Goal: Task Accomplishment & Management: Use online tool/utility

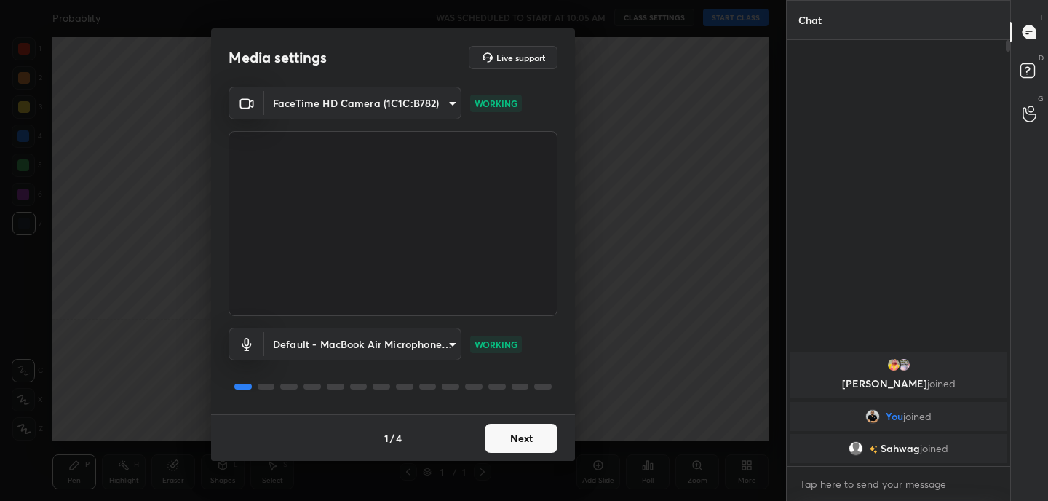
click at [509, 439] on button "Next" at bounding box center [521, 438] width 73 height 29
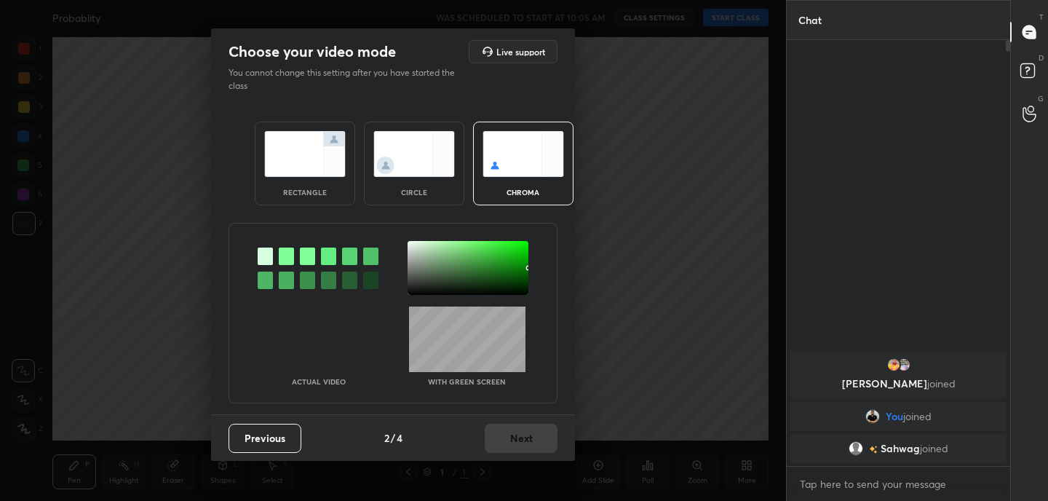
click at [280, 140] on img at bounding box center [304, 154] width 81 height 46
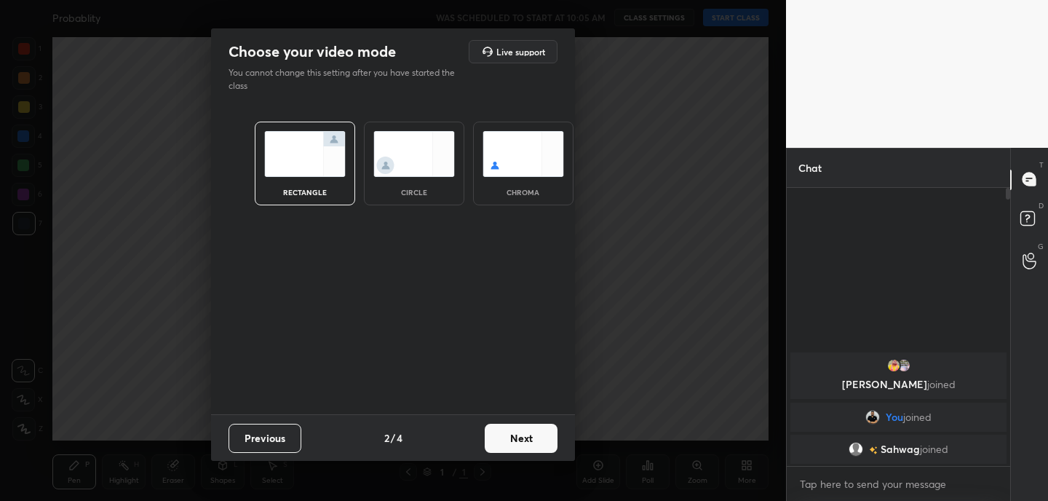
click at [532, 445] on button "Next" at bounding box center [521, 438] width 73 height 29
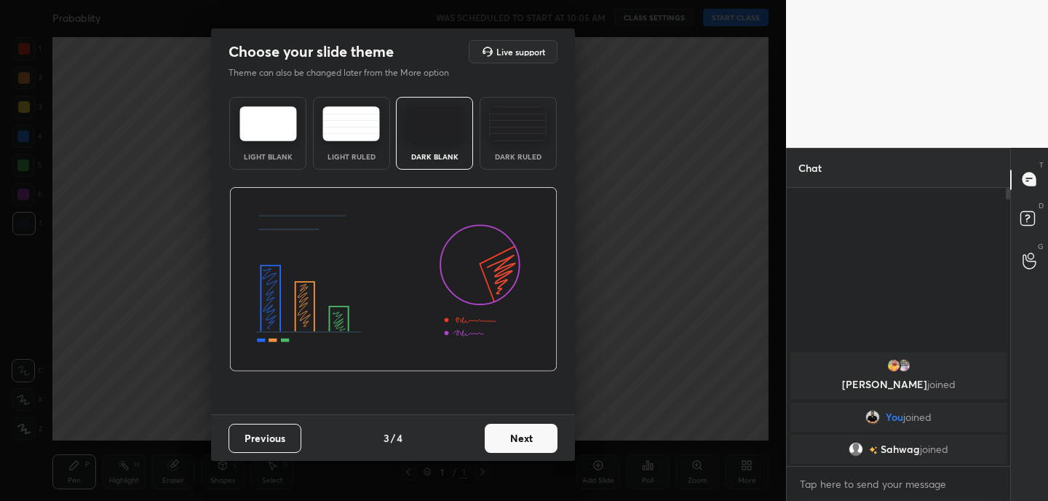
click at [532, 445] on button "Next" at bounding box center [521, 438] width 73 height 29
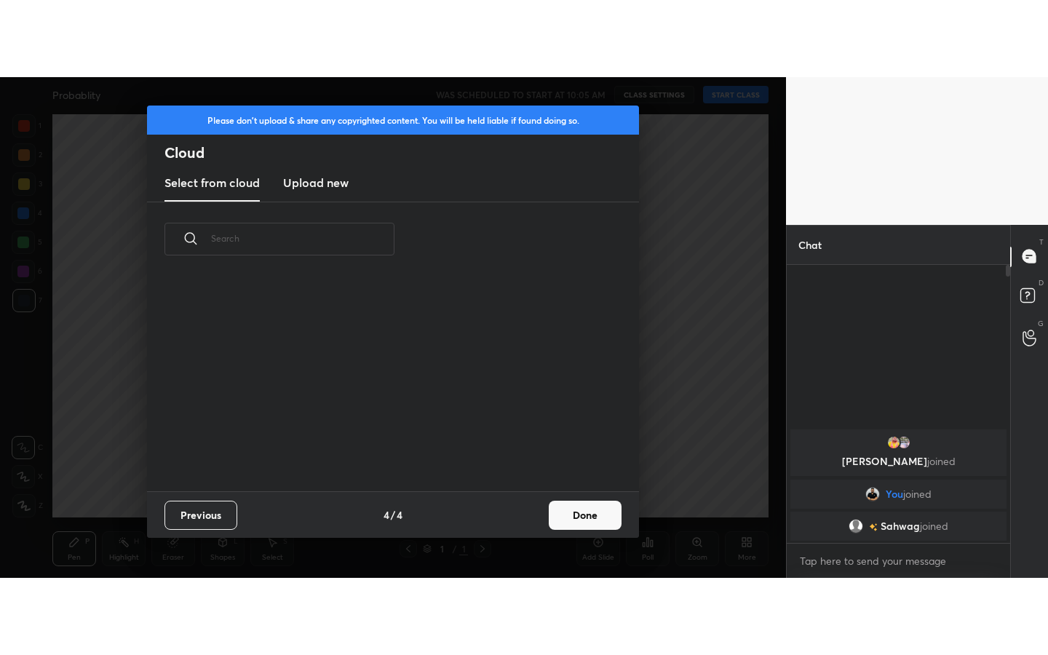
scroll to position [215, 467]
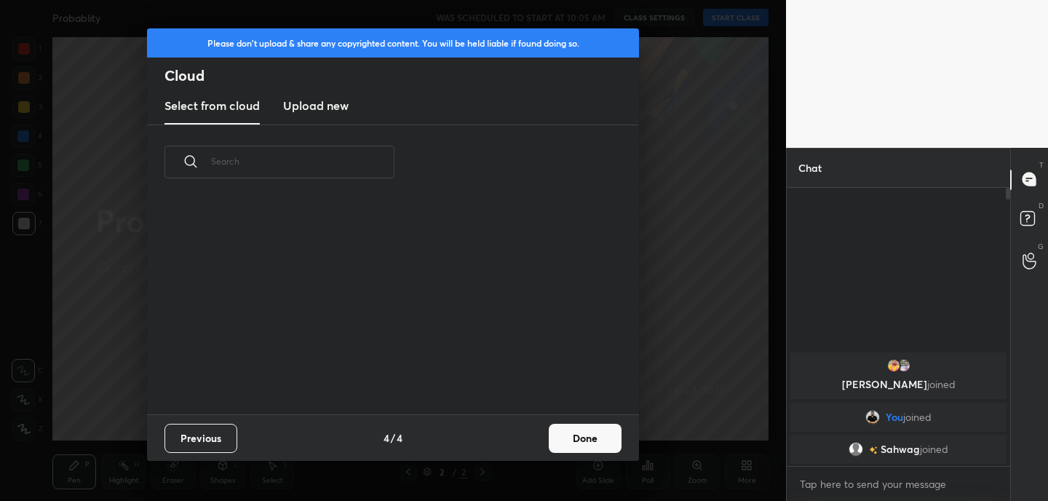
click at [567, 442] on button "Done" at bounding box center [585, 438] width 73 height 29
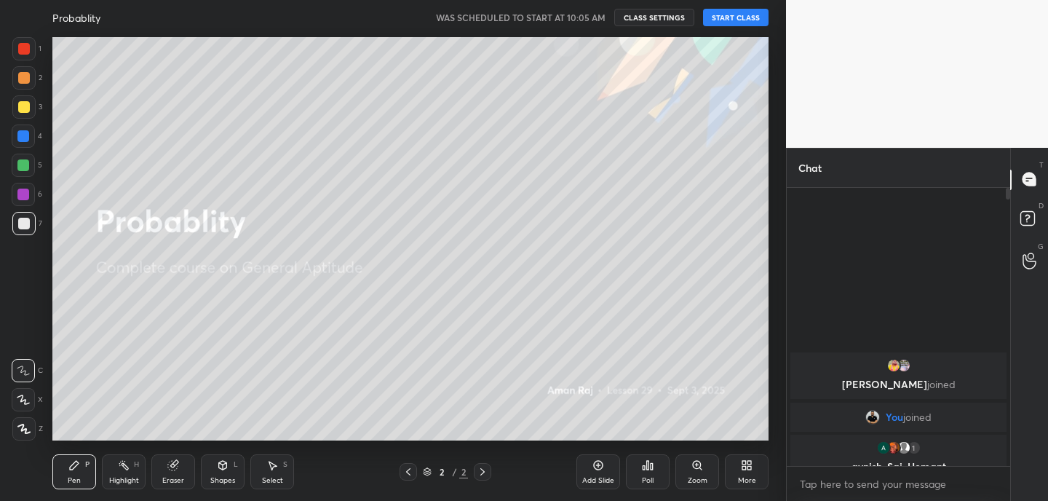
click at [362, 464] on div "2 / 2" at bounding box center [445, 471] width 262 height 17
click at [740, 23] on button "START CLASS" at bounding box center [735, 17] width 65 height 17
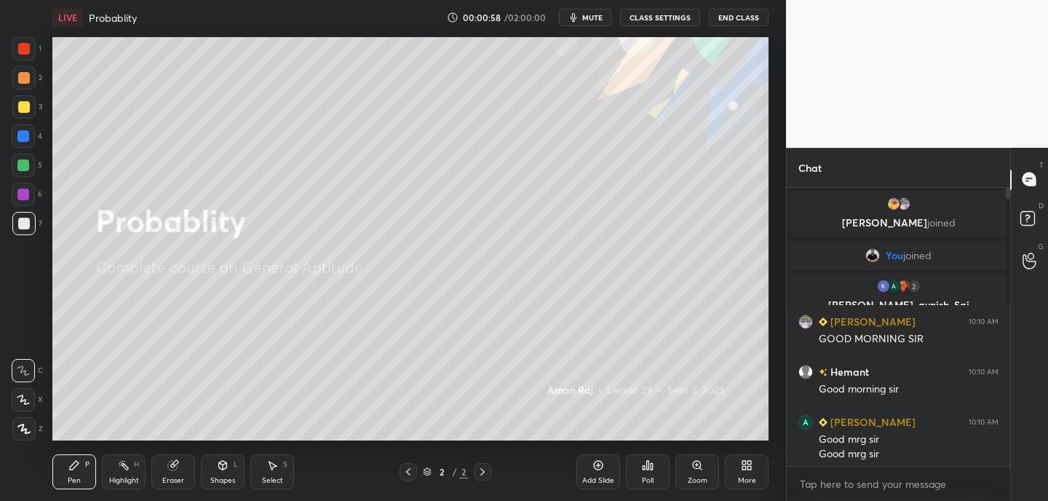
click at [744, 471] on div "More" at bounding box center [747, 471] width 44 height 35
click at [747, 464] on icon at bounding box center [749, 463] width 4 height 4
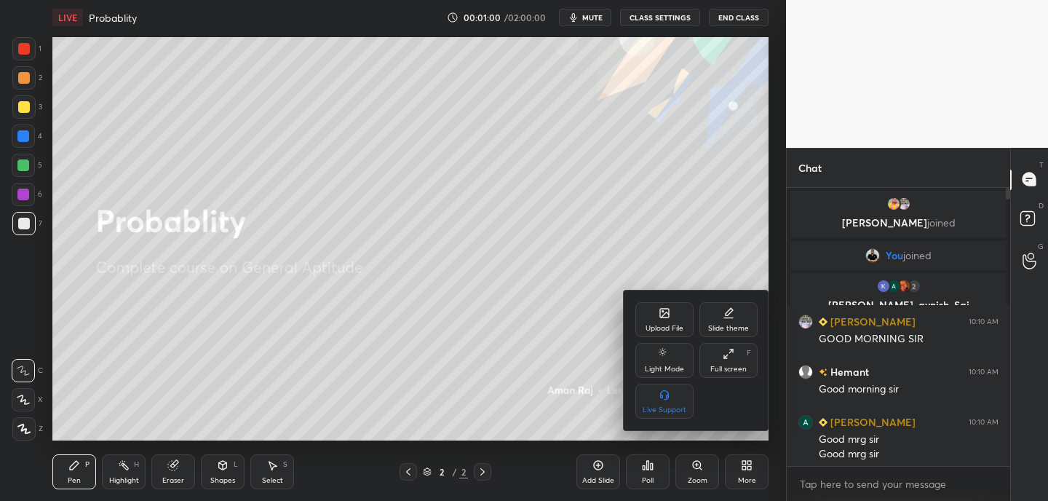
click at [737, 353] on div "Full screen F" at bounding box center [728, 360] width 58 height 35
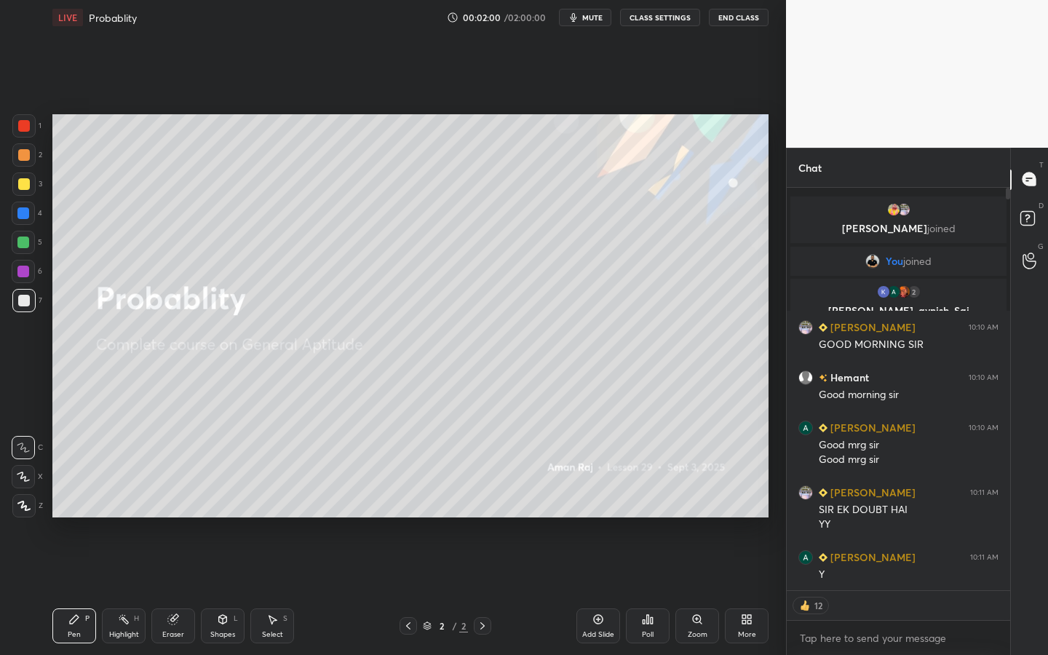
scroll to position [428, 219]
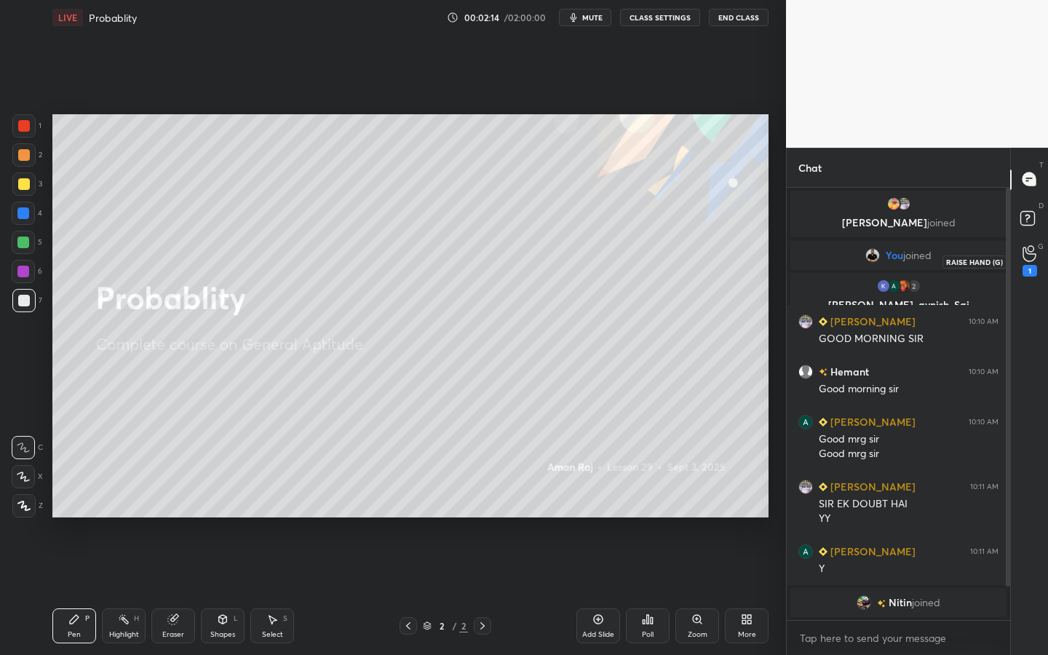
click at [1033, 253] on icon at bounding box center [1029, 253] width 14 height 17
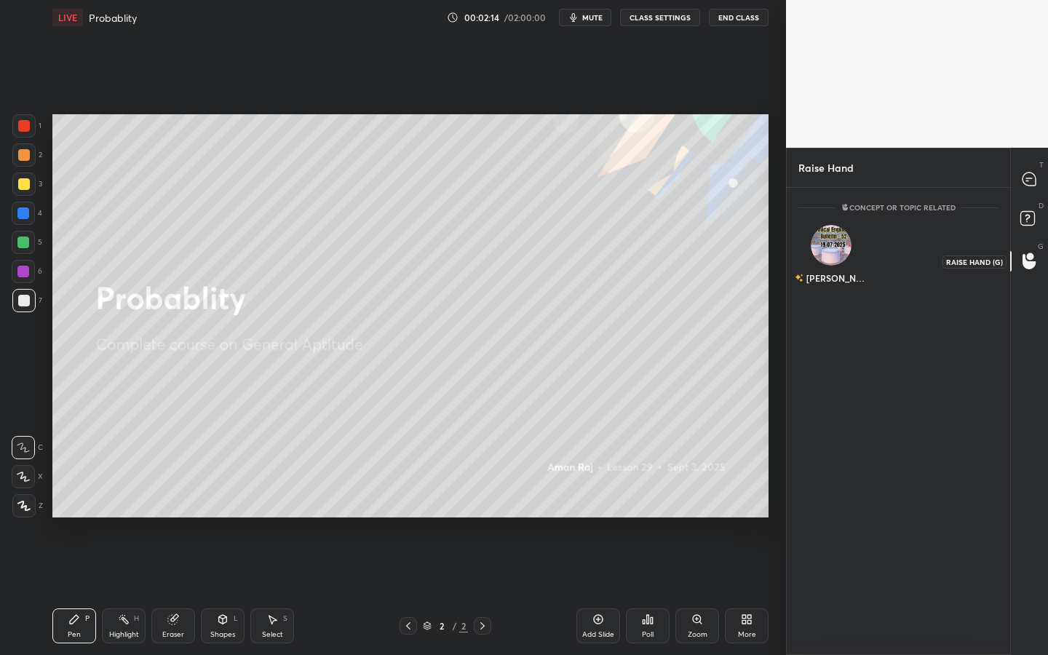
scroll to position [5, 5]
click at [848, 249] on div "[PERSON_NAME]" at bounding box center [831, 257] width 66 height 84
click at [839, 283] on button "INVITE" at bounding box center [831, 288] width 53 height 19
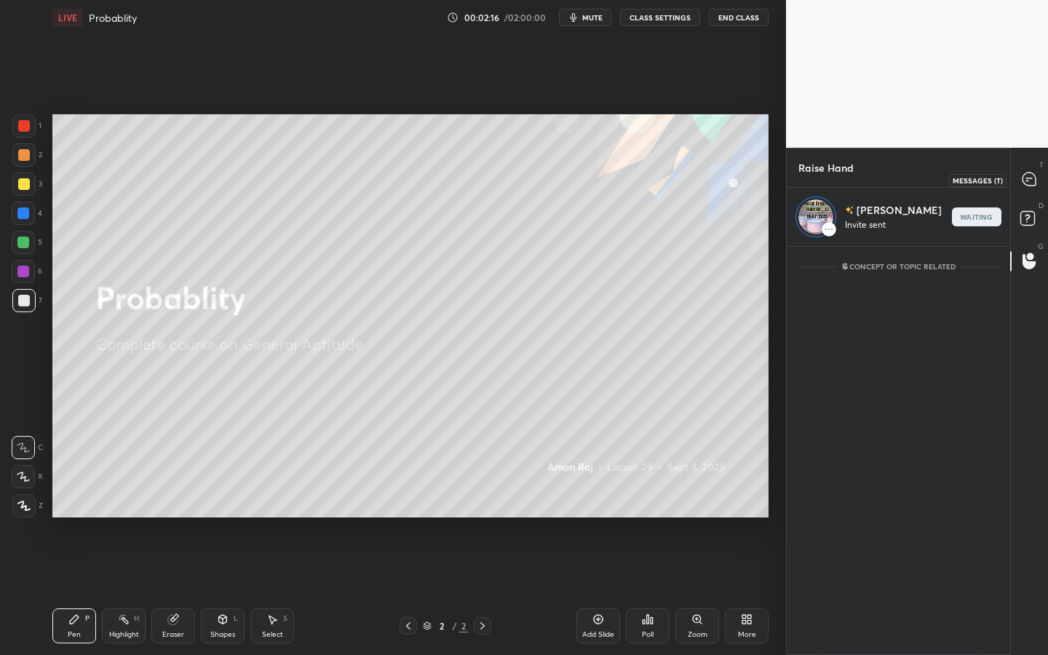
click at [1030, 175] on icon at bounding box center [1028, 178] width 13 height 13
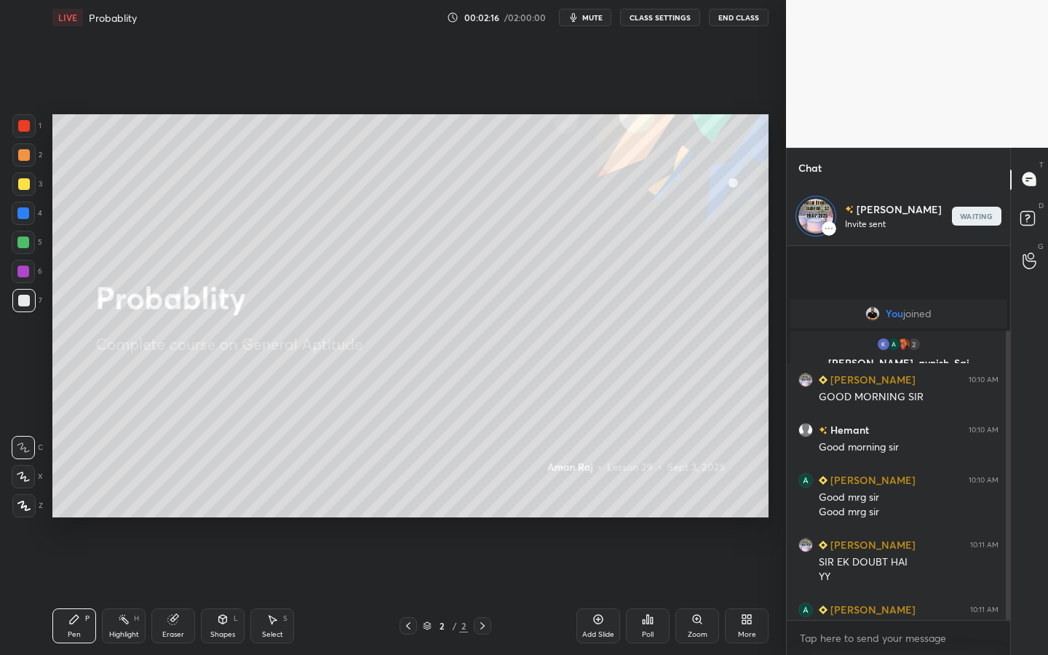
scroll to position [369, 219]
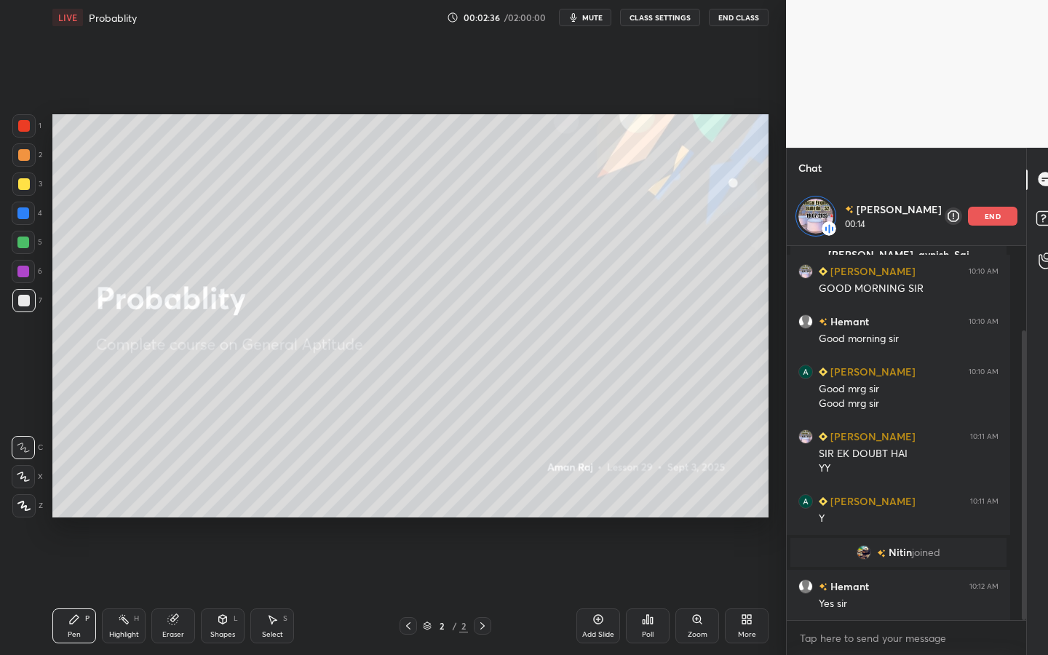
click at [223, 500] on icon at bounding box center [223, 621] width 0 height 5
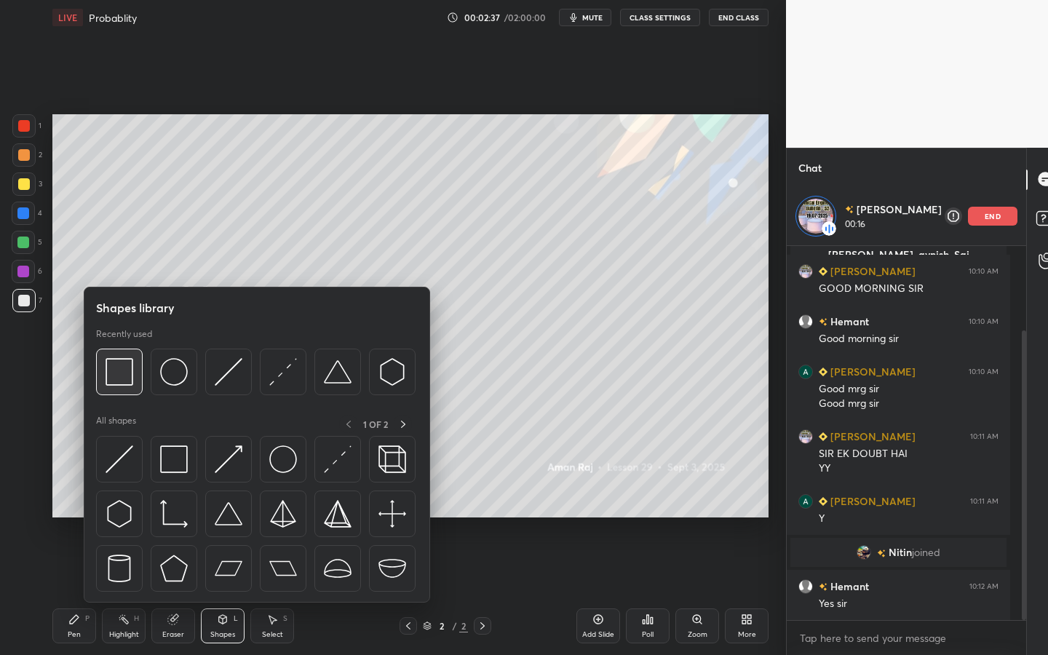
drag, startPoint x: 131, startPoint y: 364, endPoint x: 116, endPoint y: 376, distance: 19.1
click at [128, 375] on img at bounding box center [120, 372] width 28 height 28
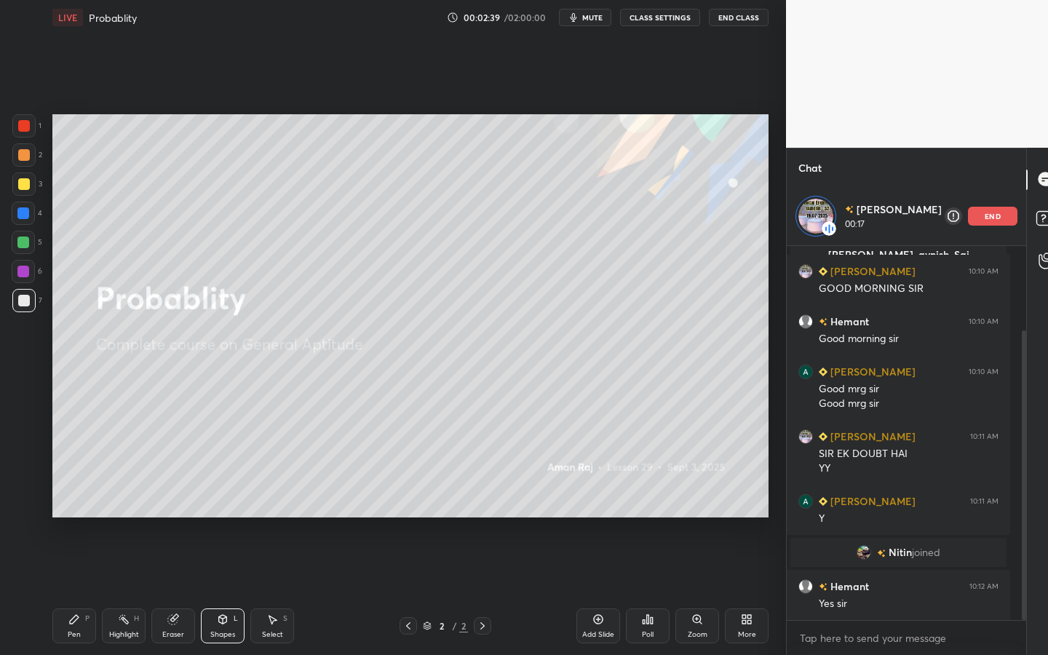
click at [28, 187] on div at bounding box center [24, 184] width 12 height 12
click at [24, 126] on div at bounding box center [24, 126] width 12 height 12
click at [72, 500] on icon at bounding box center [74, 619] width 12 height 12
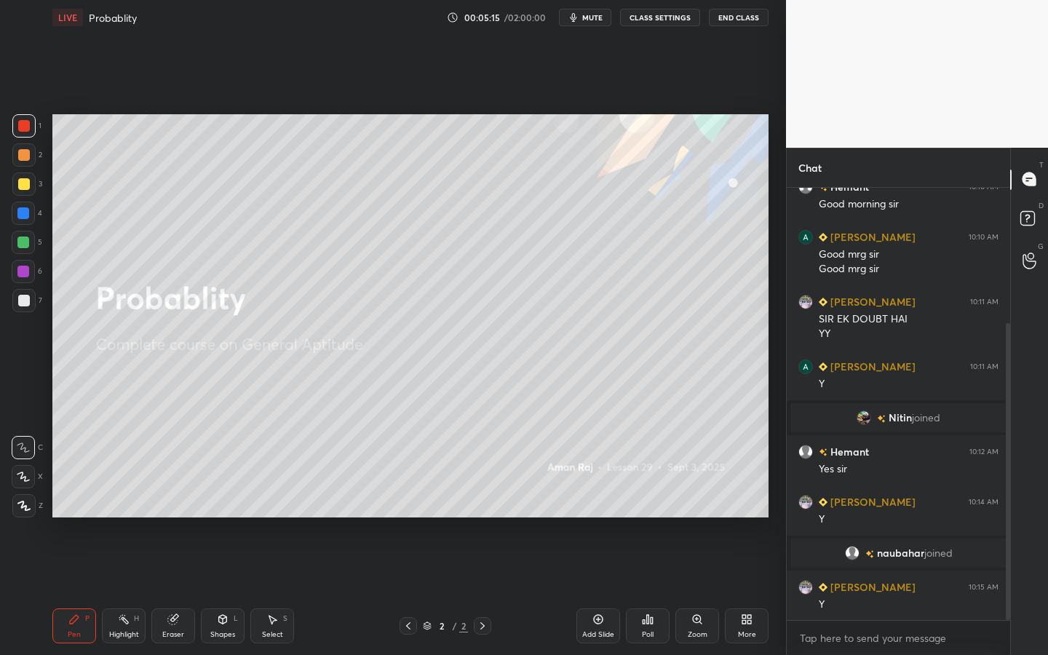
scroll to position [232, 0]
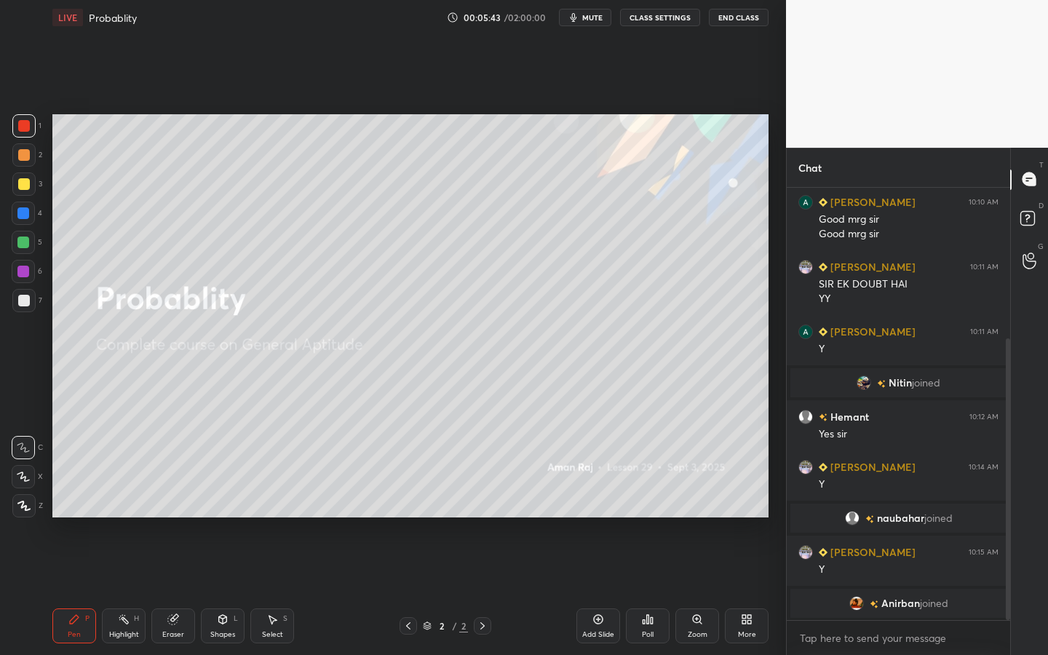
click at [174, 500] on div "Eraser" at bounding box center [173, 625] width 44 height 35
click at [24, 475] on icon at bounding box center [23, 476] width 12 height 12
click at [79, 500] on icon at bounding box center [74, 619] width 12 height 12
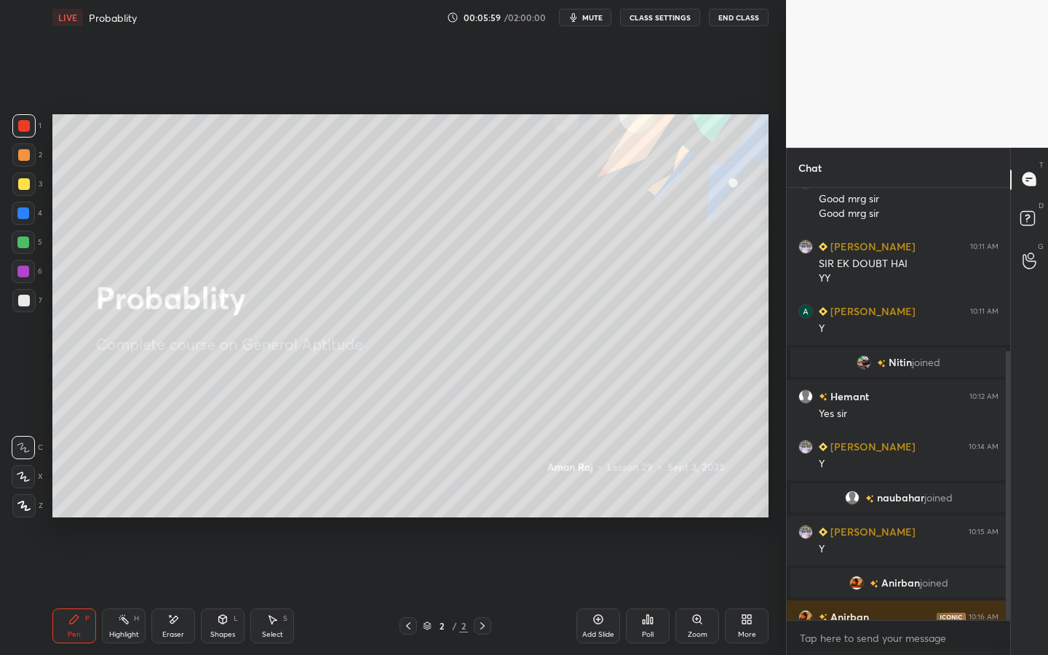
scroll to position [262, 0]
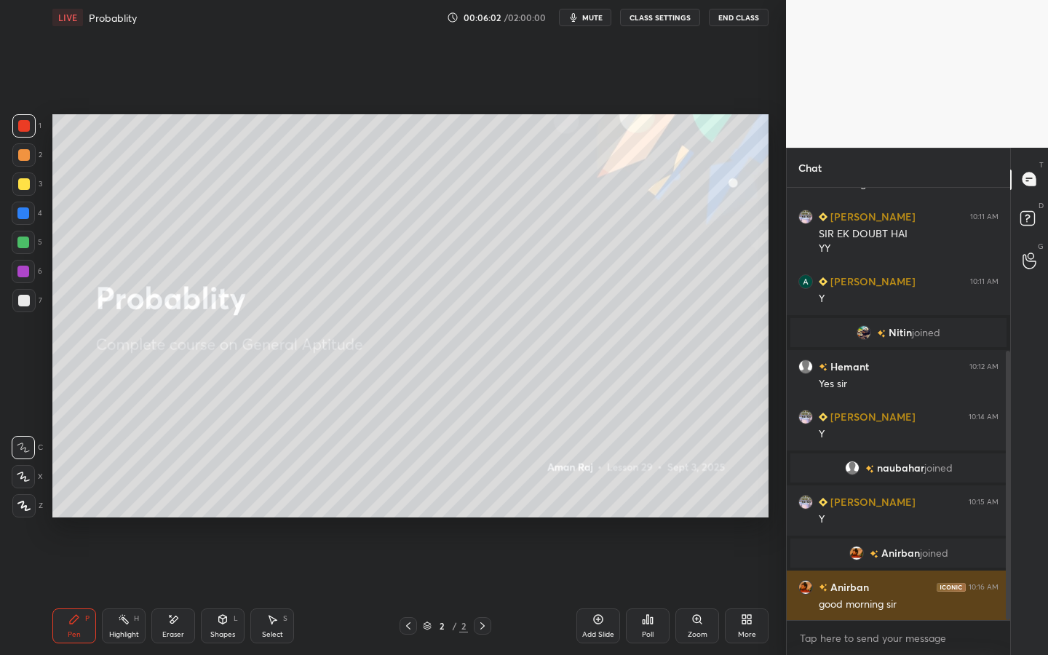
click at [850, 500] on h6 "Anirban" at bounding box center [847, 586] width 41 height 15
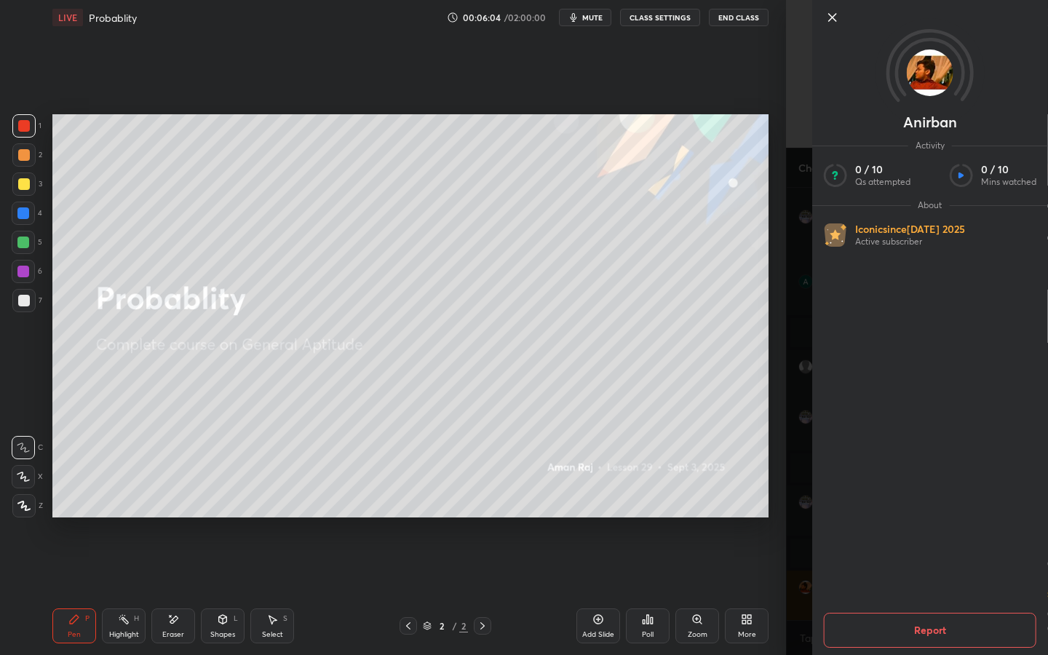
click at [832, 15] on icon at bounding box center [832, 17] width 17 height 17
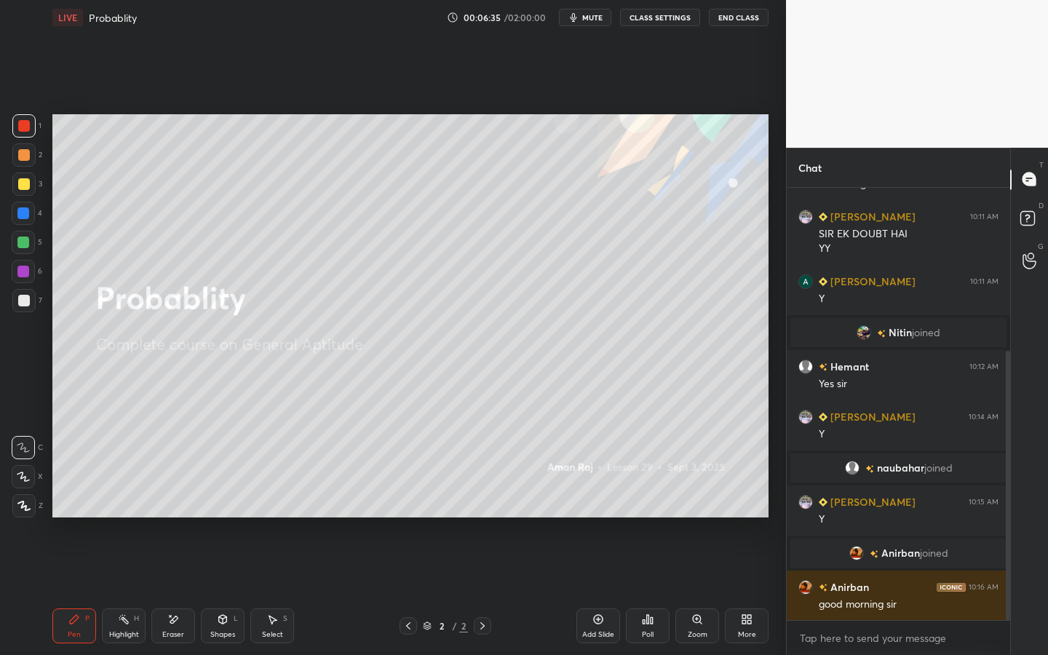
scroll to position [312, 0]
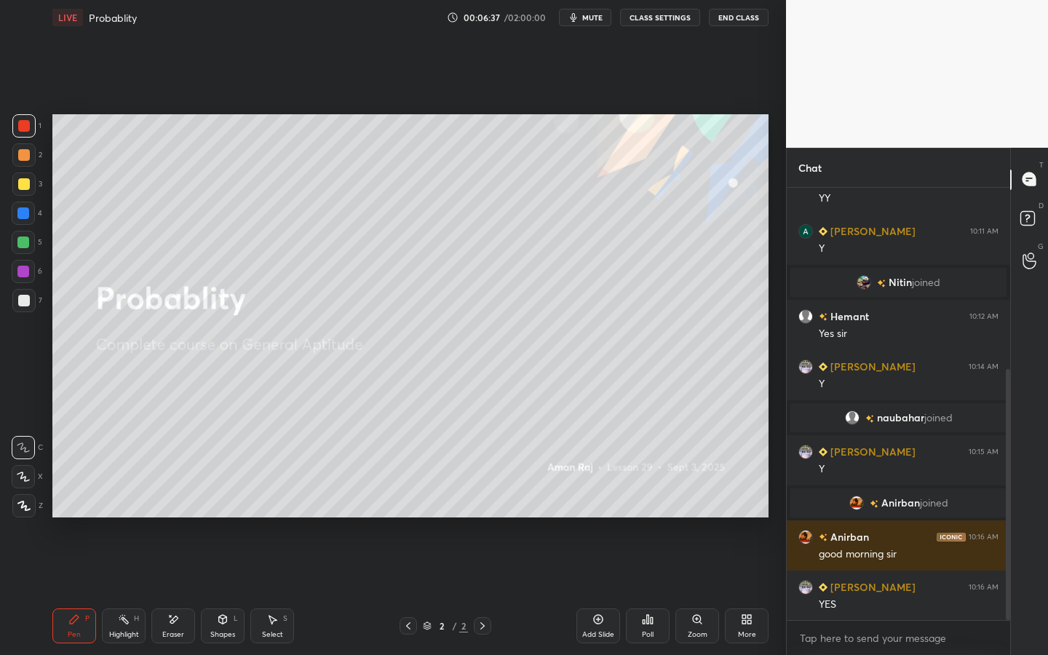
click at [604, 500] on div "Add Slide" at bounding box center [598, 625] width 44 height 35
click at [25, 183] on div at bounding box center [24, 184] width 12 height 12
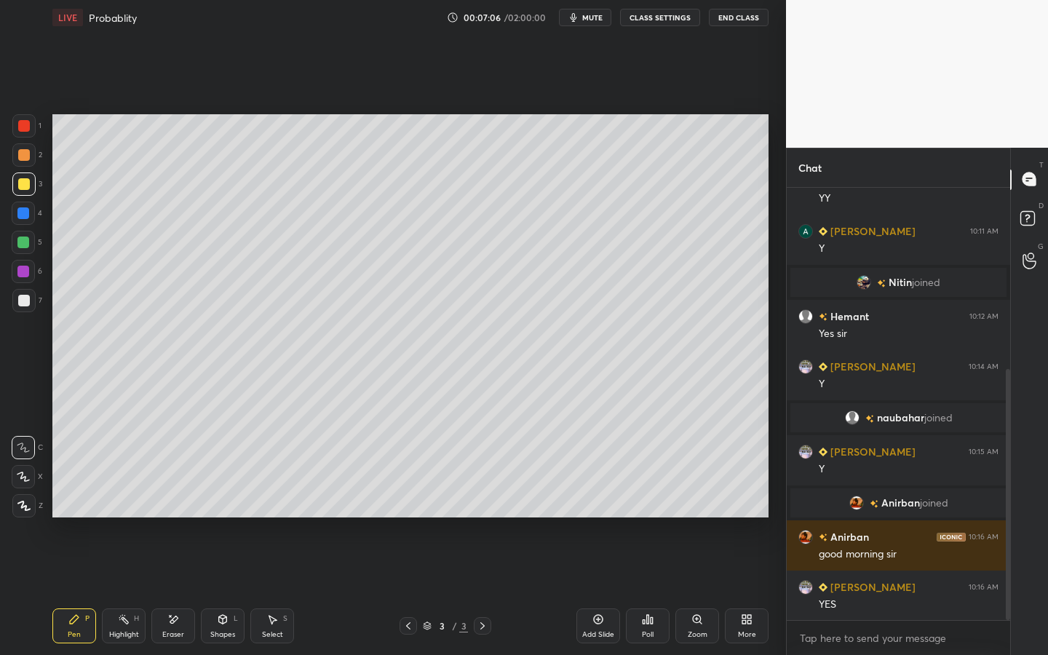
scroll to position [362, 0]
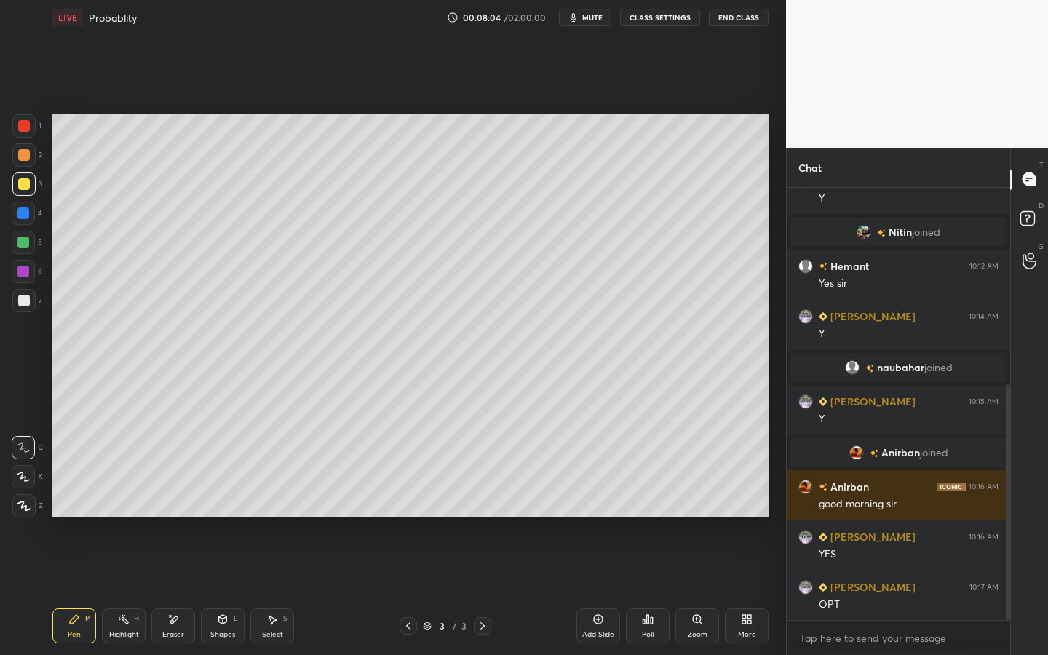
click at [656, 500] on div "Poll" at bounding box center [648, 625] width 44 height 35
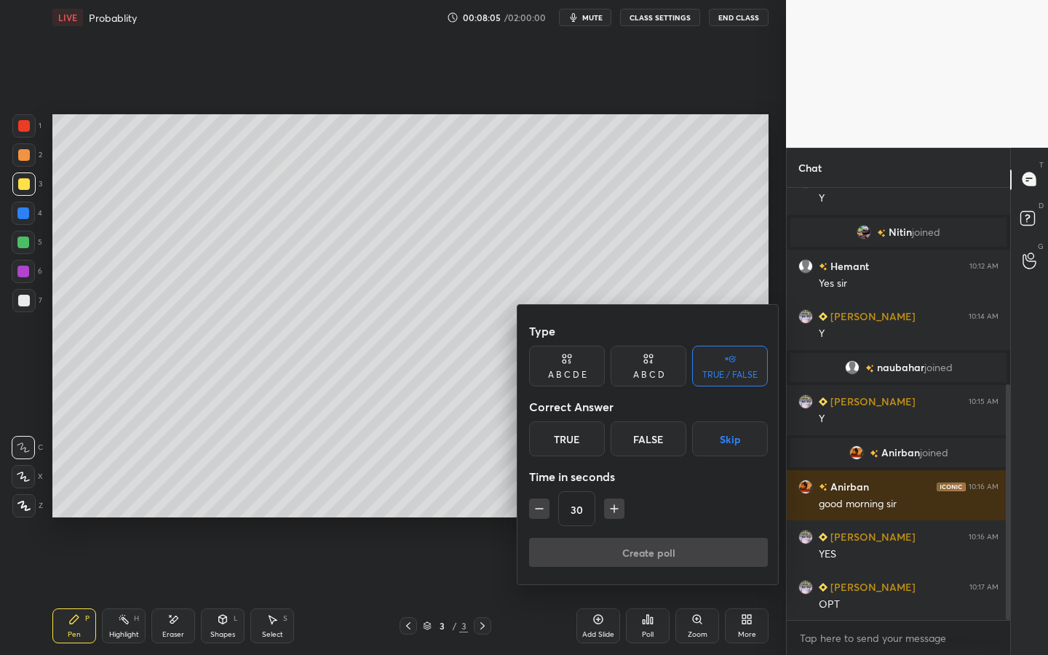
click at [573, 432] on div "True" at bounding box center [567, 438] width 76 height 35
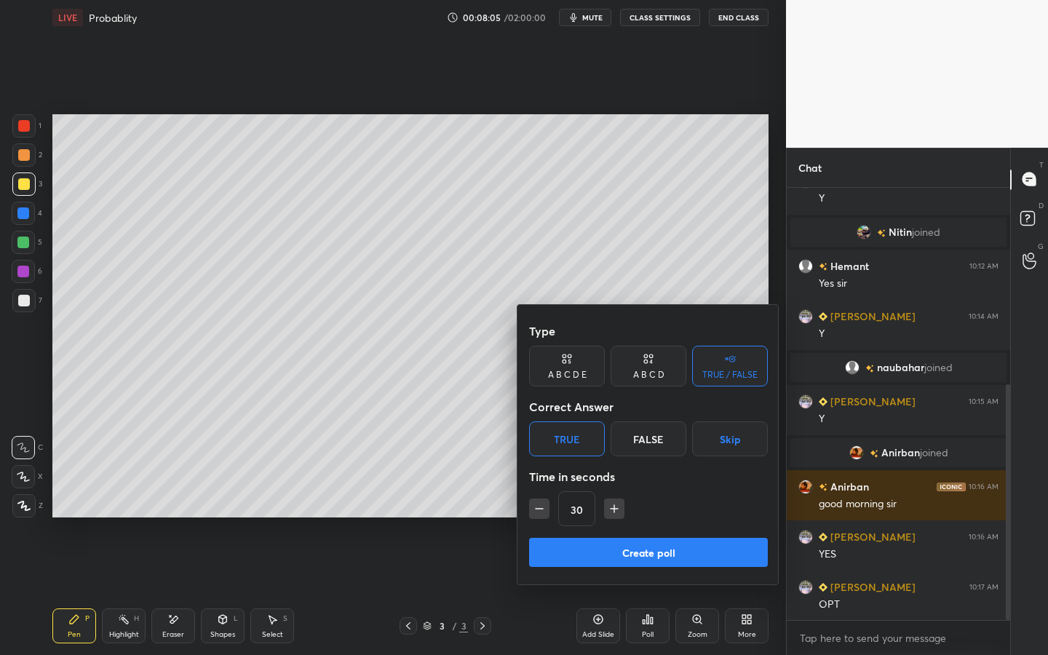
click at [601, 500] on button "Create poll" at bounding box center [648, 552] width 239 height 29
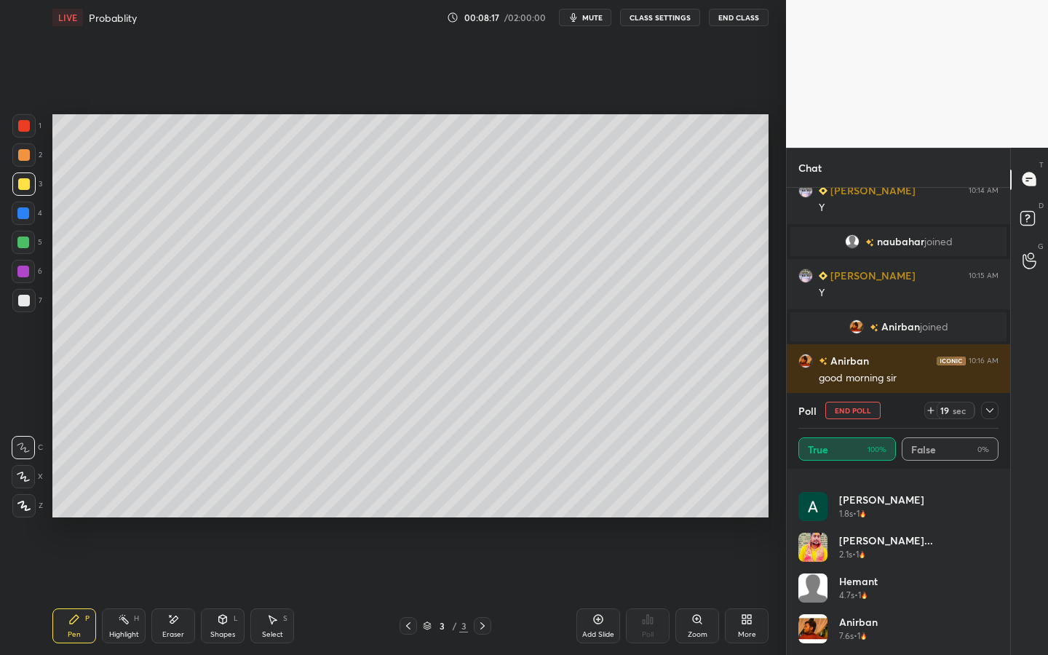
scroll to position [0, 0]
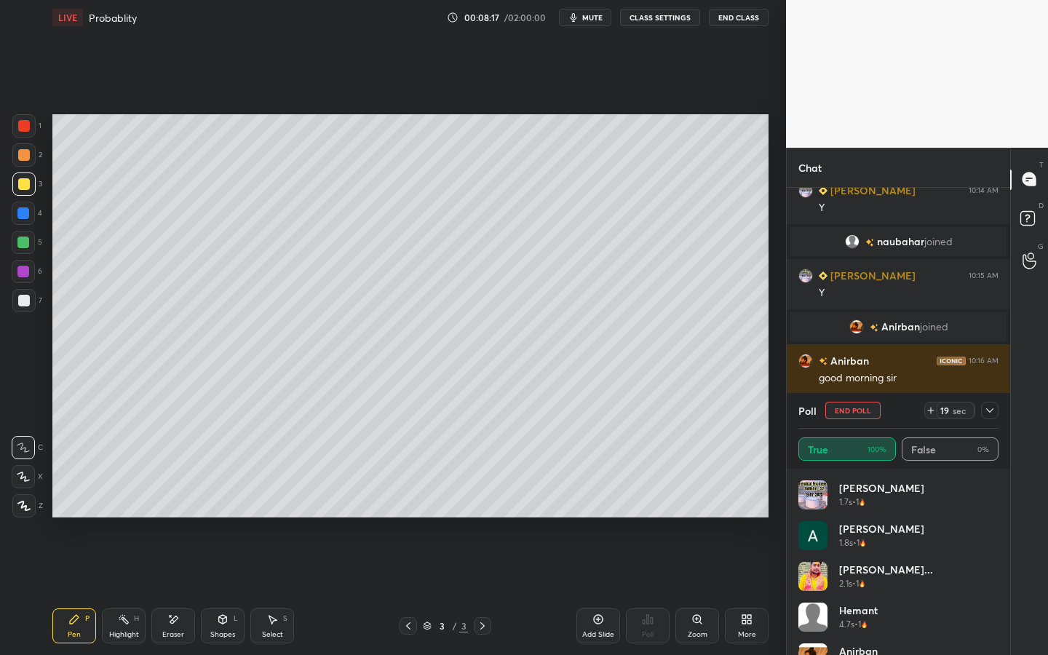
click at [1001, 477] on div "[PERSON_NAME] 1.7s • 1 [PERSON_NAME] 1.8s • 1 [PERSON_NAME]... 2.1s • 1 Hemant …" at bounding box center [898, 562] width 223 height 186
drag, startPoint x: 1001, startPoint y: 477, endPoint x: 996, endPoint y: 522, distance: 45.3
click at [998, 500] on div "[PERSON_NAME] 1.7s • 1 [PERSON_NAME] 1.8s • 1 [PERSON_NAME]... 2.1s • 1 Hemant …" at bounding box center [898, 562] width 223 height 186
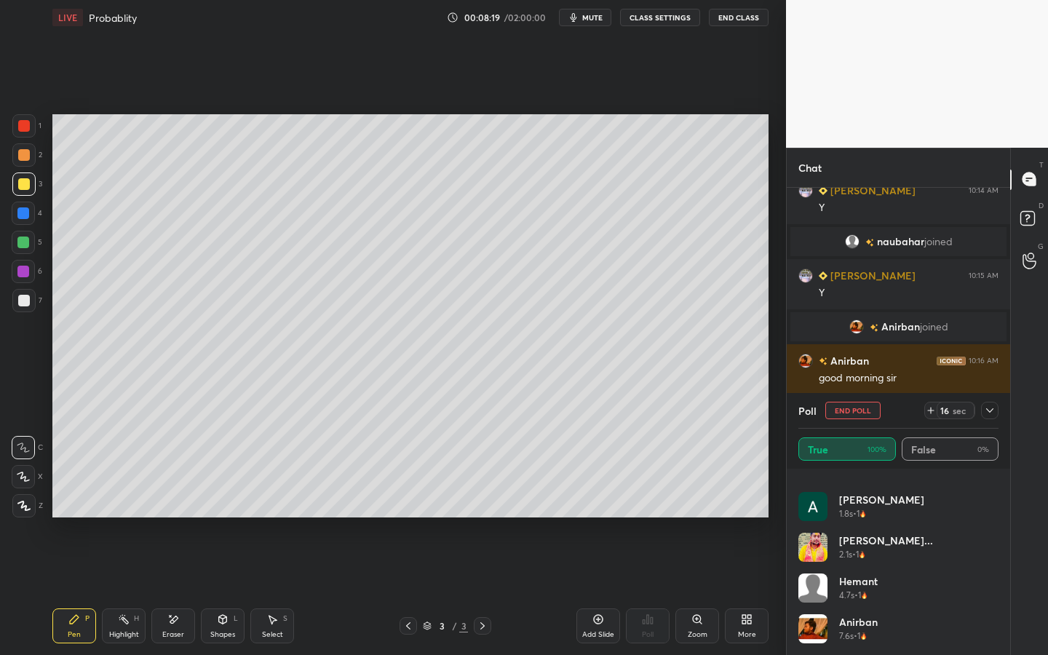
scroll to position [70, 0]
click at [859, 411] on button "End Poll" at bounding box center [852, 410] width 55 height 17
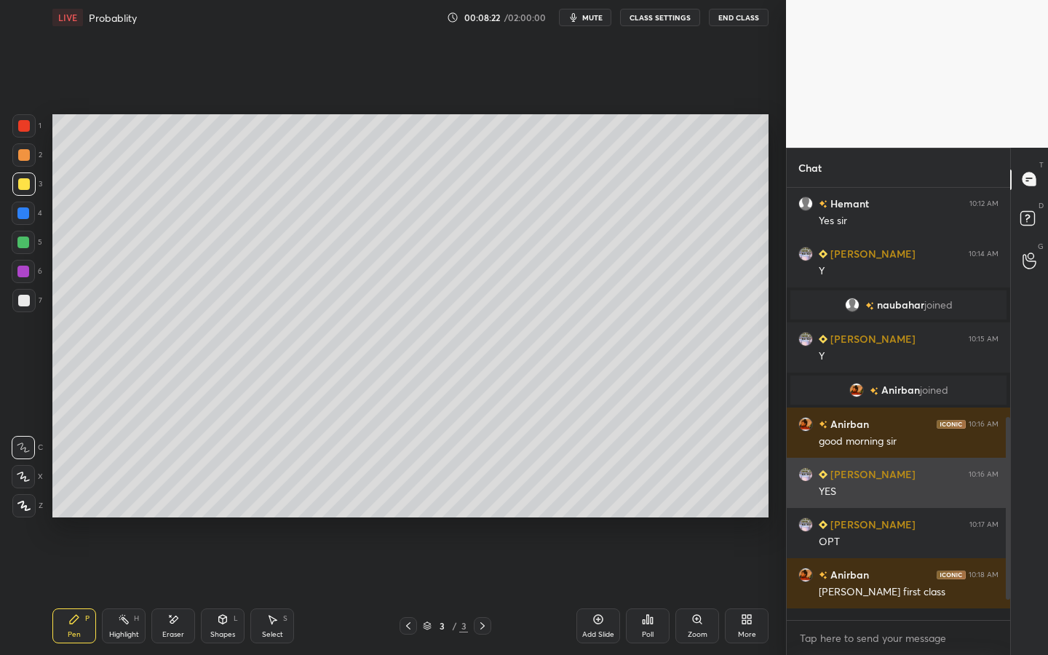
scroll to position [299, 219]
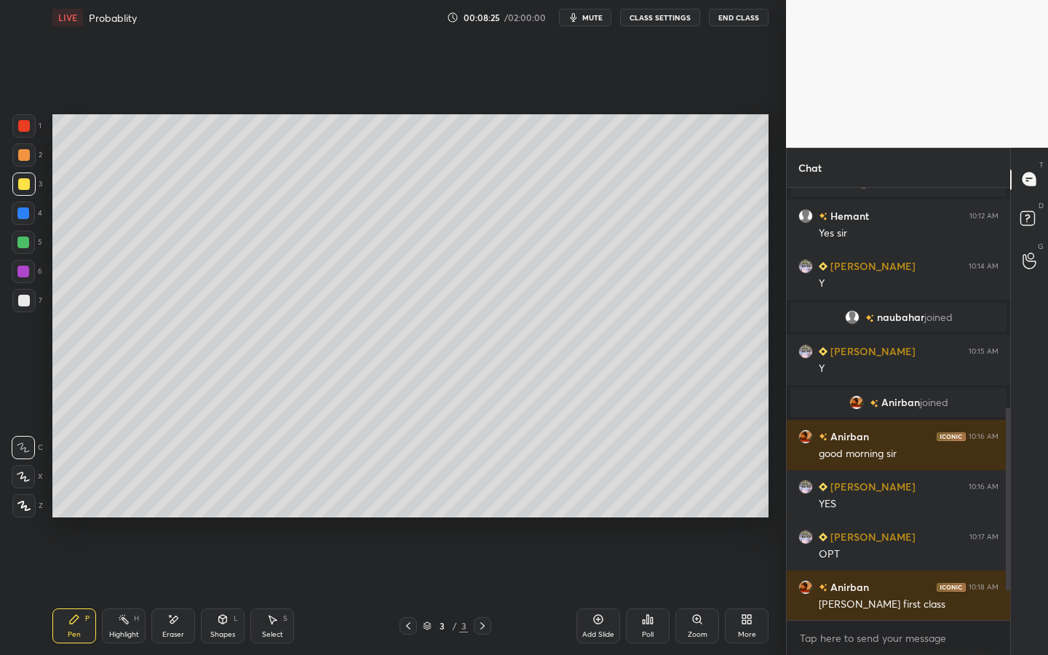
click at [647, 500] on icon at bounding box center [648, 619] width 12 height 12
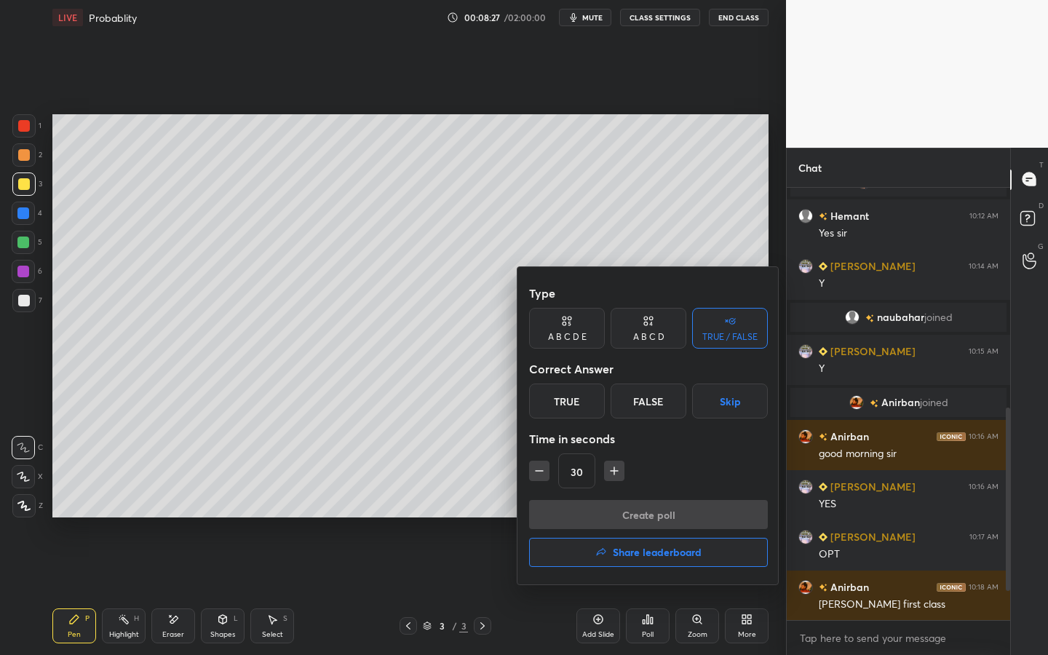
drag, startPoint x: 585, startPoint y: 397, endPoint x: 586, endPoint y: 409, distance: 11.7
click at [587, 397] on div "True" at bounding box center [567, 400] width 76 height 35
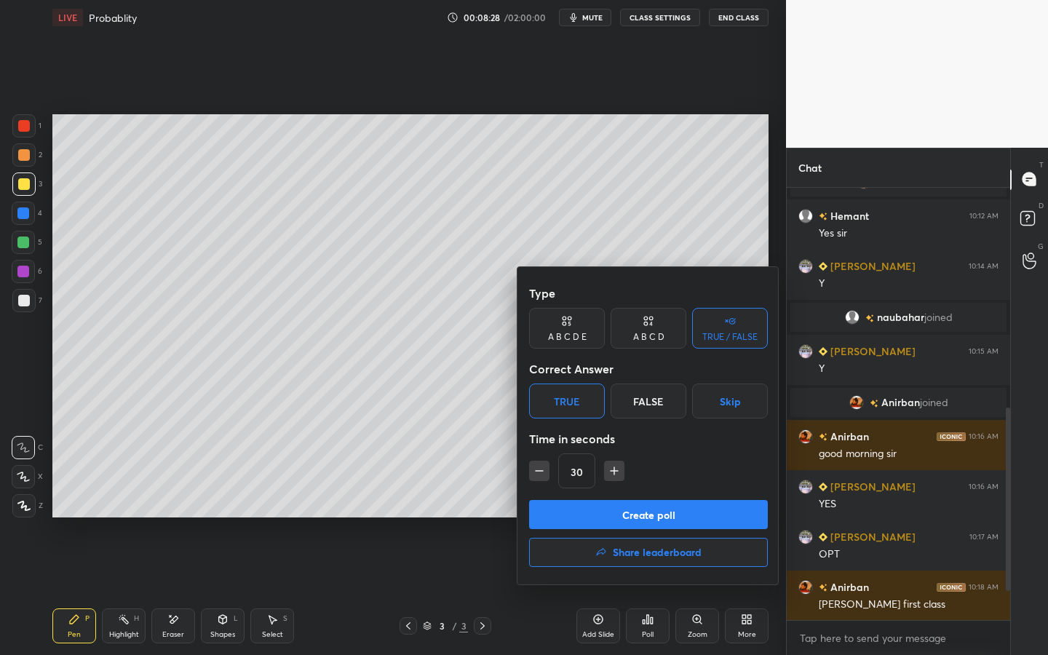
click at [616, 500] on button "Create poll" at bounding box center [648, 514] width 239 height 29
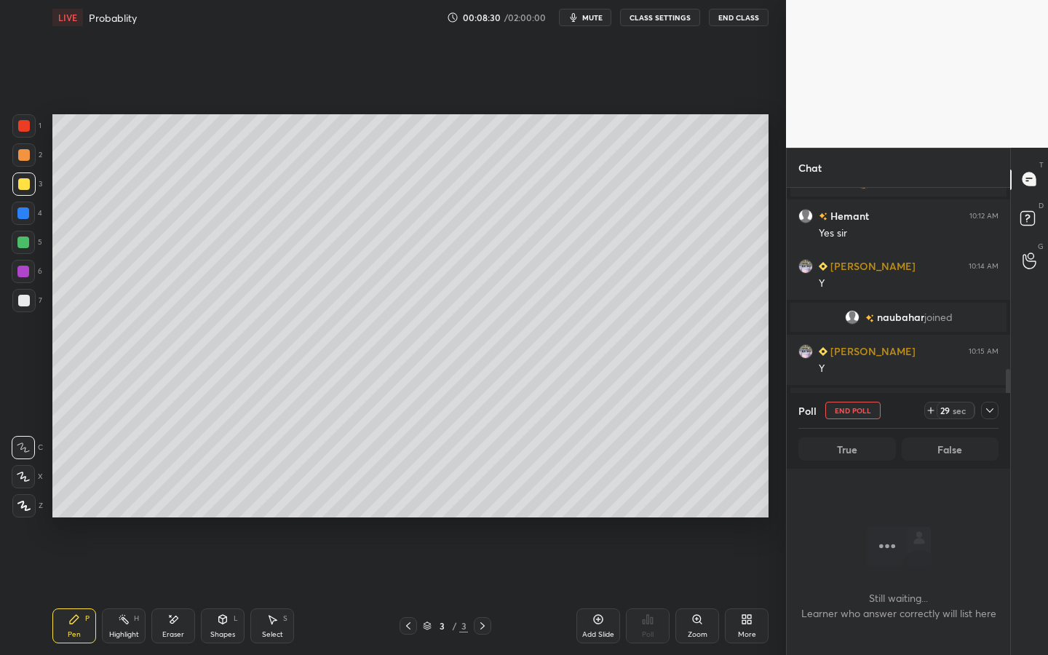
click at [931, 410] on icon at bounding box center [931, 410] width 6 height 0
click at [934, 410] on icon at bounding box center [931, 411] width 12 height 12
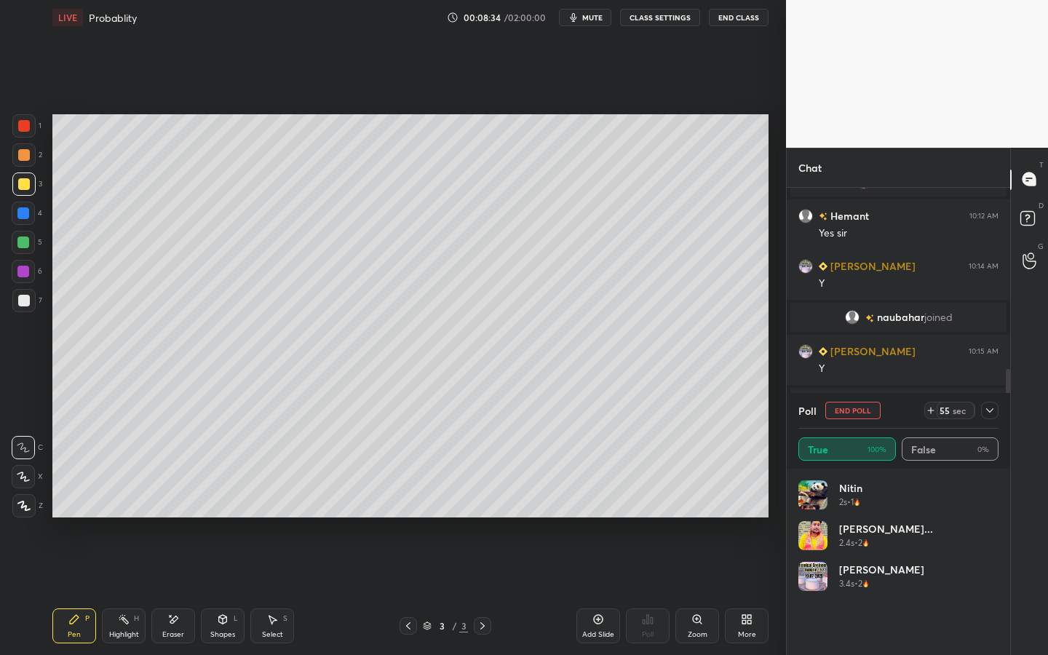
click at [605, 500] on div "Add Slide" at bounding box center [598, 625] width 44 height 35
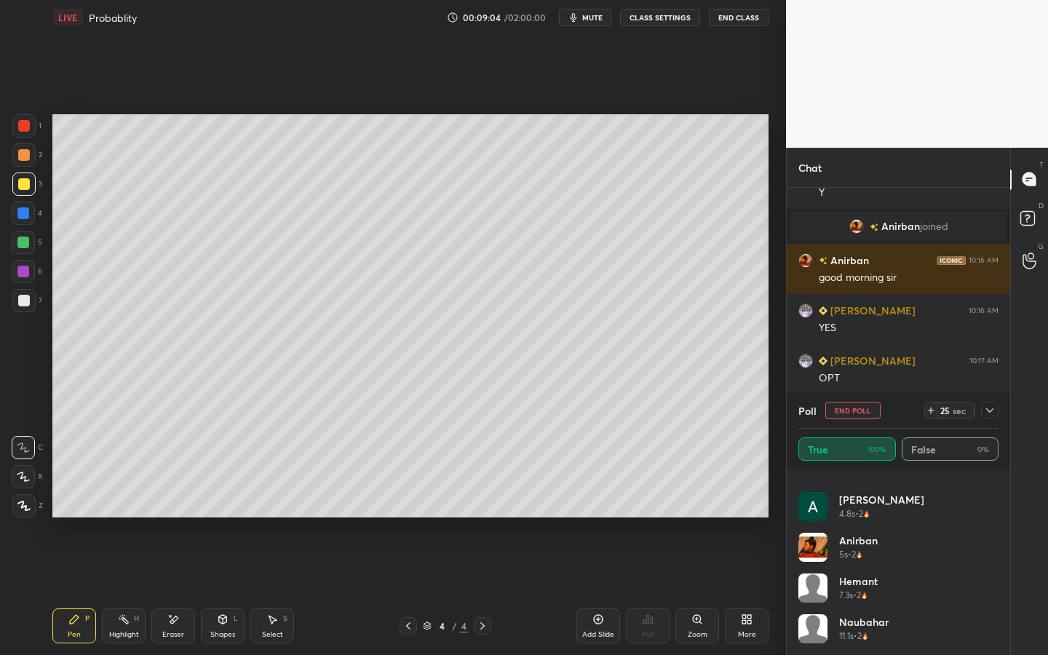
click at [873, 410] on button "End Poll" at bounding box center [852, 410] width 55 height 17
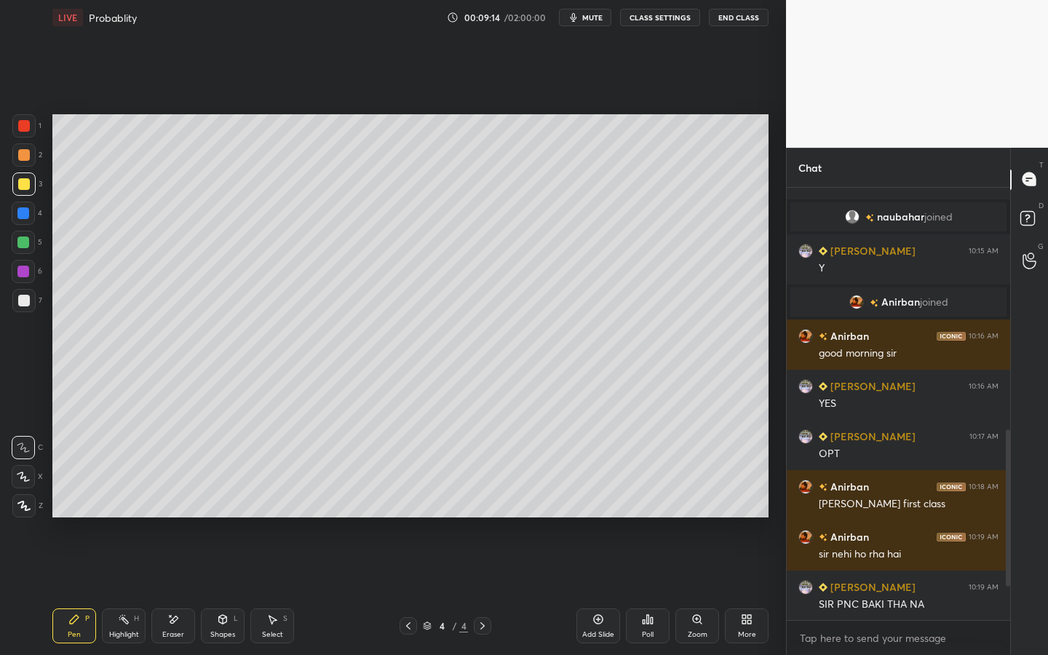
click at [660, 22] on button "CLASS SETTINGS" at bounding box center [660, 17] width 80 height 17
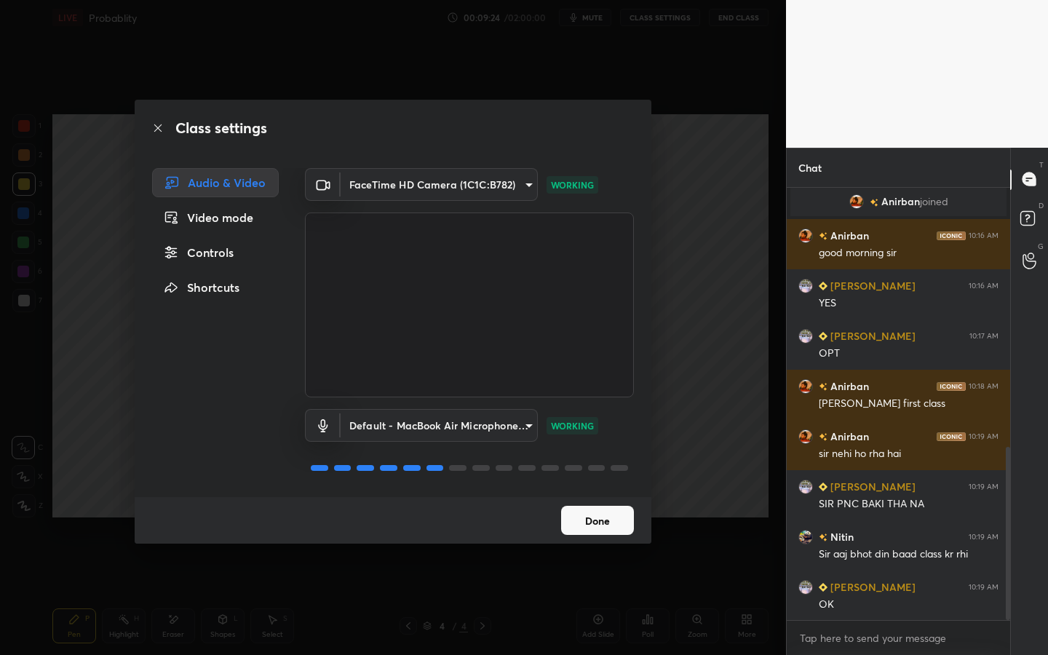
click at [215, 255] on div "Controls" at bounding box center [215, 252] width 127 height 29
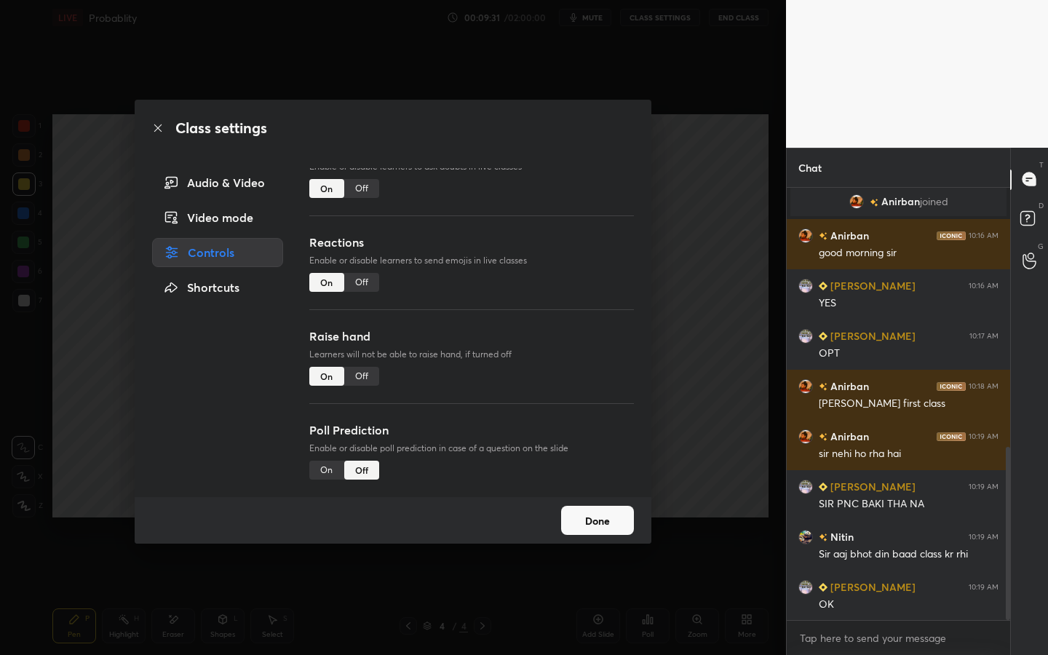
click at [166, 129] on div "Class settings" at bounding box center [393, 128] width 517 height 57
click at [158, 127] on icon at bounding box center [157, 127] width 7 height 7
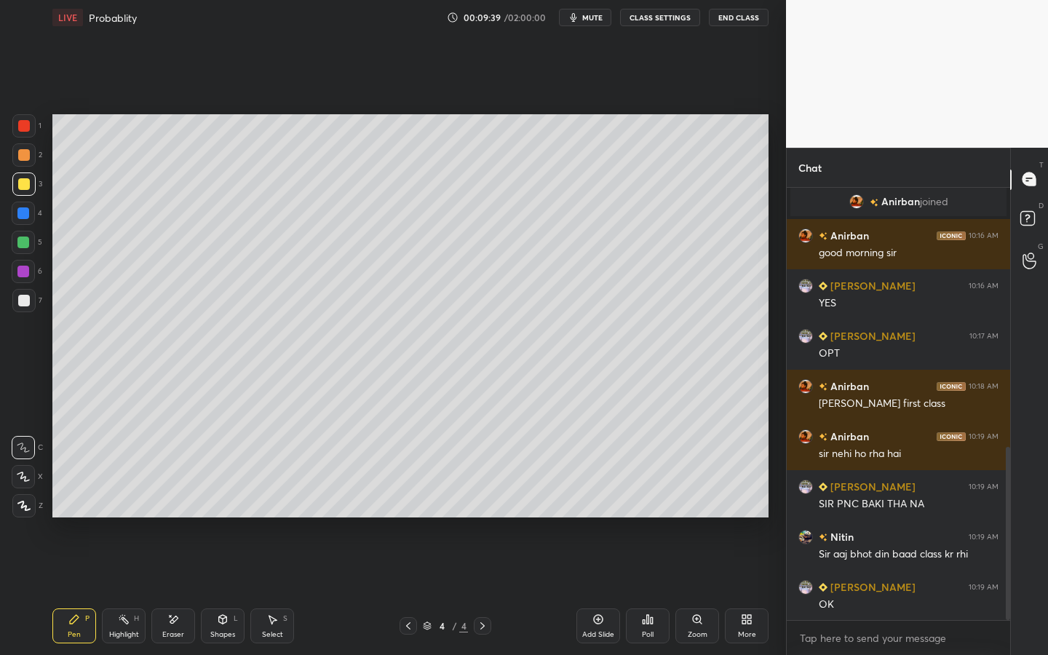
drag, startPoint x: 178, startPoint y: 613, endPoint x: 188, endPoint y: 598, distance: 17.8
click at [178, 500] on div "Eraser" at bounding box center [173, 625] width 44 height 35
click at [76, 500] on icon at bounding box center [74, 619] width 9 height 9
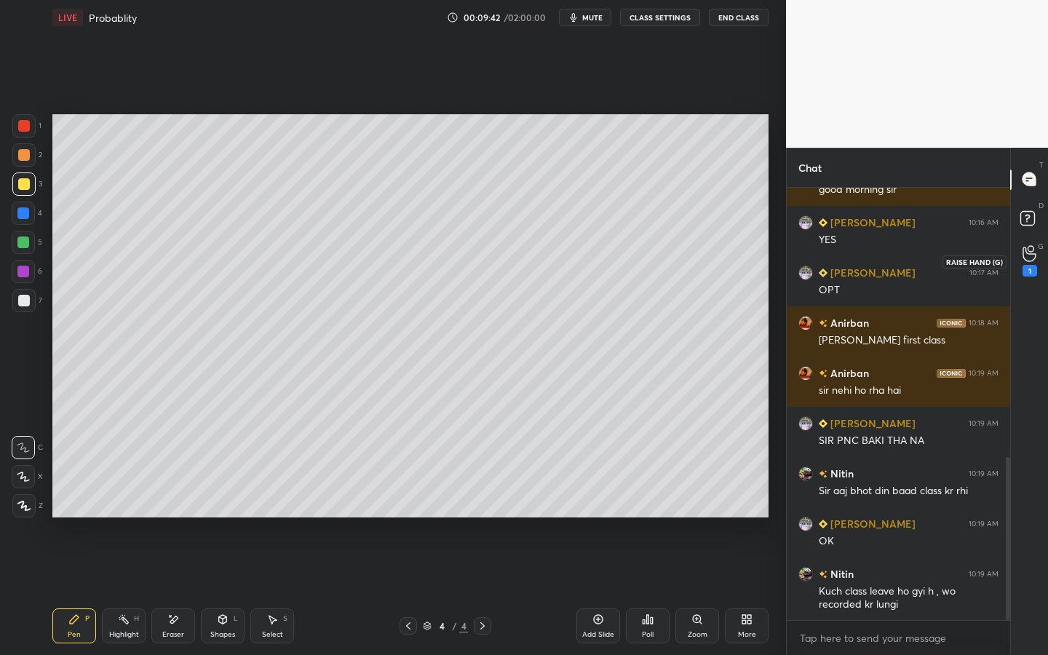
click at [1026, 255] on icon at bounding box center [1029, 253] width 14 height 17
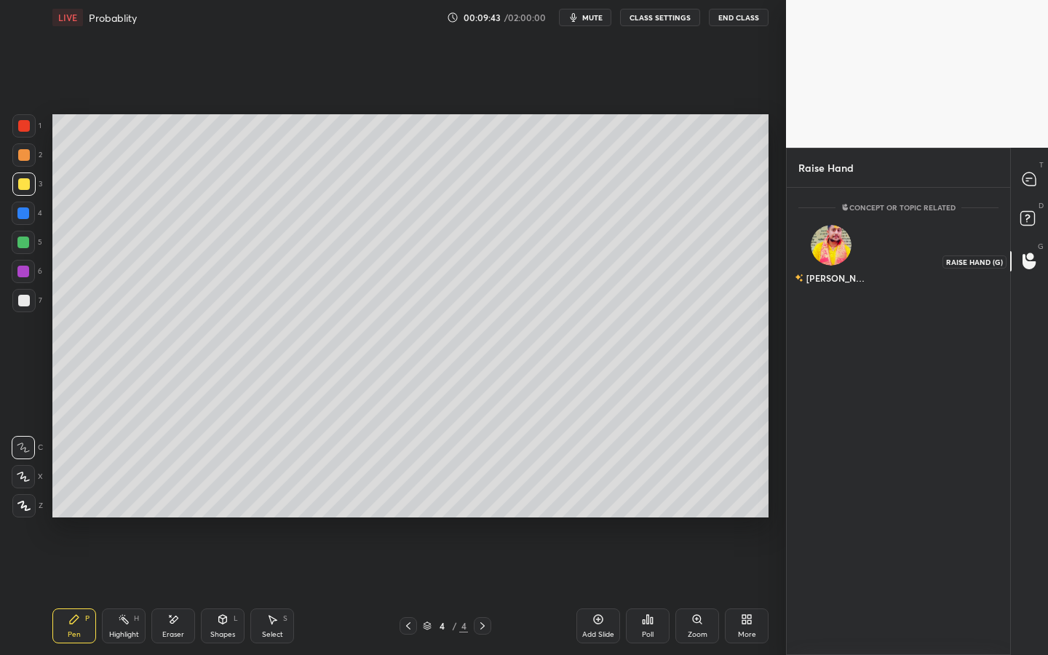
scroll to position [5, 5]
click at [1031, 176] on icon at bounding box center [1028, 178] width 13 height 13
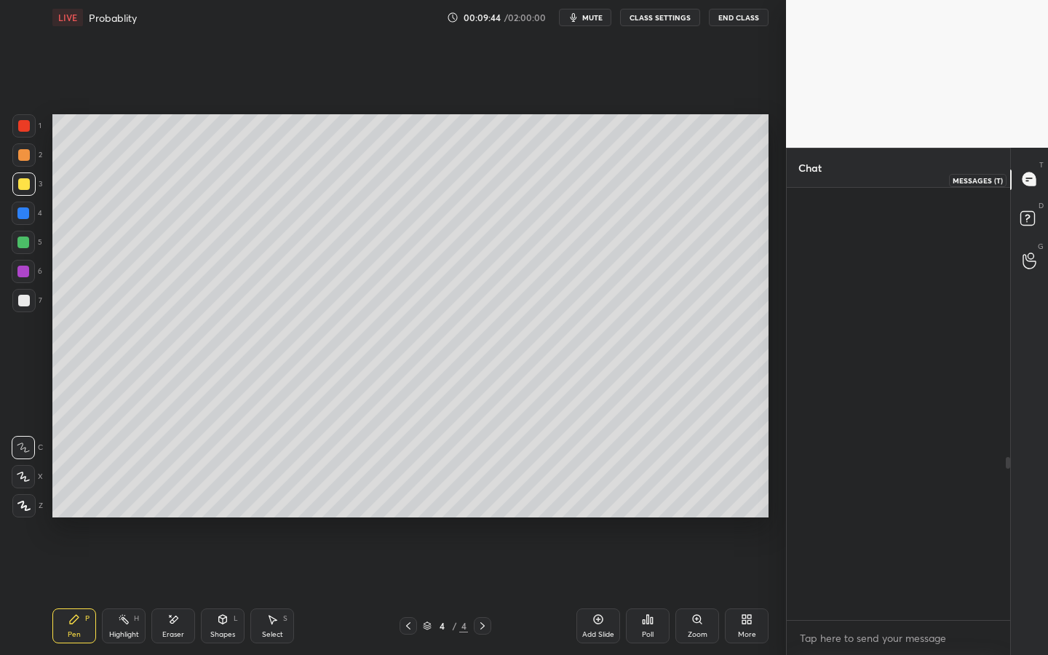
scroll to position [714, 0]
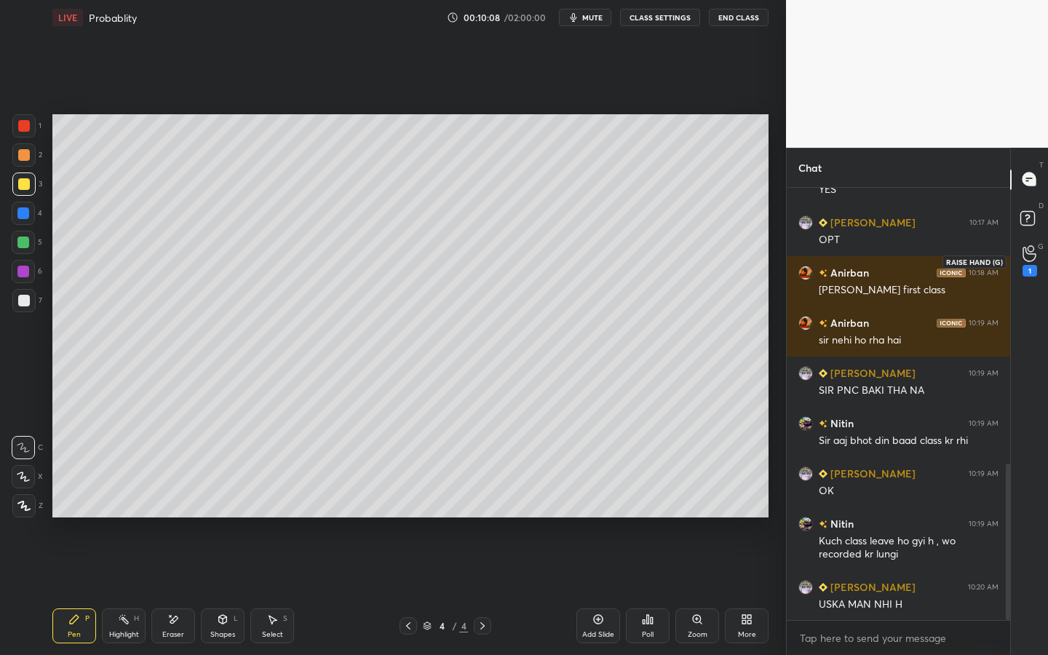
click at [1035, 255] on div "1" at bounding box center [1029, 260] width 15 height 31
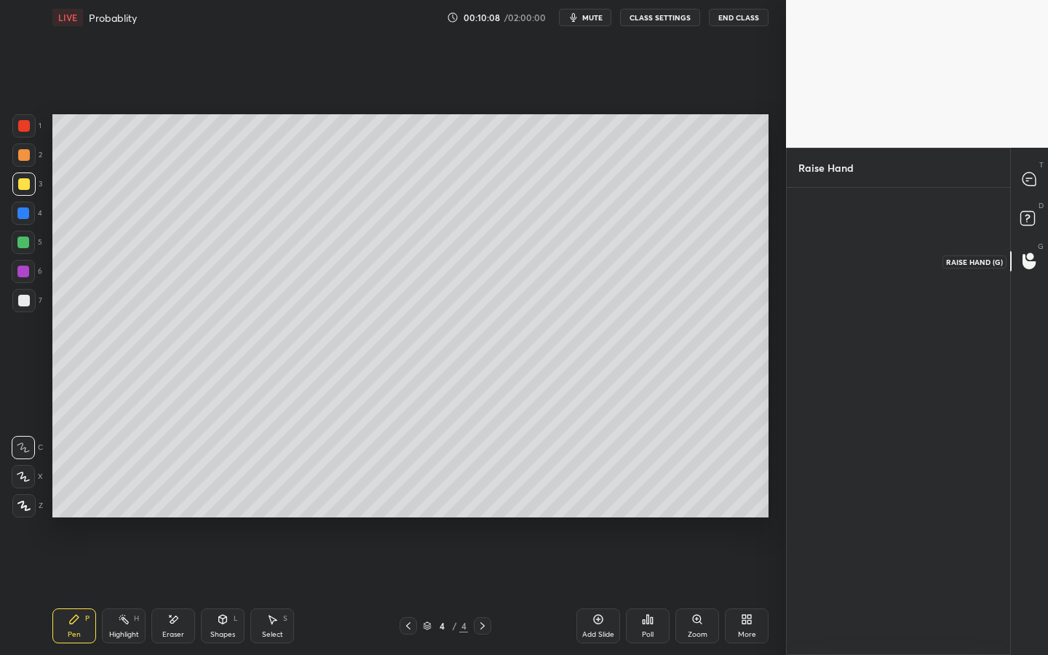
scroll to position [5, 5]
click at [834, 242] on img "grid" at bounding box center [831, 245] width 41 height 41
click at [839, 291] on button "INVITE" at bounding box center [831, 288] width 53 height 19
drag, startPoint x: 1030, startPoint y: 177, endPoint x: 1030, endPoint y: 187, distance: 10.2
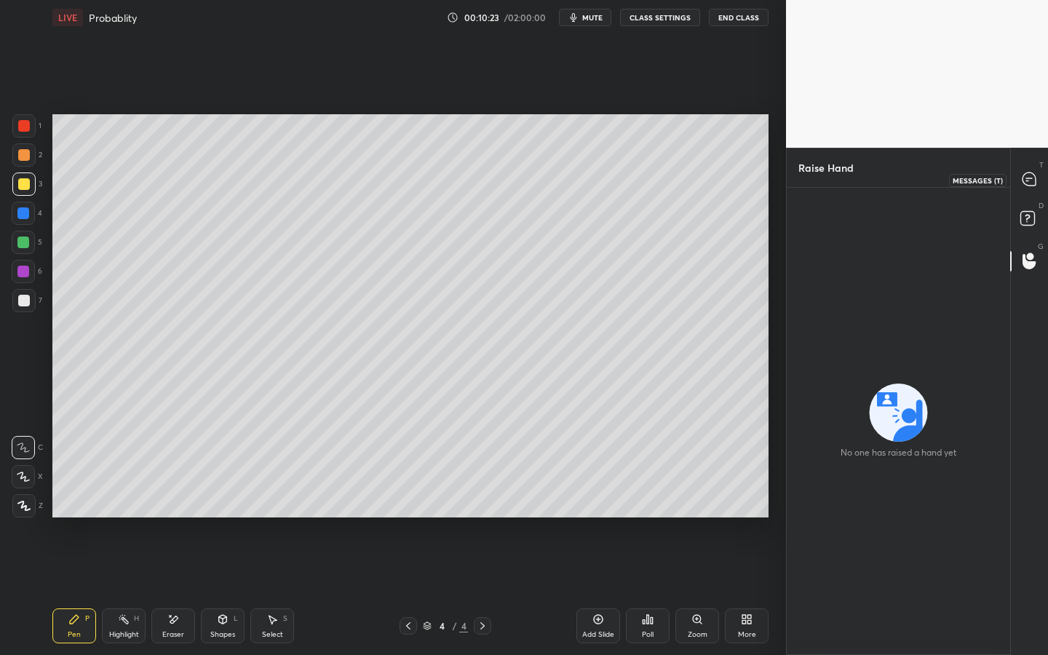
click at [1030, 178] on icon at bounding box center [1029, 178] width 6 height 0
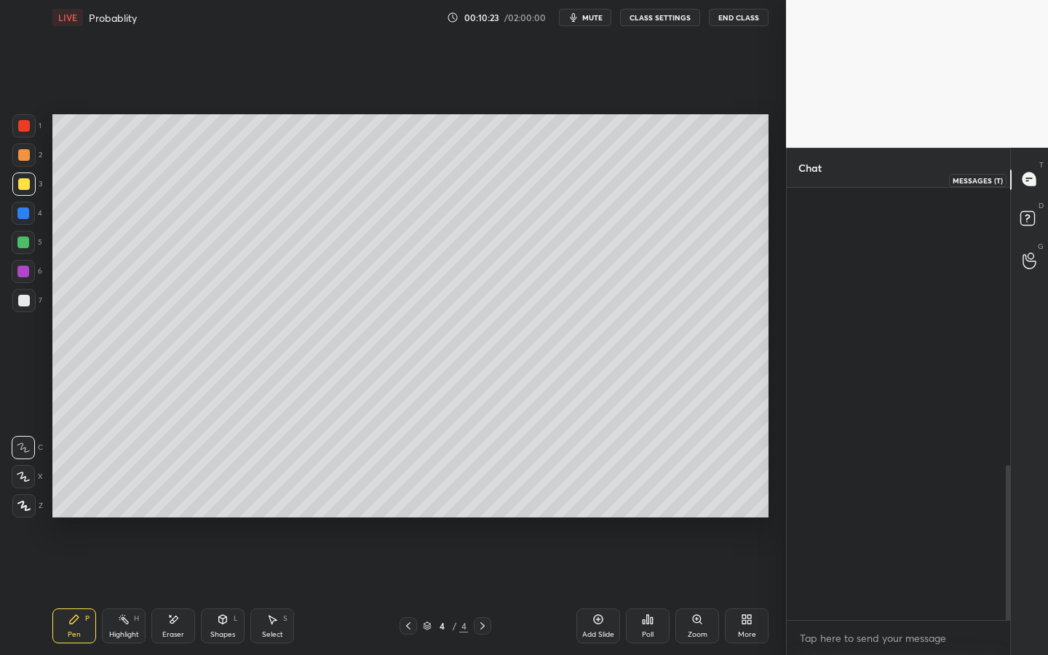
scroll to position [428, 219]
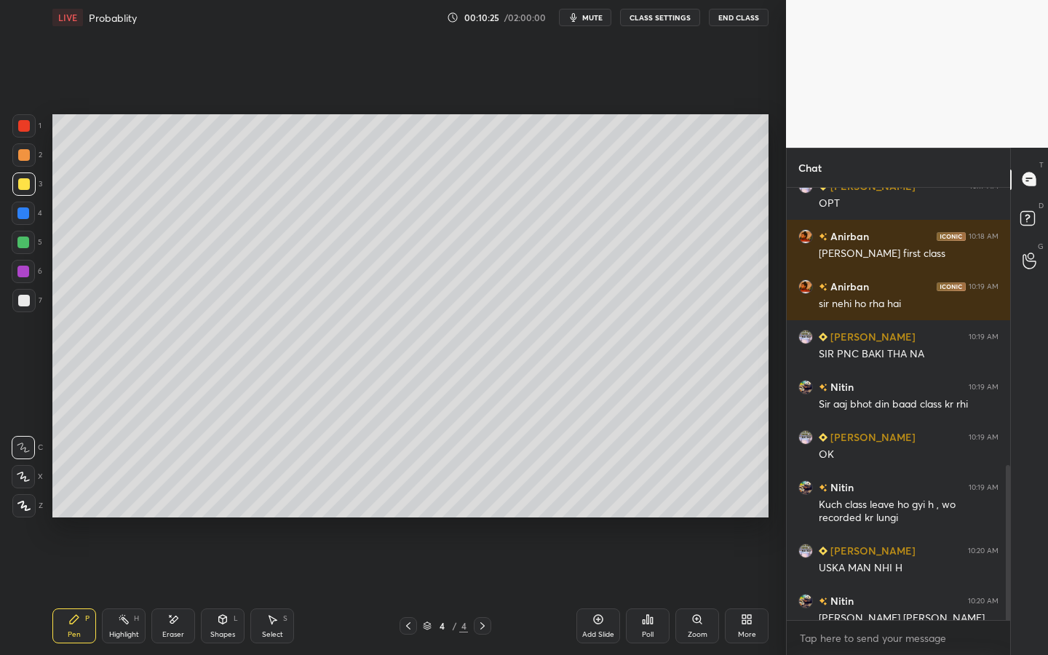
drag, startPoint x: 1006, startPoint y: 509, endPoint x: 1004, endPoint y: 541, distance: 32.8
click at [1006, 500] on div at bounding box center [1008, 553] width 4 height 176
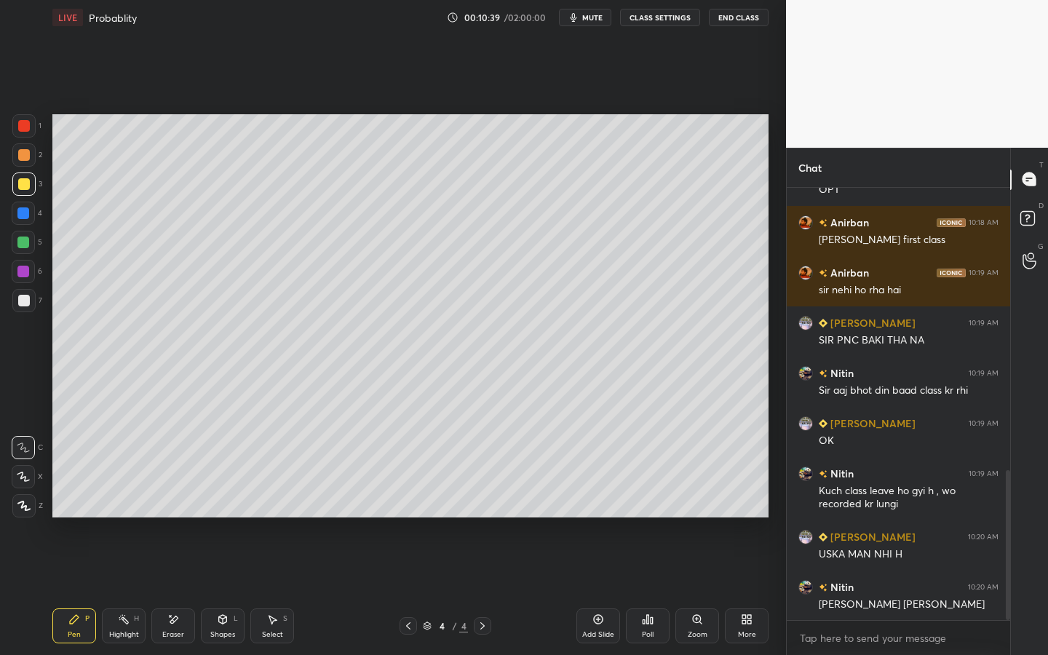
click at [26, 243] on div at bounding box center [23, 242] width 12 height 12
click at [170, 500] on div "Eraser" at bounding box center [173, 634] width 22 height 7
click at [71, 500] on div "Pen" at bounding box center [74, 634] width 13 height 7
click at [30, 296] on div at bounding box center [23, 300] width 23 height 23
click at [27, 241] on div at bounding box center [23, 242] width 12 height 12
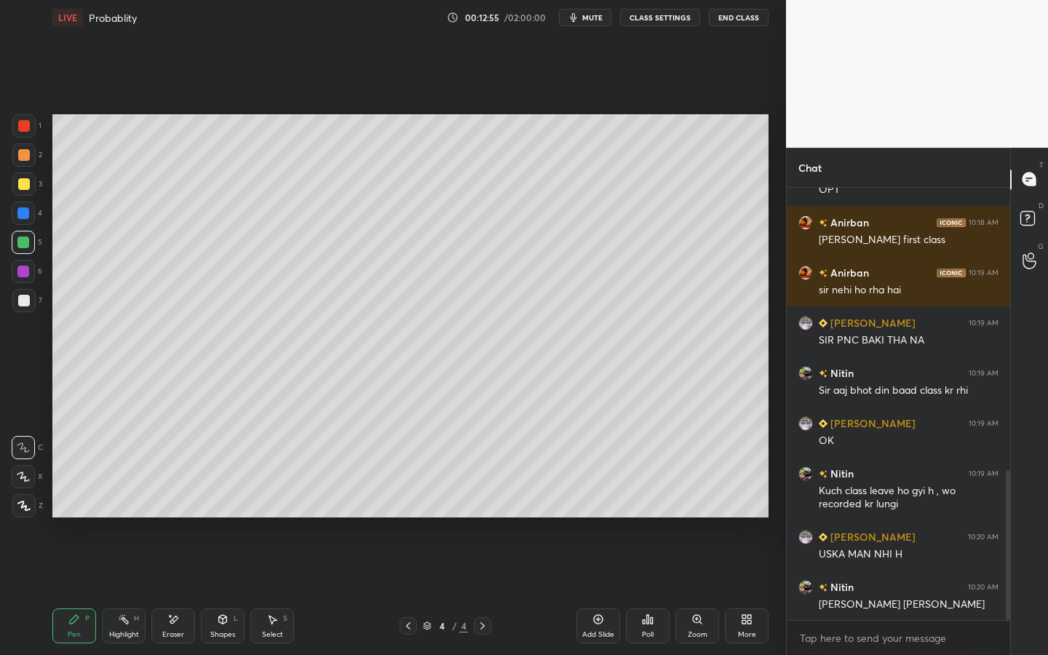
click at [173, 500] on div "Eraser" at bounding box center [173, 625] width 44 height 35
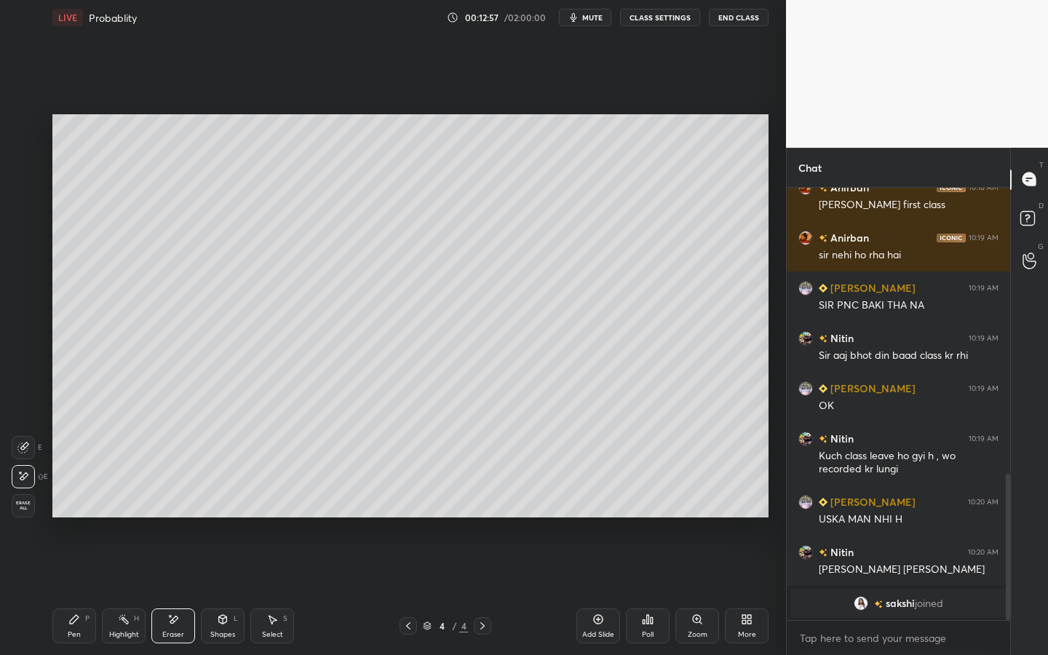
click at [77, 500] on icon at bounding box center [74, 619] width 12 height 12
click at [178, 500] on icon at bounding box center [173, 619] width 12 height 12
click at [78, 500] on div "Pen P" at bounding box center [74, 625] width 44 height 35
click at [24, 303] on div at bounding box center [24, 301] width 12 height 12
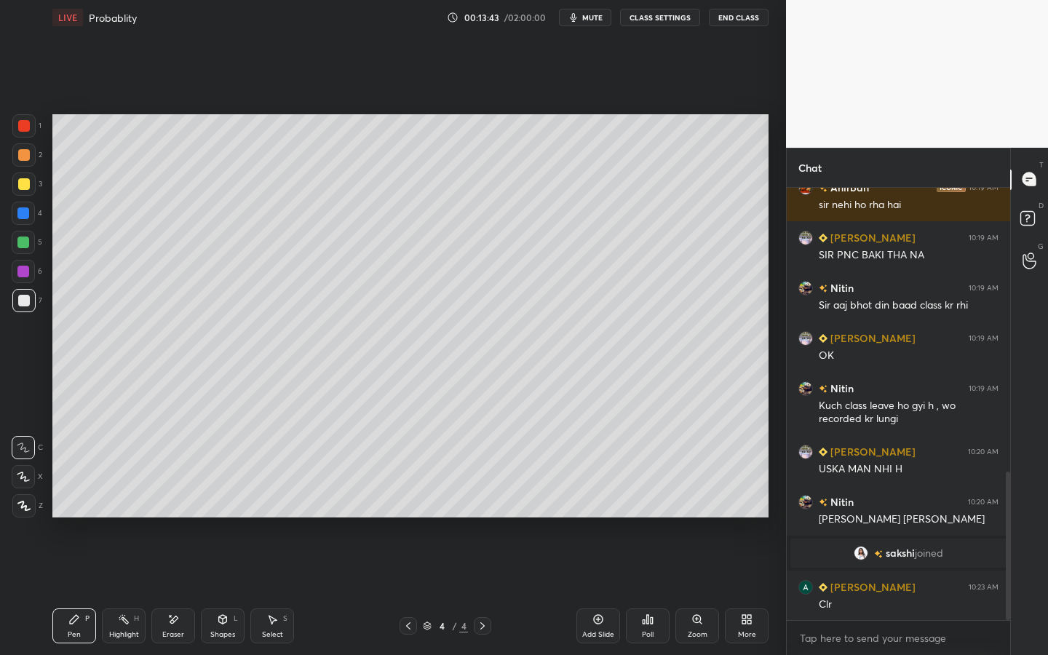
scroll to position [828, 0]
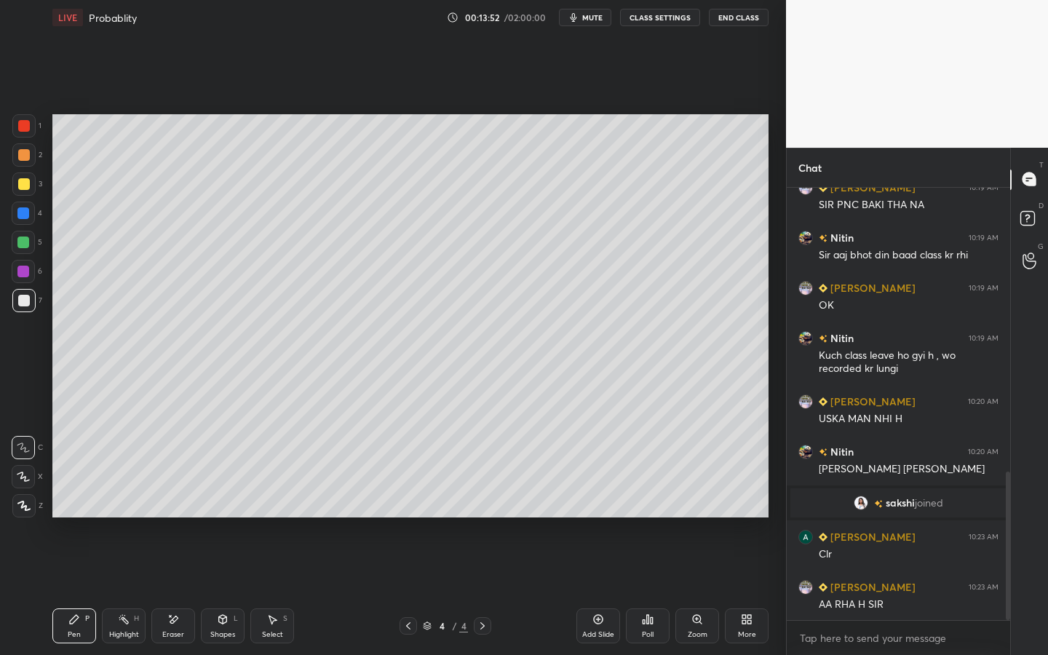
drag, startPoint x: 31, startPoint y: 243, endPoint x: 44, endPoint y: 273, distance: 32.9
click at [31, 244] on div at bounding box center [23, 242] width 23 height 23
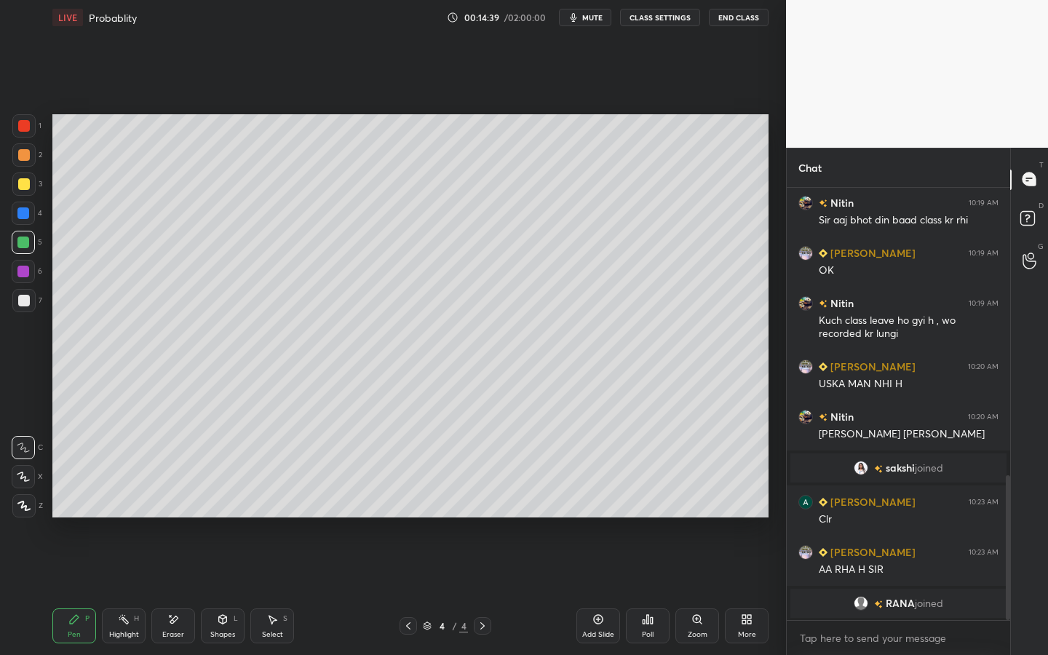
click at [24, 307] on div at bounding box center [23, 300] width 23 height 23
click at [608, 500] on div "Add Slide" at bounding box center [598, 625] width 44 height 35
click at [29, 185] on div at bounding box center [23, 183] width 23 height 23
click at [174, 500] on icon at bounding box center [174, 619] width 8 height 7
click at [71, 500] on div "Pen P" at bounding box center [74, 625] width 44 height 35
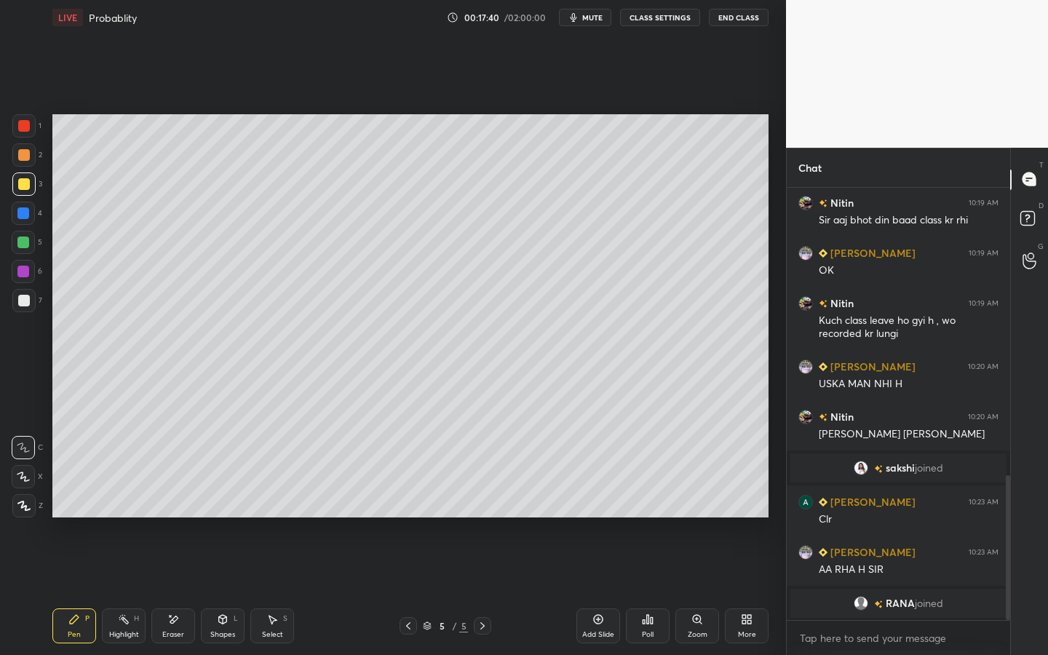
scroll to position [901, 0]
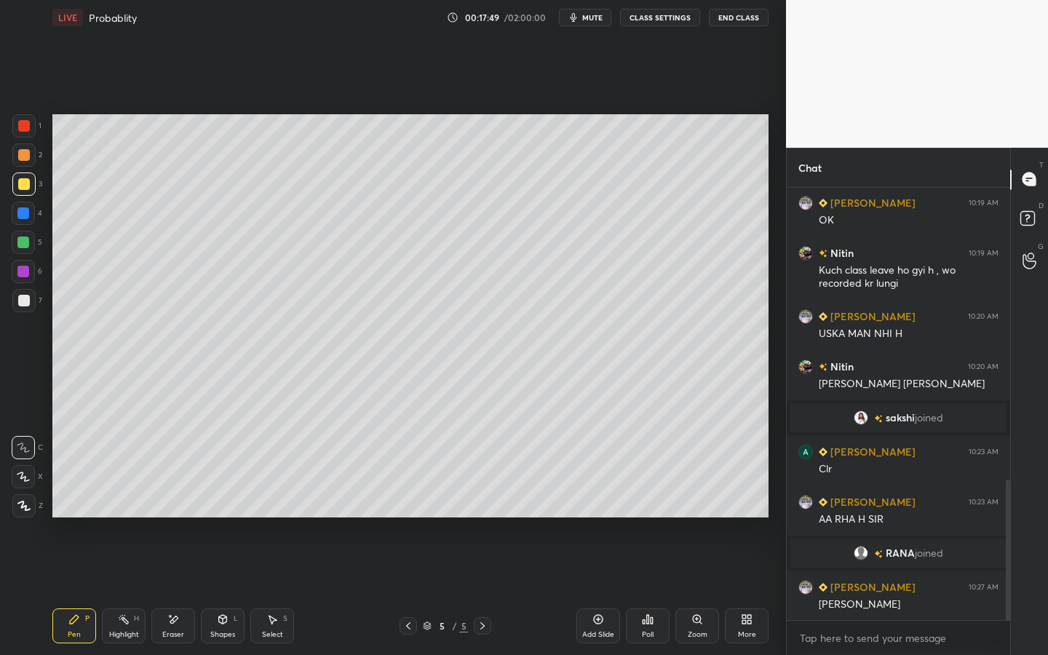
drag, startPoint x: 179, startPoint y: 619, endPoint x: 263, endPoint y: 562, distance: 101.1
click at [186, 500] on div "Eraser" at bounding box center [173, 625] width 44 height 35
click at [100, 500] on div "Pen P Highlight H Eraser Shapes L Select S" at bounding box center [183, 625] width 262 height 35
drag, startPoint x: 68, startPoint y: 619, endPoint x: 151, endPoint y: 574, distance: 93.4
click at [68, 500] on icon at bounding box center [74, 619] width 12 height 12
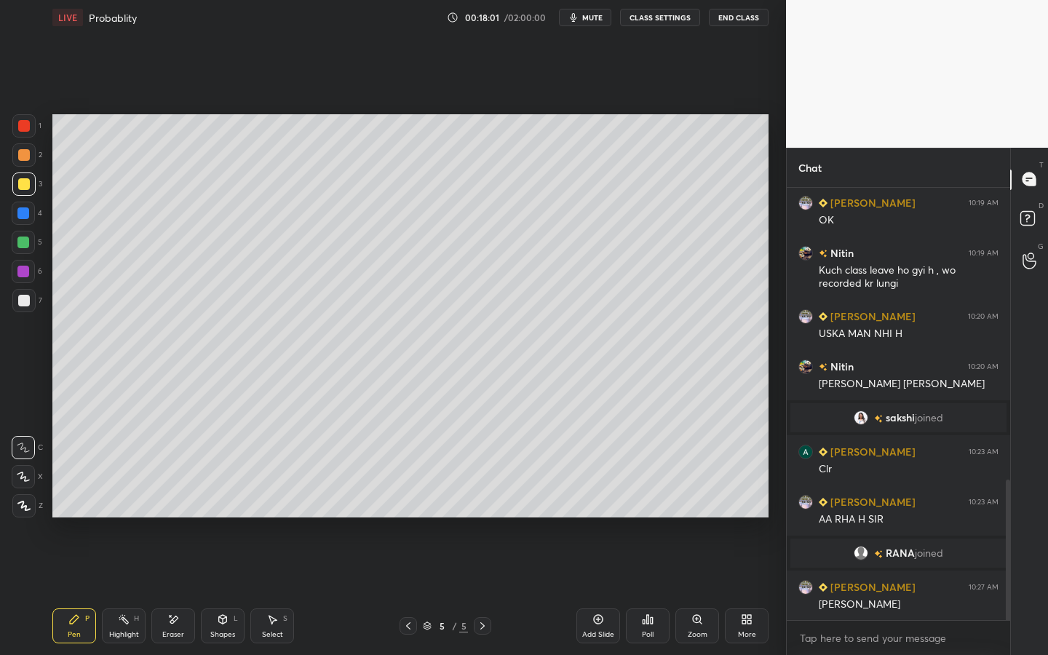
drag, startPoint x: 124, startPoint y: 625, endPoint x: 136, endPoint y: 545, distance: 80.9
click at [122, 500] on div "Highlight H" at bounding box center [124, 625] width 44 height 35
click at [594, 500] on div "Add Slide" at bounding box center [598, 625] width 44 height 35
click at [62, 500] on div "Pen P" at bounding box center [74, 625] width 44 height 35
click at [174, 500] on icon at bounding box center [173, 619] width 12 height 12
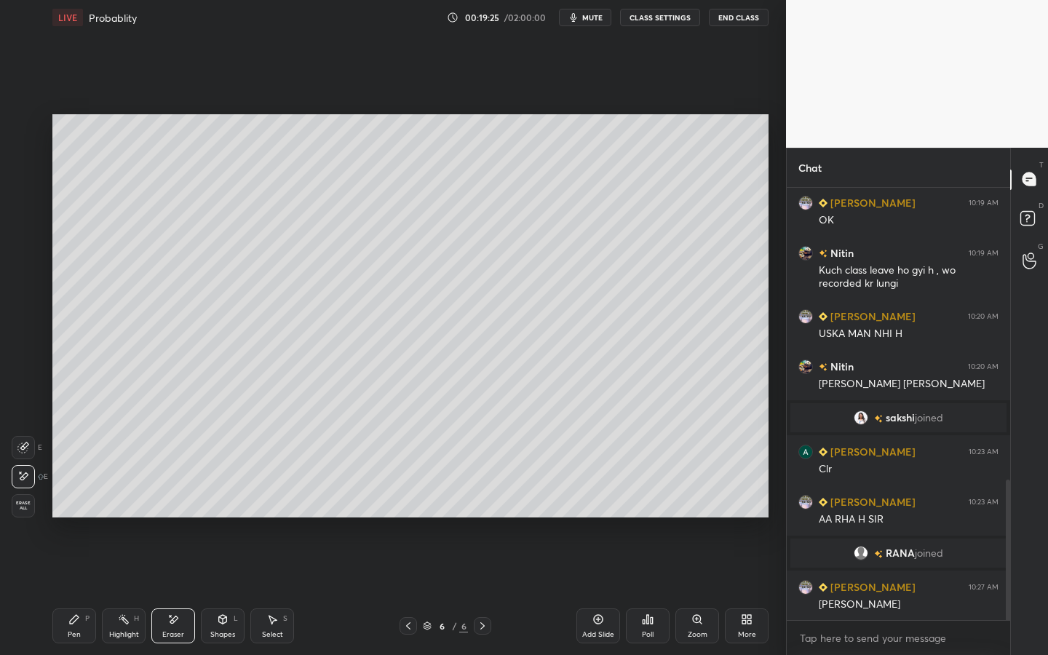
drag, startPoint x: 73, startPoint y: 621, endPoint x: 73, endPoint y: 613, distance: 8.0
click at [72, 500] on icon at bounding box center [74, 619] width 9 height 9
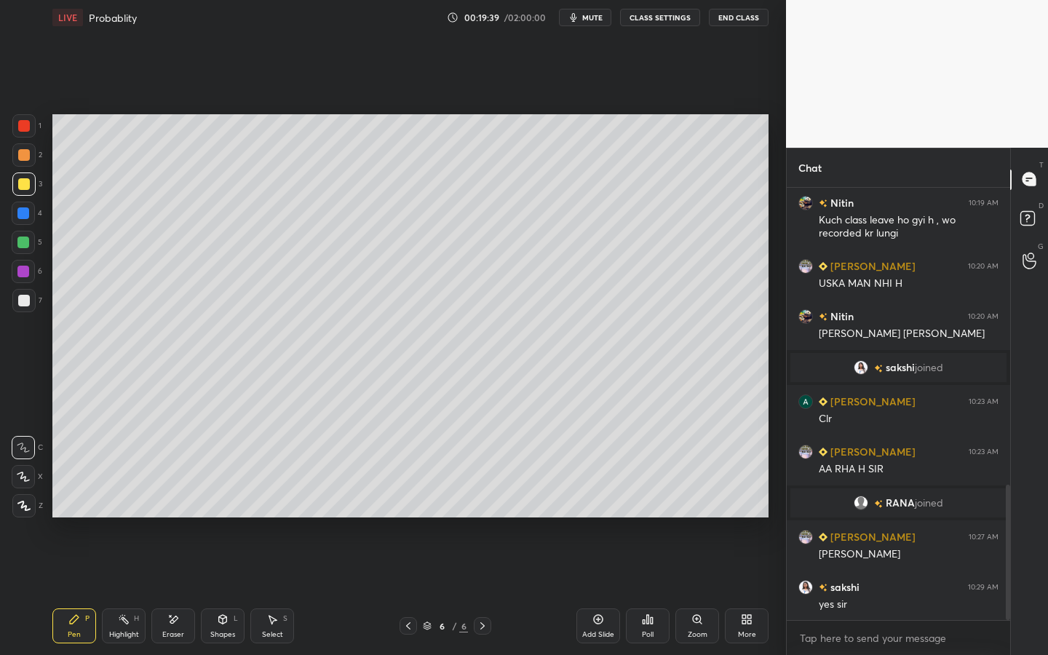
drag, startPoint x: 20, startPoint y: 244, endPoint x: 33, endPoint y: 244, distance: 13.1
click at [20, 244] on div at bounding box center [23, 242] width 12 height 12
click at [180, 500] on div "Eraser" at bounding box center [173, 625] width 44 height 35
click at [79, 500] on div "Pen P" at bounding box center [74, 625] width 44 height 35
click at [589, 500] on div "Add Slide" at bounding box center [598, 625] width 44 height 35
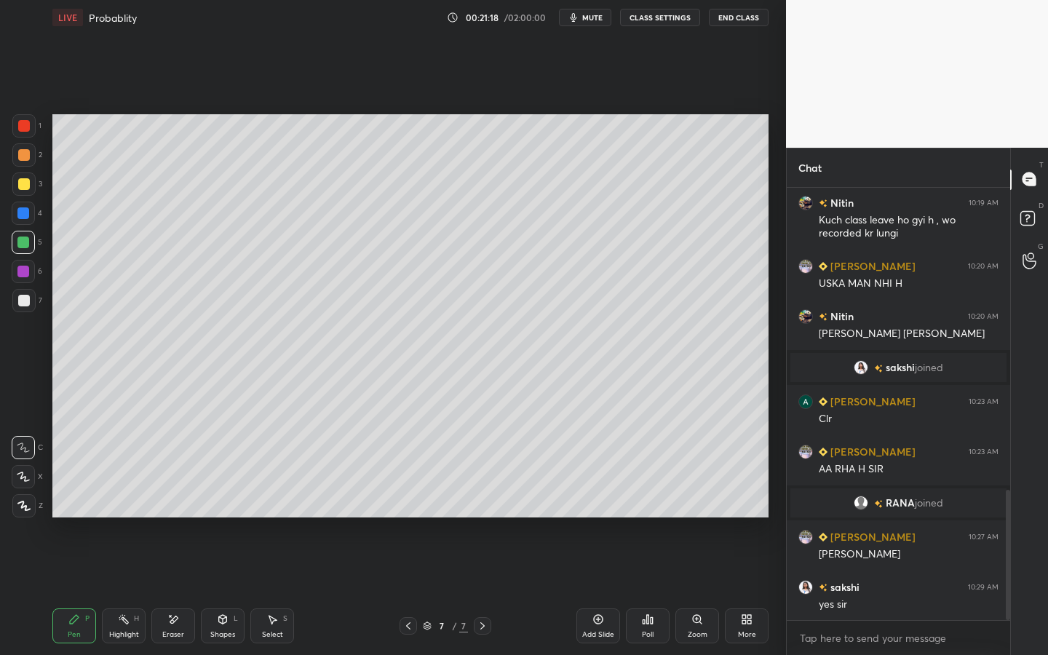
scroll to position [1001, 0]
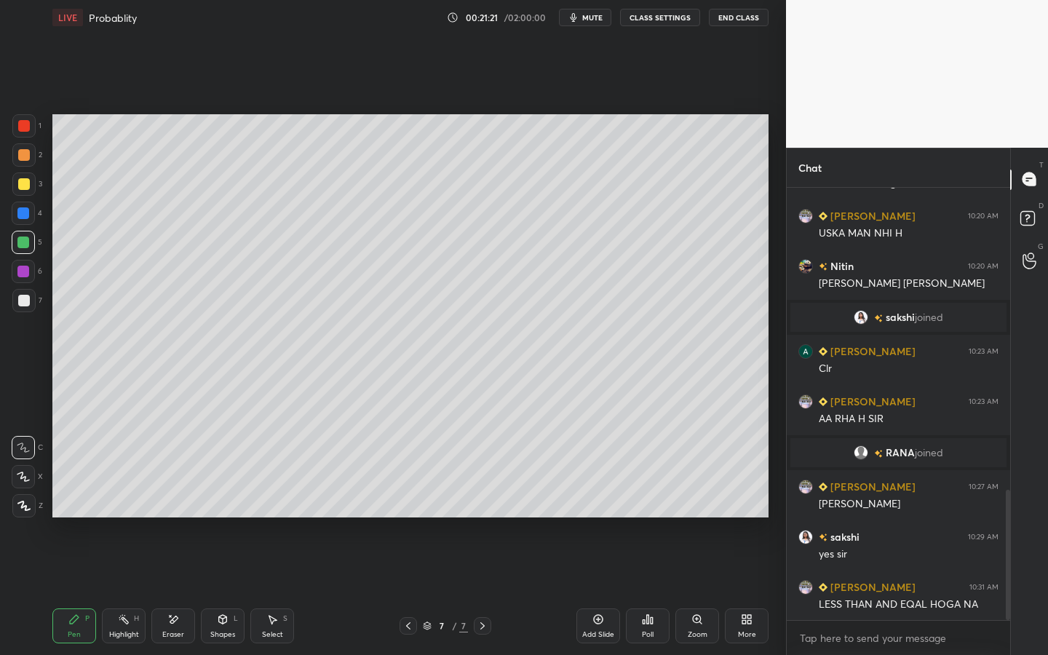
click at [407, 500] on icon at bounding box center [408, 626] width 12 height 12
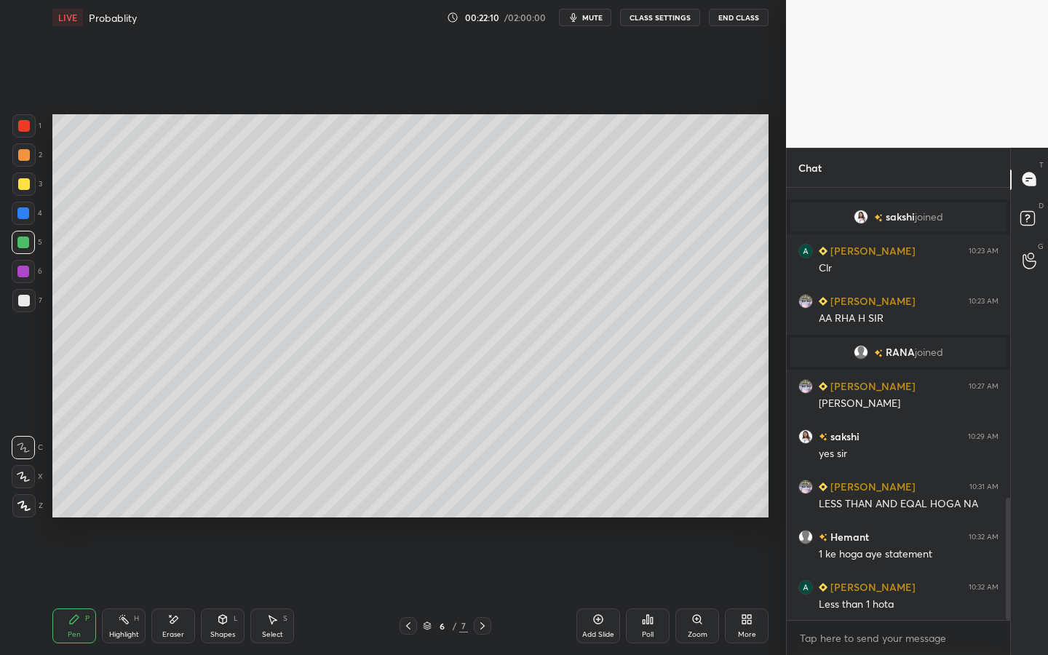
scroll to position [1152, 0]
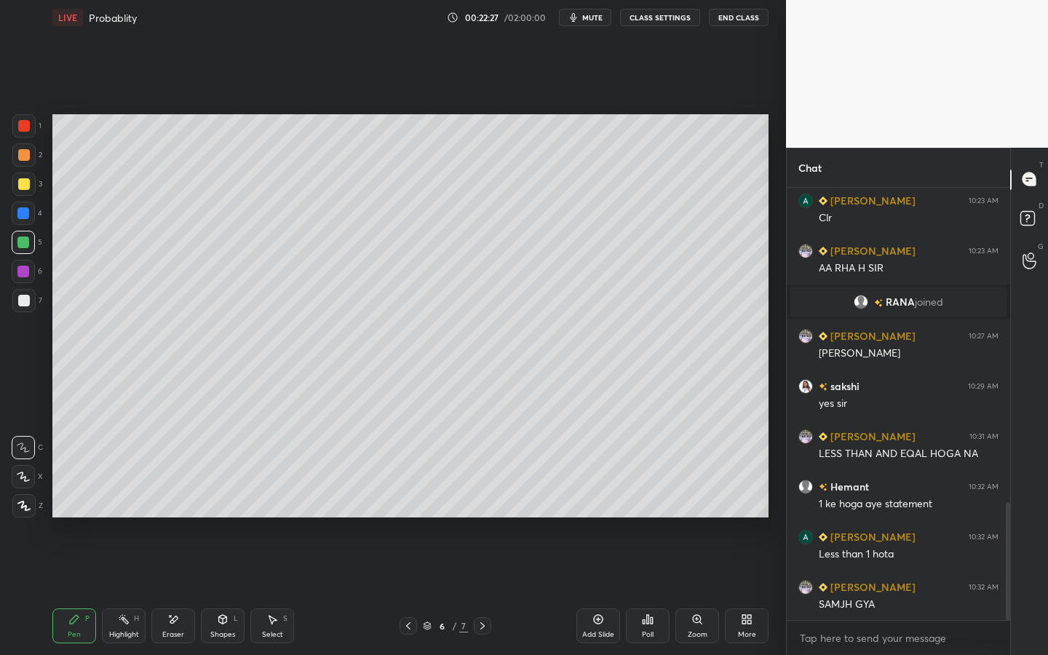
click at [483, 500] on icon at bounding box center [483, 626] width 12 height 12
click at [413, 500] on icon at bounding box center [408, 626] width 12 height 12
click at [484, 500] on icon at bounding box center [482, 625] width 4 height 7
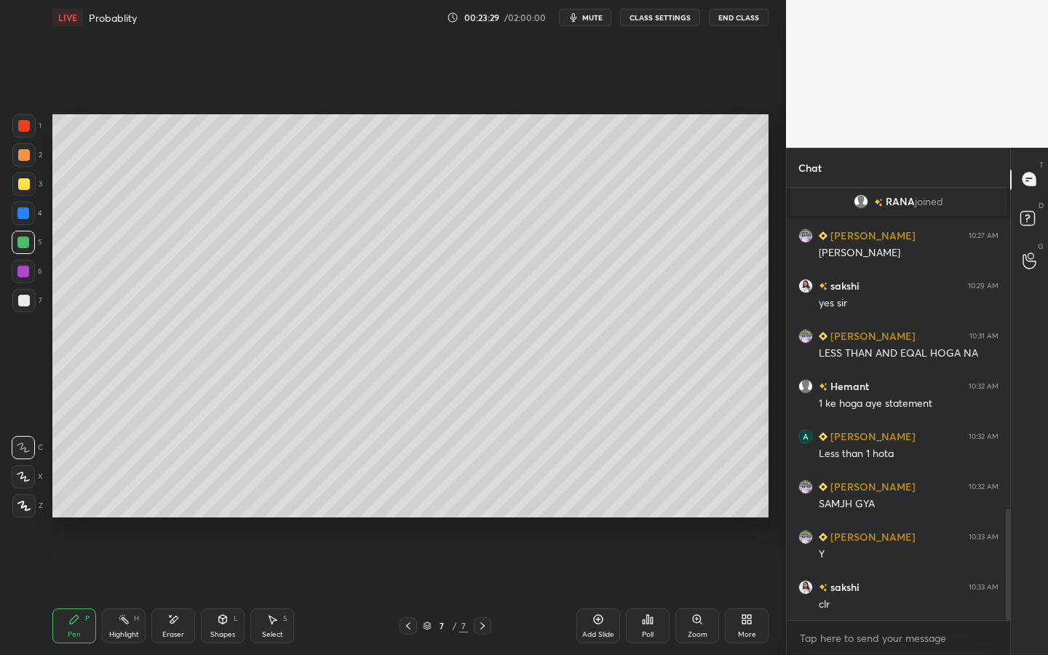
scroll to position [1303, 0]
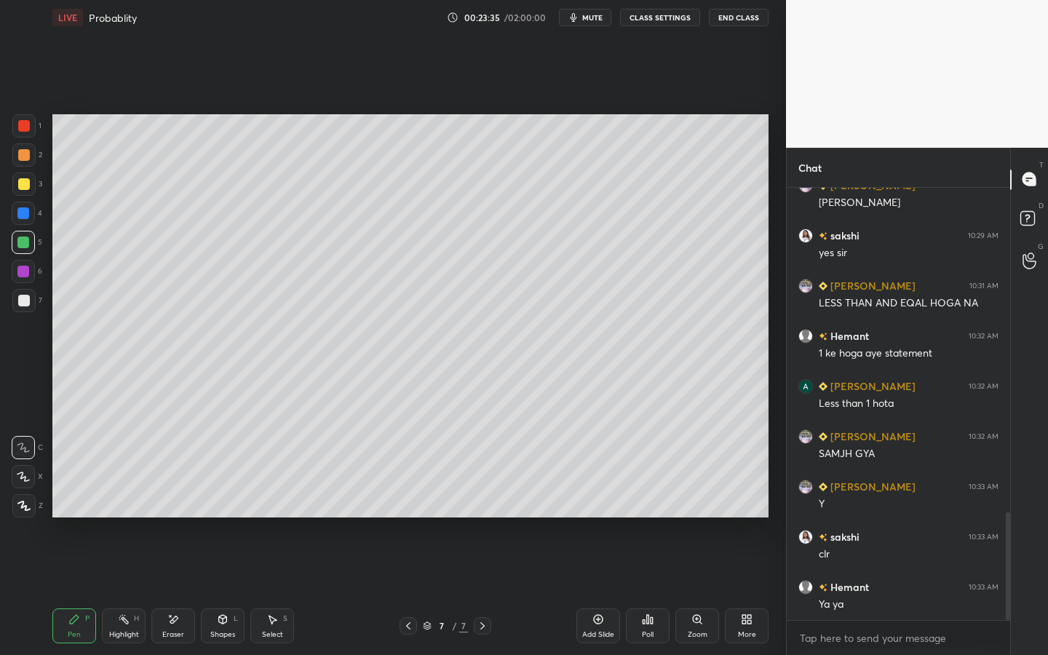
click at [29, 270] on div at bounding box center [23, 271] width 23 height 23
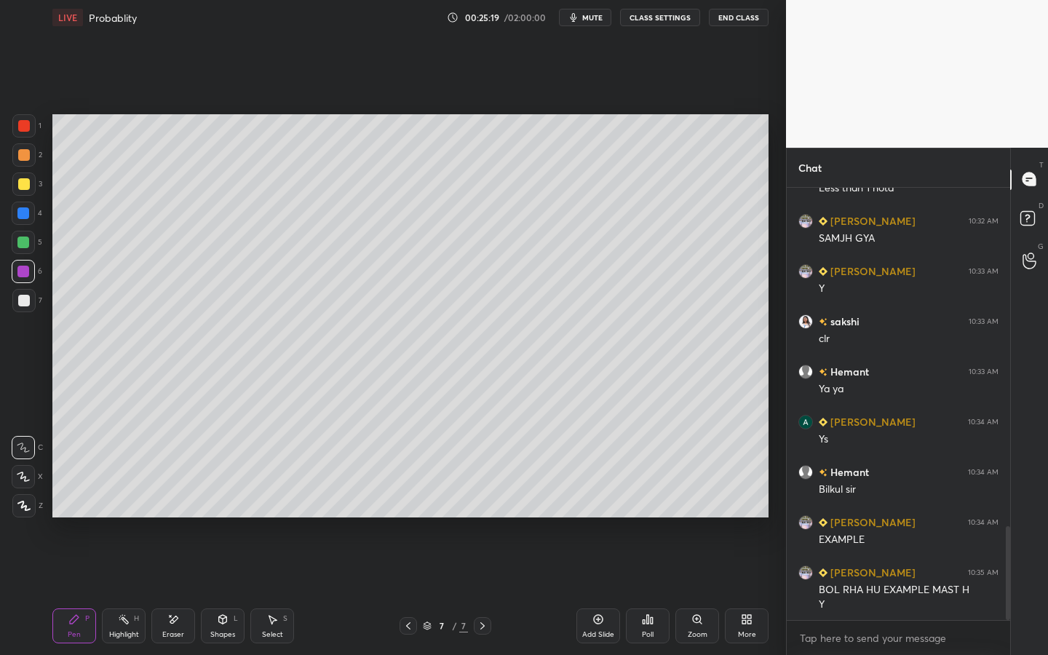
scroll to position [1568, 0]
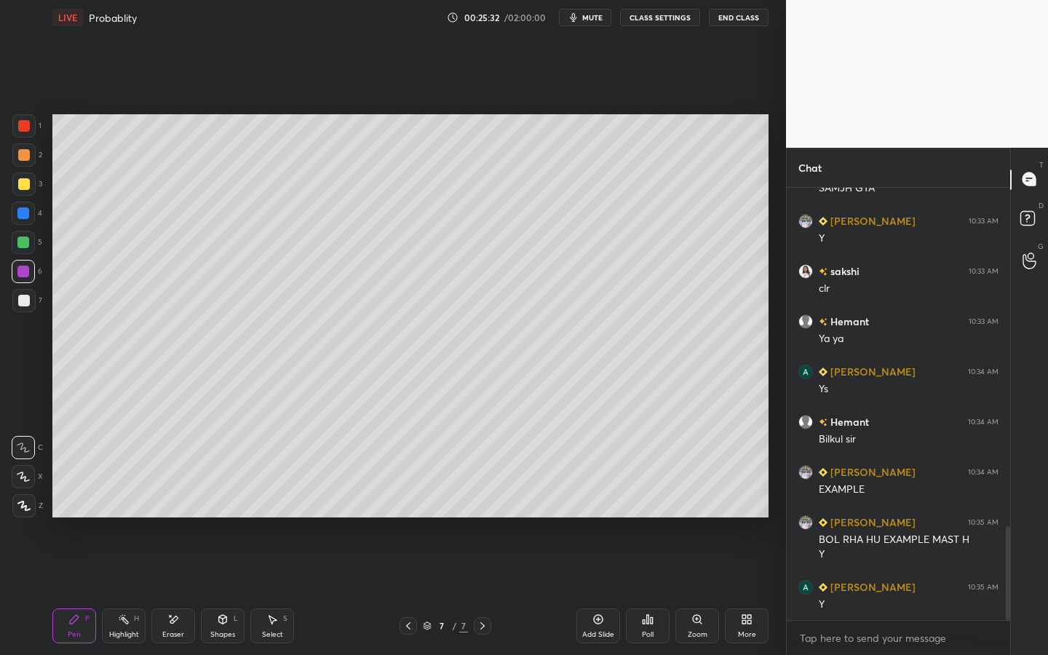
click at [175, 500] on icon at bounding box center [174, 619] width 8 height 7
click at [60, 500] on div "Pen P" at bounding box center [74, 625] width 44 height 35
drag, startPoint x: 23, startPoint y: 244, endPoint x: 44, endPoint y: 239, distance: 21.2
click at [23, 243] on div at bounding box center [23, 242] width 12 height 12
click at [31, 270] on div at bounding box center [23, 271] width 23 height 23
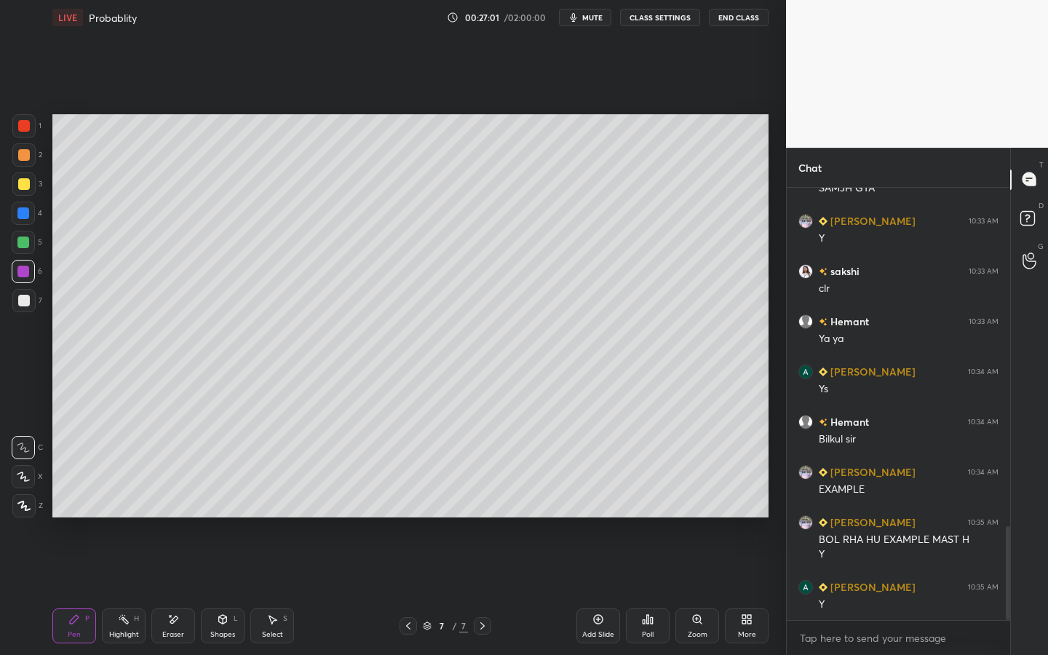
drag, startPoint x: 24, startPoint y: 245, endPoint x: 28, endPoint y: 238, distance: 8.1
click at [24, 245] on div at bounding box center [23, 242] width 12 height 12
click at [141, 500] on div "Highlight H" at bounding box center [124, 625] width 44 height 35
click at [1023, 258] on icon at bounding box center [1028, 254] width 13 height 15
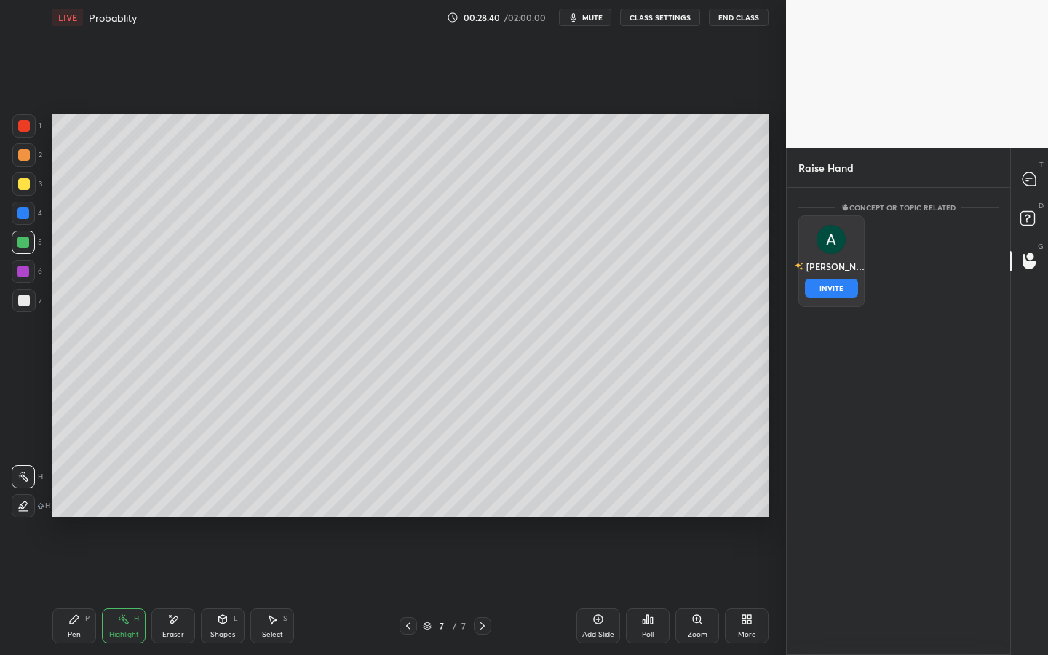
click at [838, 248] on img "grid" at bounding box center [830, 239] width 29 height 29
click at [835, 283] on button "INVITE" at bounding box center [831, 288] width 53 height 19
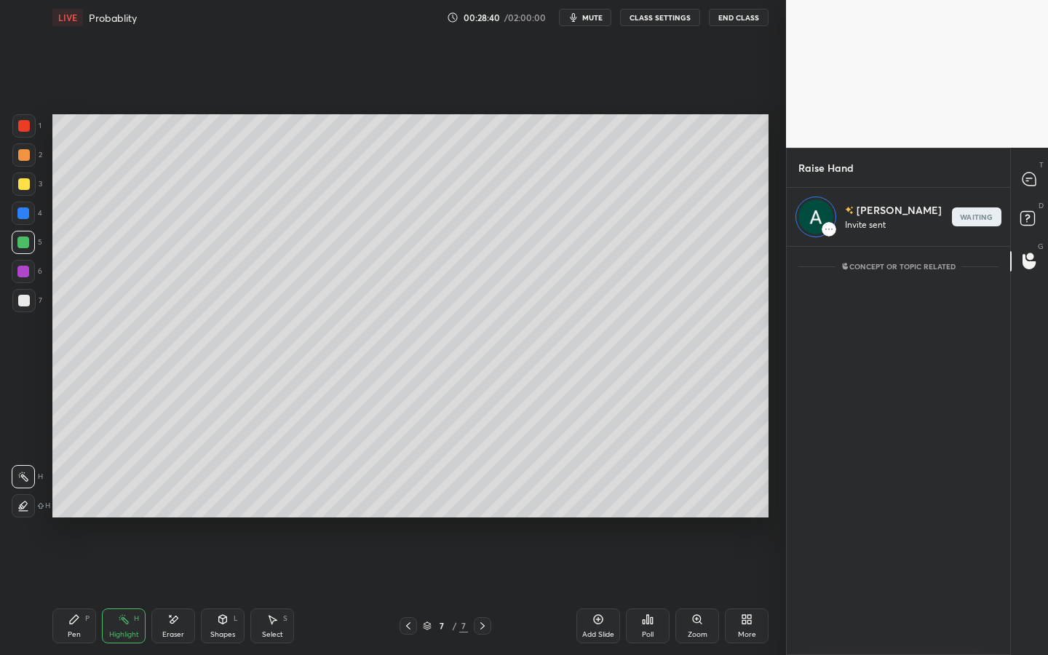
scroll to position [404, 219]
drag, startPoint x: 1028, startPoint y: 175, endPoint x: 1035, endPoint y: 170, distance: 8.3
click at [1033, 175] on icon at bounding box center [1028, 178] width 13 height 13
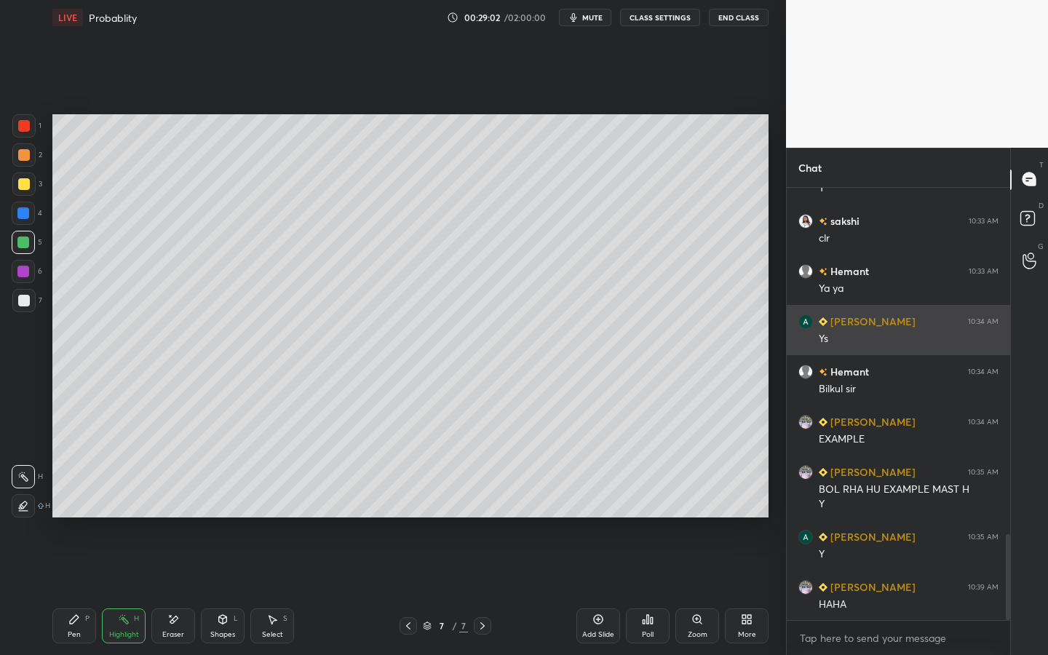
scroll to position [1802, 0]
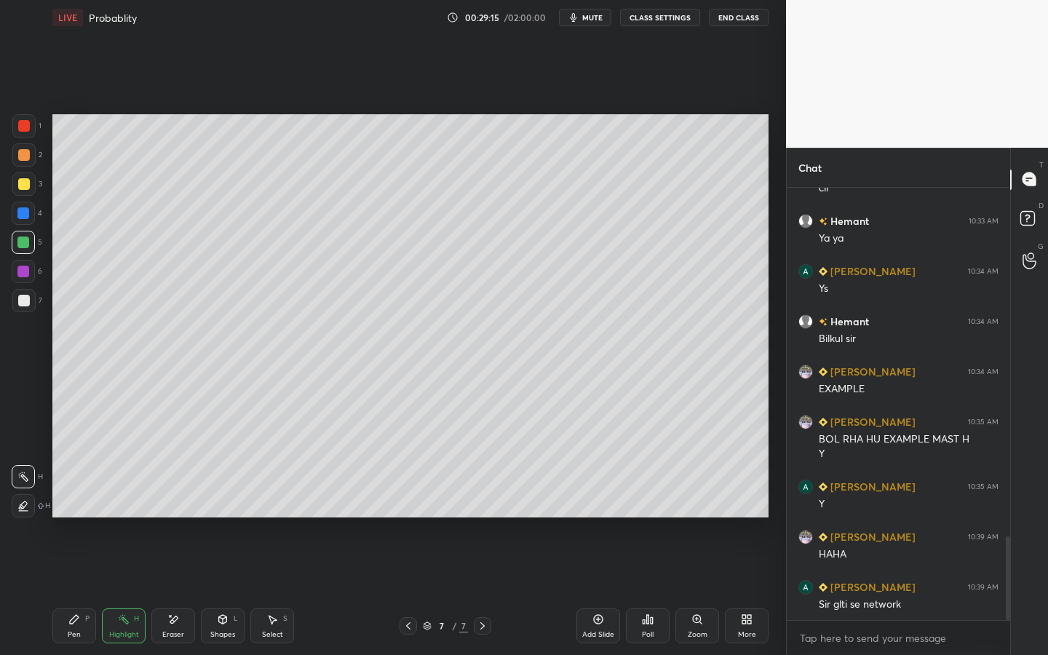
click at [175, 500] on icon at bounding box center [173, 619] width 12 height 12
drag, startPoint x: 78, startPoint y: 627, endPoint x: 71, endPoint y: 616, distance: 13.7
click at [77, 500] on div "Pen P" at bounding box center [74, 625] width 44 height 35
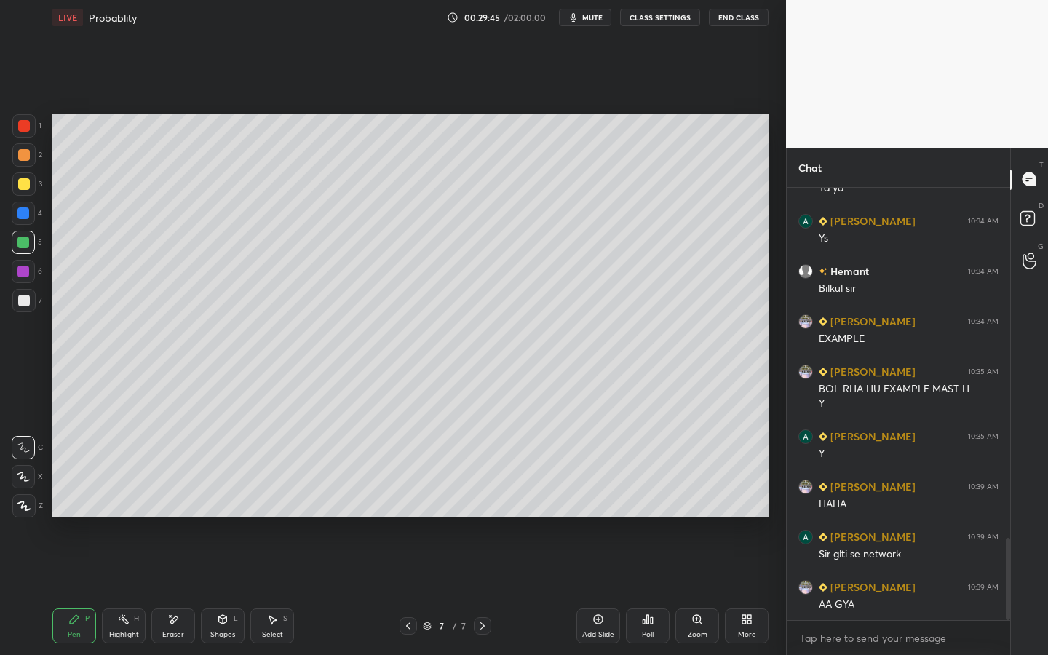
scroll to position [1867, 0]
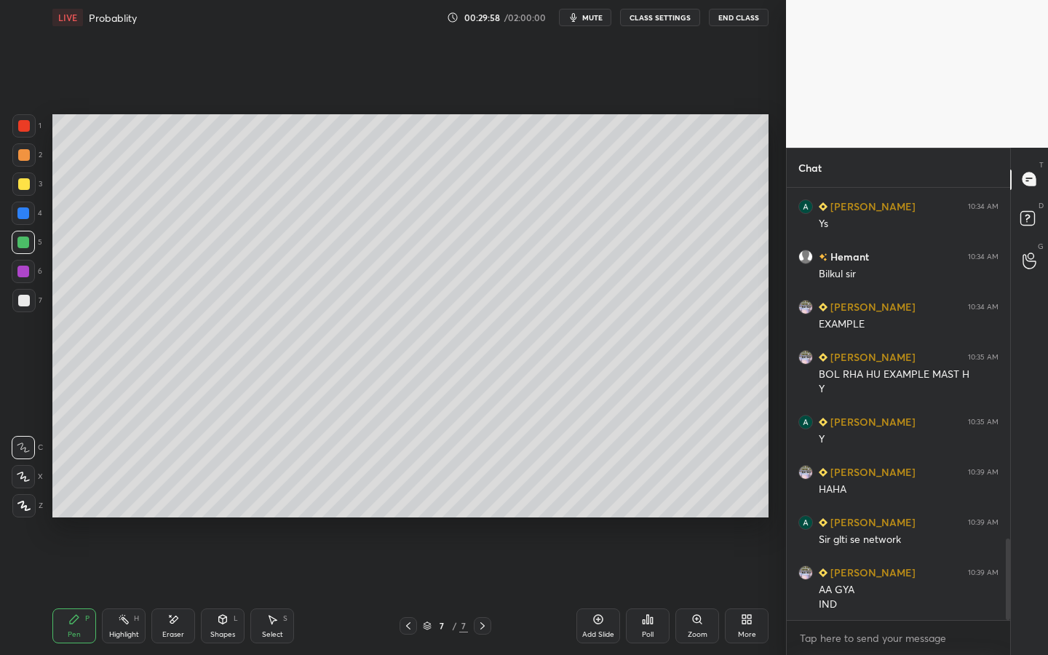
click at [651, 500] on div "Poll" at bounding box center [648, 625] width 44 height 35
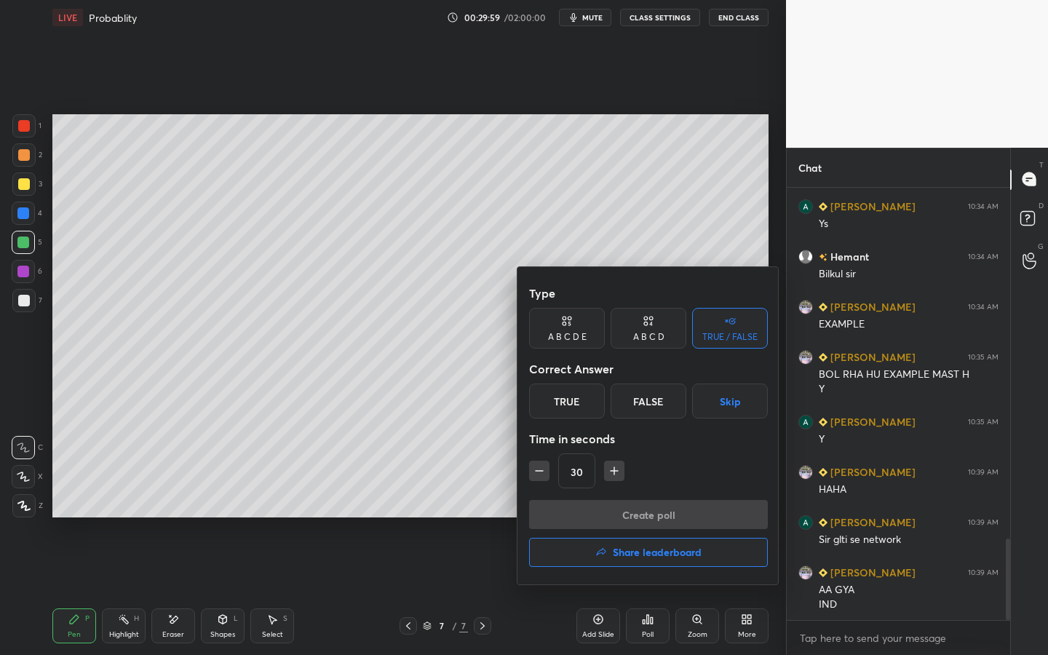
click at [578, 396] on div "True" at bounding box center [567, 400] width 76 height 35
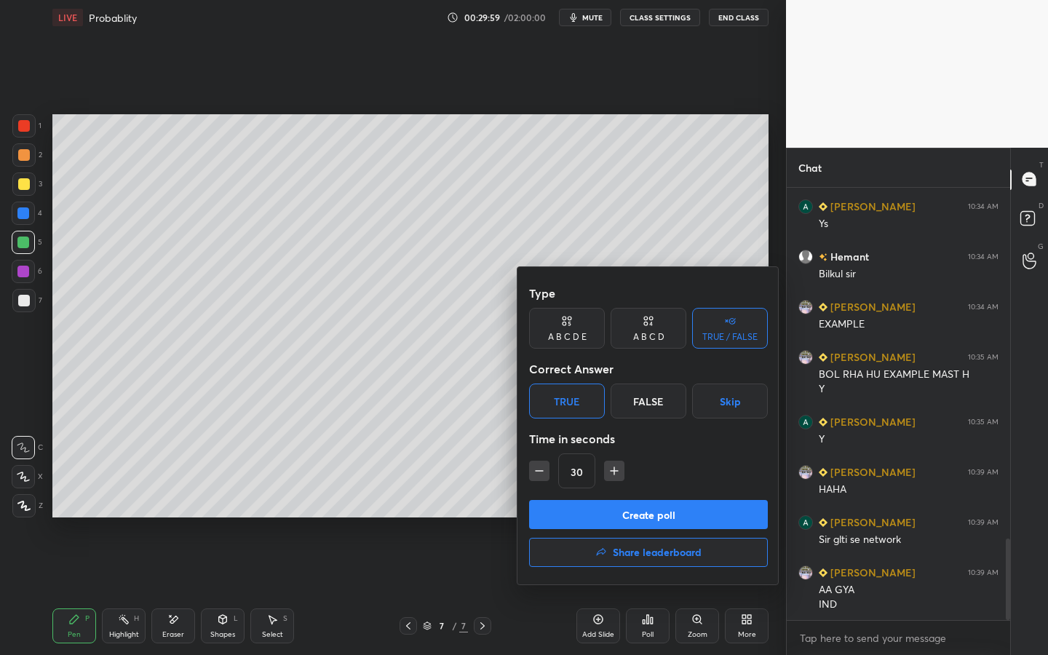
click at [585, 500] on button "Create poll" at bounding box center [648, 514] width 239 height 29
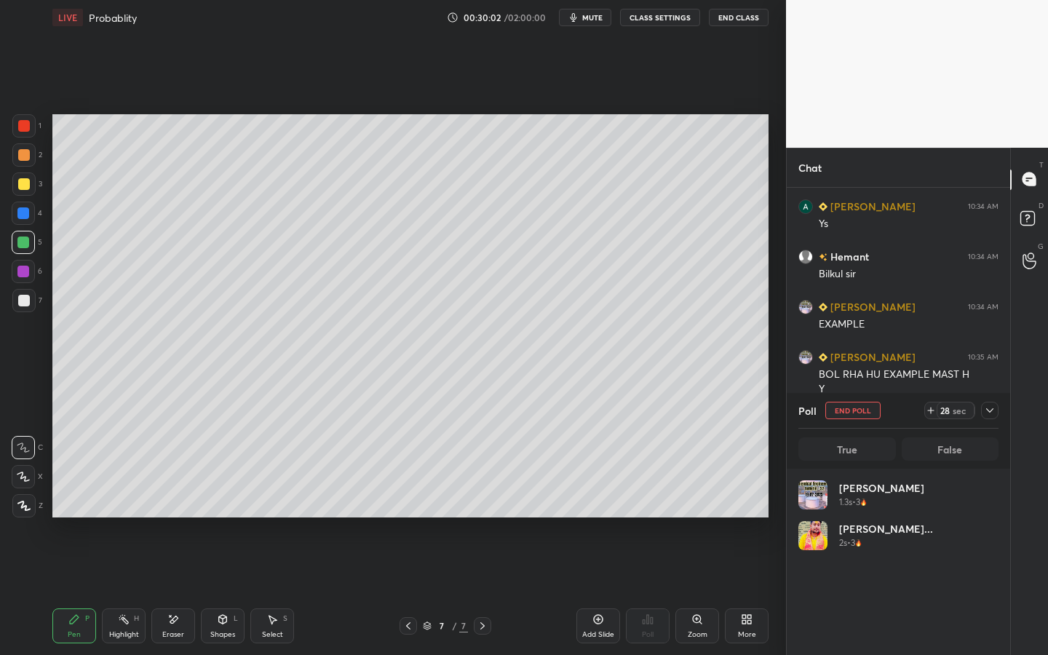
scroll to position [170, 196]
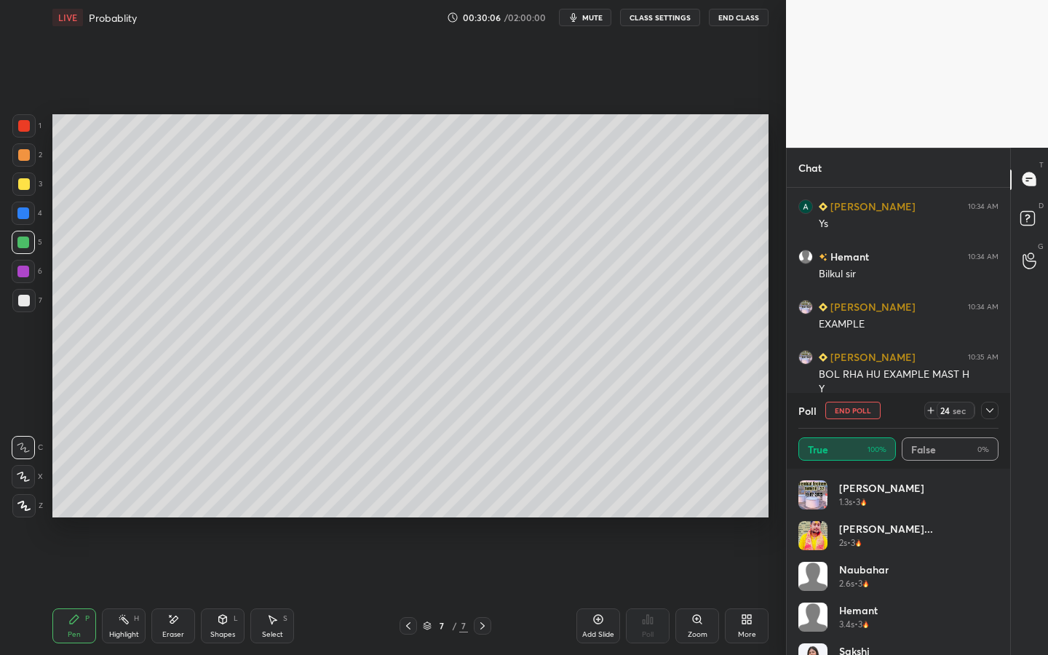
click at [31, 305] on div at bounding box center [23, 300] width 23 height 23
click at [873, 411] on button "End Poll" at bounding box center [852, 410] width 55 height 17
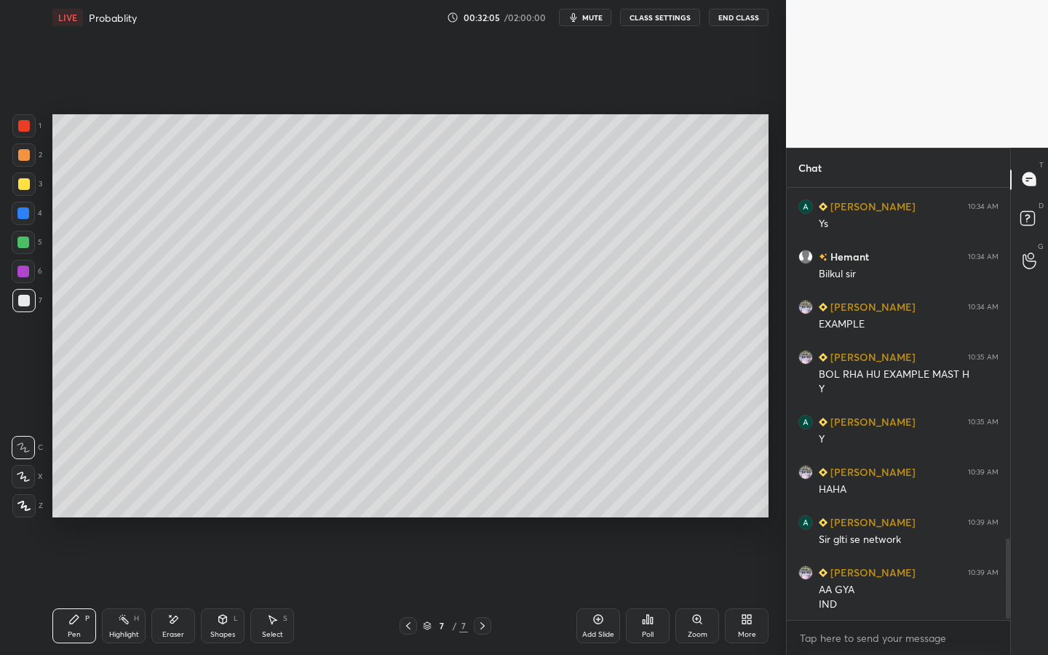
scroll to position [1917, 0]
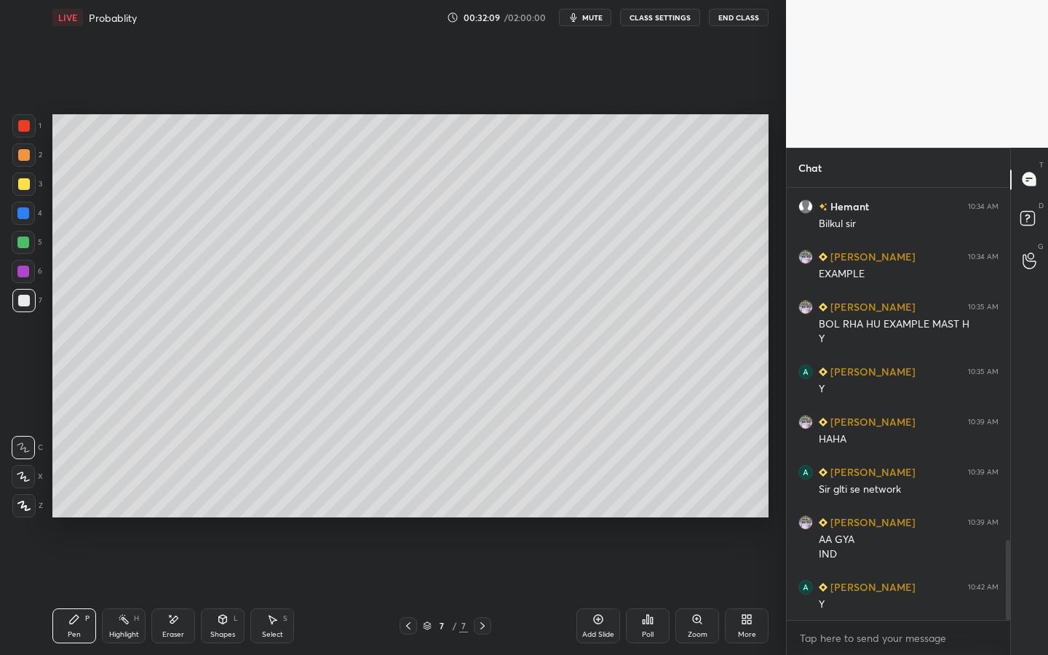
click at [597, 500] on icon at bounding box center [598, 619] width 12 height 12
click at [29, 180] on div at bounding box center [23, 183] width 23 height 23
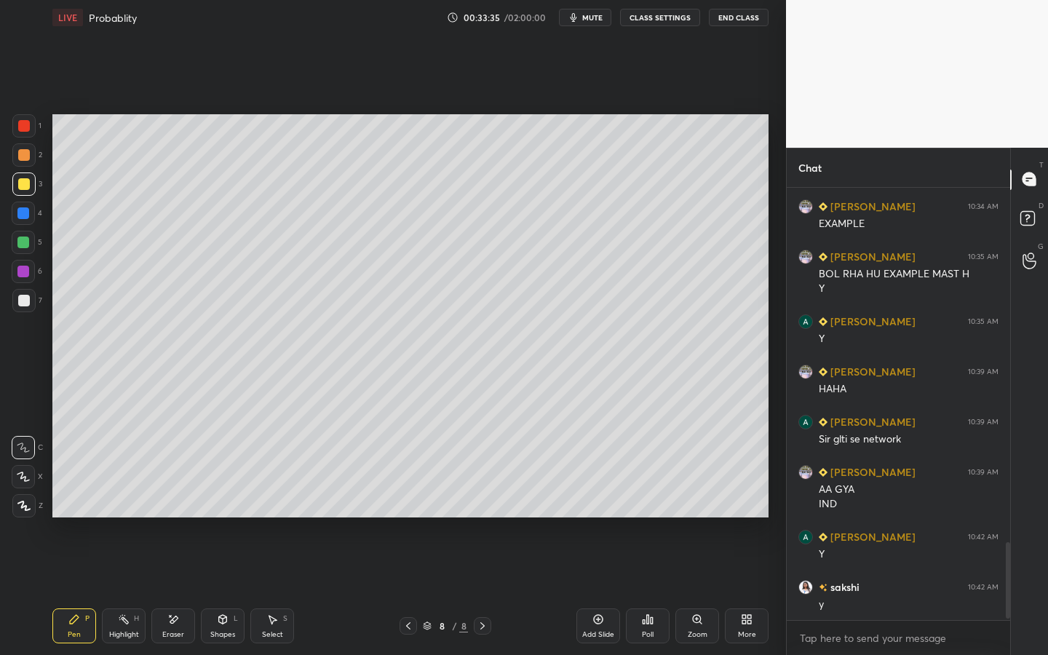
scroll to position [2018, 0]
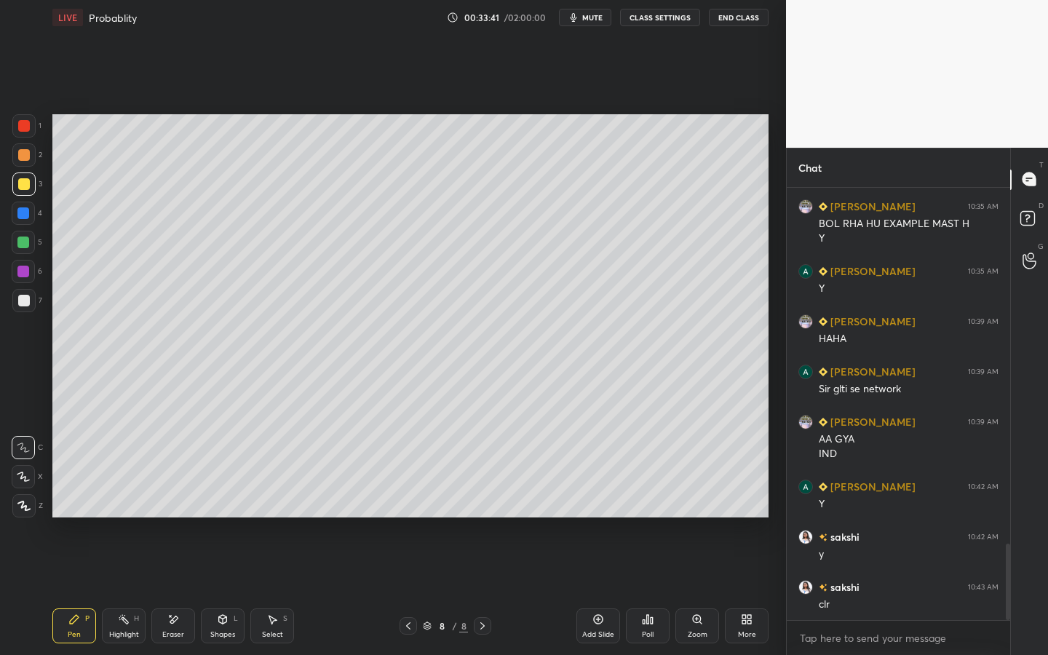
drag, startPoint x: 596, startPoint y: 627, endPoint x: 587, endPoint y: 573, distance: 54.6
click at [595, 500] on div "Add Slide" at bounding box center [598, 625] width 44 height 35
click at [1034, 262] on div "1" at bounding box center [1029, 260] width 15 height 31
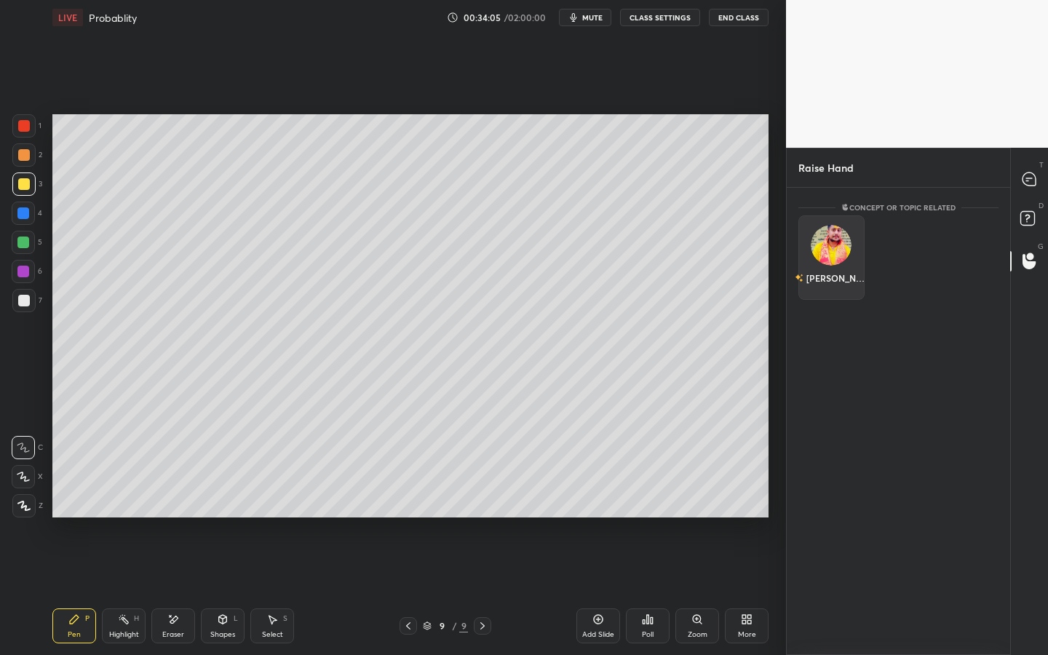
click at [851, 237] on div "[PERSON_NAME]" at bounding box center [831, 257] width 66 height 84
click at [838, 286] on button "INVITE" at bounding box center [831, 288] width 53 height 19
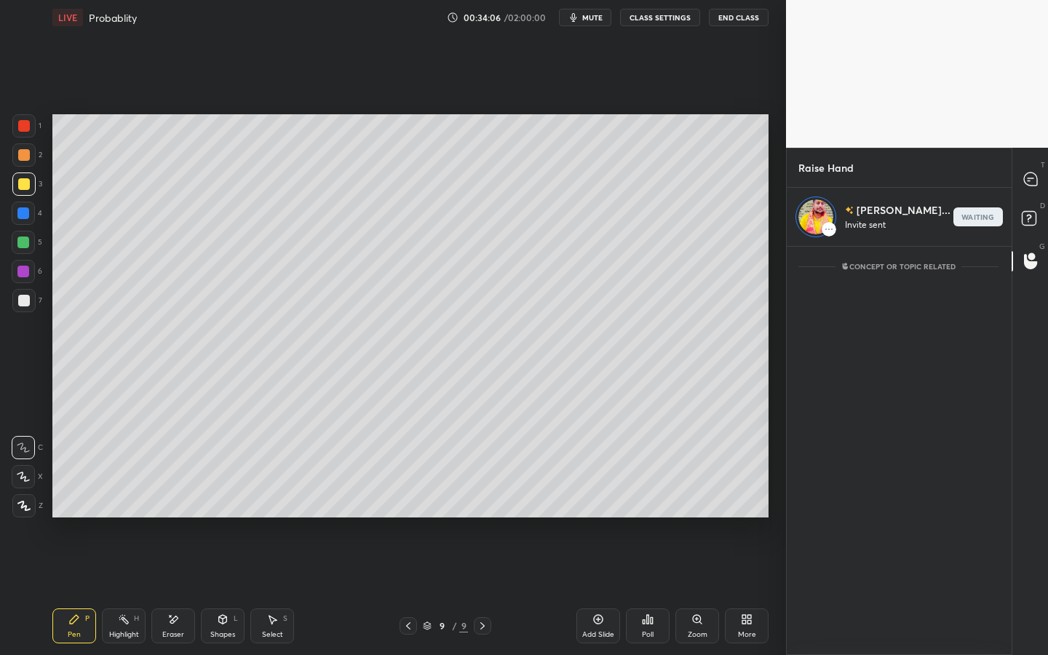
scroll to position [404, 219]
click at [993, 218] on p "end" at bounding box center [1001, 216] width 16 height 7
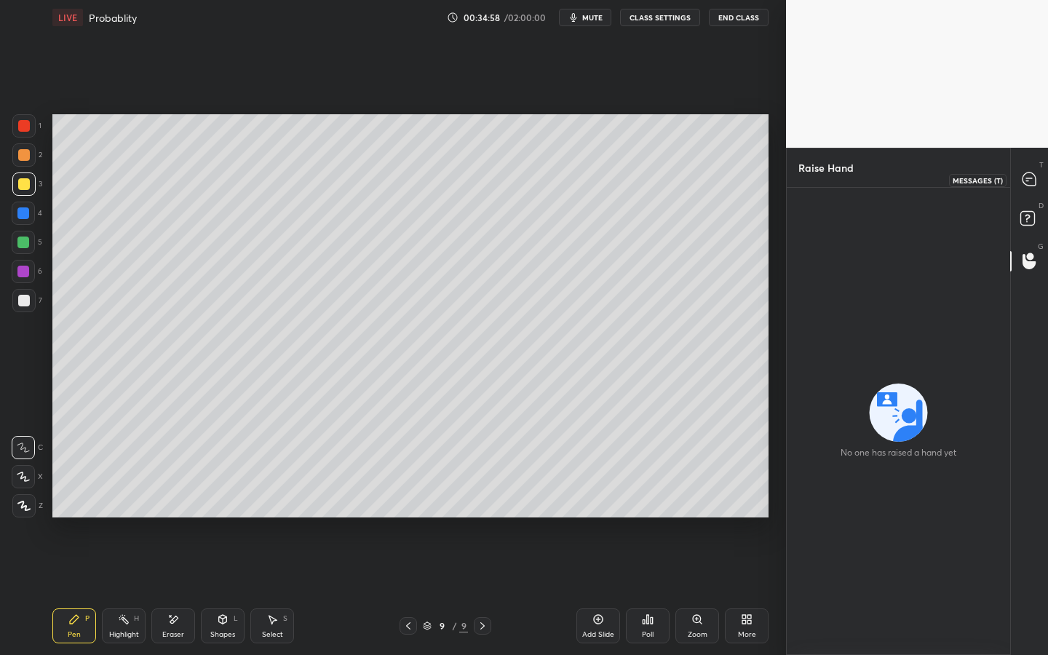
click at [1025, 179] on icon at bounding box center [1028, 178] width 13 height 13
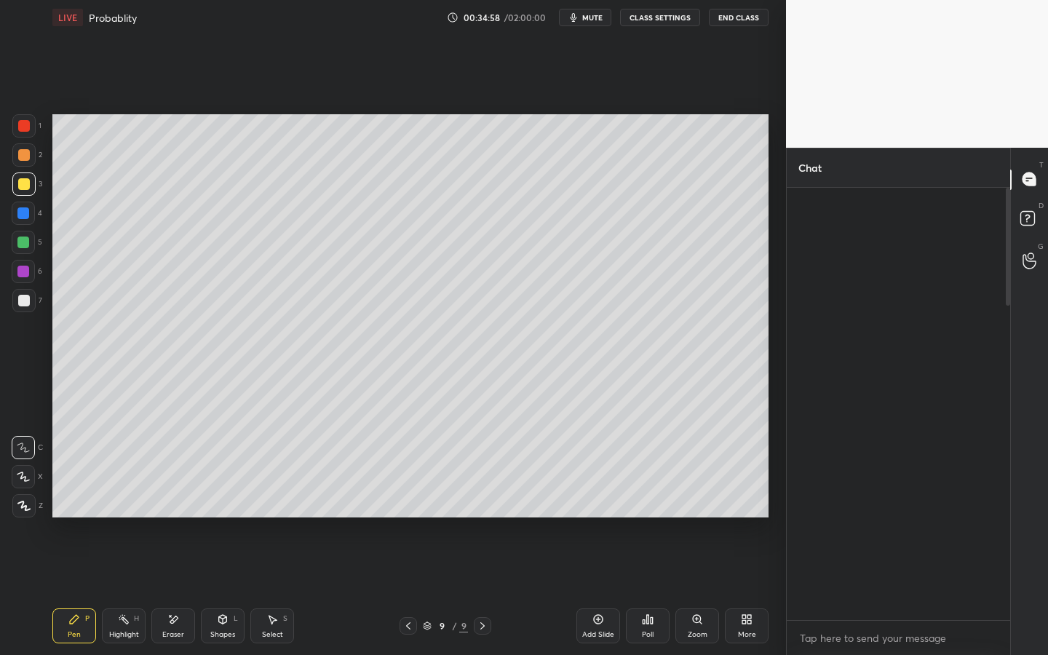
scroll to position [428, 219]
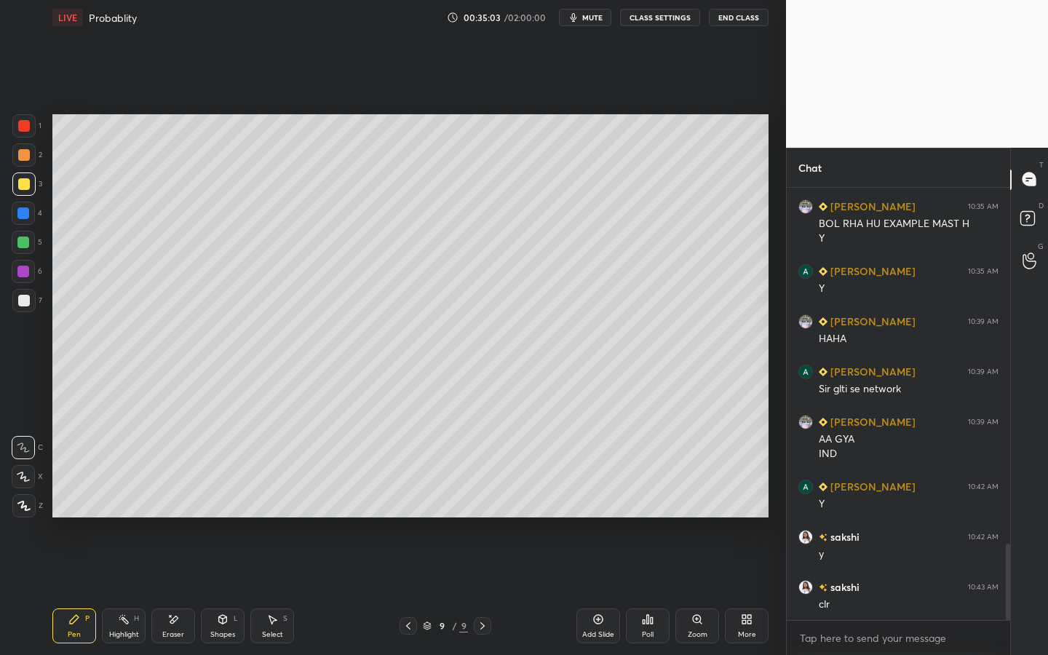
click at [643, 500] on icon at bounding box center [648, 619] width 12 height 12
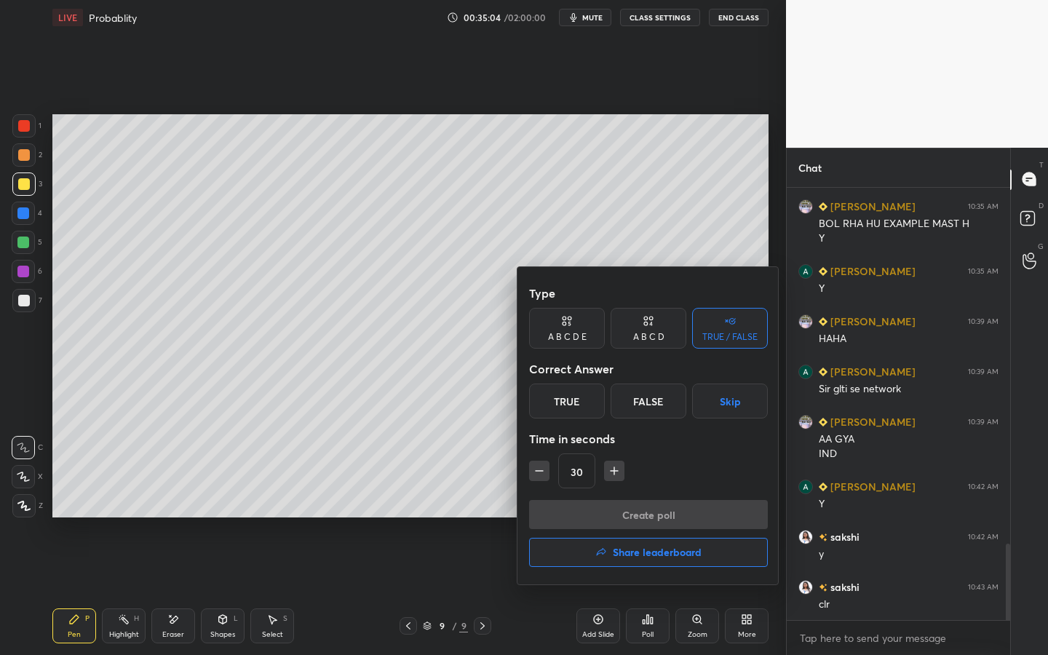
drag, startPoint x: 661, startPoint y: 316, endPoint x: 662, endPoint y: 324, distance: 8.0
click at [662, 323] on div "A B C D" at bounding box center [649, 328] width 76 height 41
click at [696, 407] on div "D" at bounding box center [697, 400] width 43 height 35
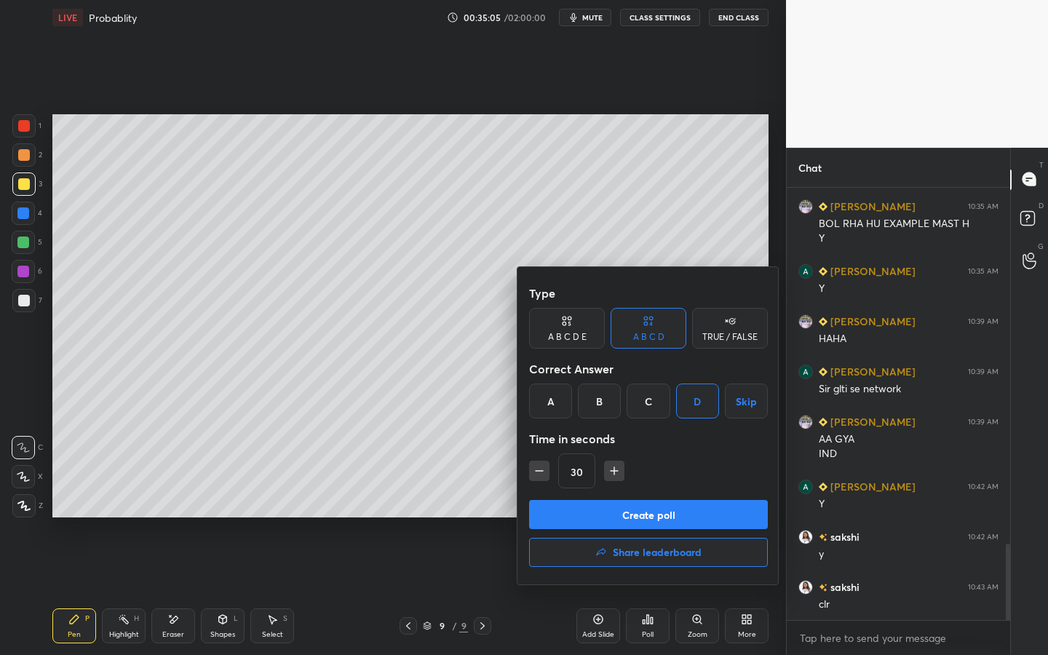
click at [665, 500] on button "Create poll" at bounding box center [648, 514] width 239 height 29
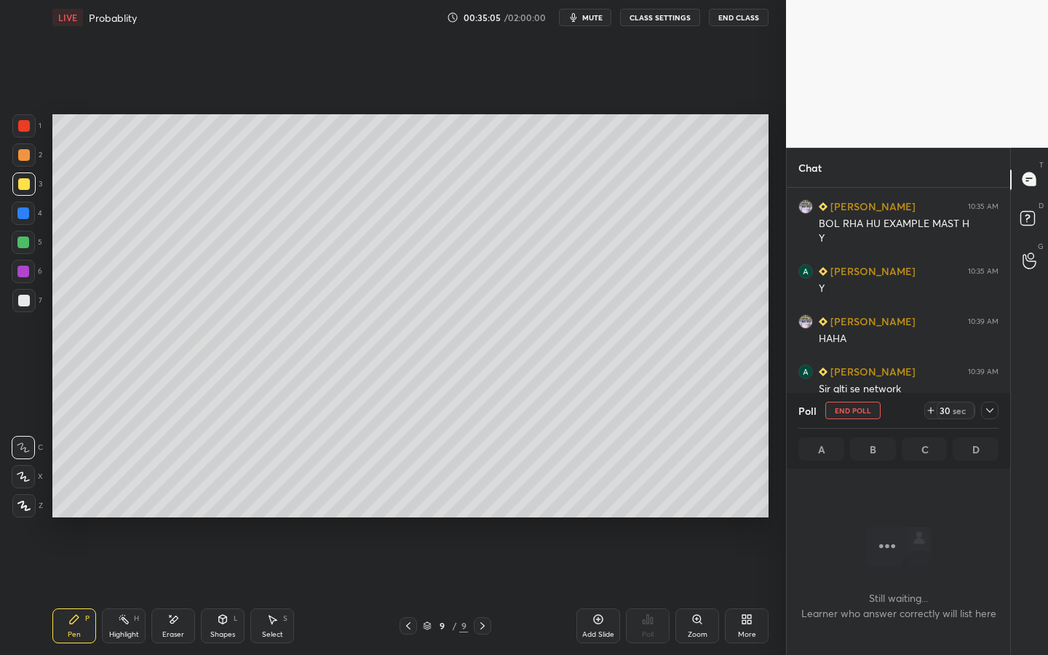
scroll to position [5, 5]
click at [929, 410] on icon at bounding box center [931, 411] width 12 height 12
click at [931, 410] on icon at bounding box center [931, 411] width 12 height 12
click at [929, 413] on icon at bounding box center [931, 411] width 12 height 12
click at [929, 414] on icon at bounding box center [931, 411] width 12 height 12
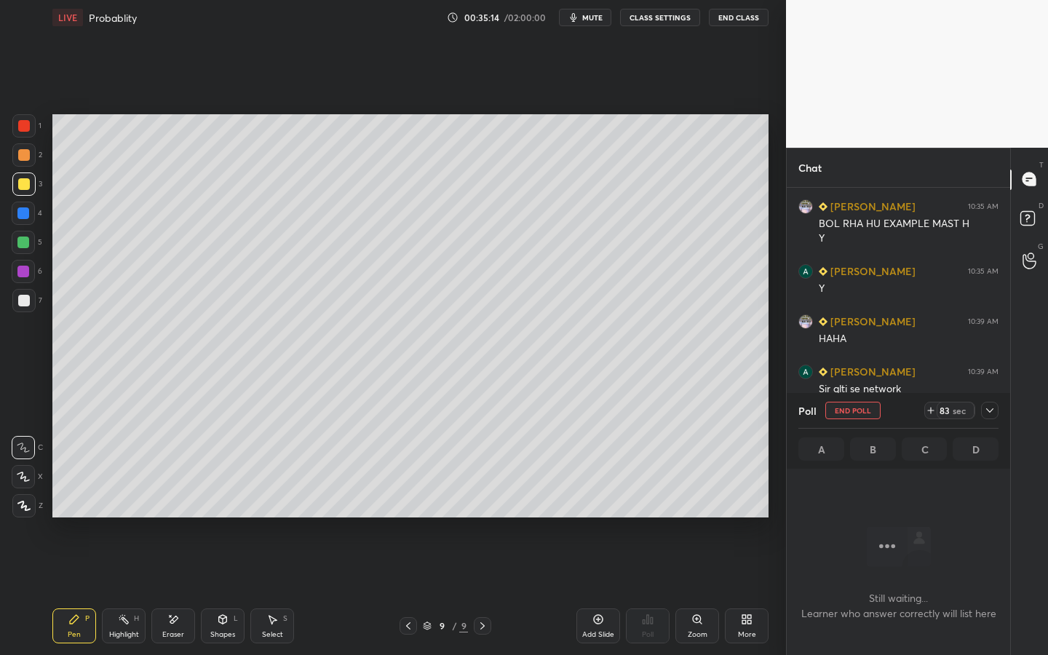
click at [934, 408] on icon at bounding box center [931, 411] width 12 height 12
click at [934, 409] on icon at bounding box center [931, 411] width 12 height 12
click at [939, 411] on div "83" at bounding box center [945, 411] width 12 height 12
drag, startPoint x: 582, startPoint y: 20, endPoint x: 583, endPoint y: 12, distance: 8.0
click at [583, 20] on button "mute" at bounding box center [585, 17] width 52 height 17
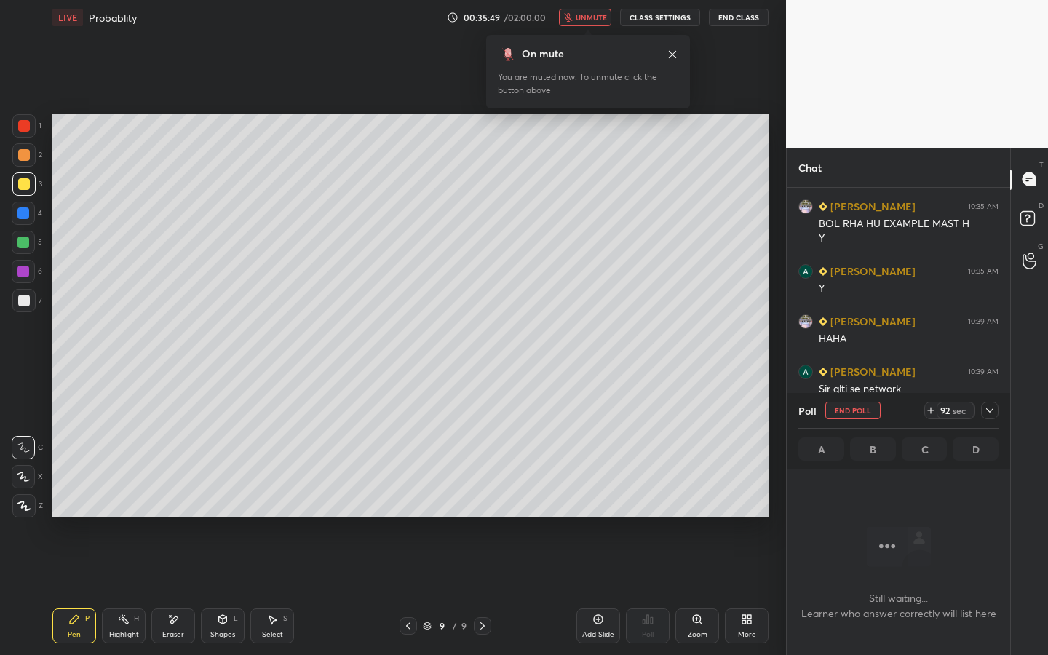
click at [670, 53] on icon at bounding box center [673, 55] width 12 height 12
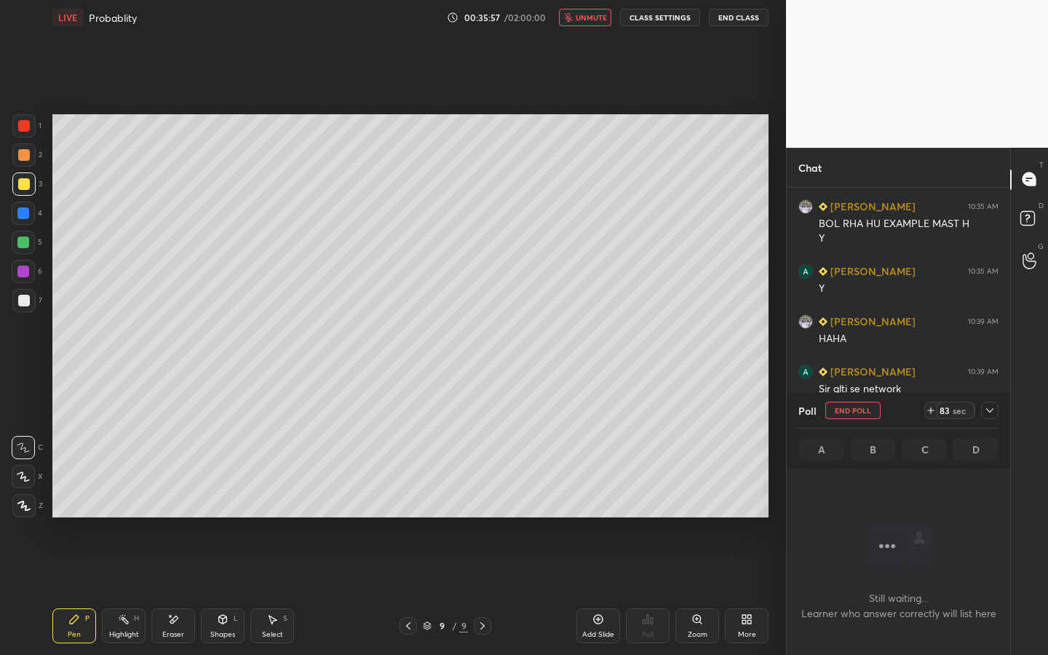
click at [24, 242] on div at bounding box center [23, 242] width 12 height 12
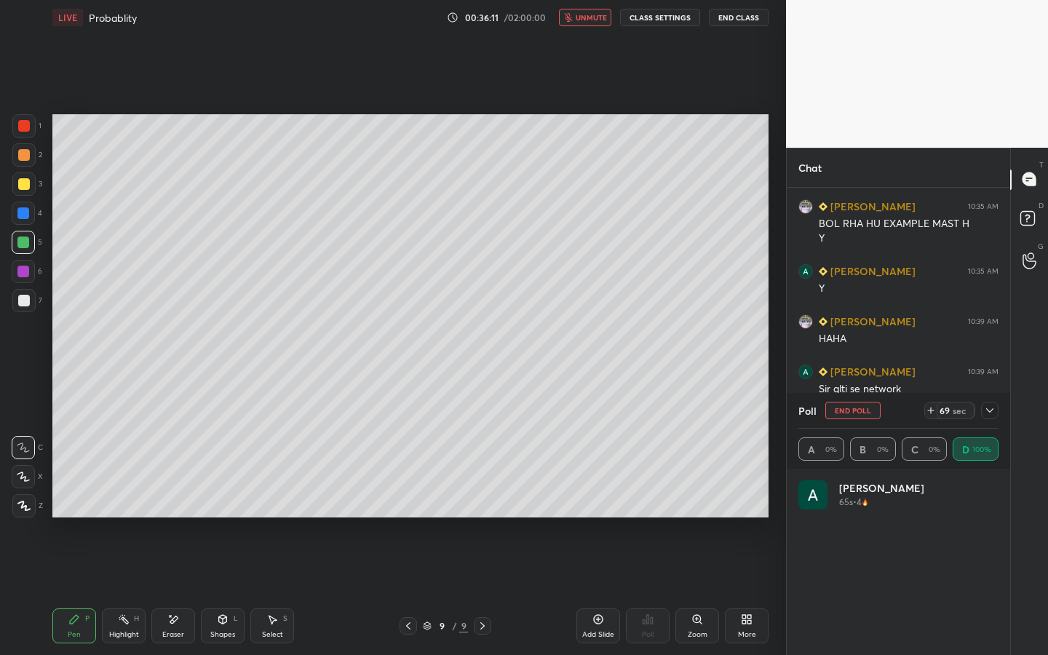
scroll to position [170, 196]
click at [172, 500] on icon at bounding box center [173, 619] width 12 height 12
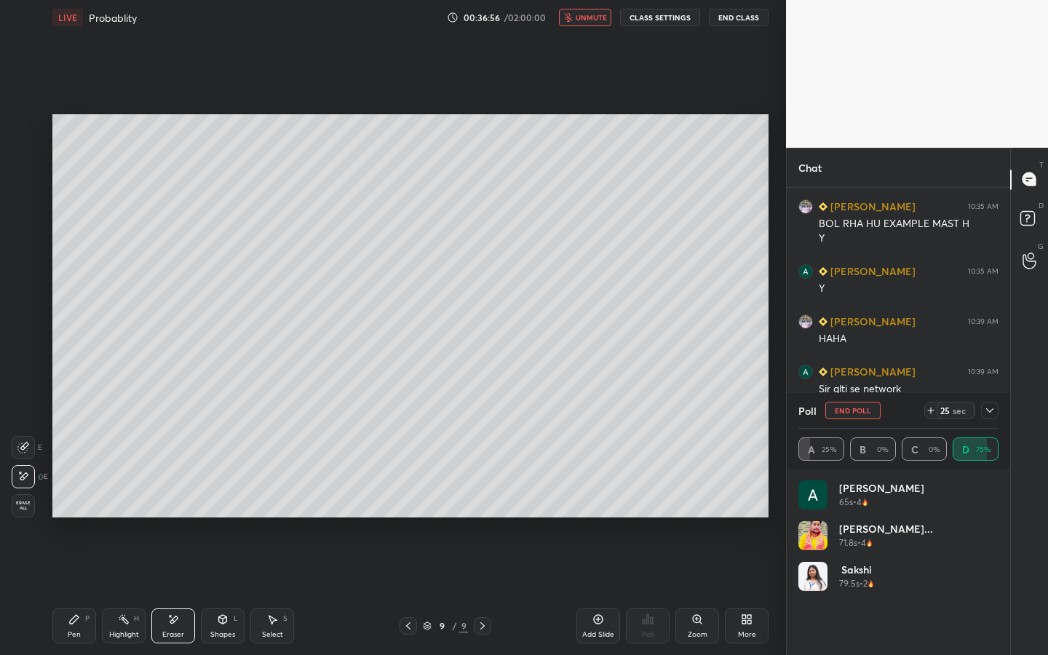
drag, startPoint x: 80, startPoint y: 622, endPoint x: 125, endPoint y: 572, distance: 67.5
click at [80, 500] on div "Pen P" at bounding box center [74, 625] width 44 height 35
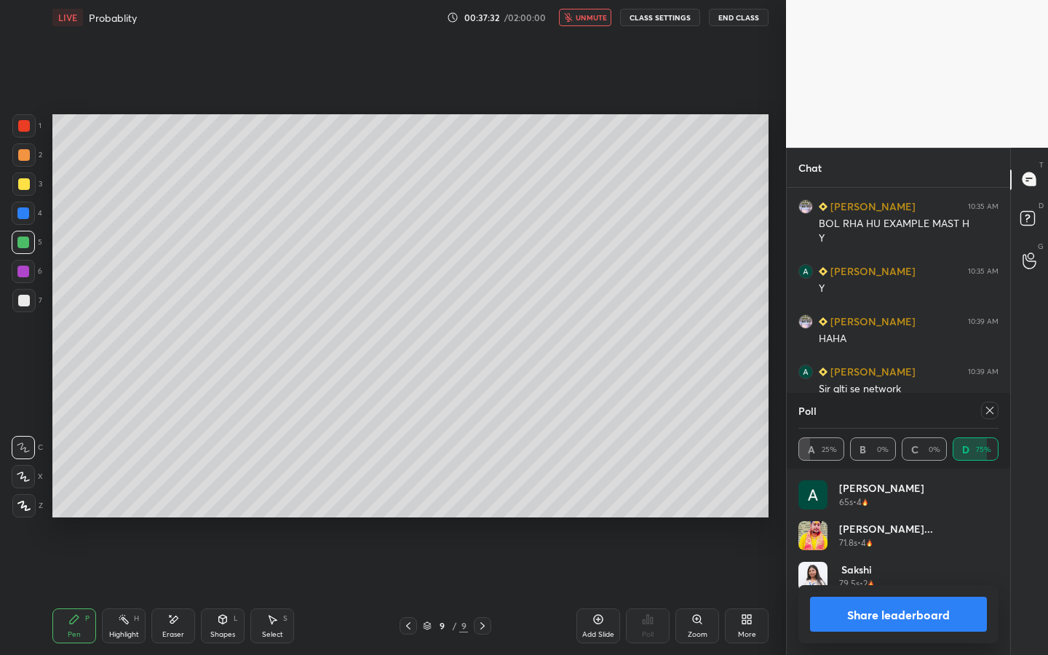
click at [184, 500] on div "Eraser" at bounding box center [173, 625] width 44 height 35
drag, startPoint x: 60, startPoint y: 635, endPoint x: 89, endPoint y: 625, distance: 29.9
click at [63, 500] on div "Pen P" at bounding box center [74, 625] width 44 height 35
click at [993, 413] on icon at bounding box center [989, 410] width 7 height 7
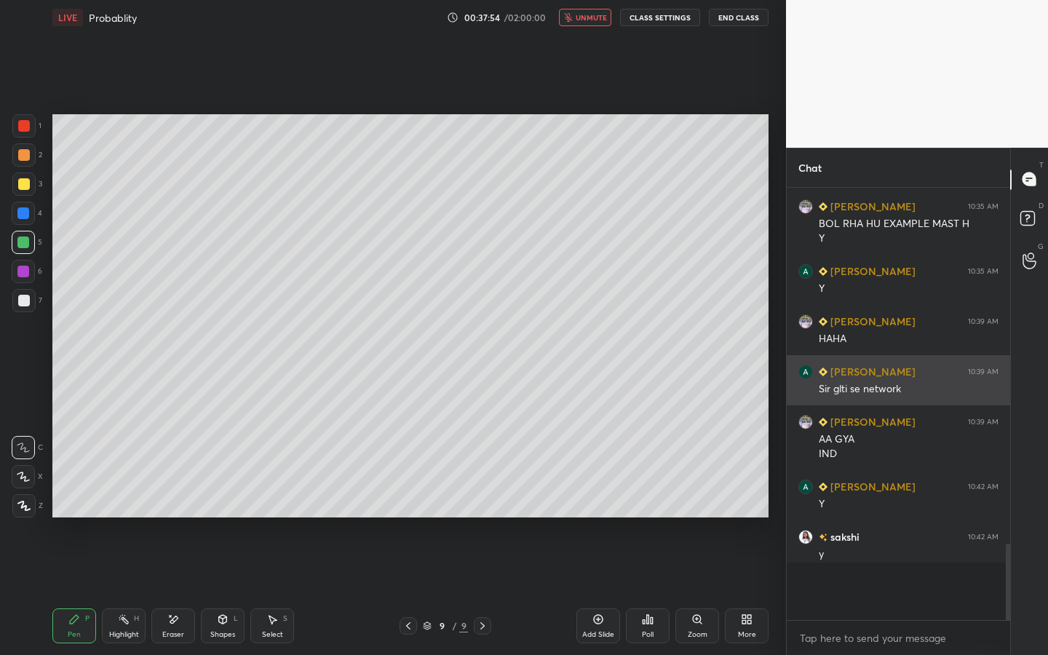
scroll to position [306, 219]
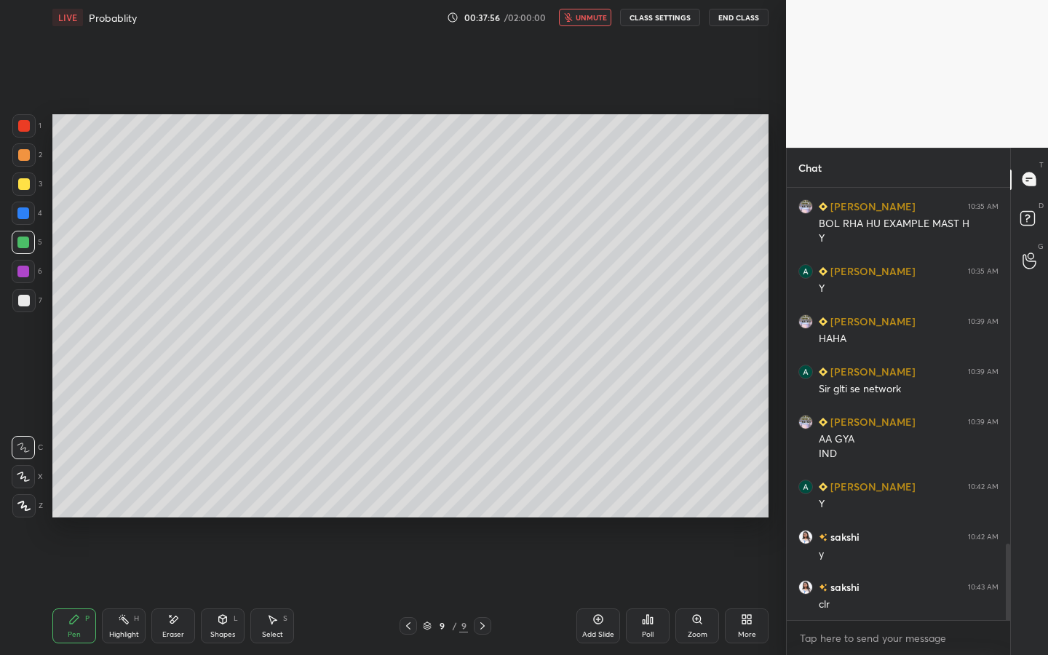
click at [31, 278] on div at bounding box center [23, 271] width 23 height 23
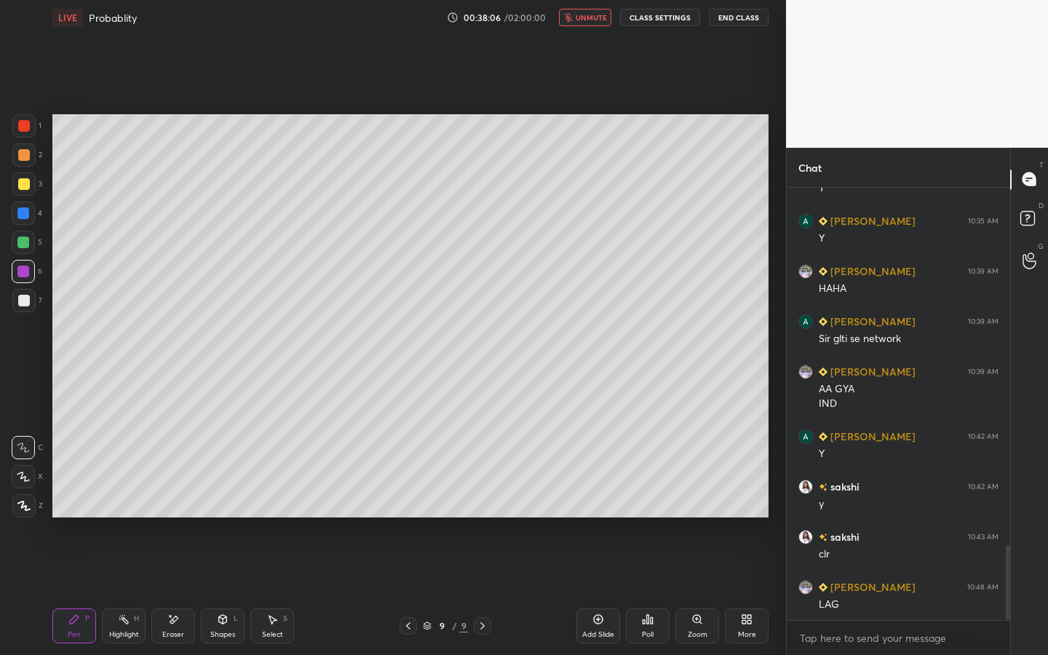
scroll to position [2118, 0]
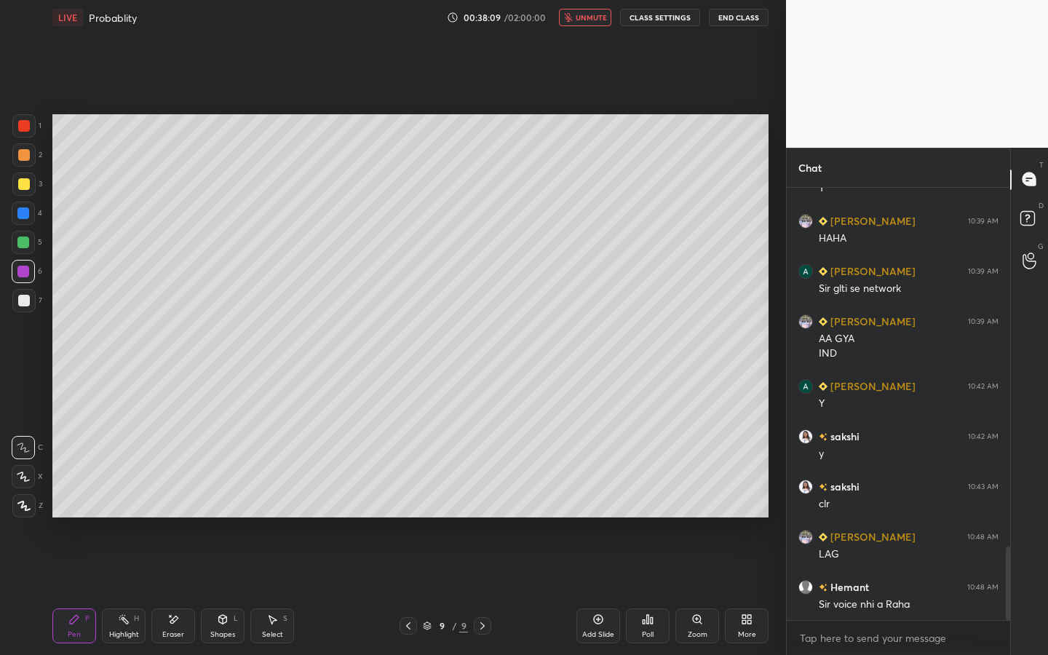
click at [27, 298] on div at bounding box center [24, 301] width 12 height 12
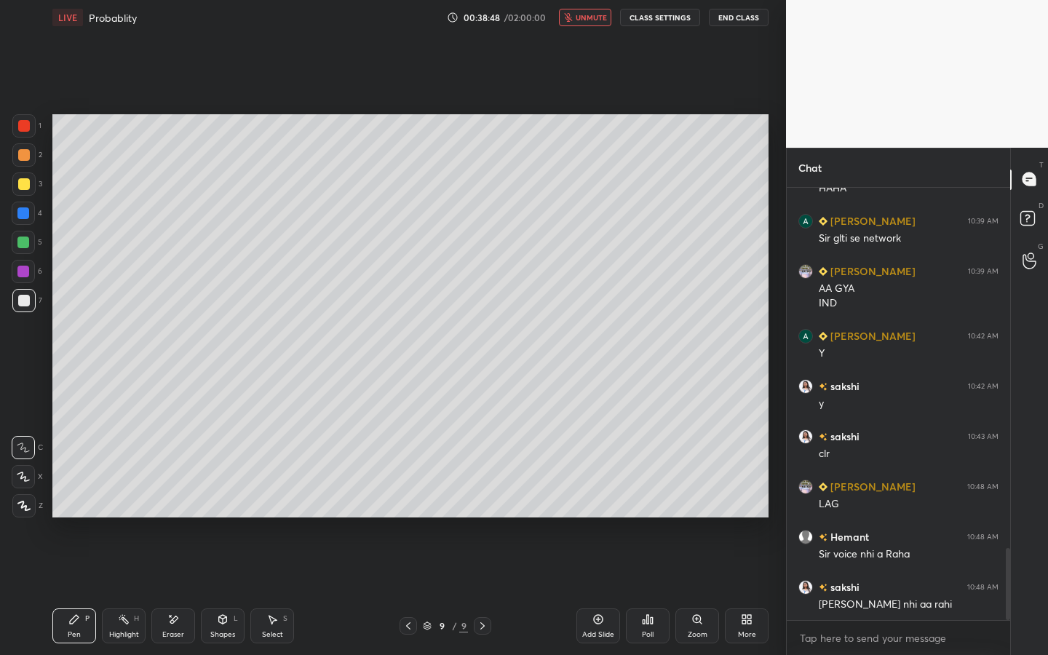
click at [606, 500] on div "Add Slide" at bounding box center [598, 625] width 44 height 35
click at [1030, 261] on icon at bounding box center [1028, 254] width 13 height 15
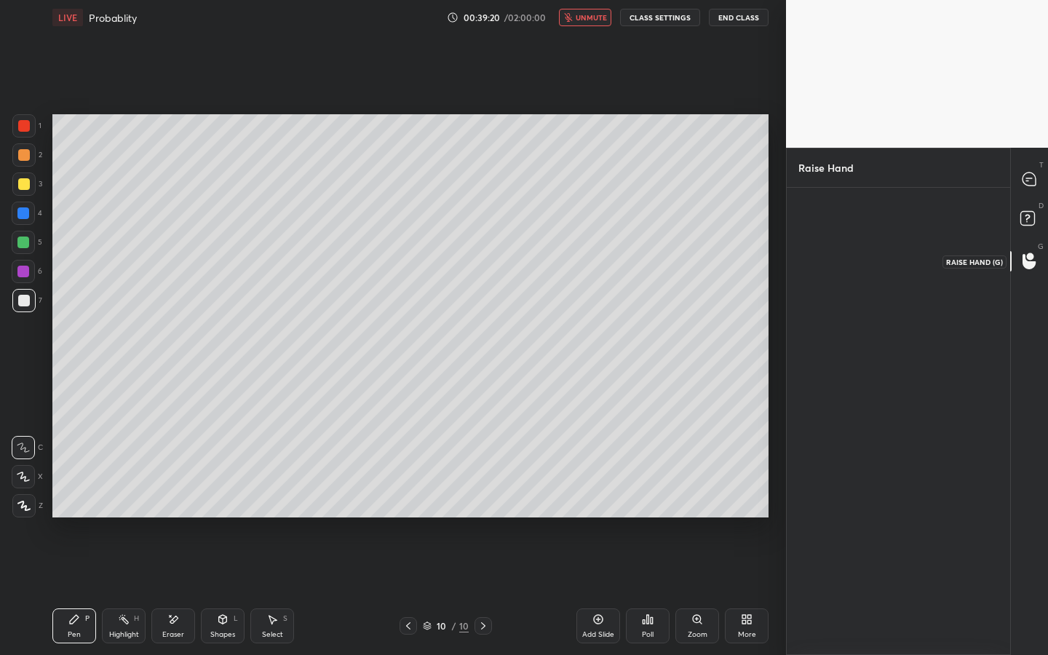
scroll to position [5, 5]
click at [1025, 217] on rect at bounding box center [1027, 218] width 14 height 14
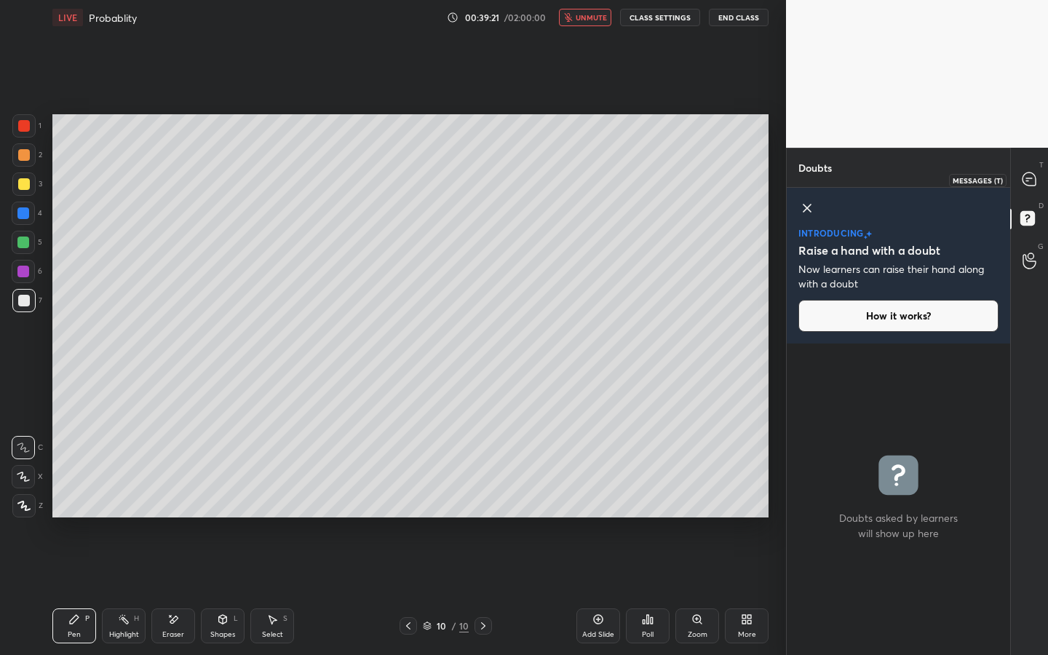
click at [1030, 176] on icon at bounding box center [1028, 178] width 13 height 13
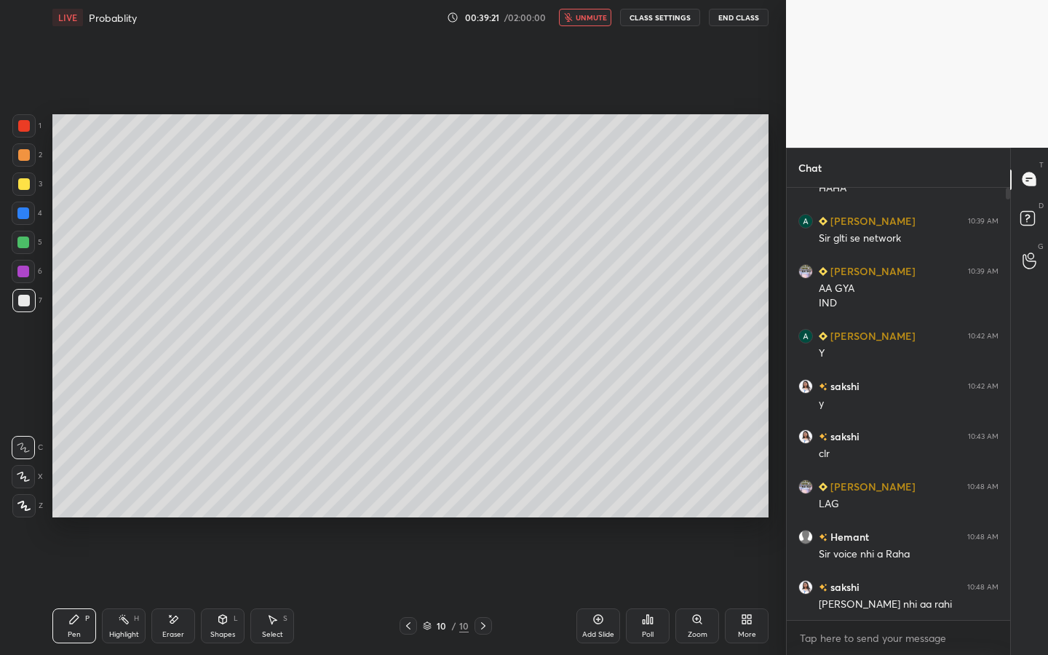
scroll to position [428, 219]
click at [175, 500] on icon at bounding box center [173, 619] width 12 height 12
click at [81, 500] on div "Pen P" at bounding box center [74, 625] width 44 height 35
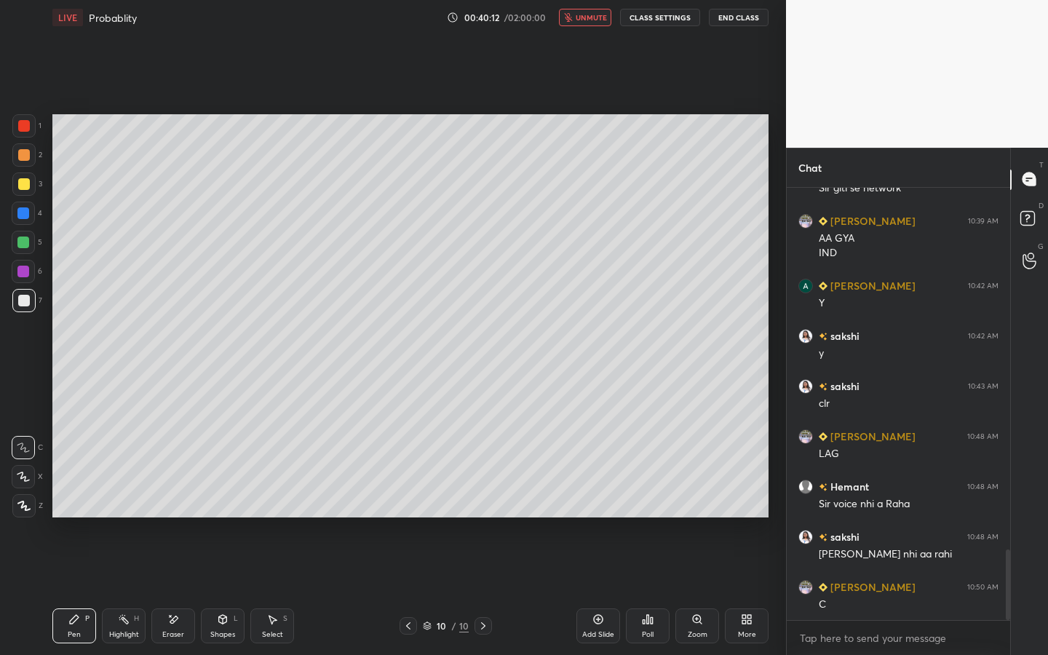
click at [404, 500] on icon at bounding box center [408, 626] width 12 height 12
drag, startPoint x: 487, startPoint y: 624, endPoint x: 488, endPoint y: 613, distance: 10.9
click at [485, 500] on icon at bounding box center [483, 626] width 12 height 12
click at [143, 500] on div "Setting up your live class Poll for secs No correct answer Start poll" at bounding box center [411, 316] width 728 height 562
click at [176, 500] on div "Eraser" at bounding box center [173, 625] width 44 height 35
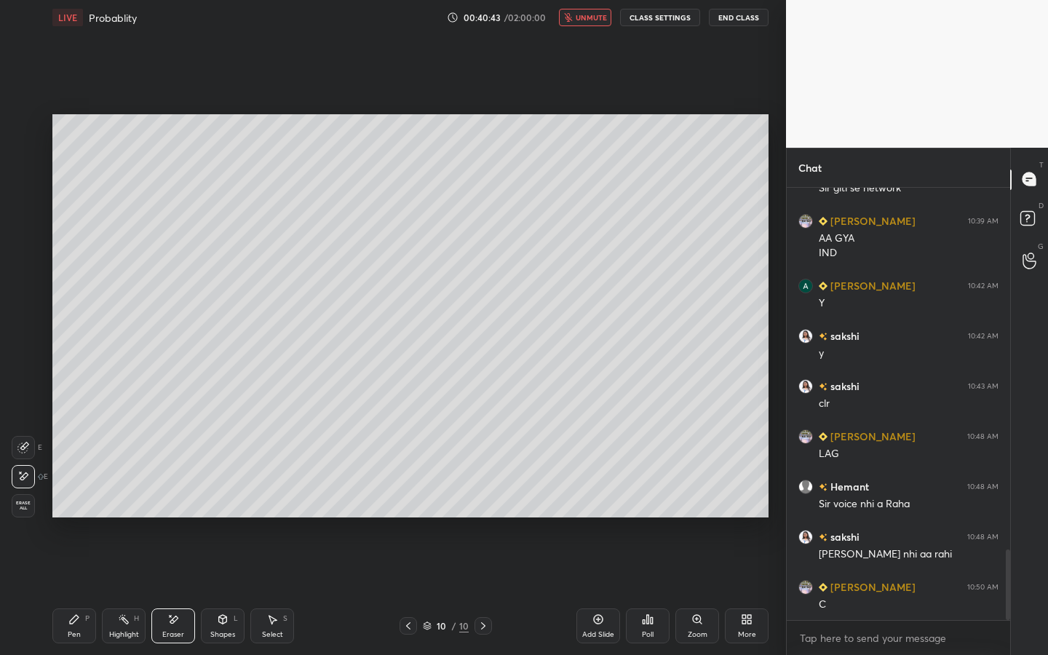
drag, startPoint x: 78, startPoint y: 629, endPoint x: 113, endPoint y: 569, distance: 69.8
click at [78, 500] on div "Pen" at bounding box center [74, 634] width 13 height 7
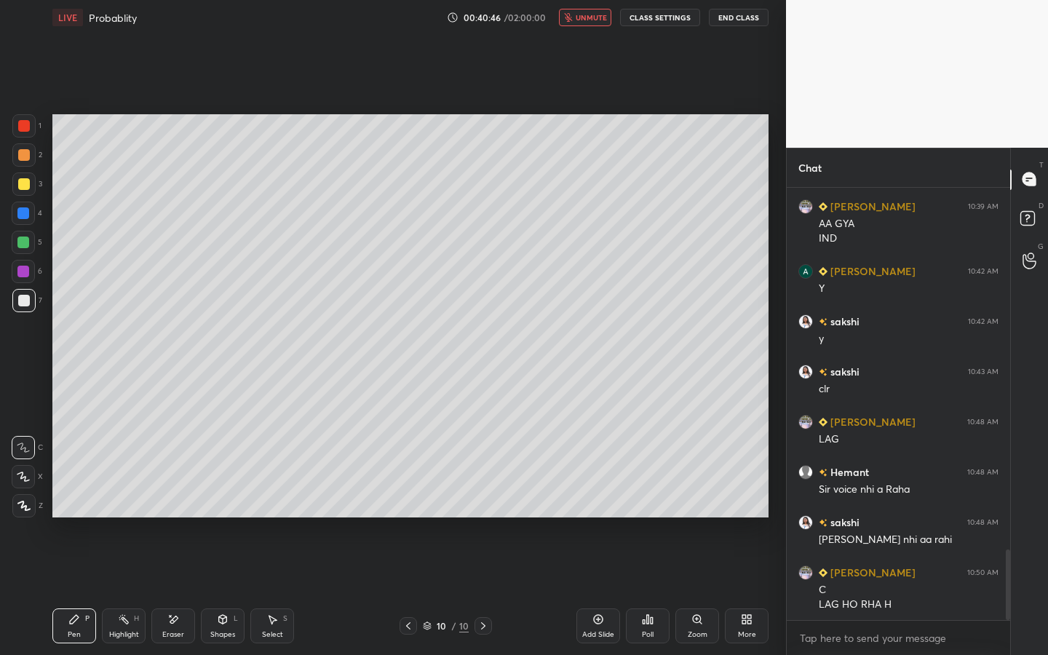
drag, startPoint x: 175, startPoint y: 627, endPoint x: 164, endPoint y: 554, distance: 73.5
click at [174, 500] on div "Eraser" at bounding box center [173, 625] width 44 height 35
click at [71, 500] on icon at bounding box center [74, 619] width 12 height 12
click at [22, 127] on div at bounding box center [24, 126] width 12 height 12
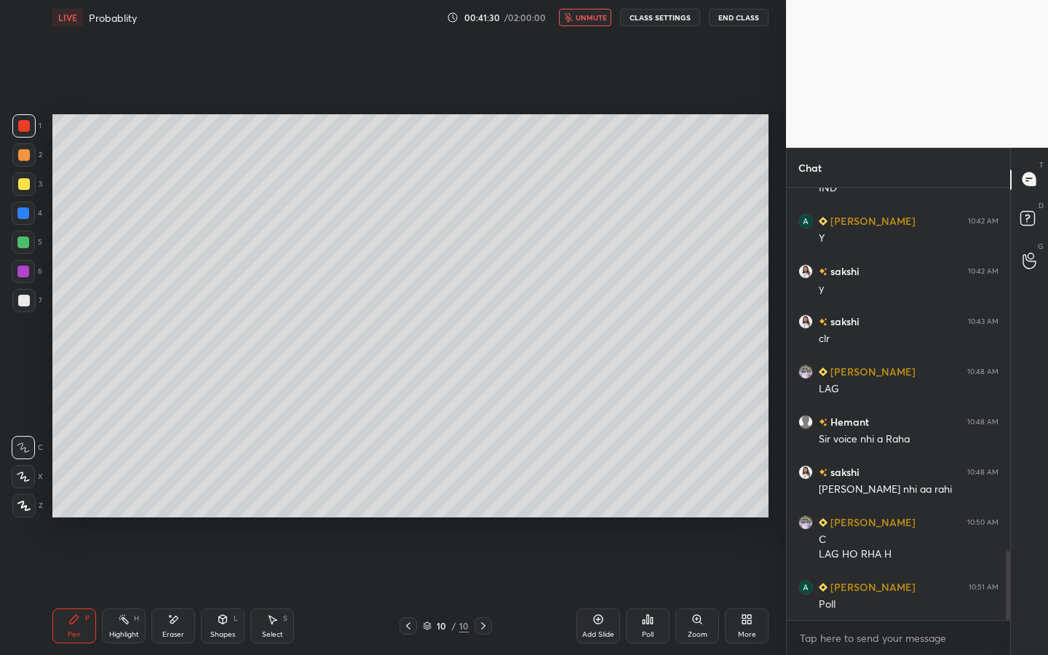
click at [653, 500] on icon at bounding box center [648, 619] width 12 height 12
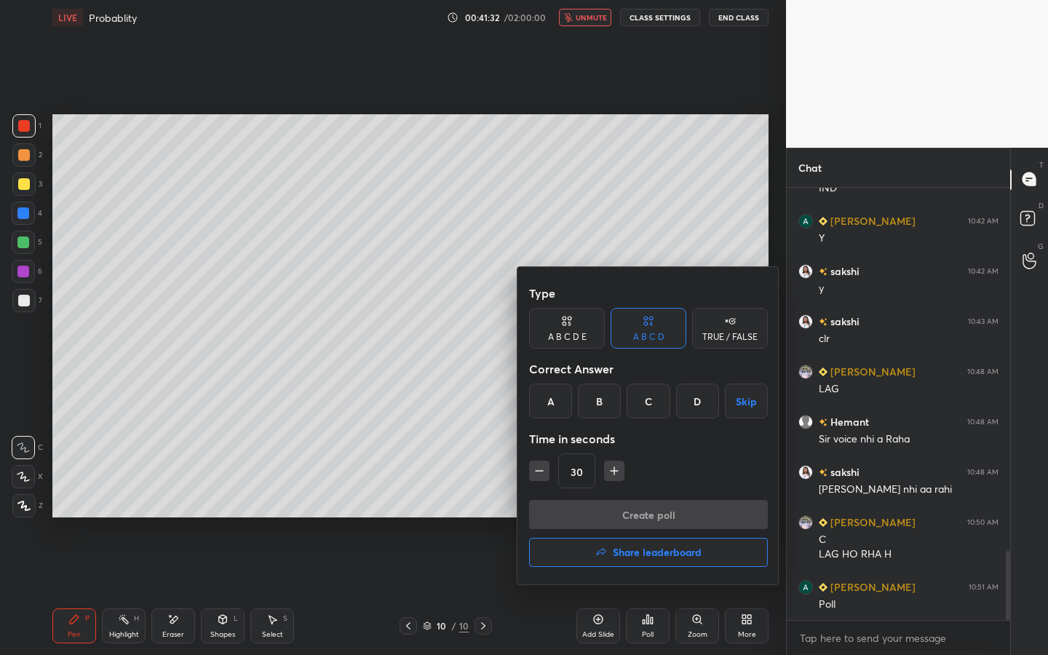
click at [603, 402] on div "B" at bounding box center [599, 400] width 43 height 35
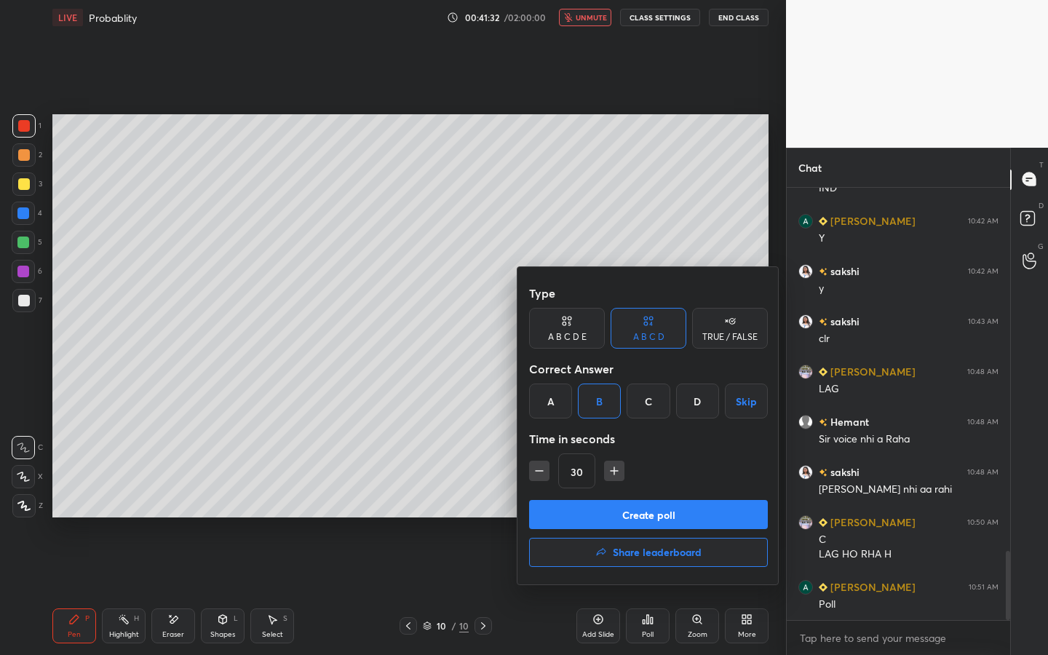
click at [627, 500] on button "Create poll" at bounding box center [648, 514] width 239 height 29
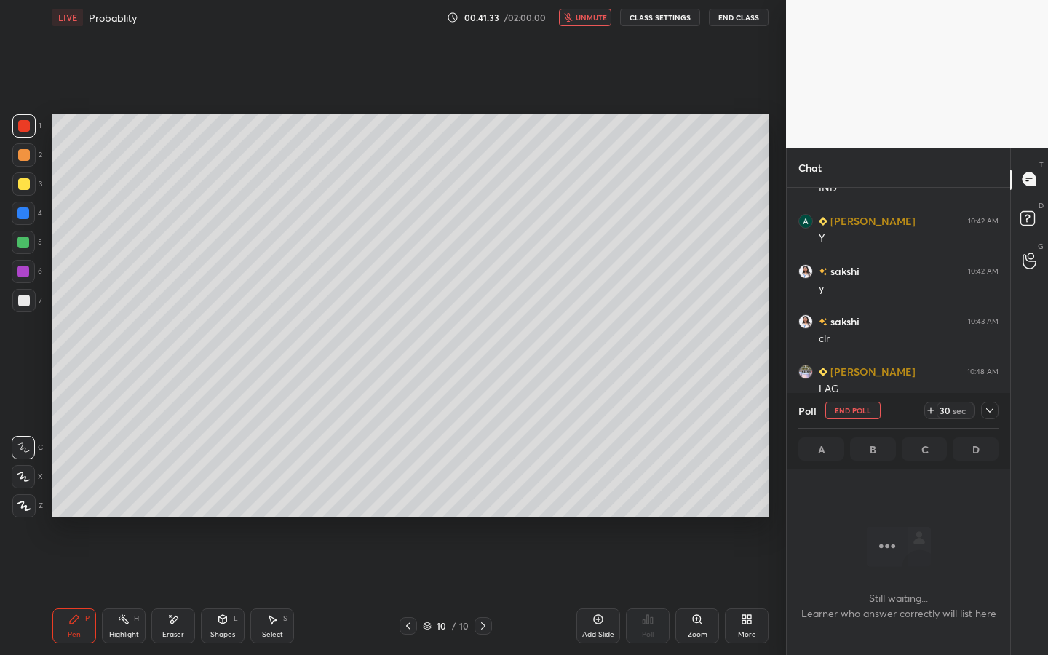
scroll to position [231, 219]
click at [927, 408] on icon at bounding box center [931, 411] width 12 height 12
click at [934, 410] on icon at bounding box center [931, 411] width 12 height 12
click at [927, 409] on icon at bounding box center [931, 411] width 12 height 12
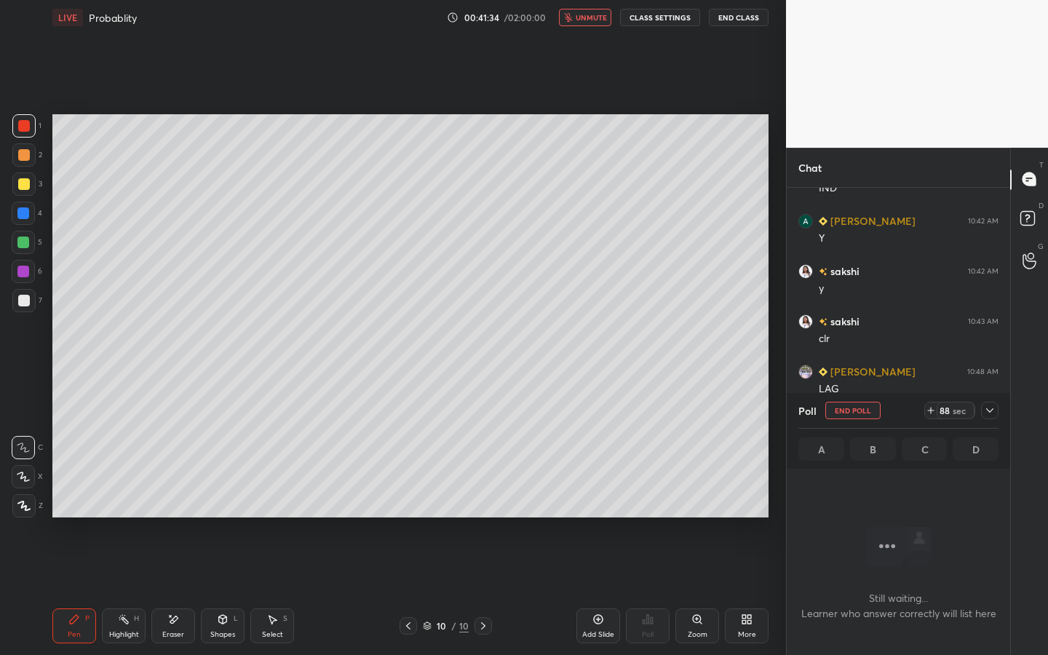
click at [931, 410] on icon at bounding box center [931, 411] width 12 height 12
click at [929, 410] on icon at bounding box center [926, 410] width 6 height 0
click at [926, 411] on icon at bounding box center [926, 411] width 12 height 12
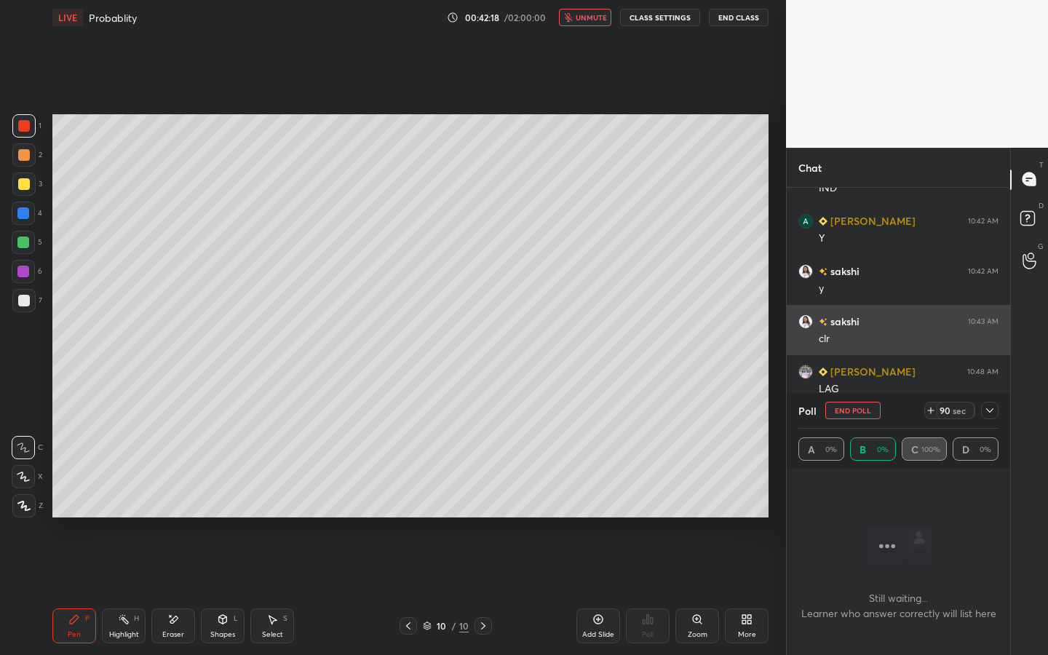
scroll to position [2409, 0]
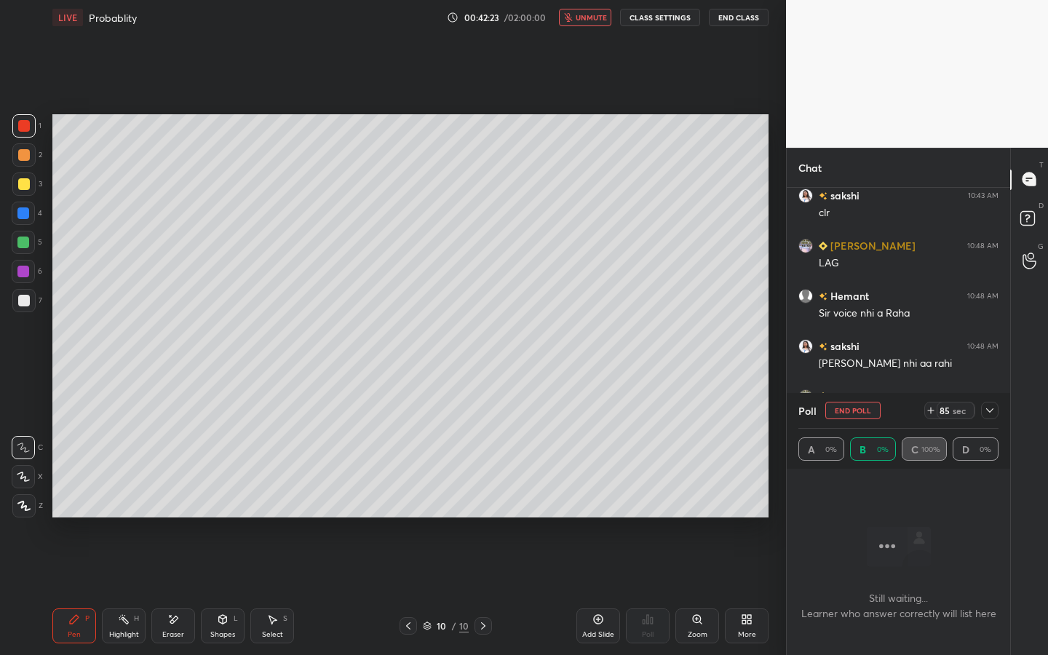
click at [991, 410] on icon at bounding box center [989, 410] width 7 height 4
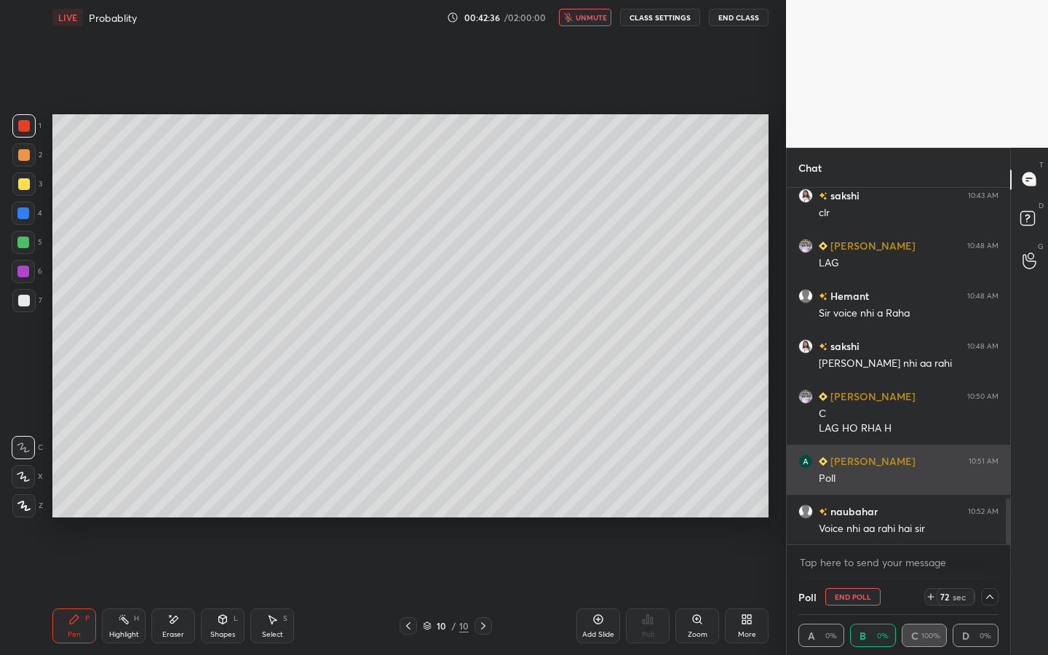
scroll to position [2460, 0]
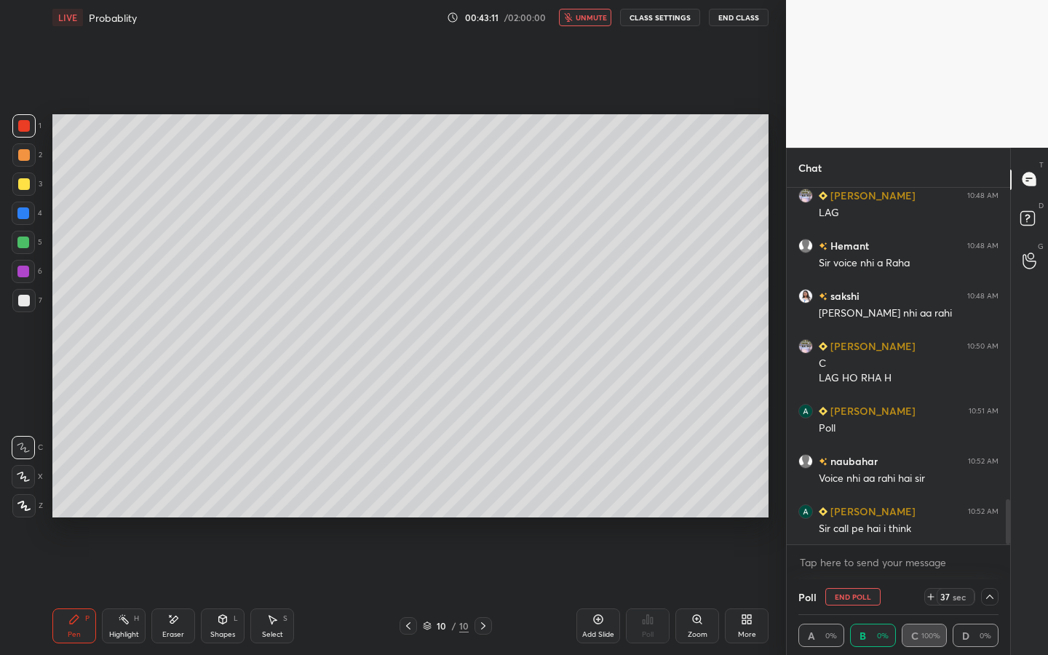
click at [595, 16] on span "unmute" at bounding box center [591, 17] width 31 height 10
click at [409, 500] on icon at bounding box center [408, 626] width 12 height 12
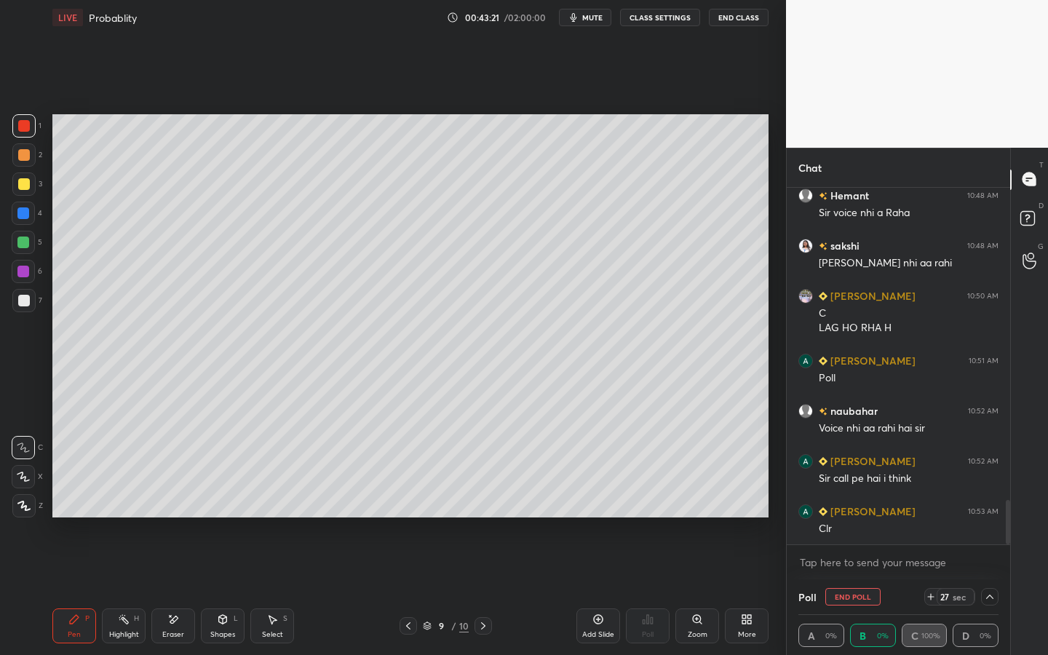
click at [481, 500] on icon at bounding box center [483, 626] width 12 height 12
click at [931, 500] on icon at bounding box center [931, 597] width 6 height 0
click at [930, 500] on icon at bounding box center [931, 597] width 12 height 12
click at [933, 500] on icon at bounding box center [931, 597] width 12 height 12
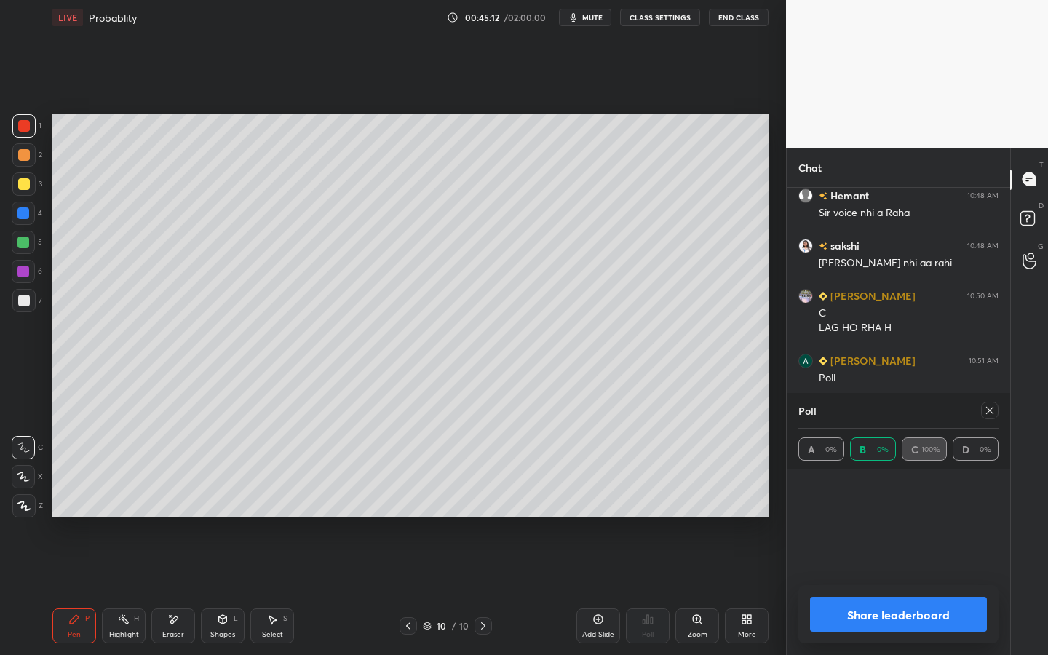
scroll to position [2560, 0]
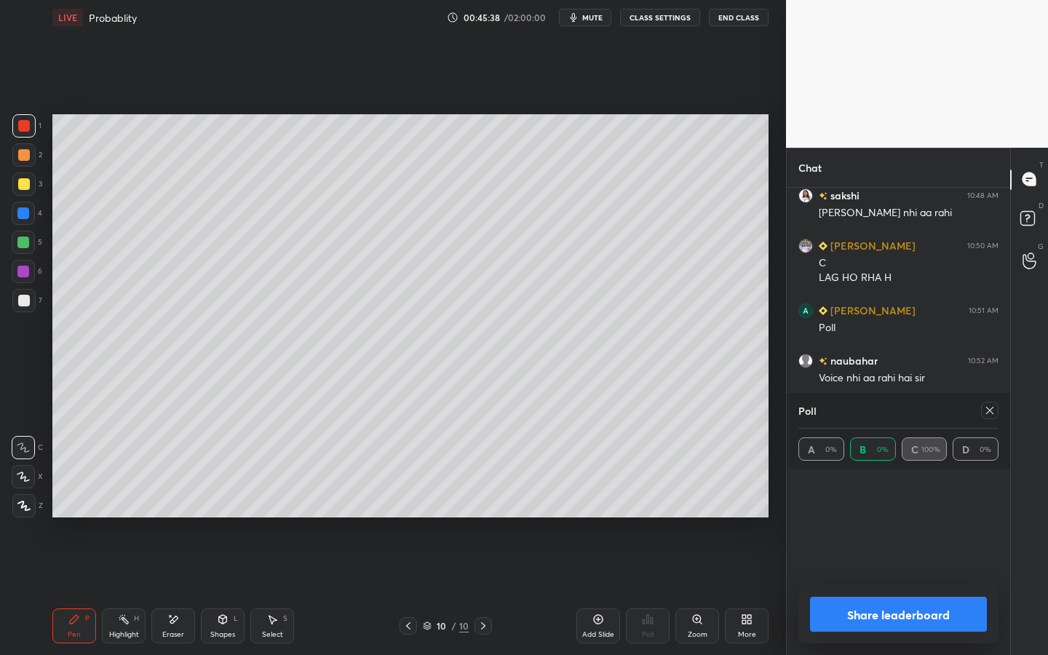
click at [992, 413] on icon at bounding box center [989, 410] width 7 height 7
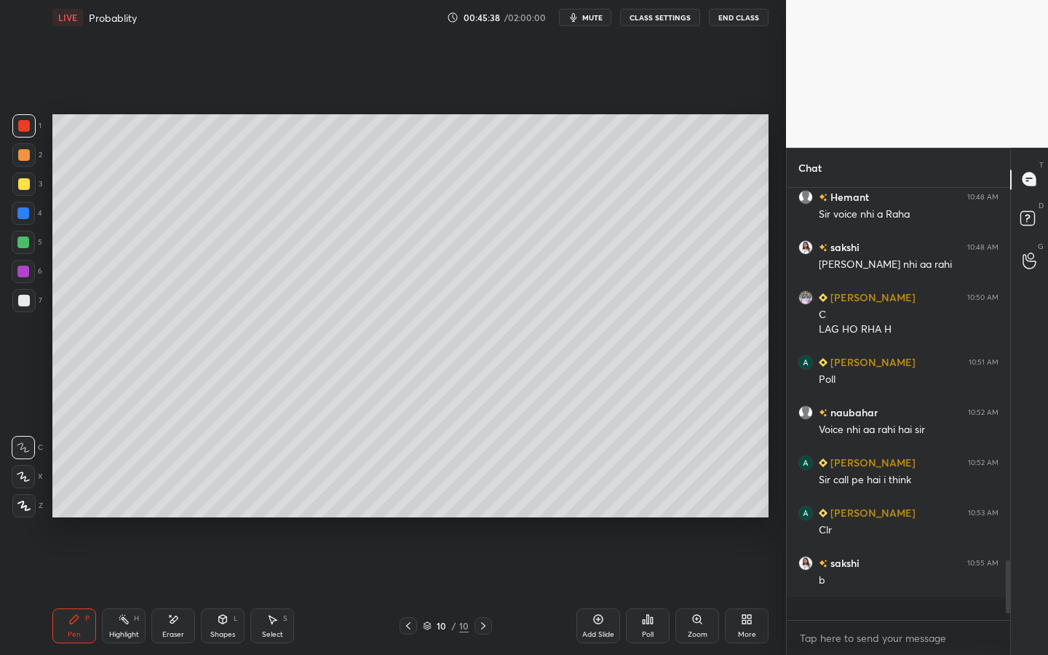
scroll to position [5, 5]
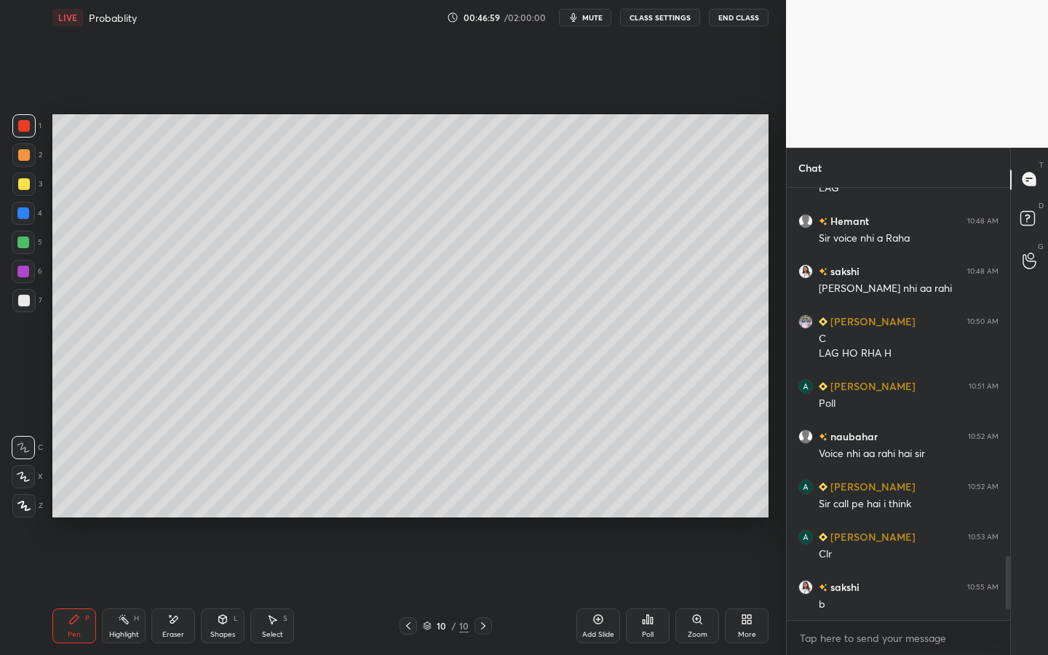
click at [178, 500] on icon at bounding box center [173, 619] width 12 height 12
click at [56, 500] on div "Pen P" at bounding box center [74, 625] width 44 height 35
drag, startPoint x: 182, startPoint y: 624, endPoint x: 229, endPoint y: 604, distance: 51.5
click at [186, 500] on div "Eraser" at bounding box center [173, 625] width 44 height 35
click at [81, 500] on div "Pen P" at bounding box center [74, 625] width 44 height 35
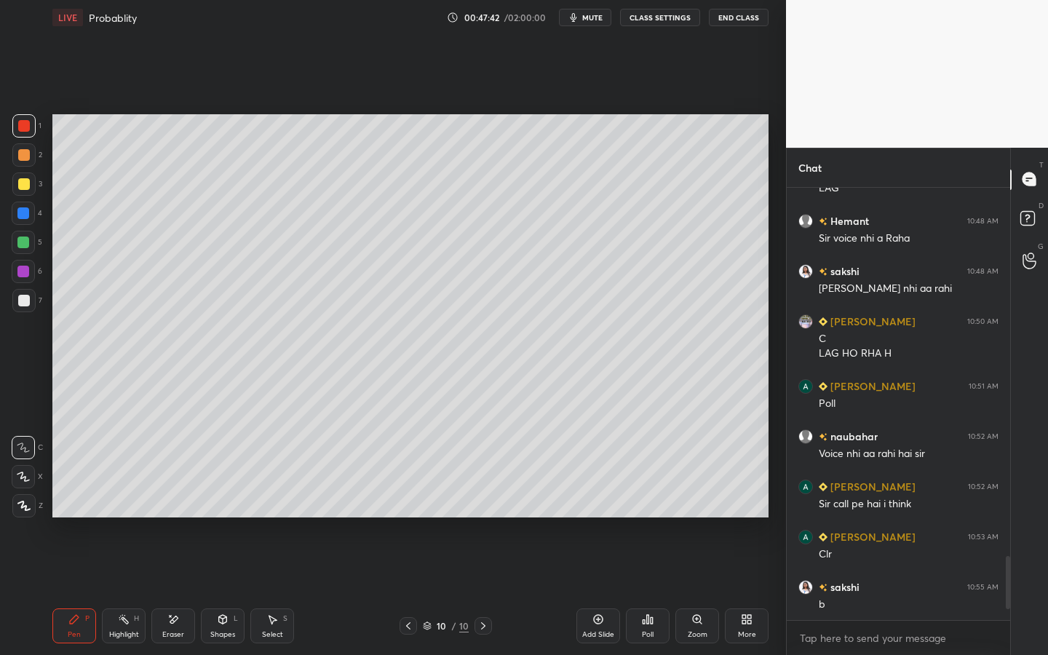
click at [269, 500] on div "Select" at bounding box center [272, 634] width 21 height 7
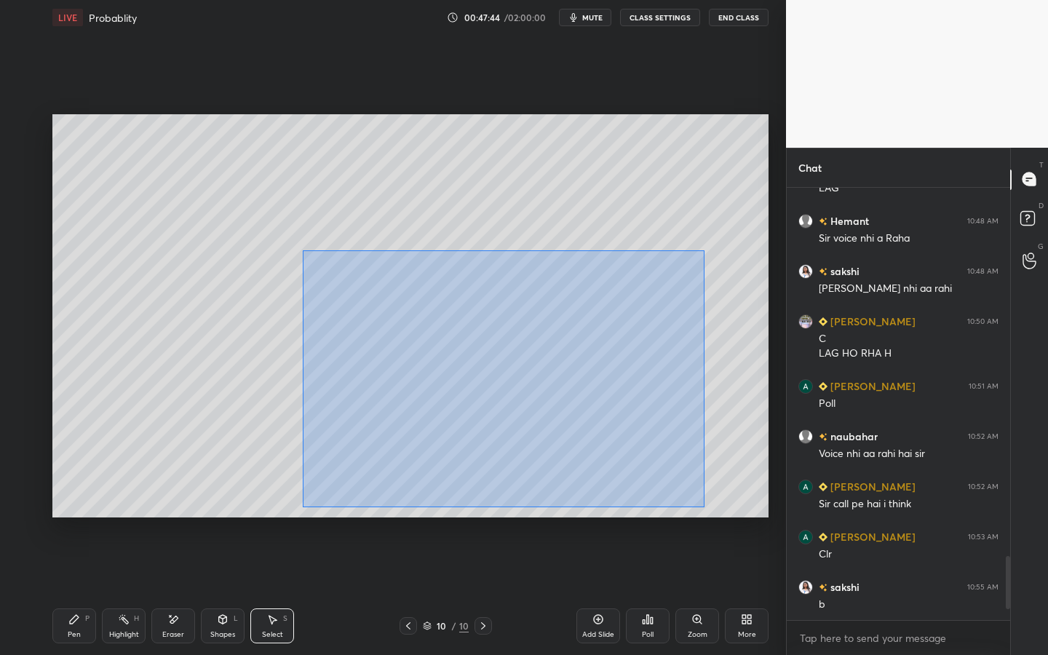
drag, startPoint x: 302, startPoint y: 250, endPoint x: 701, endPoint y: 504, distance: 473.8
click at [704, 500] on div "0 ° Undo Copy Duplicate Duplicate to new slide Delete" at bounding box center [410, 315] width 716 height 403
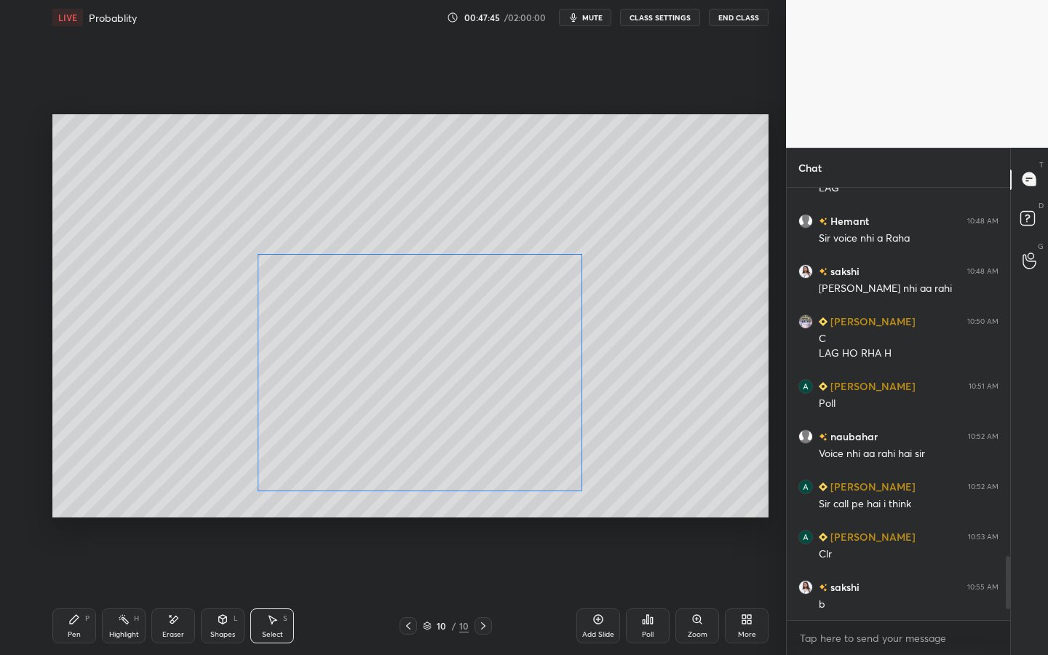
drag, startPoint x: 576, startPoint y: 383, endPoint x: 487, endPoint y: 384, distance: 89.5
click at [490, 382] on div "0 ° Undo Copy Duplicate Duplicate to new slide Delete" at bounding box center [410, 315] width 716 height 403
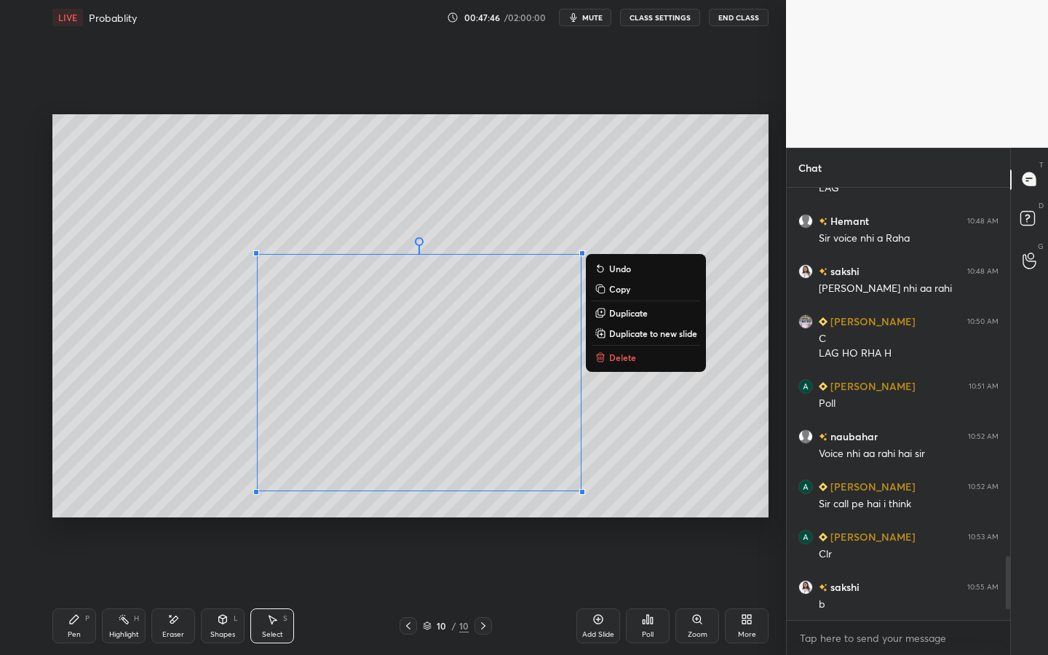
click at [678, 470] on div "0 ° Undo Copy Duplicate Duplicate to new slide Delete" at bounding box center [410, 315] width 716 height 403
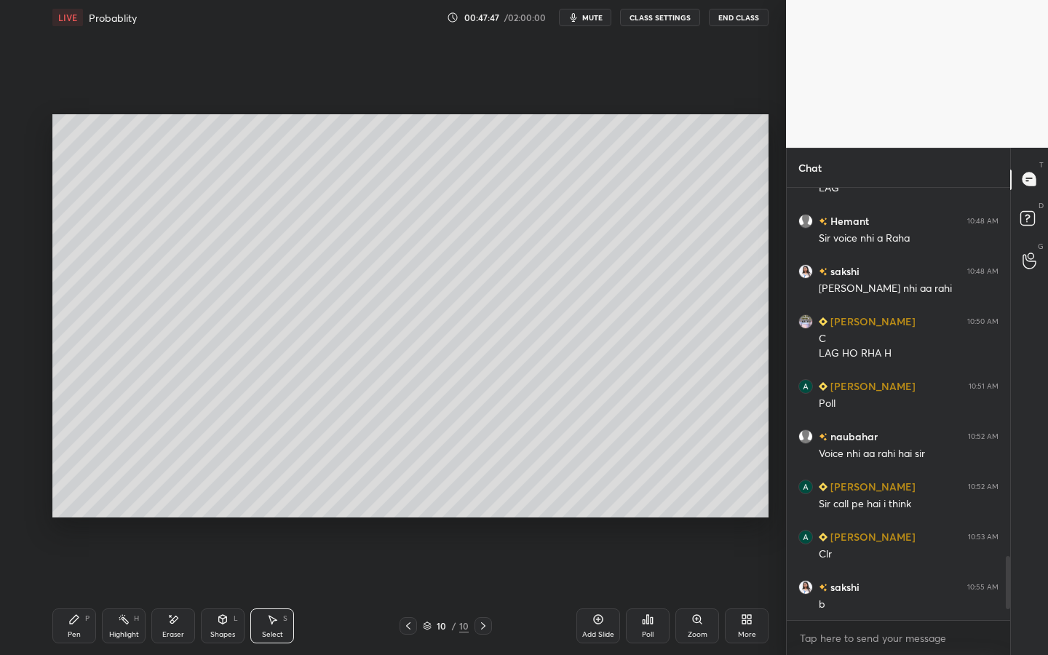
drag, startPoint x: 85, startPoint y: 628, endPoint x: 107, endPoint y: 605, distance: 31.4
click at [84, 500] on div "Pen P" at bounding box center [74, 625] width 44 height 35
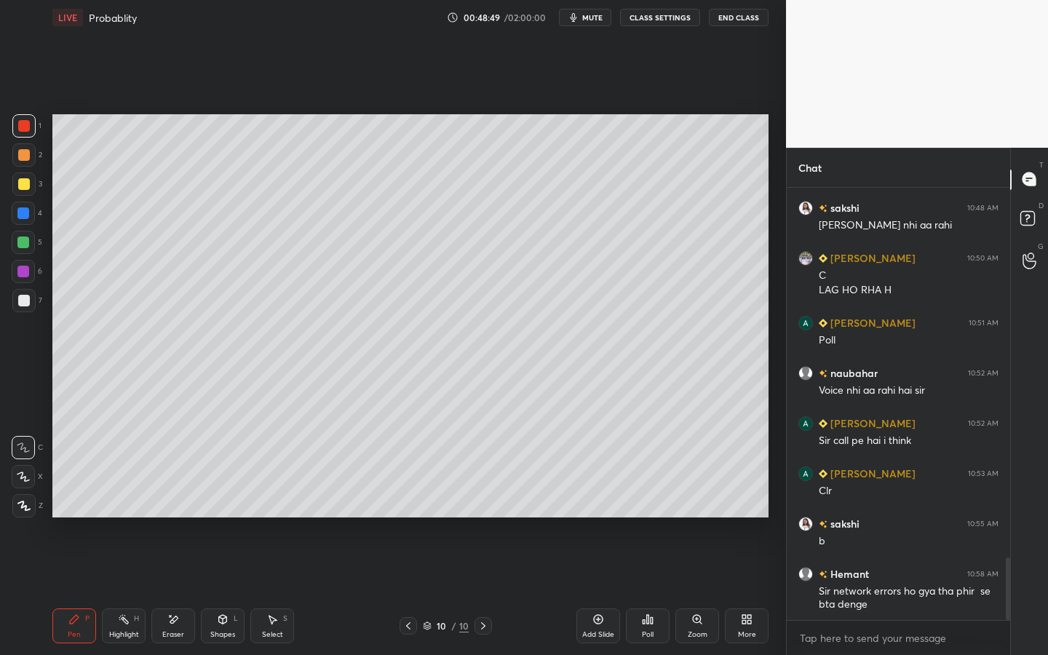
click at [25, 153] on div at bounding box center [24, 155] width 12 height 12
drag, startPoint x: 596, startPoint y: 629, endPoint x: 593, endPoint y: 613, distance: 16.3
click at [596, 500] on div "Add Slide" at bounding box center [598, 625] width 44 height 35
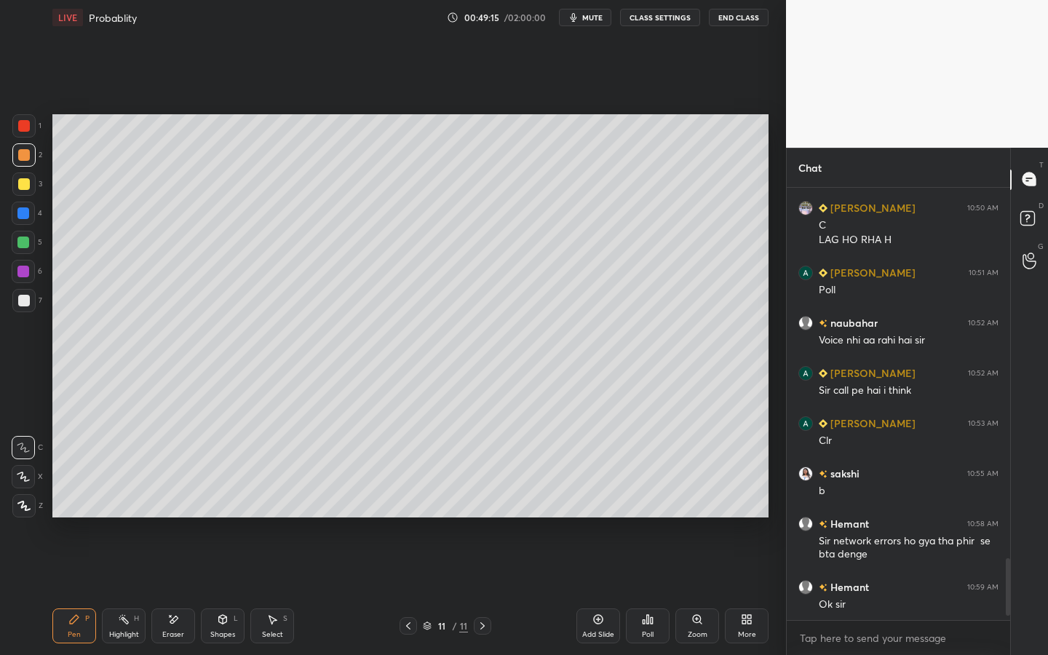
scroll to position [5, 5]
click at [34, 188] on div at bounding box center [23, 183] width 23 height 23
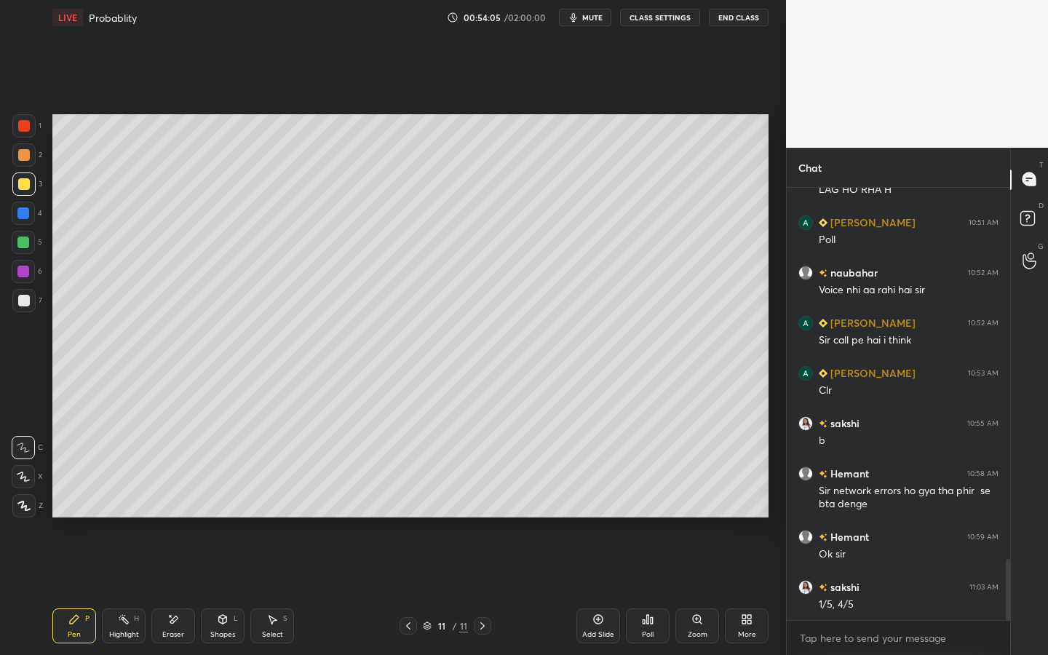
click at [599, 500] on icon at bounding box center [598, 619] width 12 height 12
click at [1030, 252] on circle at bounding box center [1030, 249] width 6 height 6
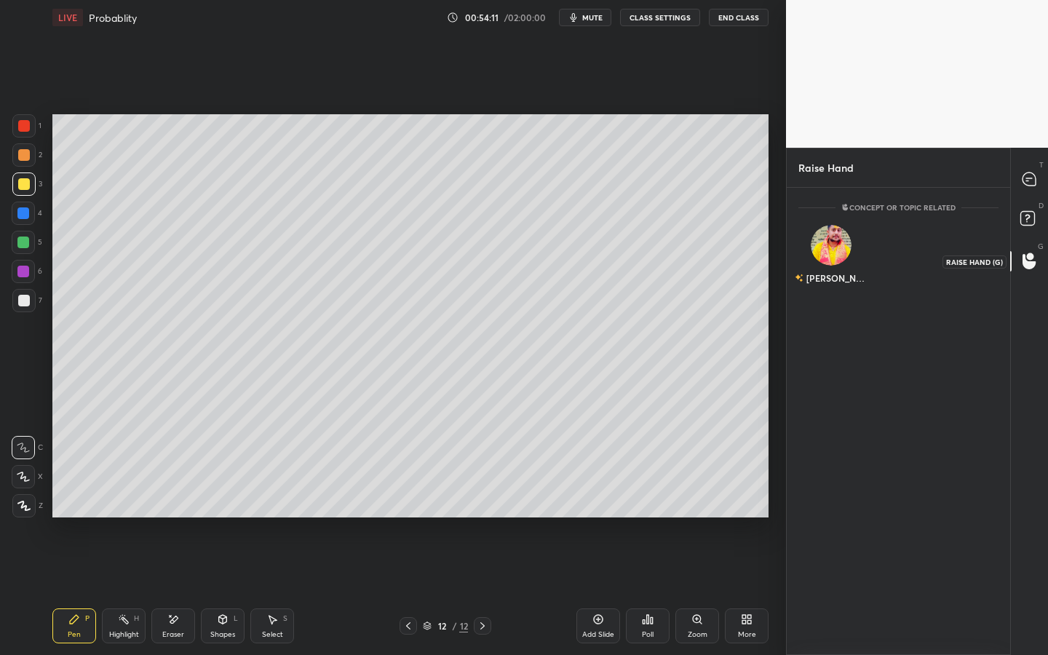
scroll to position [5, 5]
click at [830, 242] on img "grid" at bounding box center [831, 245] width 41 height 41
click at [833, 277] on div "[PERSON_NAME]" at bounding box center [831, 266] width 73 height 25
click at [838, 289] on button "INVITE" at bounding box center [831, 288] width 53 height 19
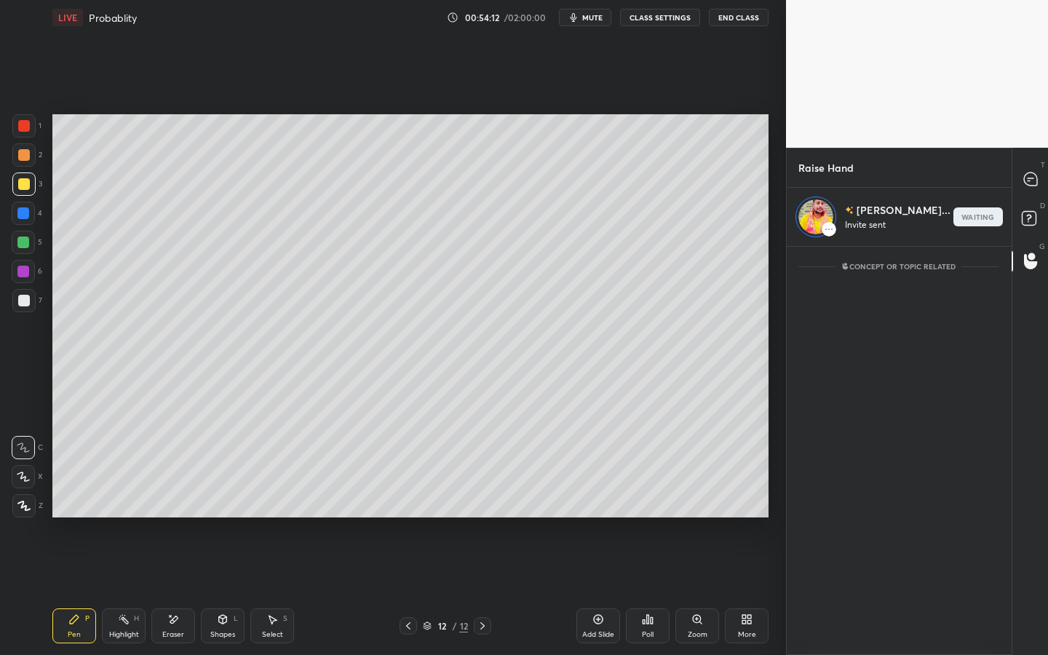
scroll to position [404, 219]
click at [401, 500] on div at bounding box center [407, 625] width 17 height 17
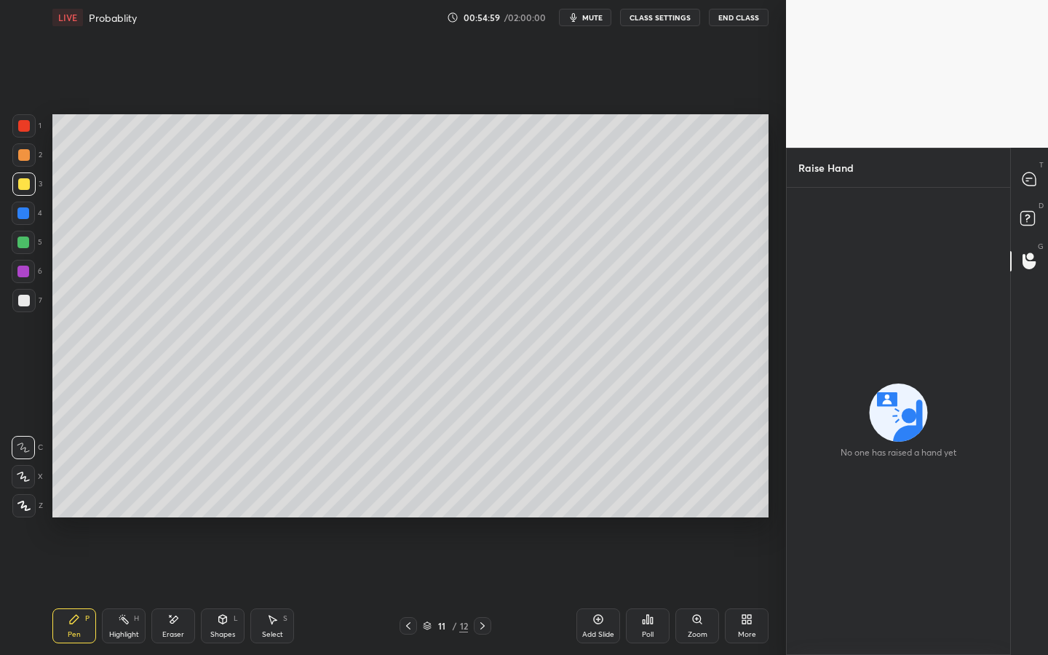
click at [487, 500] on div at bounding box center [482, 625] width 17 height 17
drag, startPoint x: 1031, startPoint y: 178, endPoint x: 1020, endPoint y: 172, distance: 12.7
click at [1030, 178] on icon at bounding box center [1029, 178] width 6 height 0
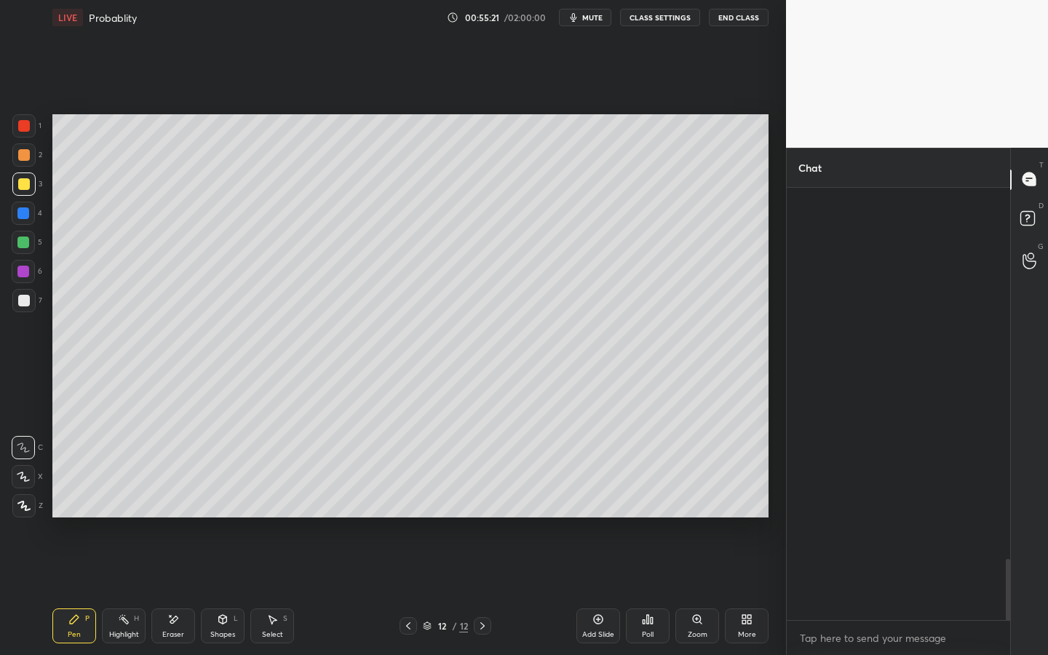
scroll to position [428, 219]
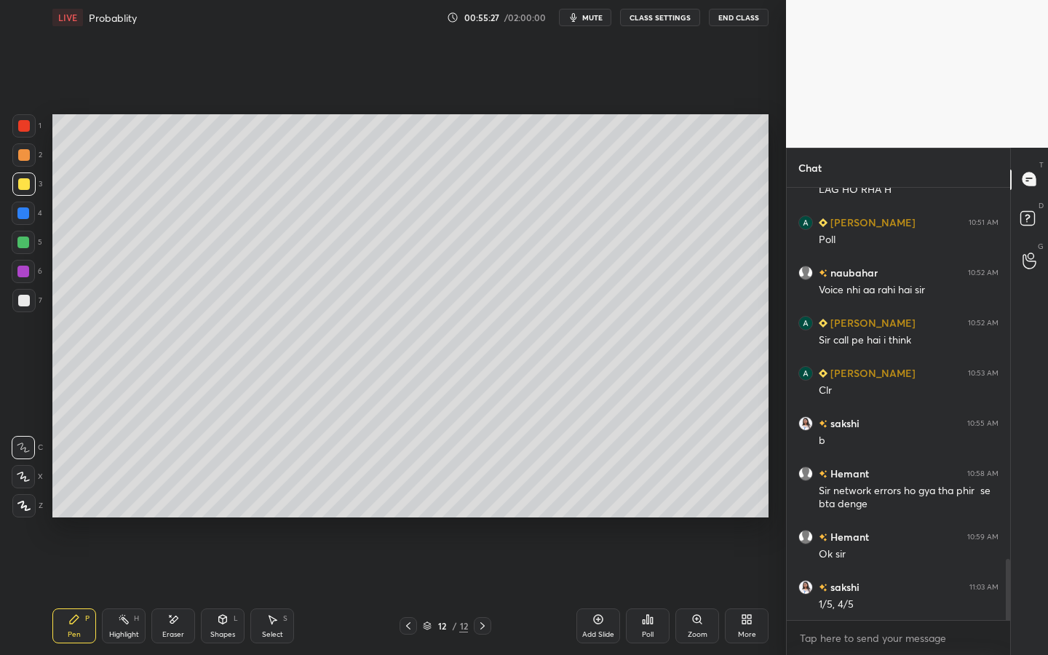
click at [594, 15] on span "mute" at bounding box center [592, 17] width 20 height 10
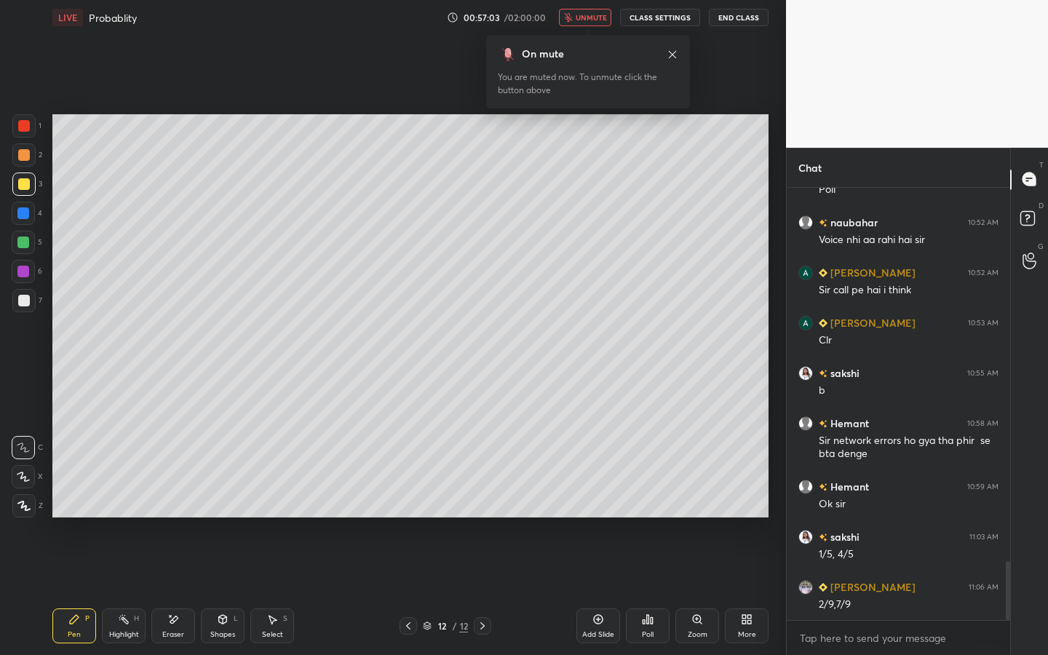
scroll to position [2748, 0]
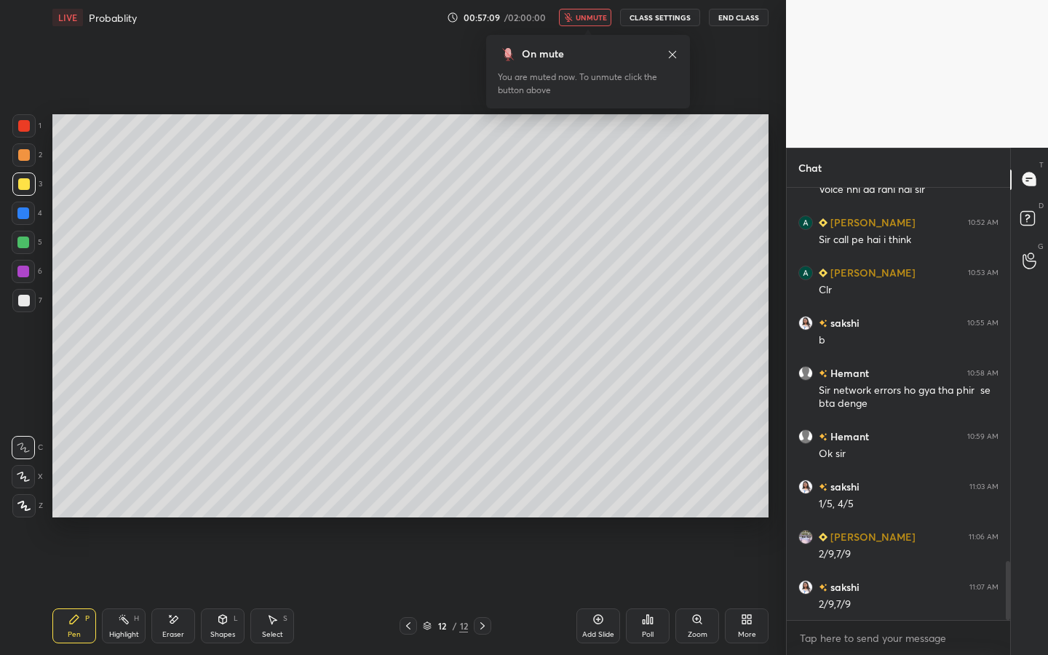
click at [676, 55] on icon at bounding box center [673, 55] width 12 height 12
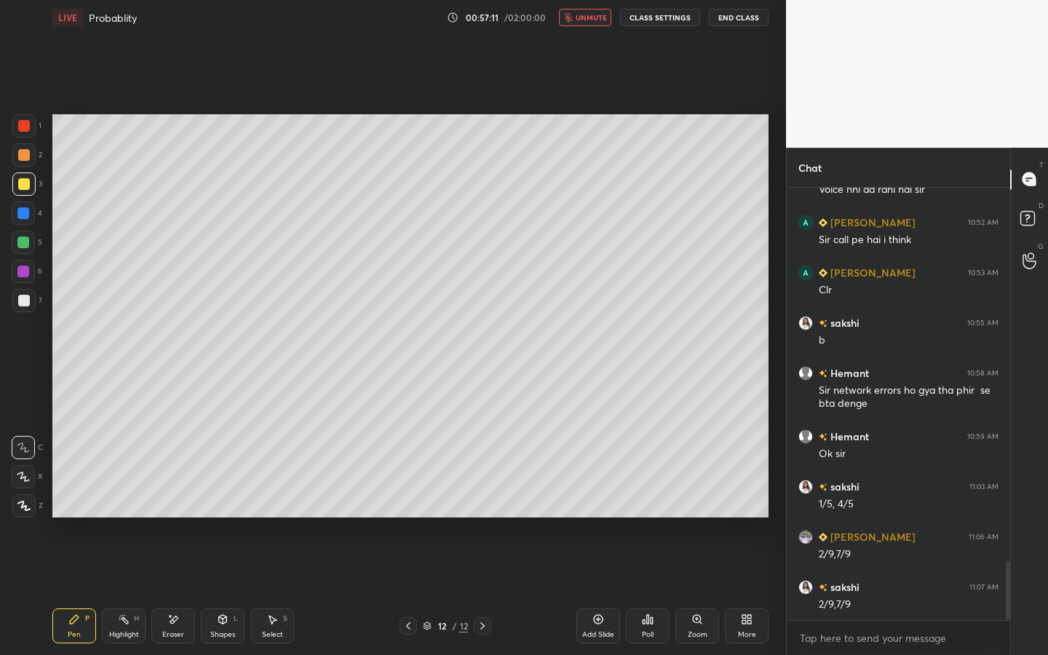
click at [27, 242] on div at bounding box center [23, 242] width 12 height 12
click at [592, 19] on button "unmute" at bounding box center [585, 17] width 52 height 17
click at [586, 500] on div "Add Slide" at bounding box center [598, 625] width 44 height 35
click at [590, 23] on button "mute" at bounding box center [585, 17] width 52 height 17
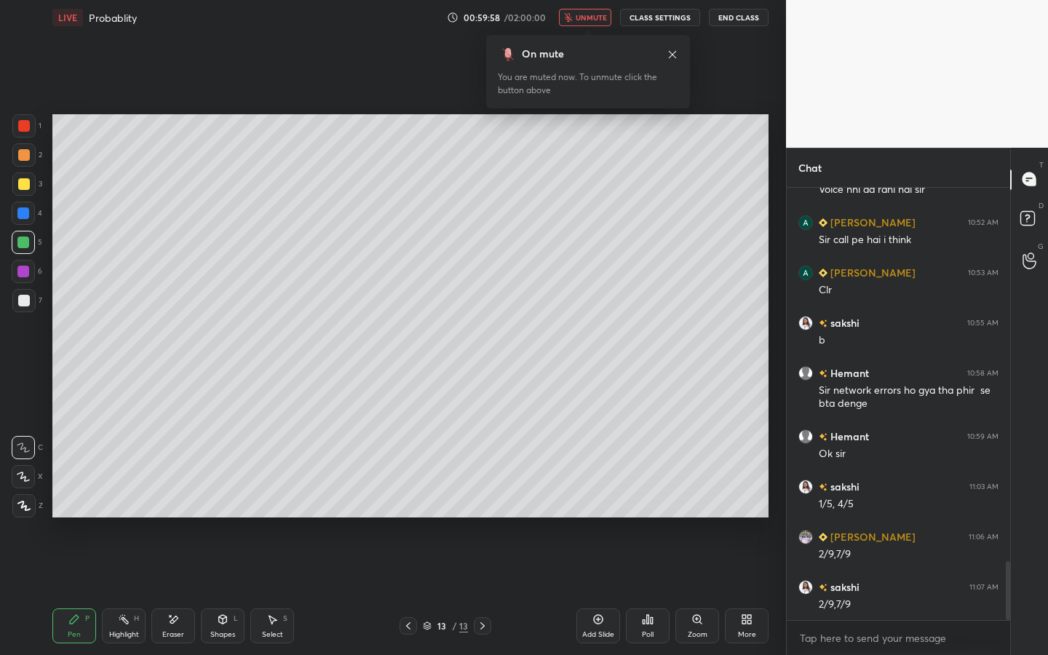
click at [408, 500] on icon at bounding box center [408, 626] width 12 height 12
click at [480, 500] on icon at bounding box center [483, 626] width 12 height 12
click at [675, 52] on icon at bounding box center [673, 55] width 12 height 12
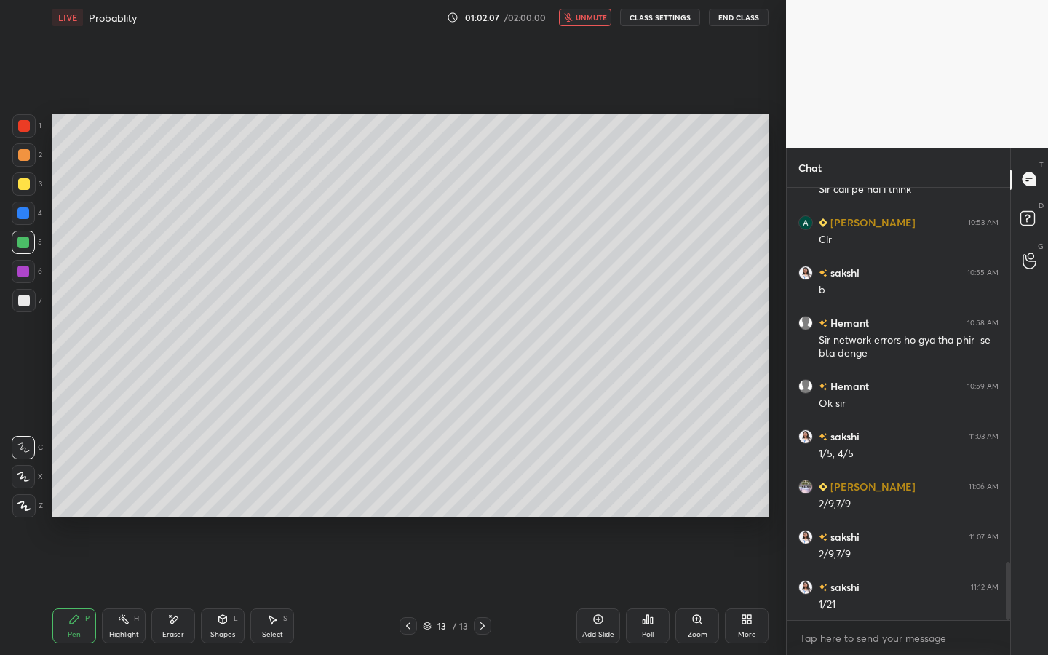
scroll to position [2849, 0]
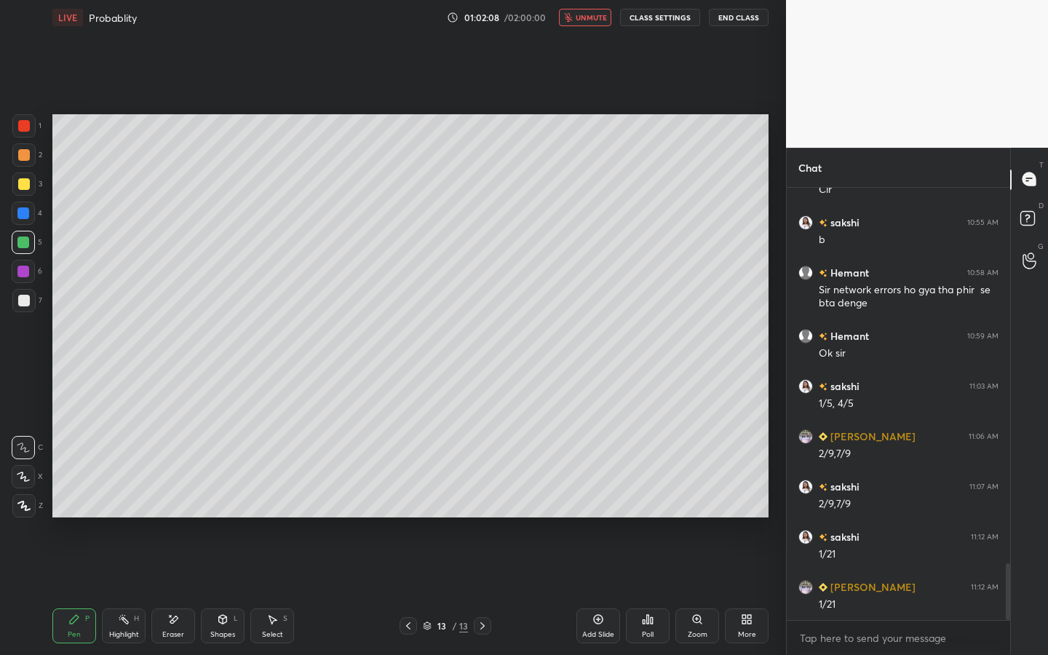
click at [584, 14] on span "unmute" at bounding box center [591, 17] width 31 height 10
click at [25, 274] on div at bounding box center [23, 272] width 12 height 12
drag, startPoint x: 170, startPoint y: 633, endPoint x: 232, endPoint y: 599, distance: 70.7
click at [171, 500] on div "Eraser" at bounding box center [173, 634] width 22 height 7
drag, startPoint x: 78, startPoint y: 630, endPoint x: 95, endPoint y: 607, distance: 29.1
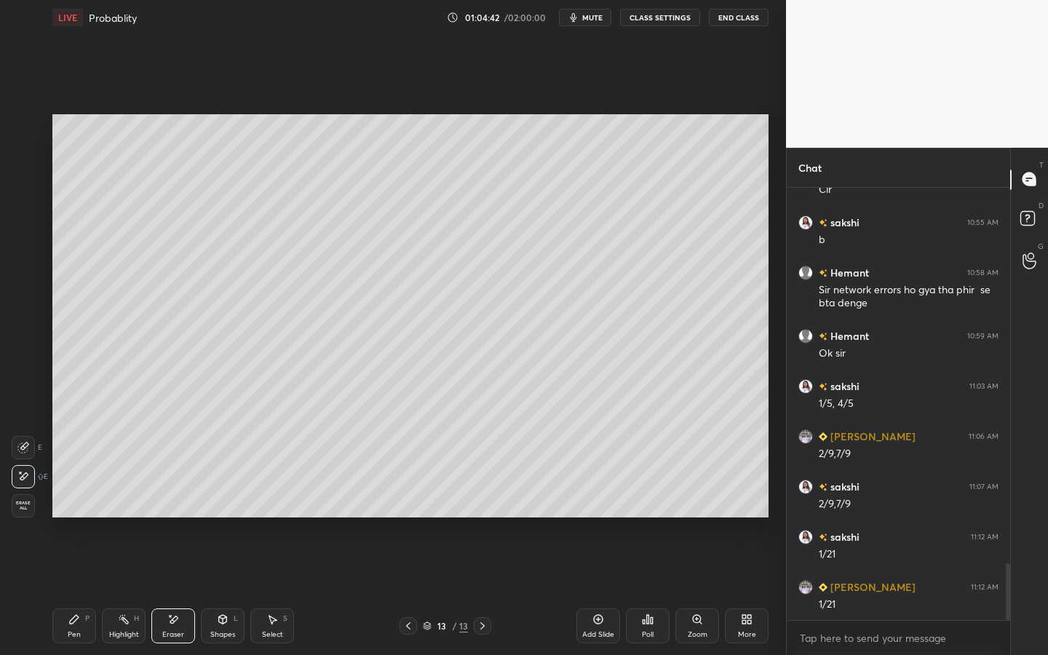
click at [77, 500] on div "Pen P" at bounding box center [74, 625] width 44 height 35
click at [1025, 257] on icon at bounding box center [1029, 253] width 14 height 17
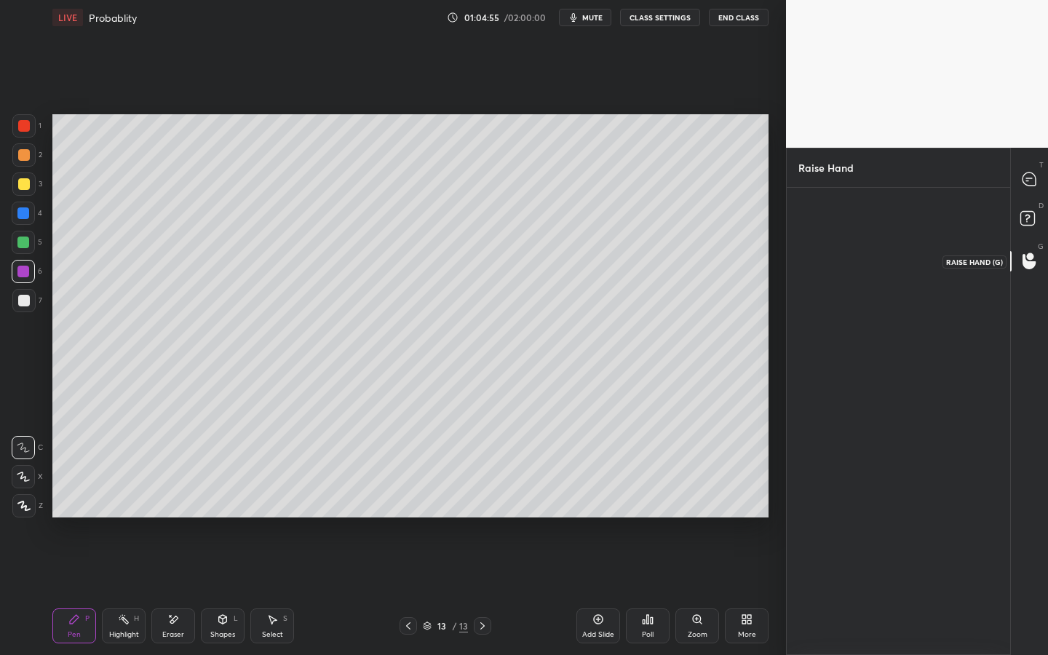
scroll to position [5, 5]
click at [827, 247] on img "grid" at bounding box center [831, 245] width 41 height 41
click at [825, 287] on button "INVITE" at bounding box center [831, 288] width 53 height 19
drag, startPoint x: 1025, startPoint y: 174, endPoint x: 1014, endPoint y: 172, distance: 11.7
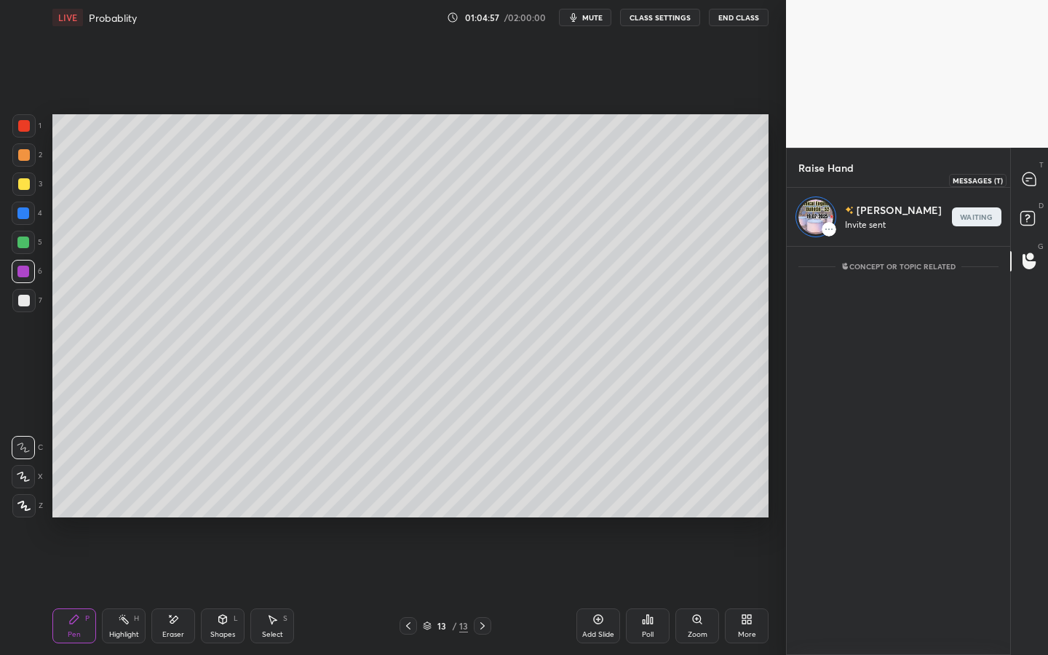
click at [1025, 175] on icon at bounding box center [1029, 179] width 15 height 15
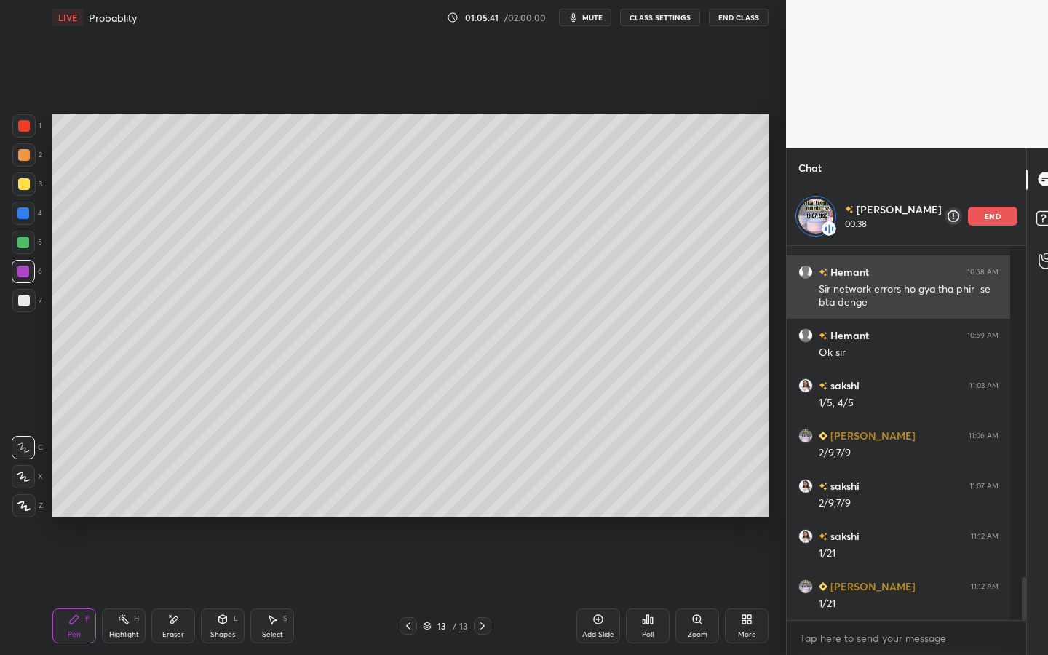
click at [985, 212] on p "end" at bounding box center [993, 215] width 16 height 7
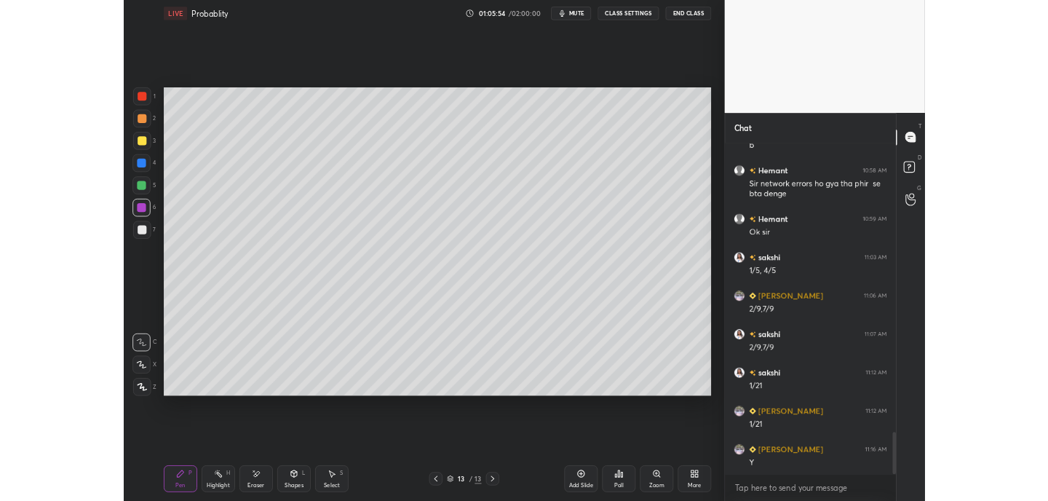
scroll to position [2949, 0]
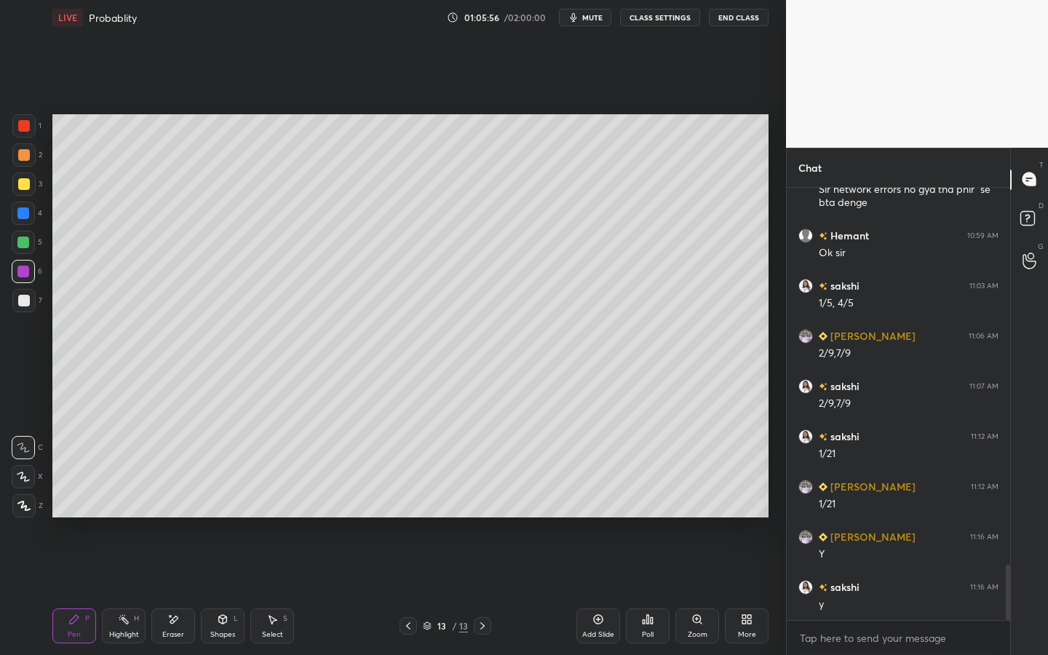
click at [599, 500] on div "Add Slide" at bounding box center [598, 625] width 44 height 35
drag, startPoint x: 32, startPoint y: 303, endPoint x: 36, endPoint y: 312, distance: 10.4
click at [32, 303] on div at bounding box center [23, 300] width 23 height 23
click at [757, 500] on div "More" at bounding box center [747, 625] width 44 height 35
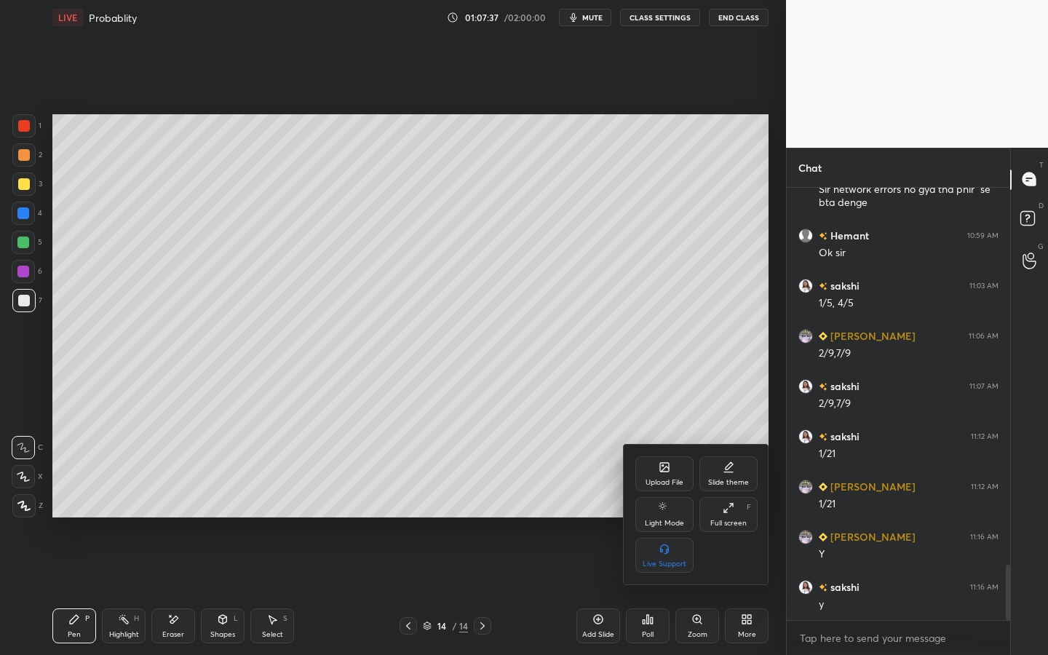
click at [736, 500] on div "Full screen F" at bounding box center [728, 514] width 58 height 35
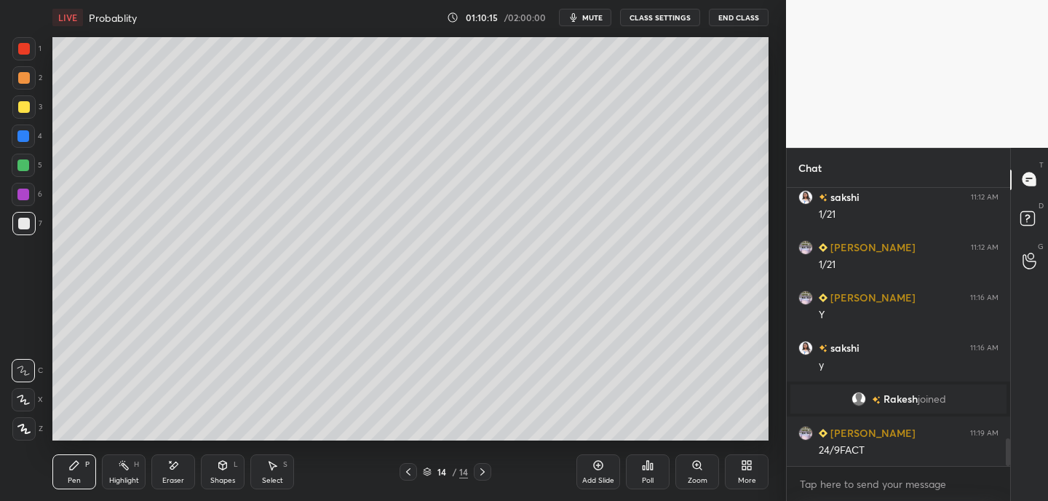
scroll to position [2543, 0]
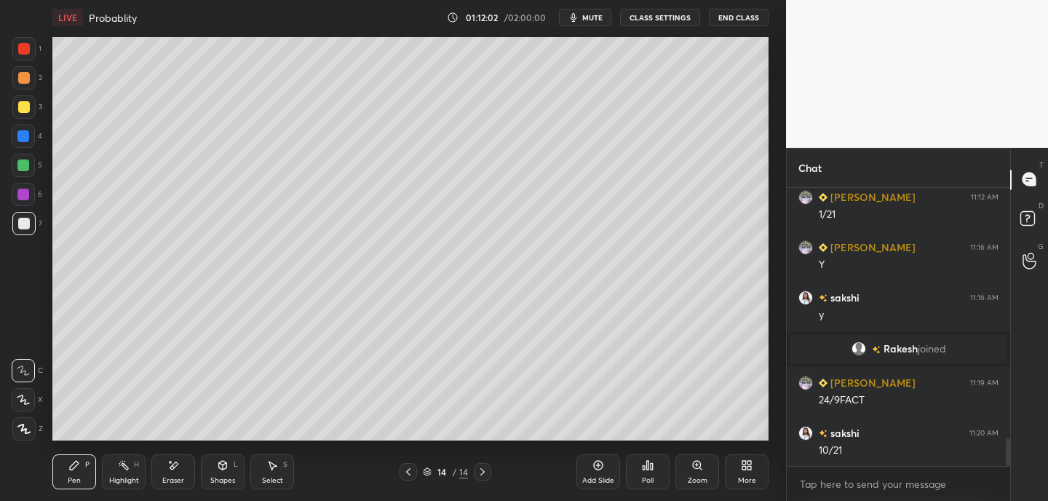
click at [178, 468] on icon at bounding box center [173, 465] width 12 height 12
click at [84, 469] on div "Pen P" at bounding box center [74, 471] width 44 height 35
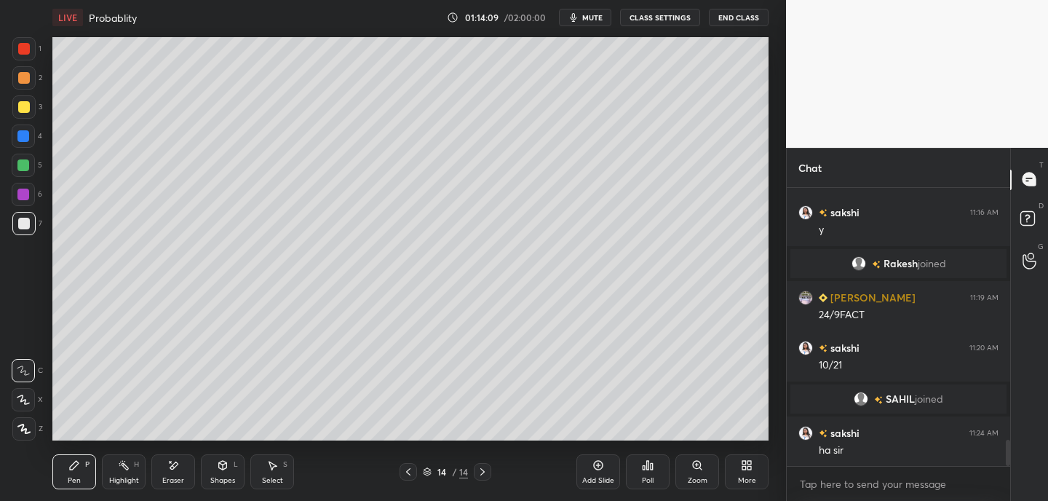
scroll to position [2665, 0]
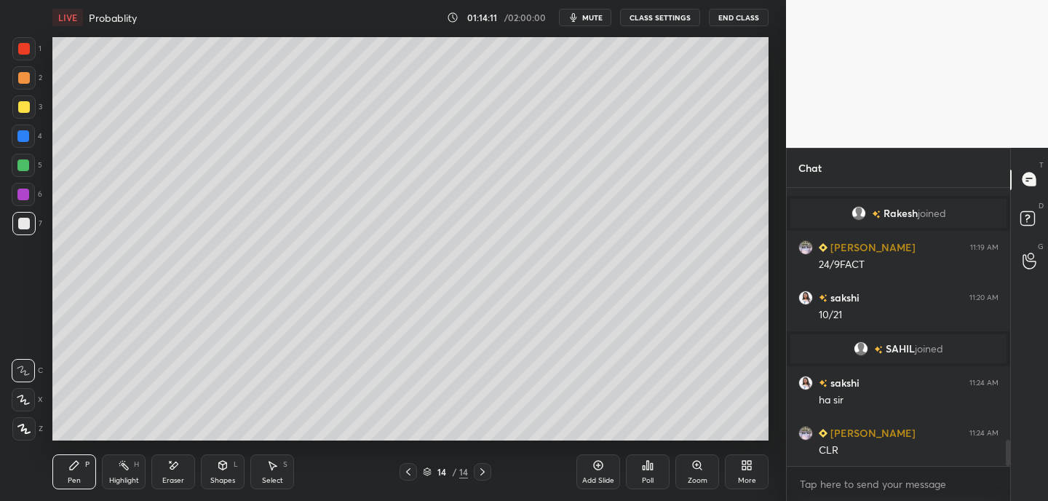
click at [599, 472] on div "Add Slide" at bounding box center [598, 471] width 44 height 35
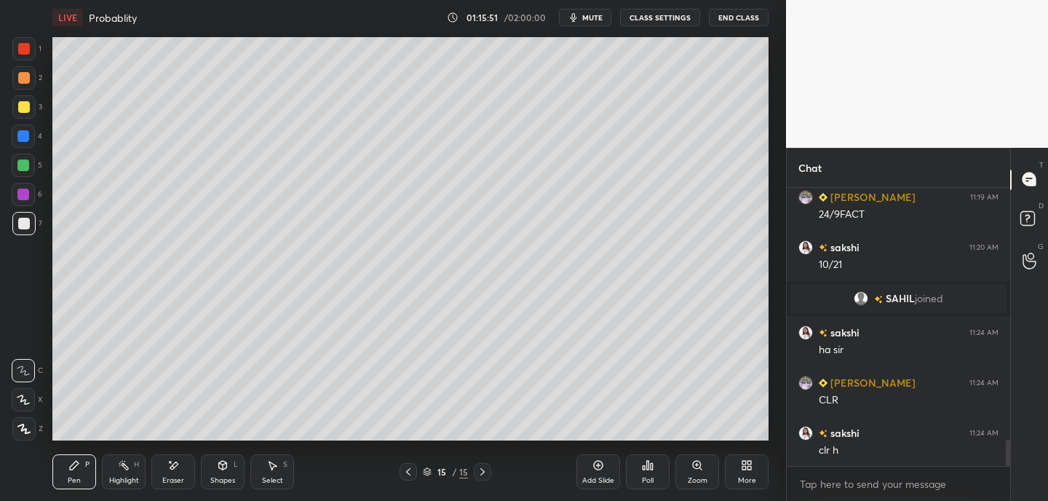
drag, startPoint x: 26, startPoint y: 52, endPoint x: 46, endPoint y: 53, distance: 19.7
click at [26, 52] on div at bounding box center [24, 49] width 12 height 12
click at [661, 475] on div "Poll" at bounding box center [648, 471] width 44 height 35
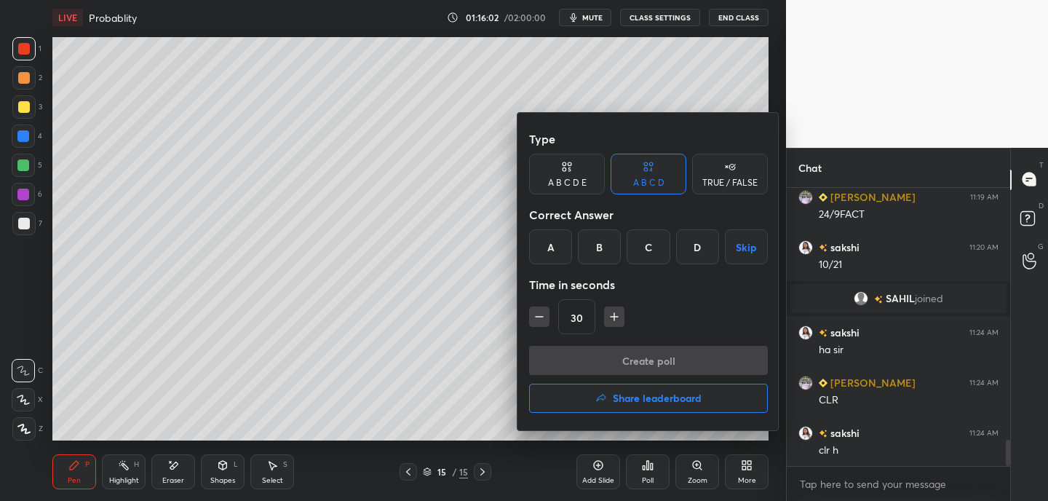
click at [543, 250] on div "A" at bounding box center [550, 246] width 43 height 35
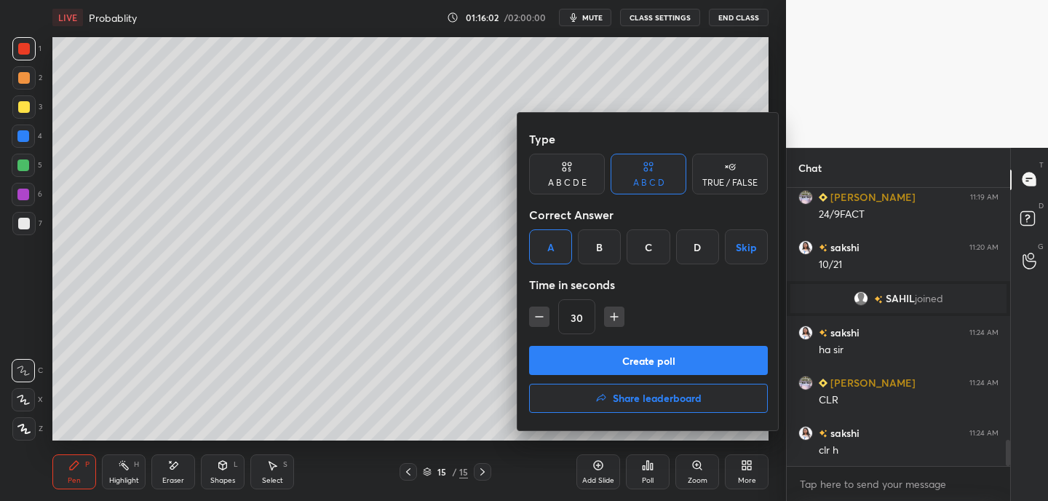
click at [580, 353] on button "Create poll" at bounding box center [648, 360] width 239 height 29
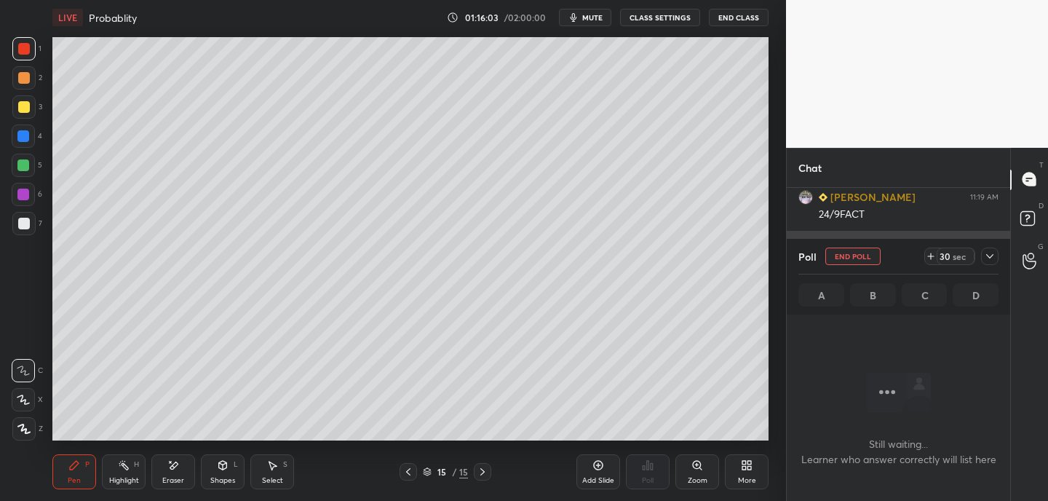
scroll to position [198, 219]
click at [927, 255] on icon at bounding box center [931, 256] width 12 height 12
click at [928, 256] on icon at bounding box center [931, 256] width 6 height 0
click at [927, 254] on icon at bounding box center [931, 256] width 12 height 12
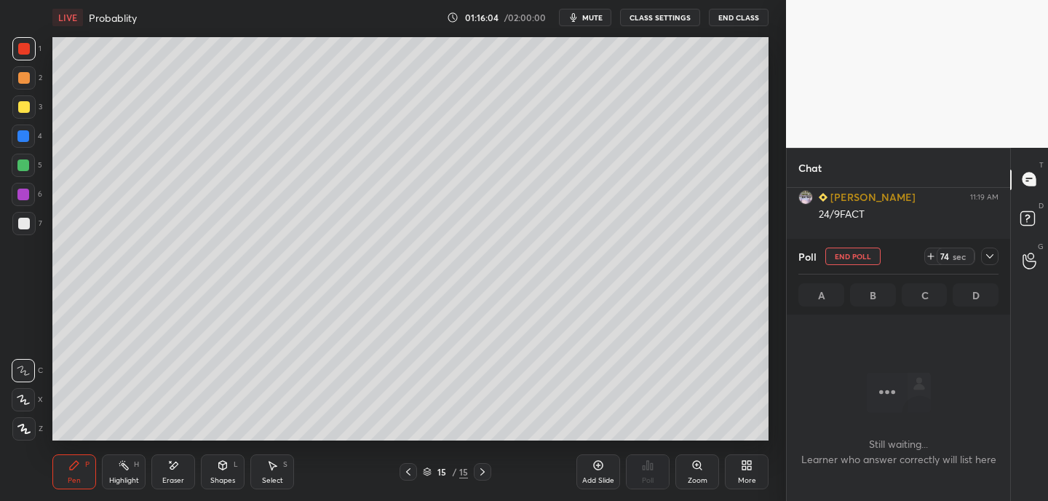
click at [926, 256] on icon at bounding box center [931, 256] width 12 height 12
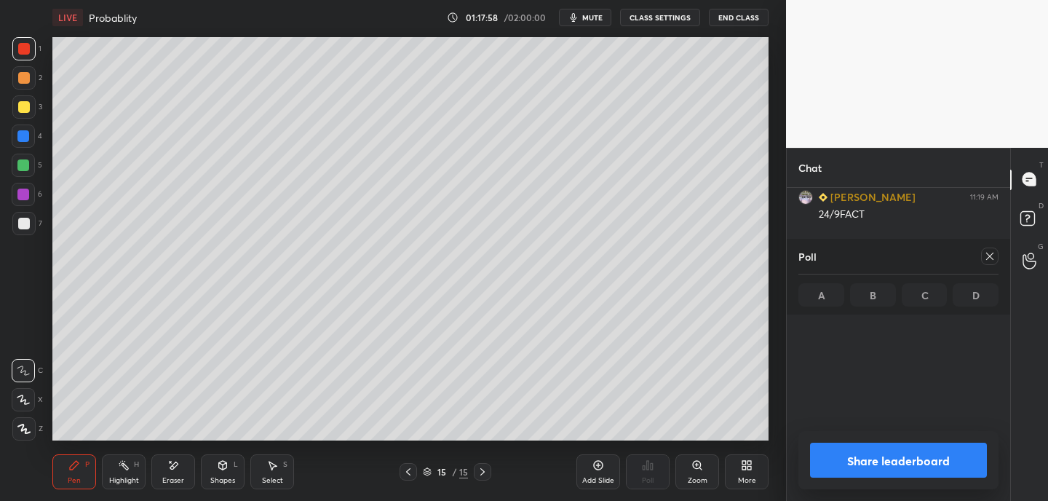
click at [990, 263] on div at bounding box center [989, 255] width 17 height 17
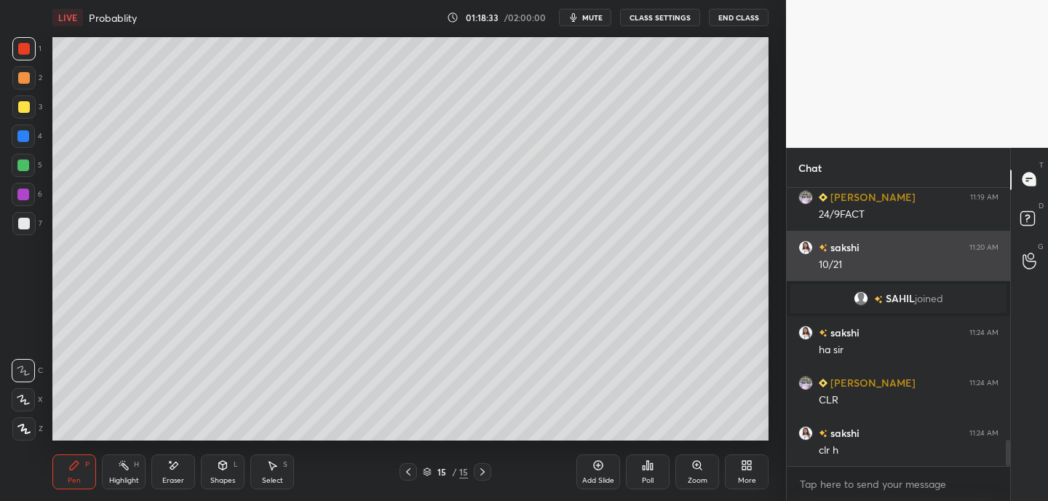
scroll to position [2765, 0]
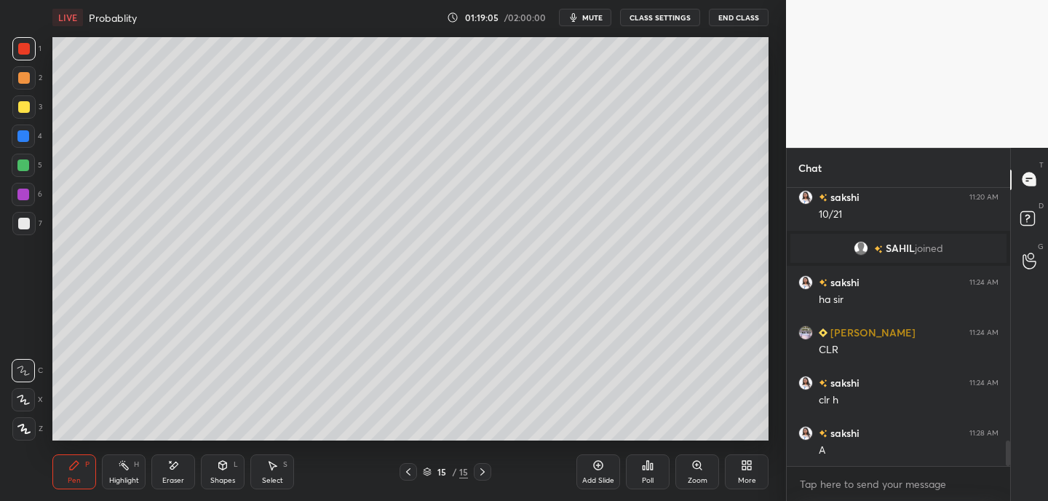
click at [591, 15] on span "mute" at bounding box center [592, 17] width 20 height 10
click at [595, 16] on span "unmute" at bounding box center [591, 17] width 31 height 10
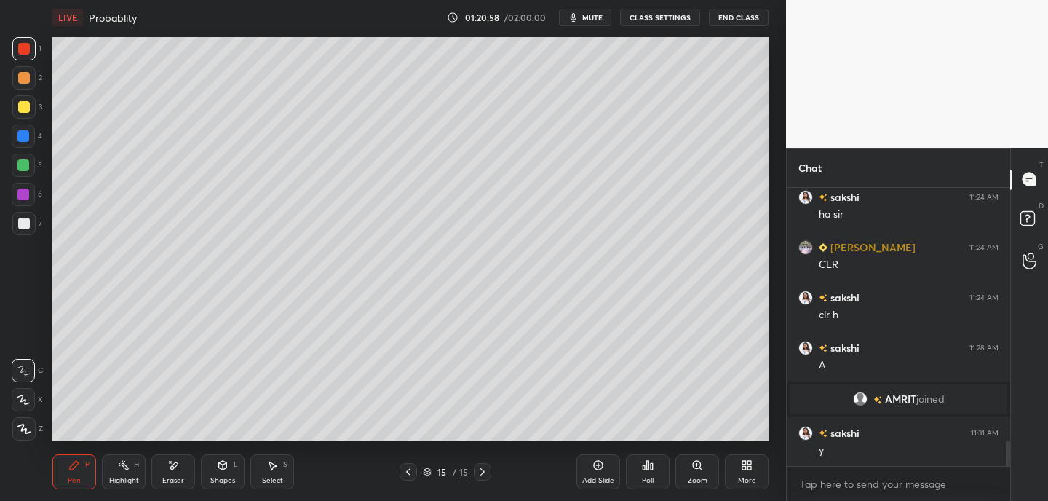
scroll to position [5, 5]
drag, startPoint x: 610, startPoint y: 474, endPoint x: 605, endPoint y: 442, distance: 32.3
click at [610, 474] on div "Add Slide" at bounding box center [598, 471] width 44 height 35
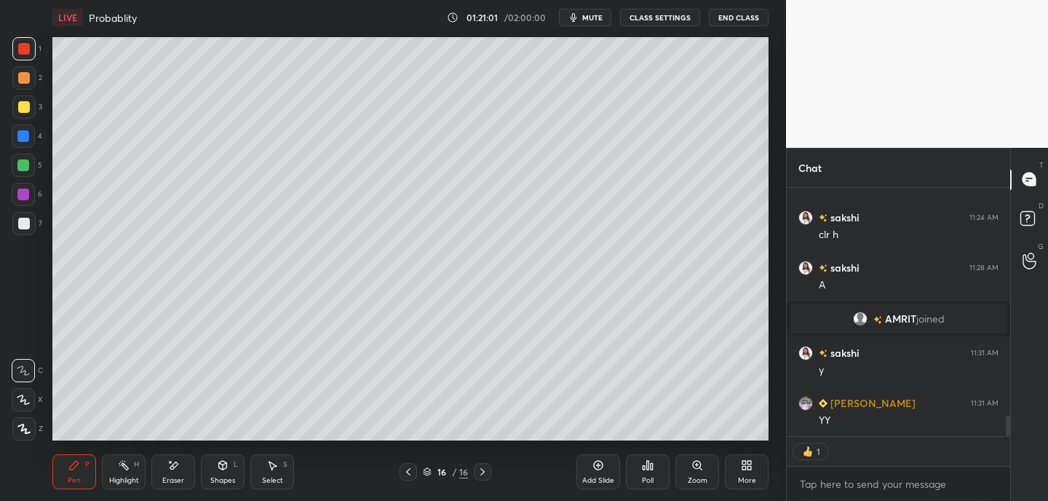
click at [25, 76] on div at bounding box center [24, 78] width 12 height 12
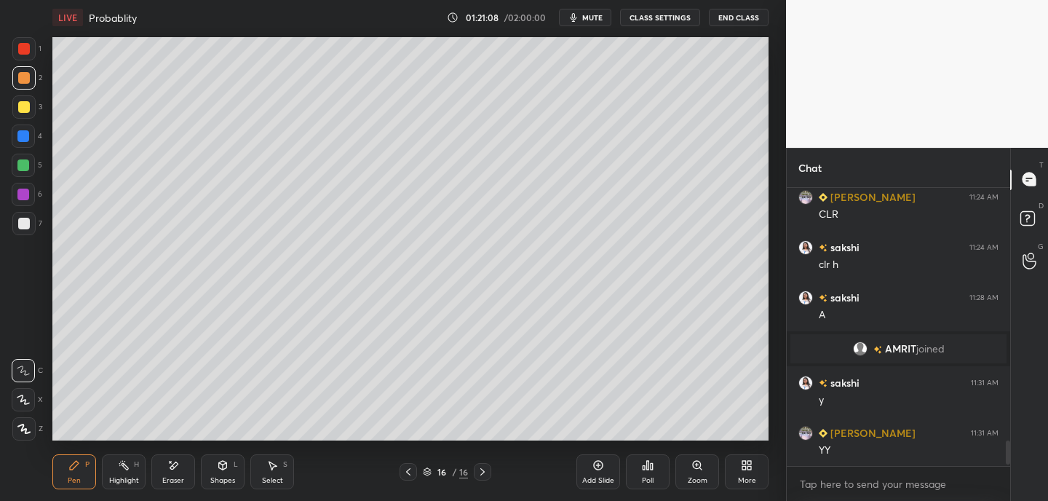
scroll to position [5, 5]
click at [659, 466] on div "Poll" at bounding box center [648, 471] width 44 height 35
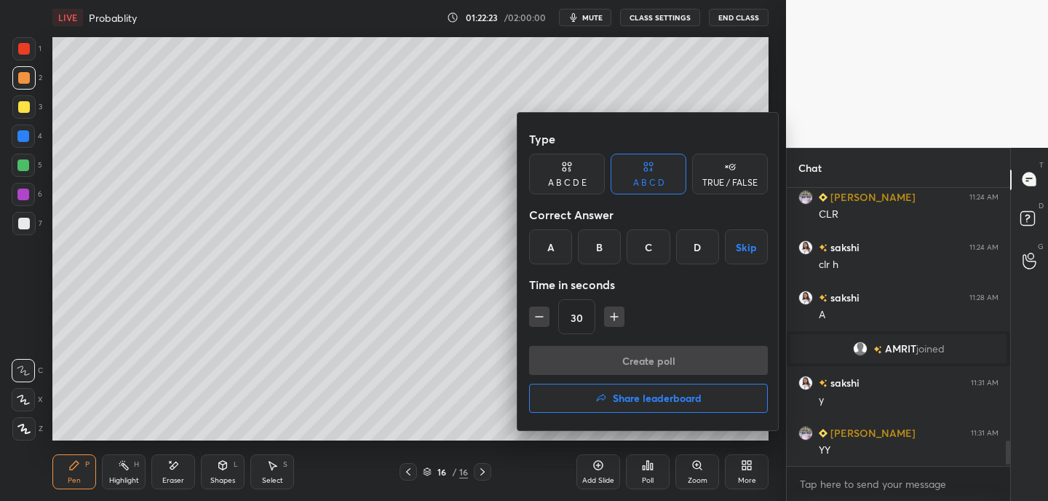
click at [700, 254] on div "D" at bounding box center [697, 246] width 43 height 35
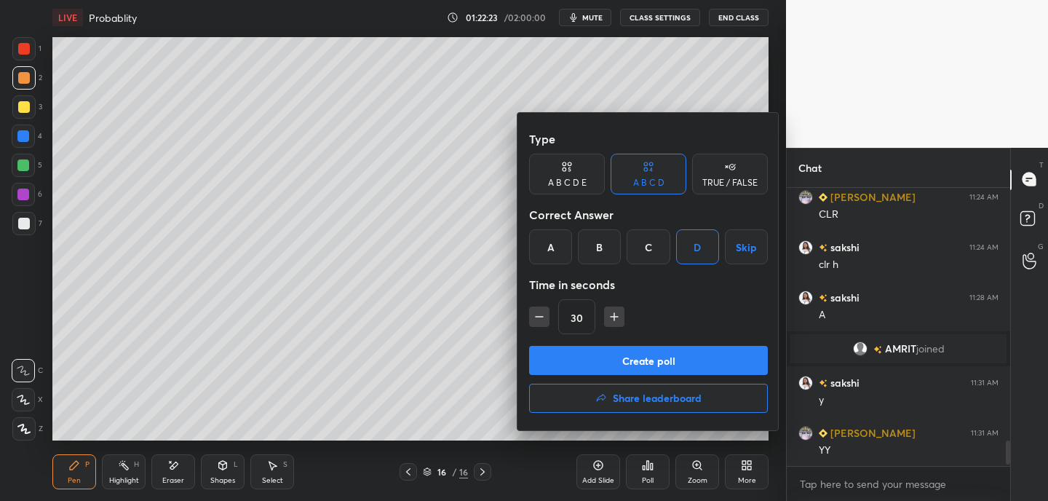
click at [669, 362] on button "Create poll" at bounding box center [648, 360] width 239 height 29
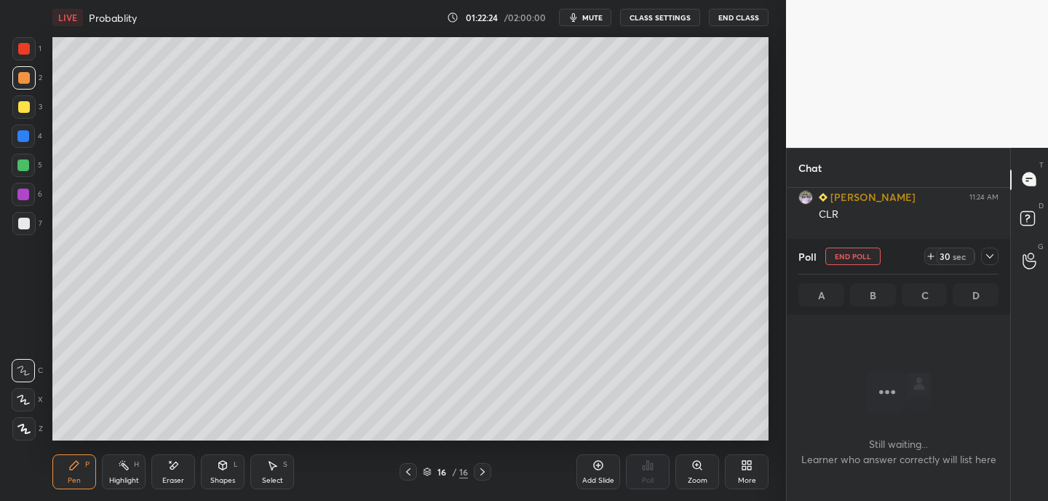
scroll to position [76, 219]
click at [931, 255] on icon at bounding box center [931, 256] width 12 height 12
click at [933, 255] on icon at bounding box center [931, 256] width 12 height 12
click at [929, 252] on icon at bounding box center [931, 256] width 12 height 12
click at [927, 251] on icon at bounding box center [931, 256] width 12 height 12
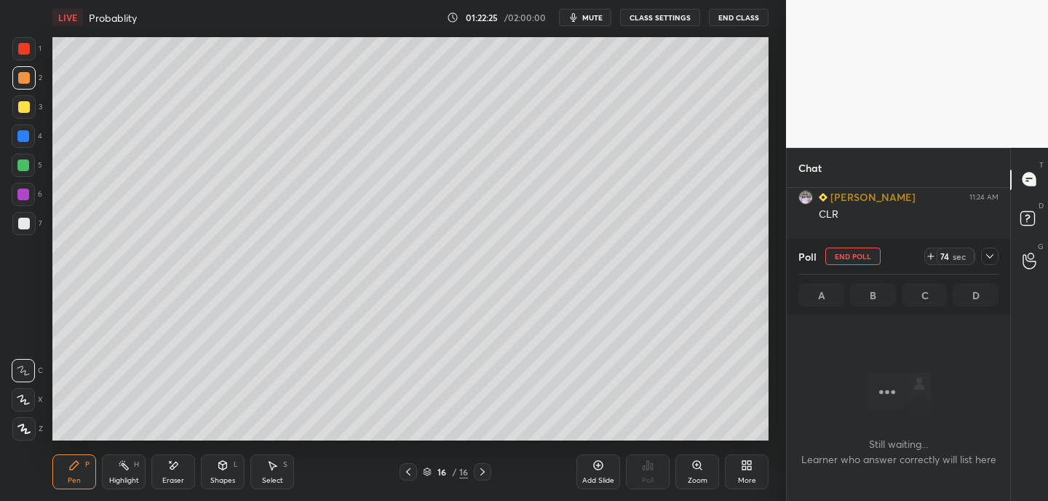
click at [930, 255] on icon at bounding box center [931, 256] width 12 height 12
click at [929, 255] on icon at bounding box center [926, 256] width 12 height 12
click at [929, 258] on icon at bounding box center [926, 256] width 12 height 12
click at [594, 19] on span "mute" at bounding box center [592, 17] width 20 height 10
click at [931, 259] on icon at bounding box center [931, 256] width 12 height 12
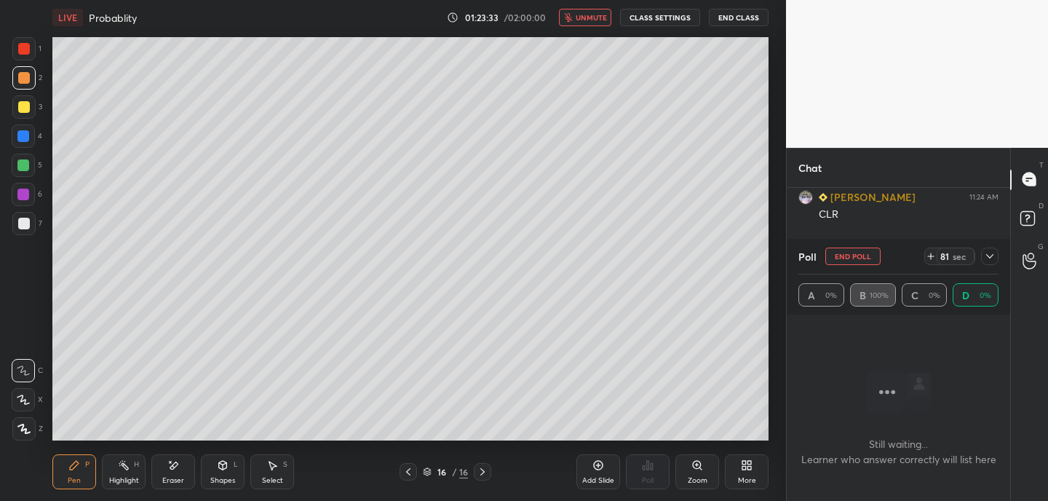
click at [927, 261] on icon at bounding box center [931, 256] width 12 height 12
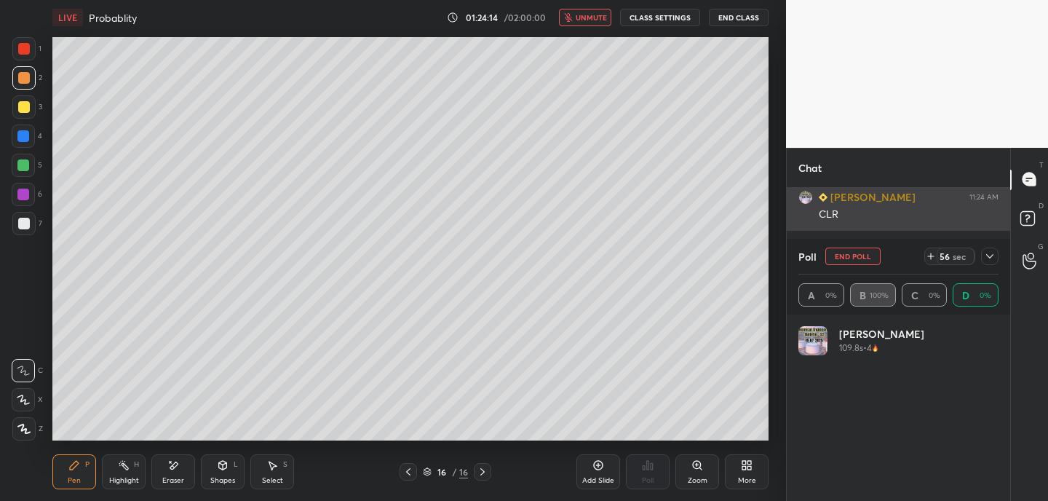
scroll to position [170, 196]
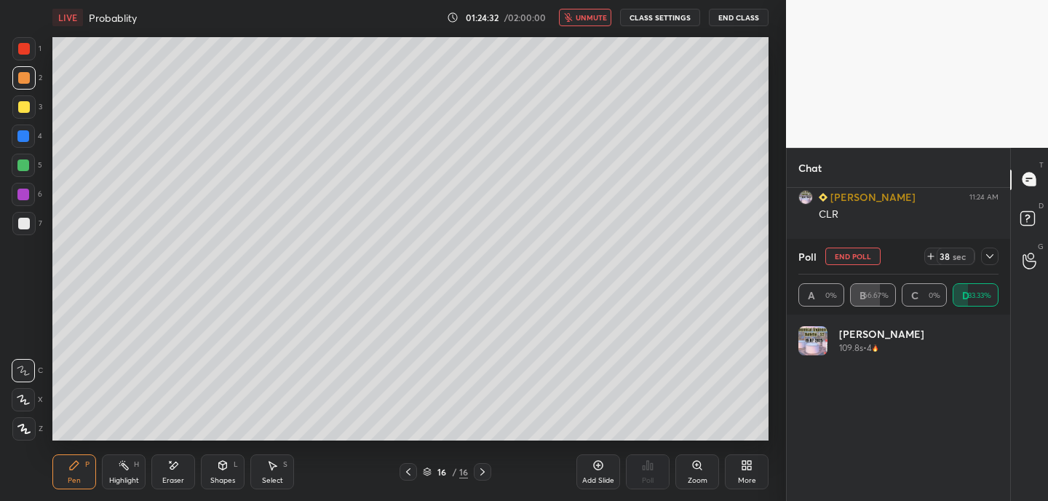
click at [593, 20] on span "unmute" at bounding box center [591, 17] width 31 height 10
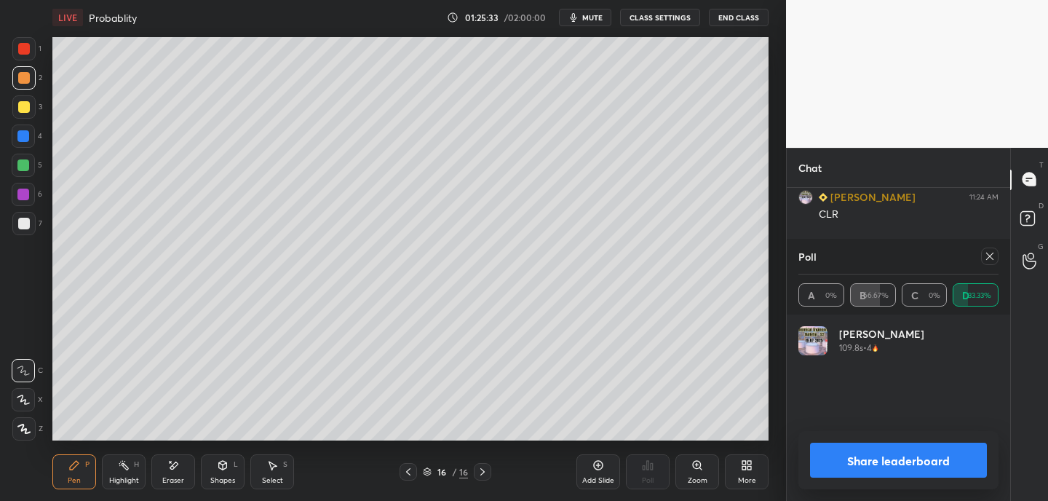
click at [993, 257] on div "Poll A 0% B 66.67% C 0% D 33.33%" at bounding box center [898, 277] width 223 height 76
click at [987, 255] on icon at bounding box center [990, 256] width 12 height 12
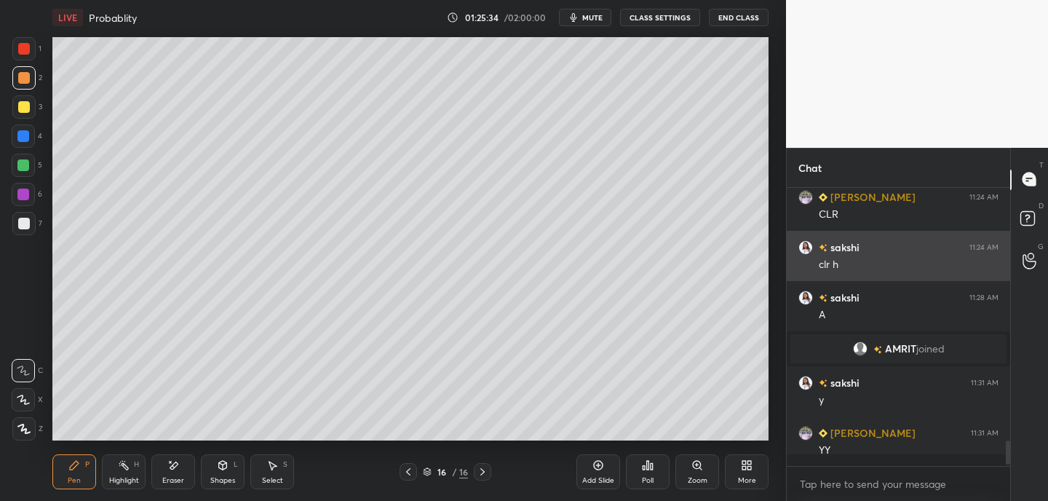
scroll to position [274, 219]
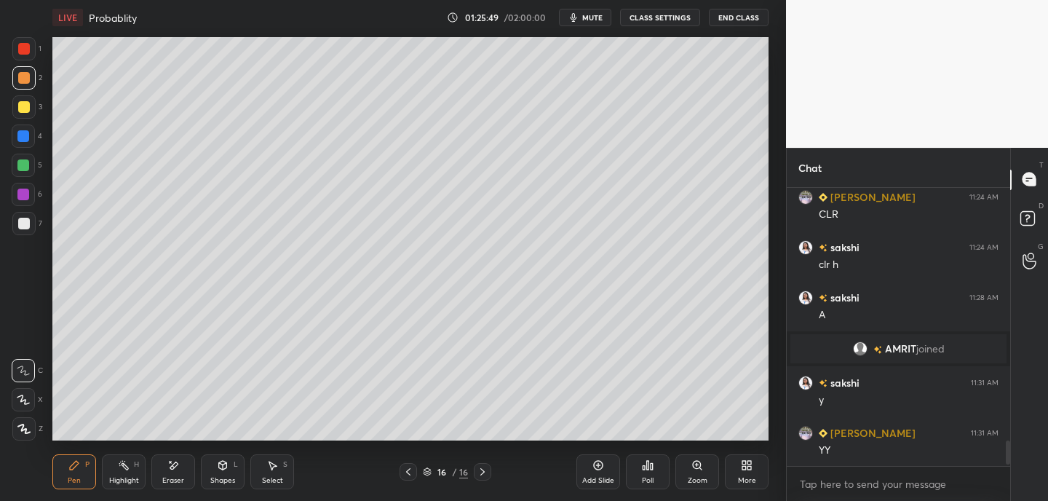
click at [29, 110] on div at bounding box center [23, 106] width 23 height 23
click at [28, 132] on div at bounding box center [23, 136] width 12 height 12
click at [25, 170] on div at bounding box center [23, 165] width 12 height 12
drag, startPoint x: 27, startPoint y: 226, endPoint x: 12, endPoint y: 220, distance: 15.7
click at [23, 221] on div at bounding box center [24, 224] width 12 height 12
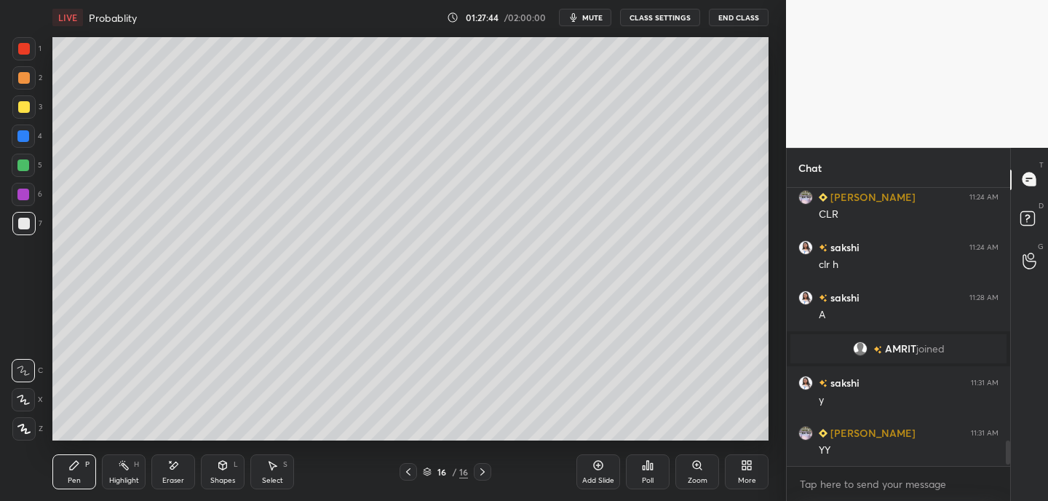
click at [604, 477] on div "Add Slide" at bounding box center [598, 480] width 32 height 7
click at [407, 472] on icon at bounding box center [408, 471] width 4 height 7
drag, startPoint x: 485, startPoint y: 470, endPoint x: 501, endPoint y: 446, distance: 28.5
click at [486, 470] on icon at bounding box center [483, 472] width 12 height 12
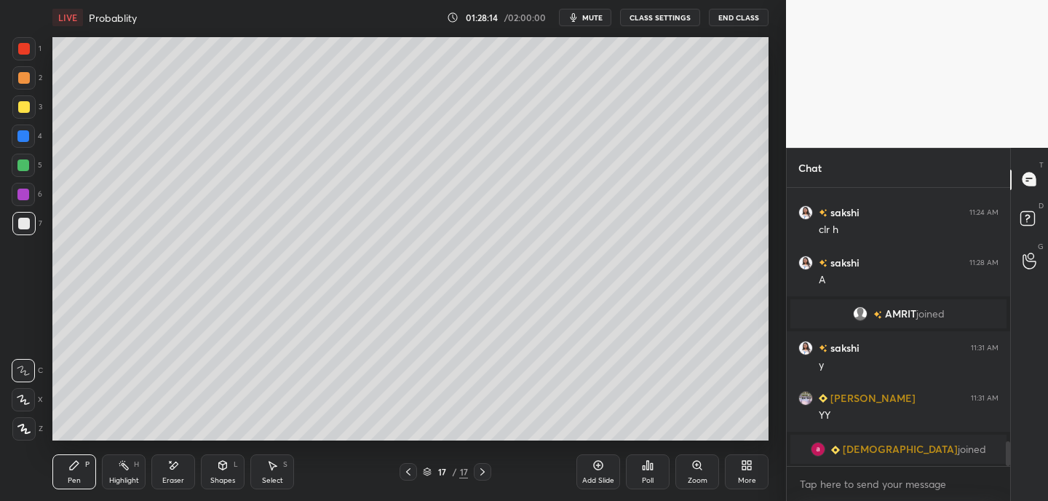
click at [407, 469] on icon at bounding box center [408, 472] width 12 height 12
drag, startPoint x: 480, startPoint y: 469, endPoint x: 485, endPoint y: 446, distance: 23.0
click at [480, 469] on icon at bounding box center [482, 471] width 4 height 7
drag, startPoint x: 413, startPoint y: 471, endPoint x: 407, endPoint y: 453, distance: 19.1
click at [411, 470] on icon at bounding box center [408, 472] width 12 height 12
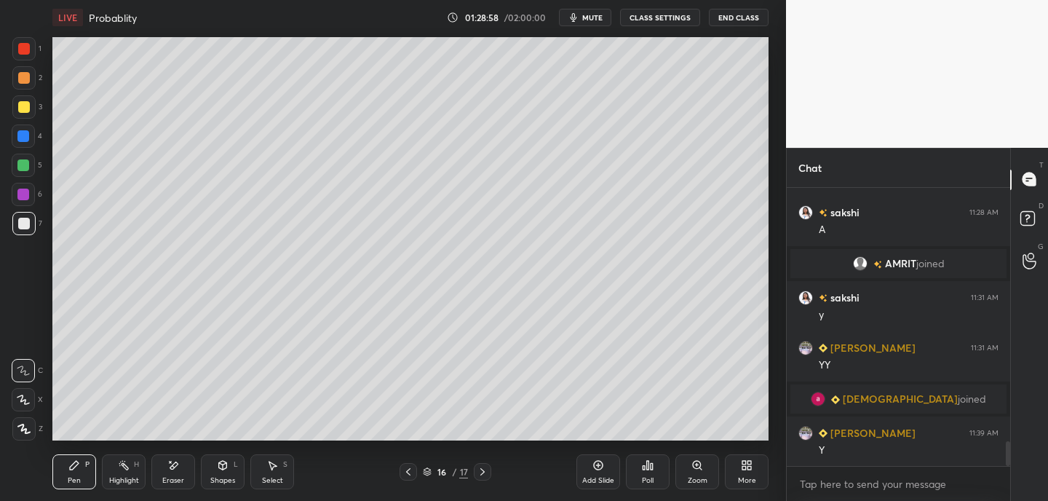
scroll to position [2820, 0]
click at [480, 470] on icon at bounding box center [483, 472] width 12 height 12
click at [603, 468] on div "Add Slide" at bounding box center [598, 471] width 44 height 35
click at [19, 46] on div at bounding box center [24, 49] width 12 height 12
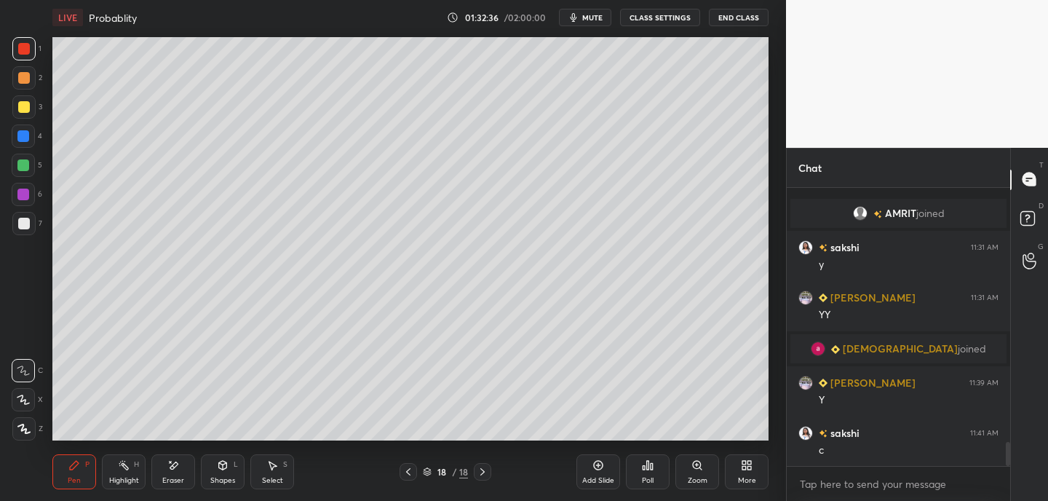
scroll to position [2920, 0]
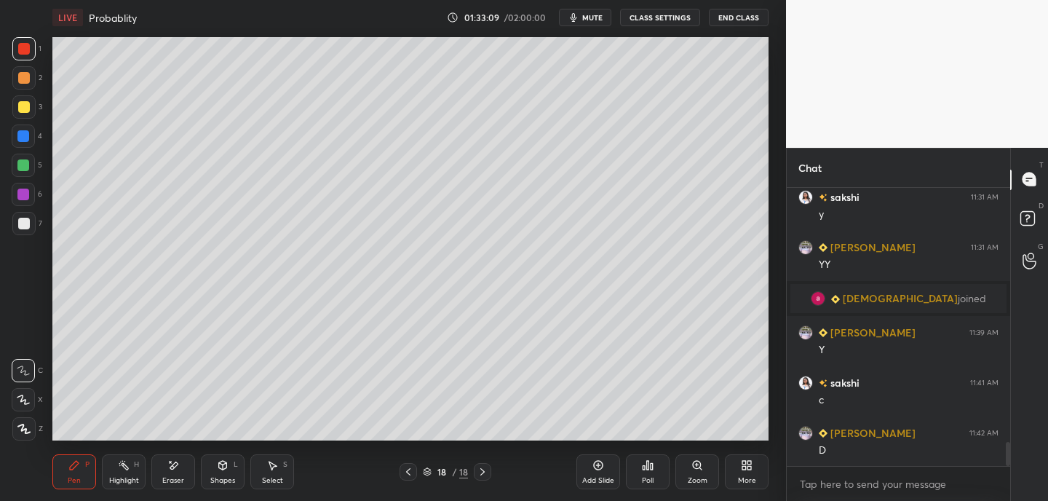
click at [226, 467] on icon at bounding box center [223, 465] width 8 height 9
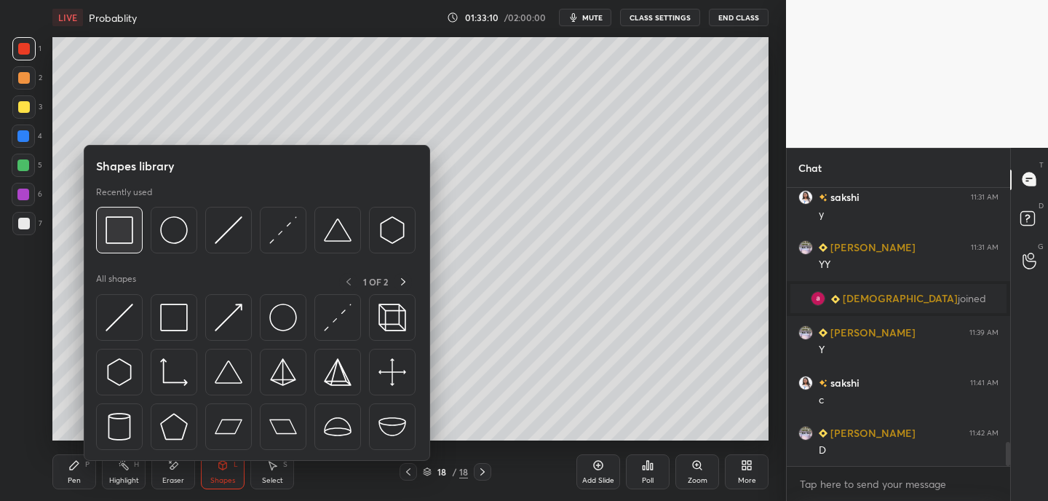
click at [122, 231] on img at bounding box center [120, 230] width 28 height 28
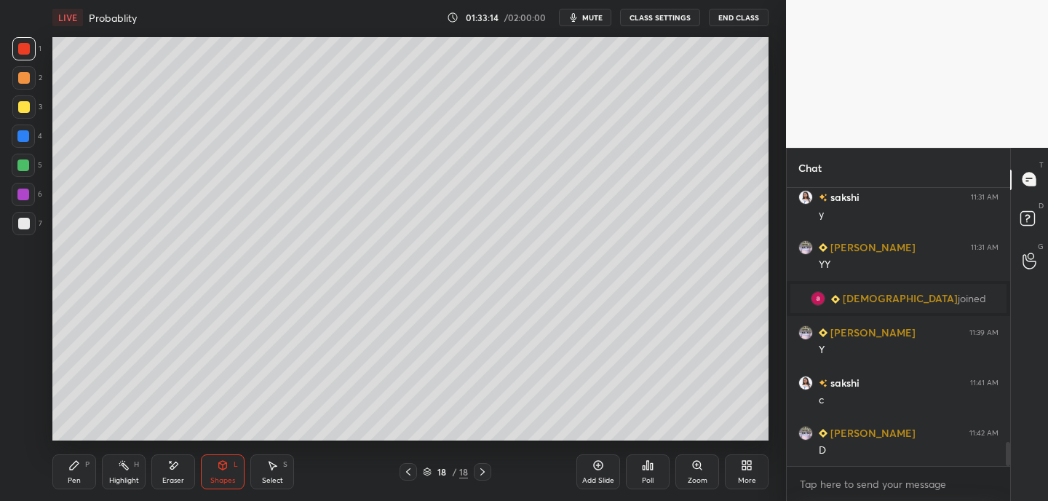
drag, startPoint x: 79, startPoint y: 472, endPoint x: 89, endPoint y: 446, distance: 27.4
click at [81, 470] on div "Pen P" at bounding box center [74, 471] width 44 height 35
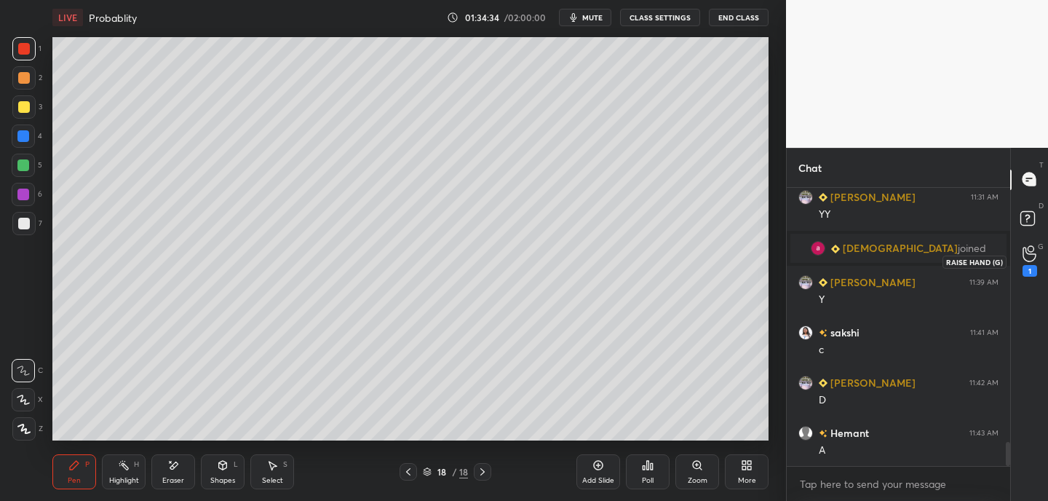
click at [1032, 258] on icon at bounding box center [1029, 253] width 14 height 17
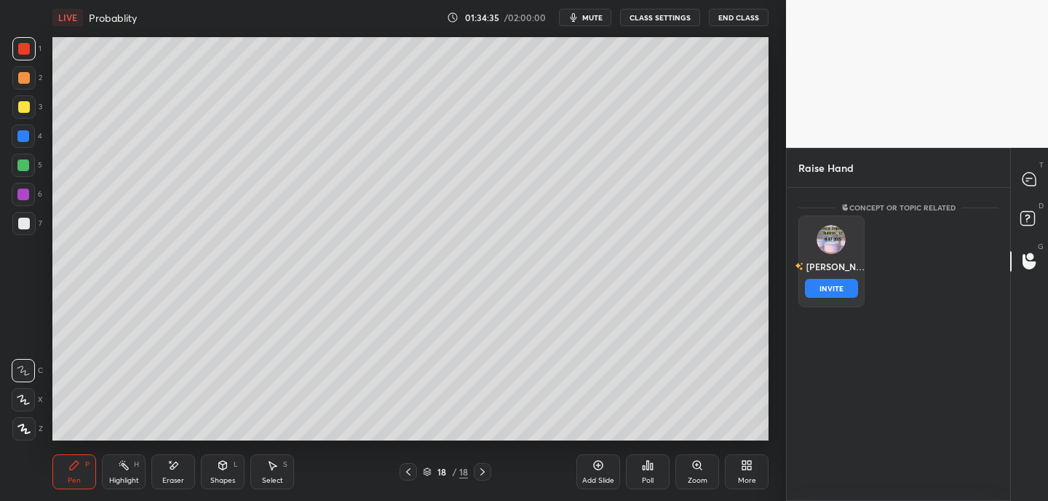
click at [840, 242] on img "grid" at bounding box center [830, 239] width 29 height 29
click at [841, 279] on button "INVITE" at bounding box center [831, 288] width 53 height 19
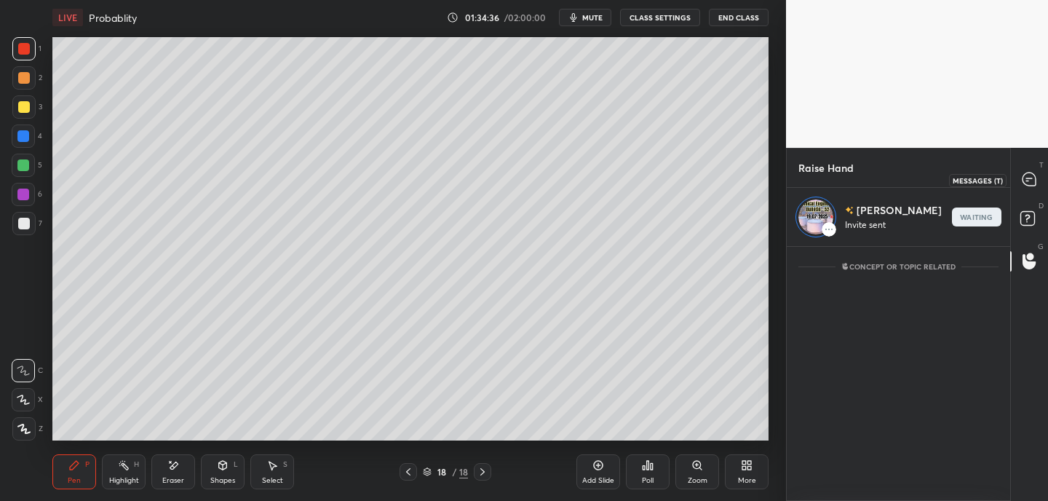
click at [1041, 176] on div at bounding box center [1029, 180] width 29 height 26
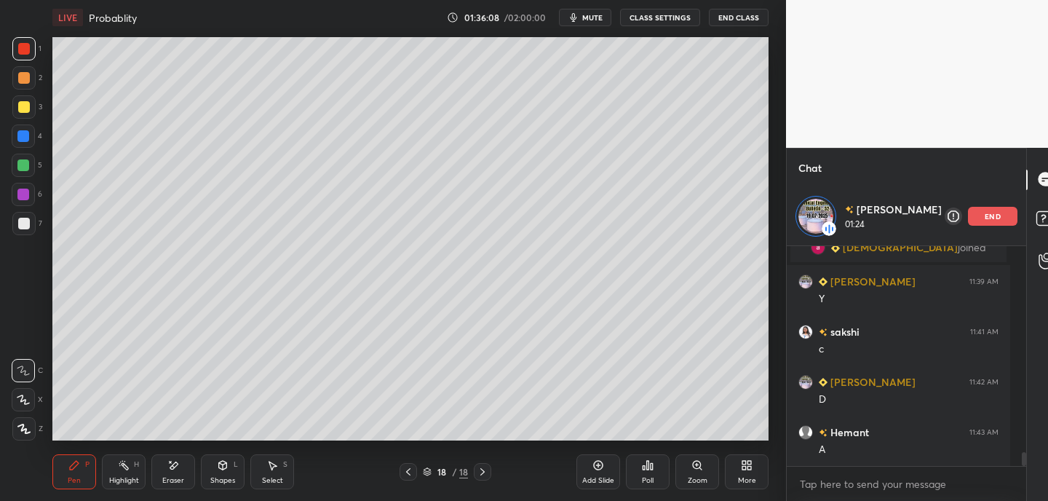
click at [603, 469] on icon at bounding box center [598, 465] width 12 height 12
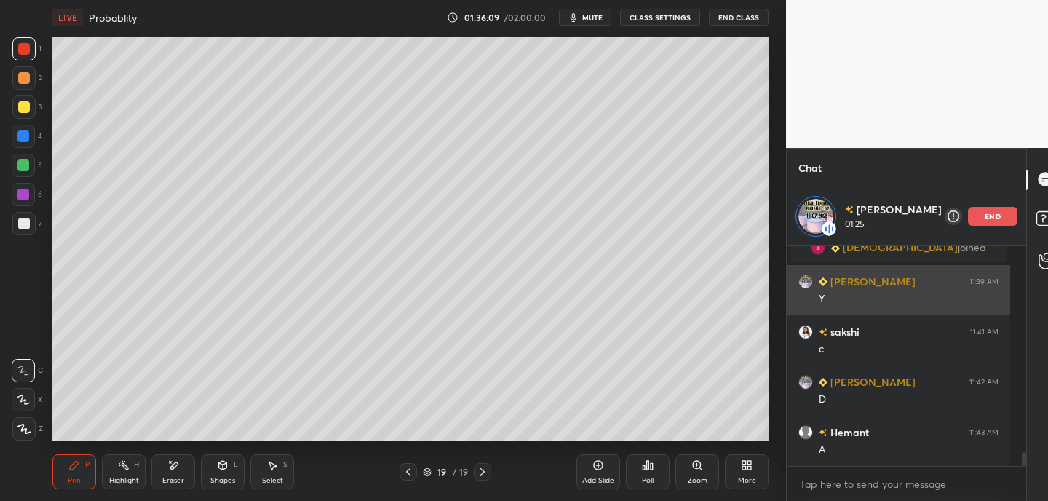
click at [985, 214] on p "end" at bounding box center [993, 215] width 16 height 7
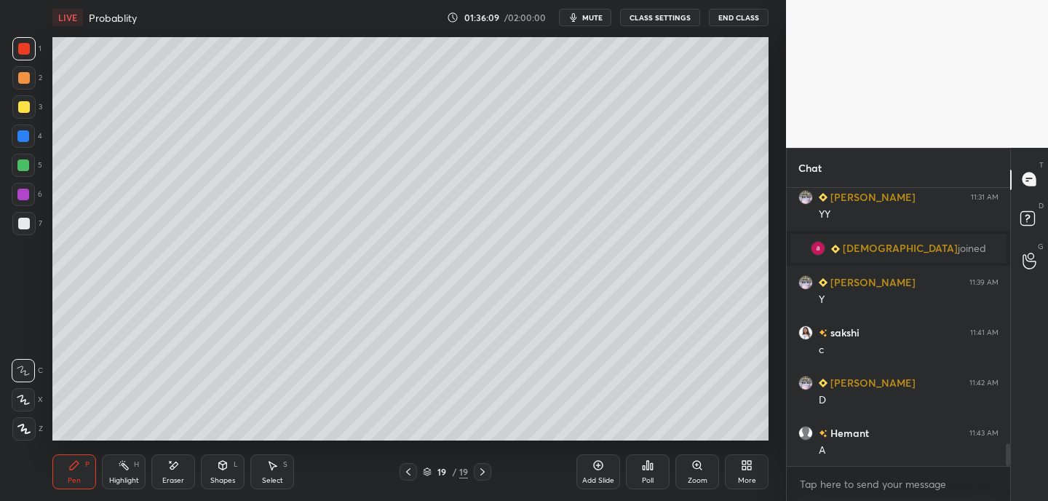
scroll to position [3184, 0]
click at [665, 472] on div "Poll" at bounding box center [648, 471] width 44 height 35
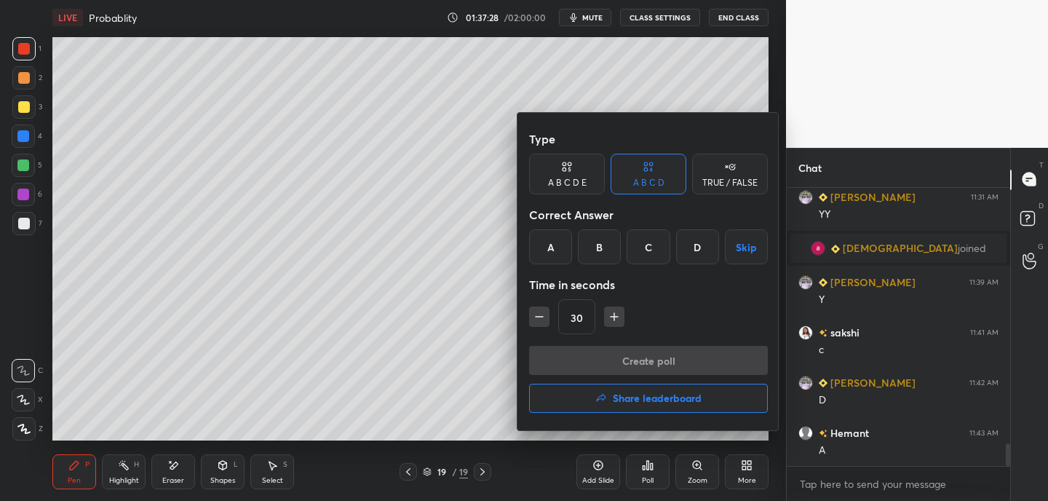
click at [657, 469] on div at bounding box center [524, 250] width 1048 height 501
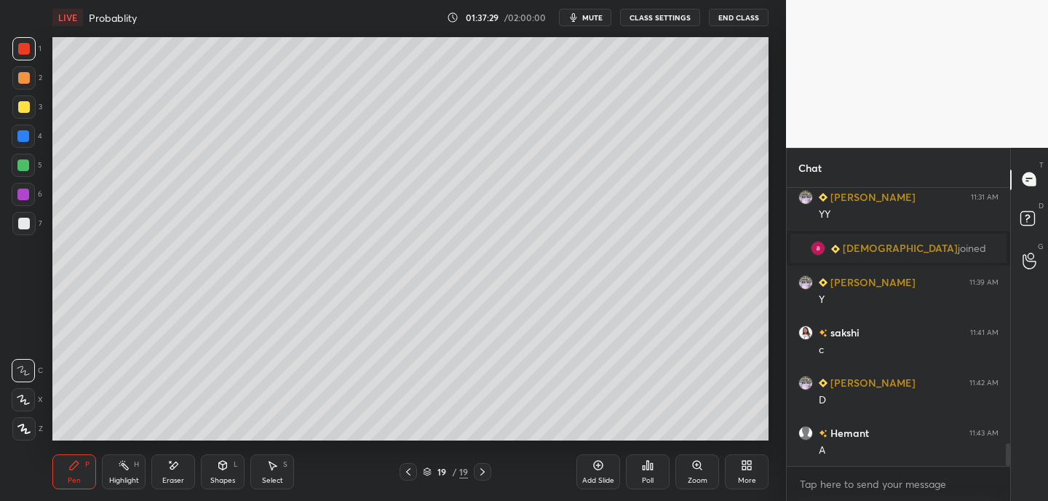
click at [652, 472] on div "Poll" at bounding box center [648, 471] width 44 height 35
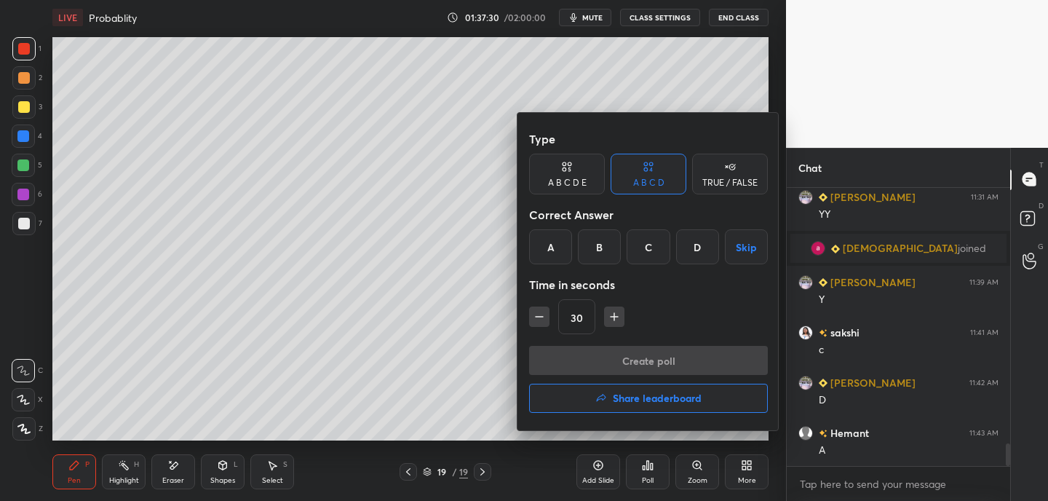
drag, startPoint x: 601, startPoint y: 244, endPoint x: 609, endPoint y: 258, distance: 15.4
click at [601, 247] on div "B" at bounding box center [599, 246] width 43 height 35
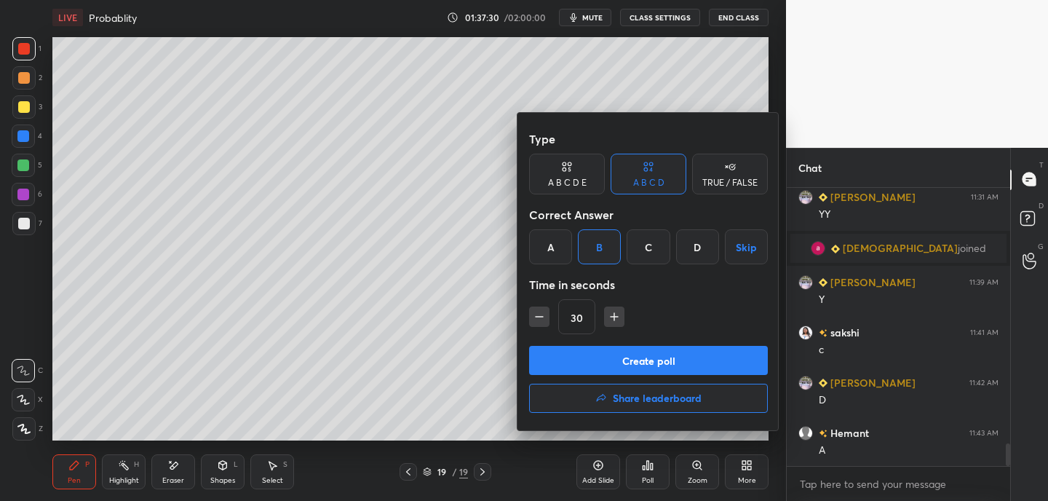
click at [613, 356] on button "Create poll" at bounding box center [648, 360] width 239 height 29
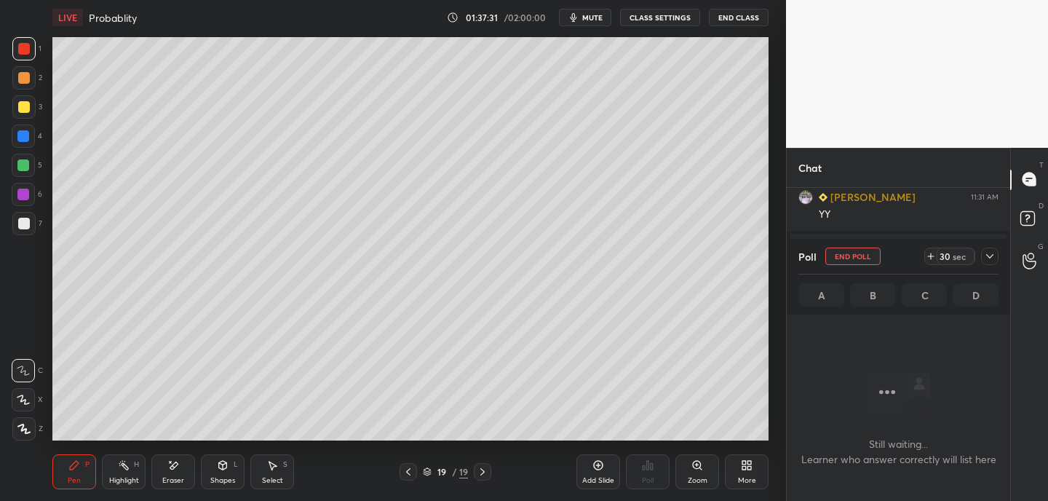
scroll to position [198, 219]
click at [930, 255] on icon at bounding box center [931, 256] width 12 height 12
click at [930, 256] on icon at bounding box center [931, 256] width 6 height 0
click at [926, 253] on icon at bounding box center [931, 256] width 12 height 12
click at [926, 254] on icon at bounding box center [931, 256] width 12 height 12
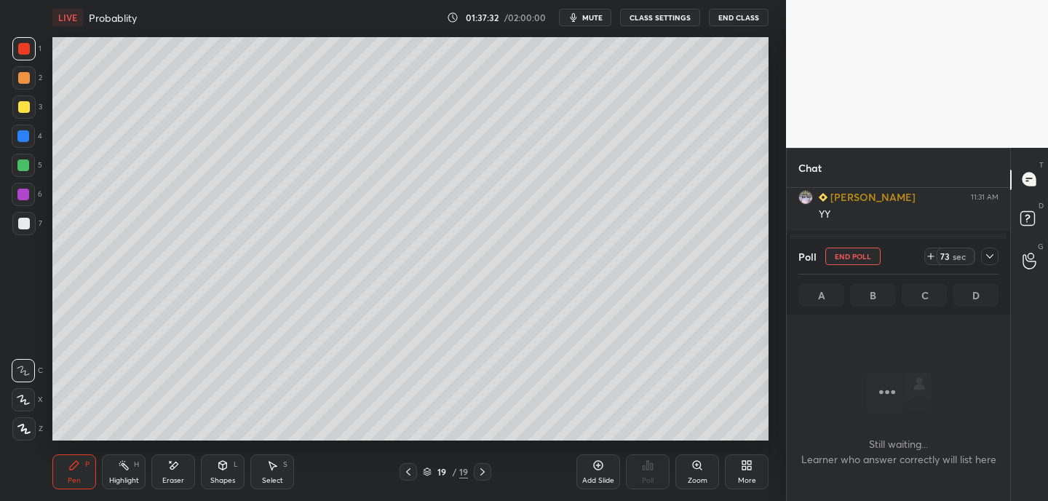
click at [929, 254] on icon at bounding box center [931, 256] width 12 height 12
click at [930, 253] on icon at bounding box center [926, 256] width 12 height 12
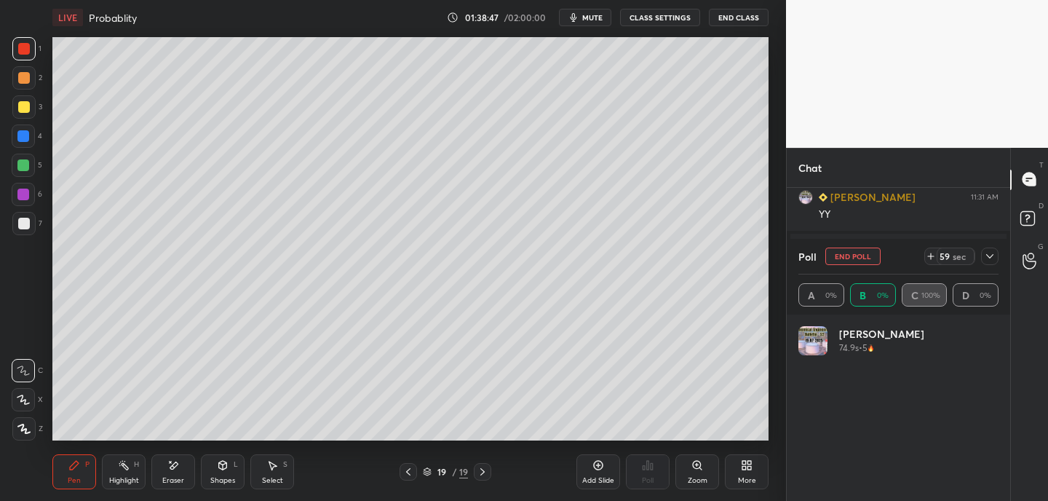
scroll to position [170, 196]
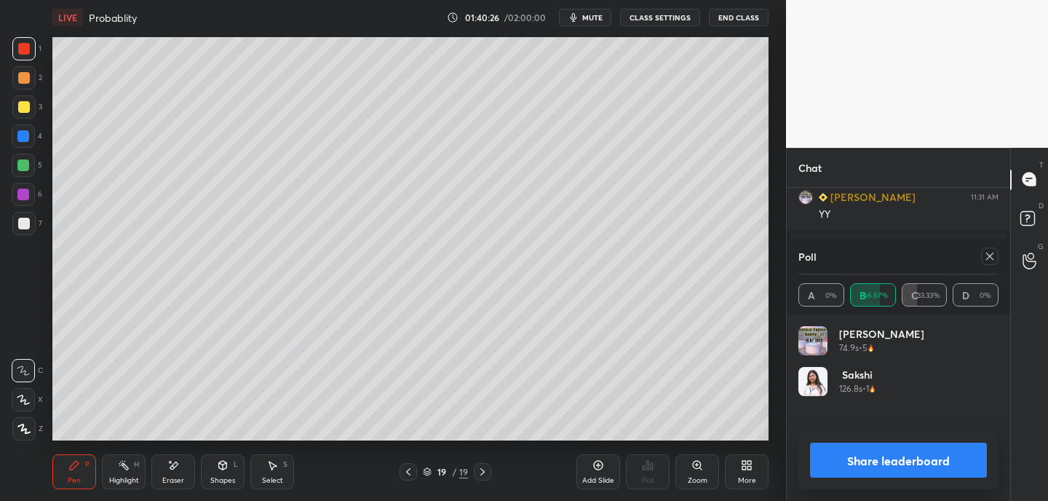
drag, startPoint x: 993, startPoint y: 253, endPoint x: 986, endPoint y: 256, distance: 7.8
click at [990, 253] on icon at bounding box center [990, 256] width 12 height 12
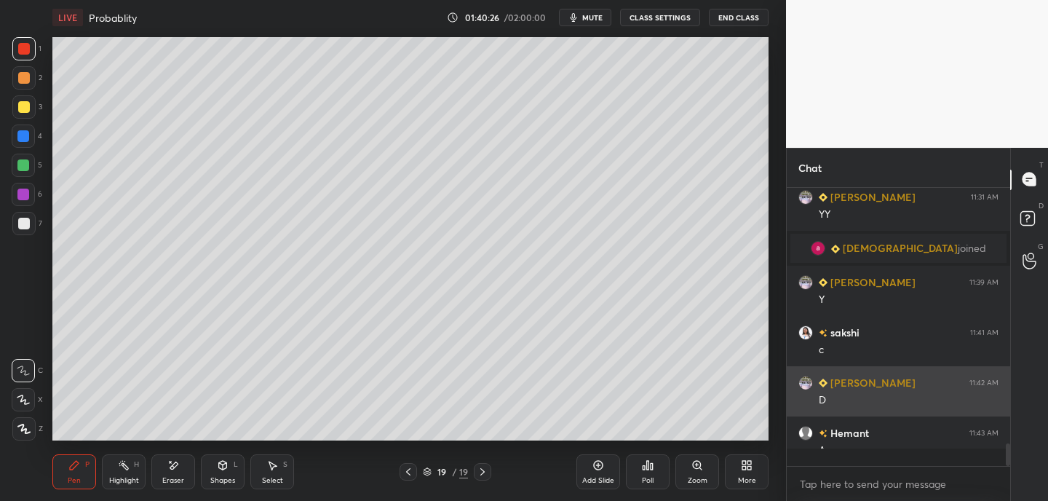
scroll to position [148, 219]
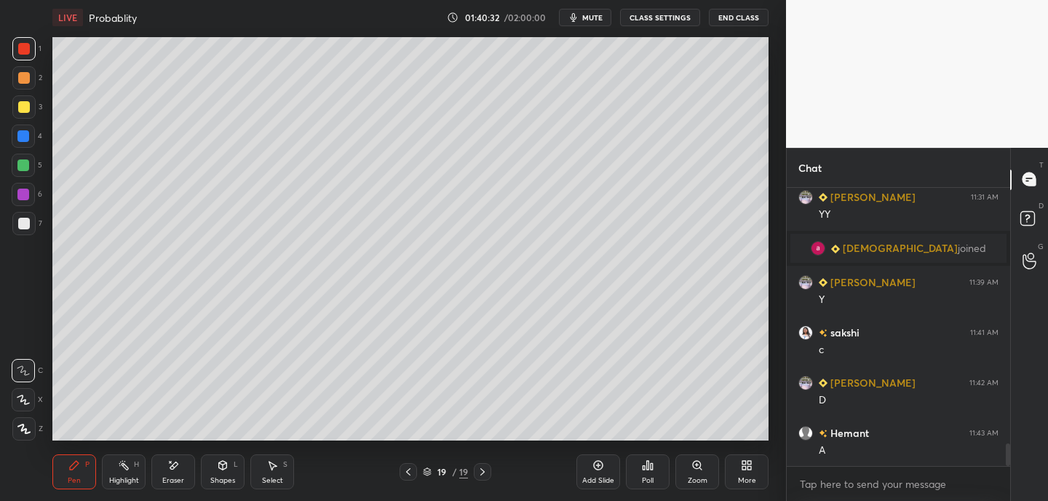
click at [26, 85] on div at bounding box center [23, 77] width 23 height 23
click at [27, 112] on div at bounding box center [24, 107] width 12 height 12
drag, startPoint x: 604, startPoint y: 469, endPoint x: 609, endPoint y: 443, distance: 26.7
click at [604, 469] on div "Add Slide" at bounding box center [598, 471] width 44 height 35
click at [172, 467] on icon at bounding box center [173, 465] width 12 height 12
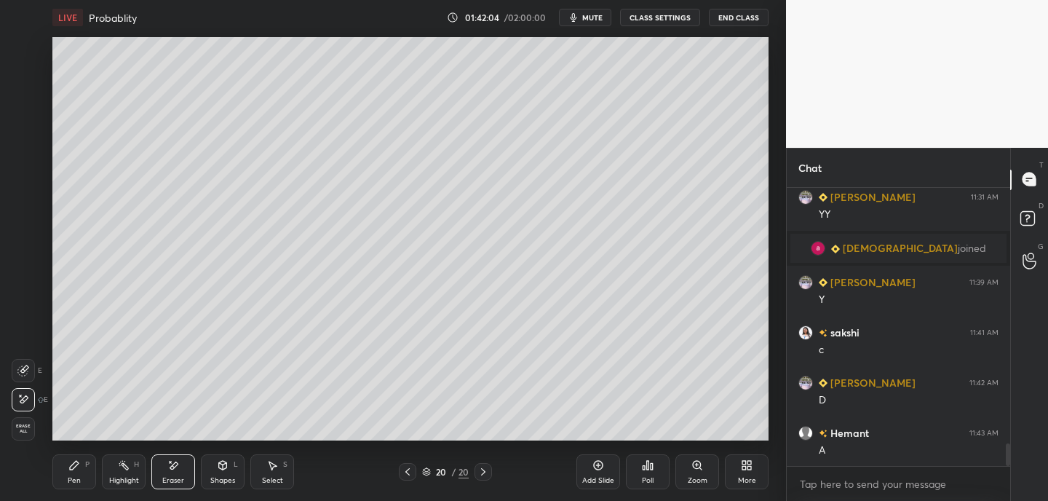
drag, startPoint x: 74, startPoint y: 485, endPoint x: 84, endPoint y: 445, distance: 41.8
click at [74, 482] on div "Pen P" at bounding box center [74, 471] width 44 height 35
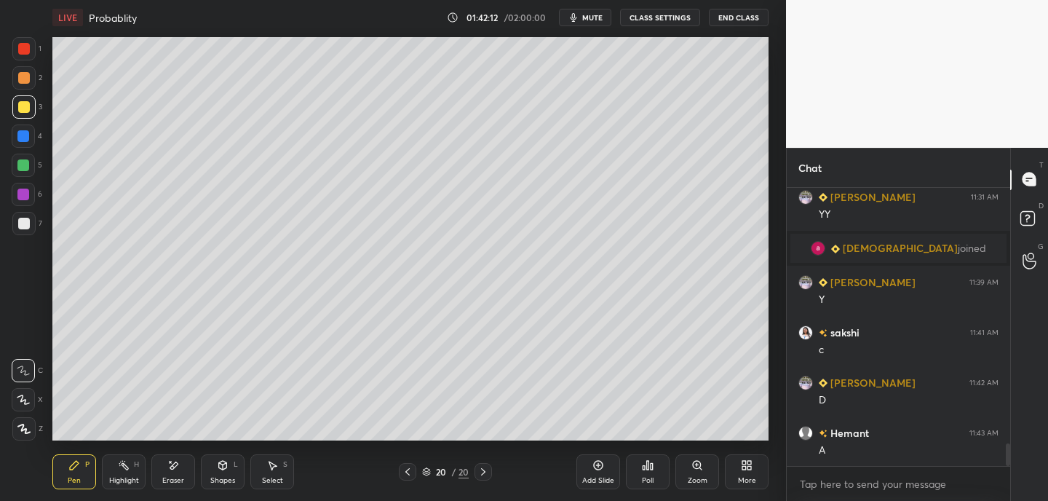
click at [651, 468] on icon at bounding box center [652, 466] width 2 height 7
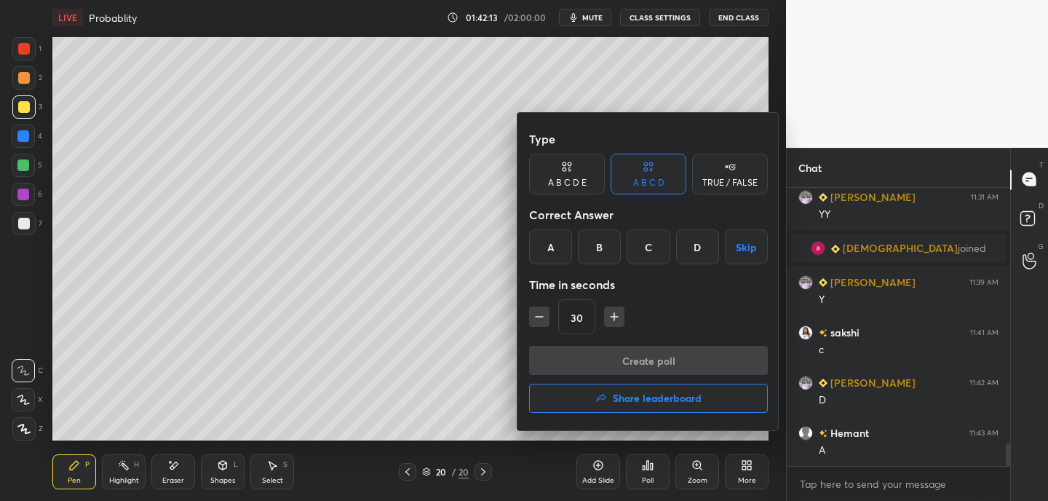
click at [560, 249] on div "A" at bounding box center [550, 246] width 43 height 35
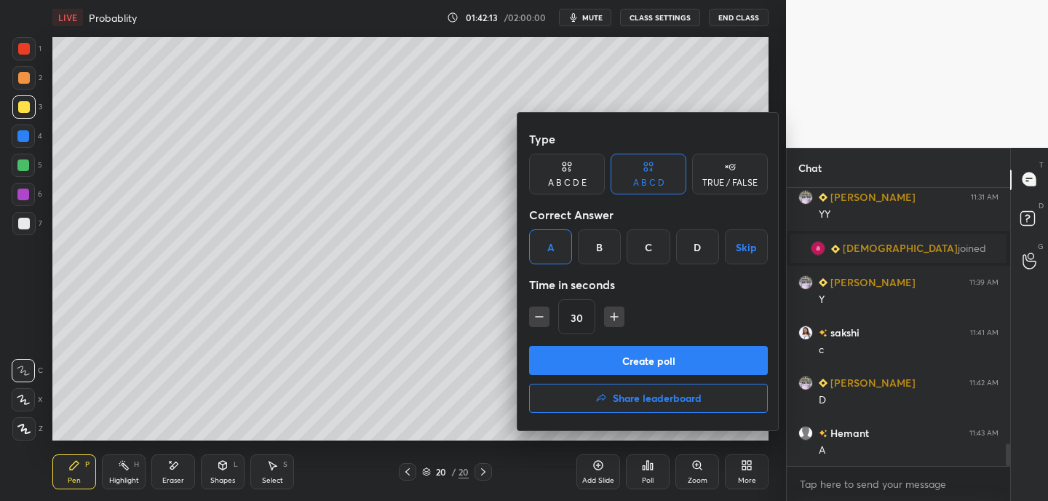
click at [595, 361] on button "Create poll" at bounding box center [648, 360] width 239 height 29
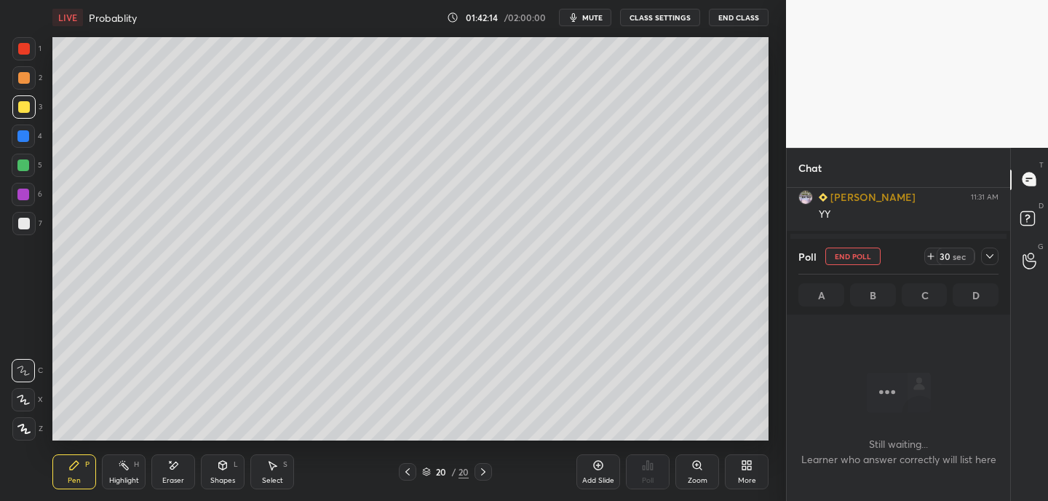
scroll to position [5, 5]
click at [930, 255] on icon at bounding box center [931, 256] width 12 height 12
click at [931, 255] on icon at bounding box center [931, 256] width 0 height 6
click at [931, 255] on icon at bounding box center [931, 256] width 12 height 12
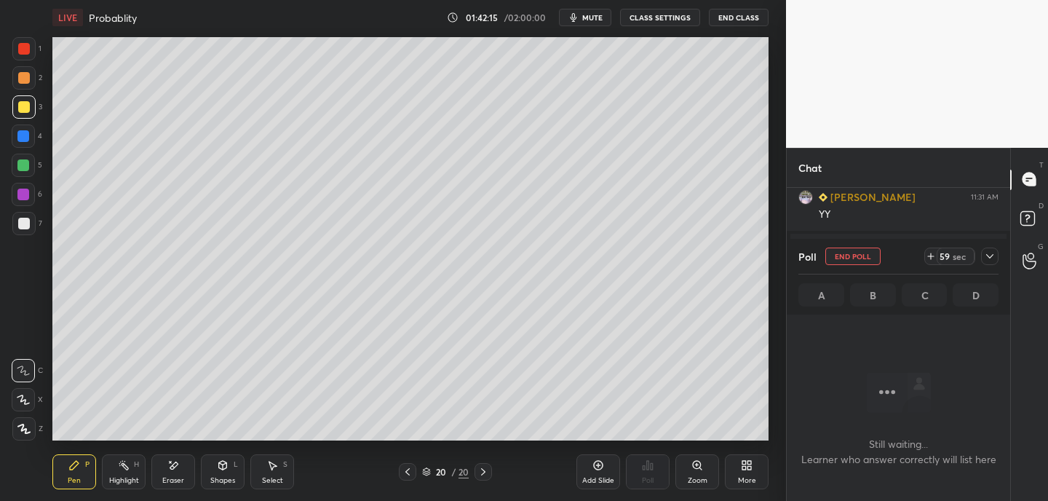
click at [929, 253] on icon at bounding box center [931, 256] width 12 height 12
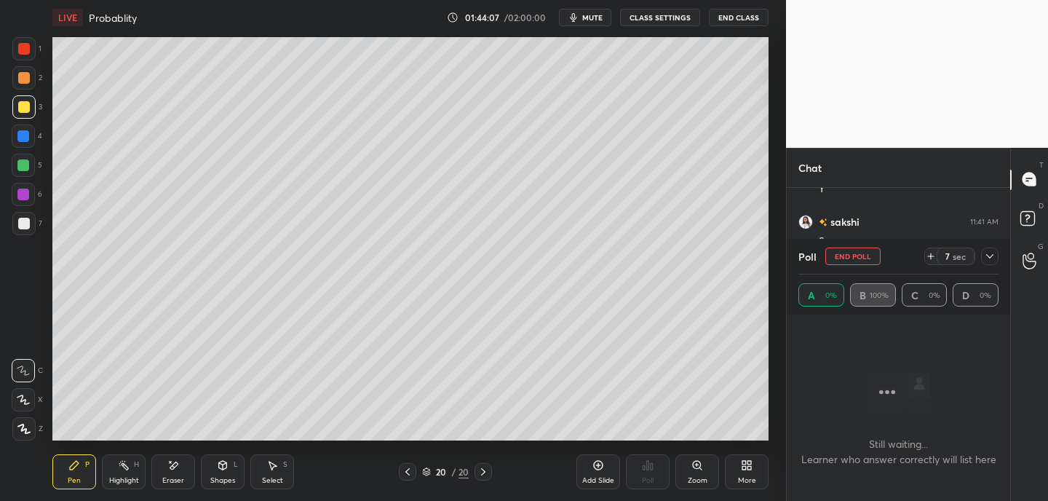
click at [933, 254] on icon at bounding box center [931, 256] width 12 height 12
click at [933, 255] on icon at bounding box center [931, 256] width 12 height 12
click at [936, 256] on icon at bounding box center [931, 256] width 12 height 12
click at [597, 16] on span "mute" at bounding box center [592, 17] width 20 height 10
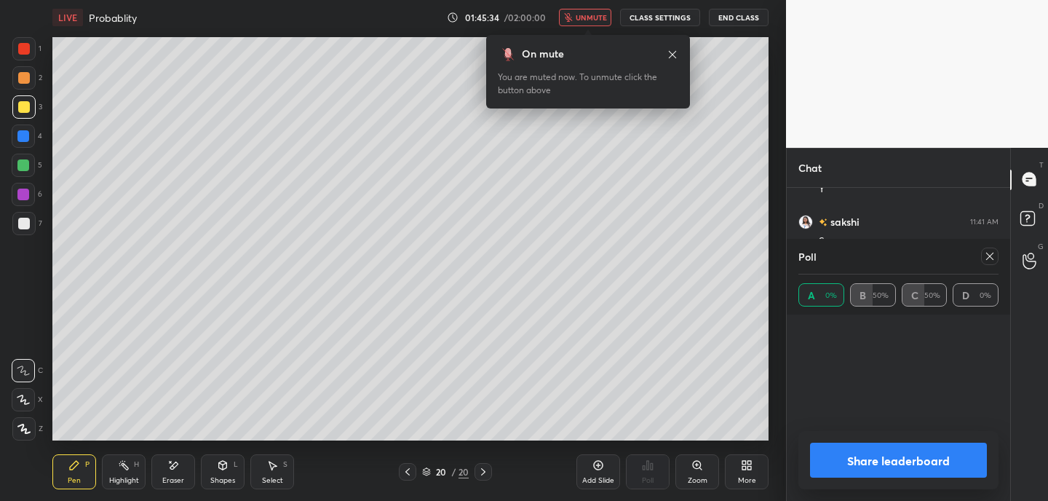
click at [603, 15] on span "unmute" at bounding box center [591, 17] width 31 height 10
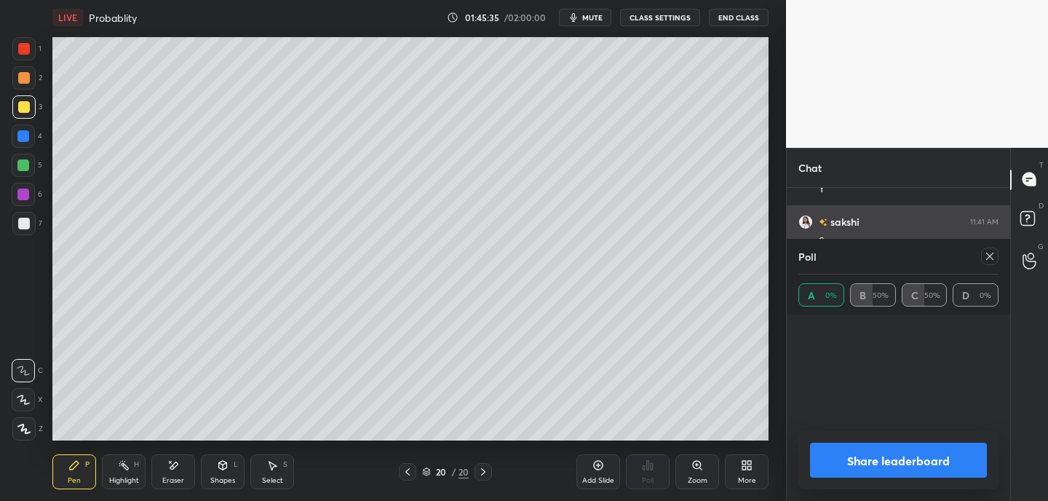
click at [992, 255] on icon at bounding box center [990, 256] width 12 height 12
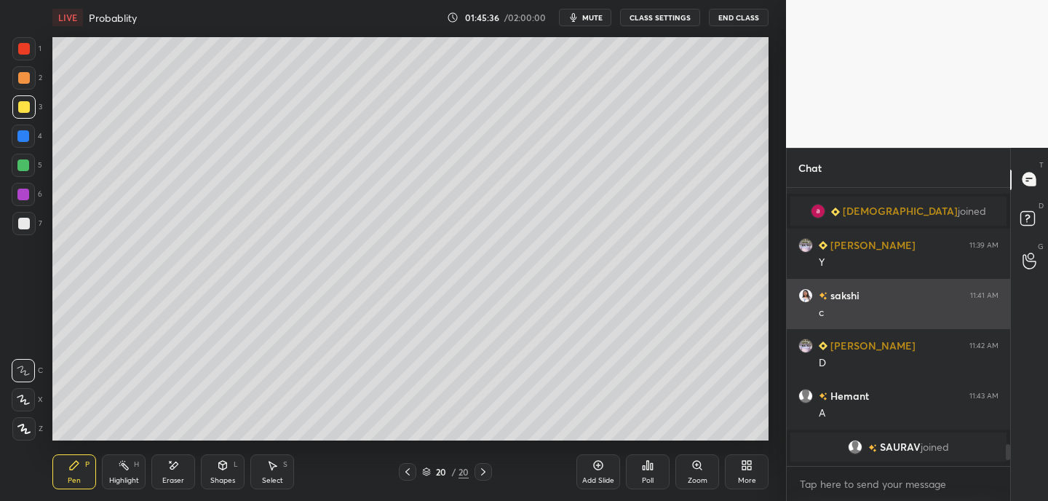
scroll to position [5, 5]
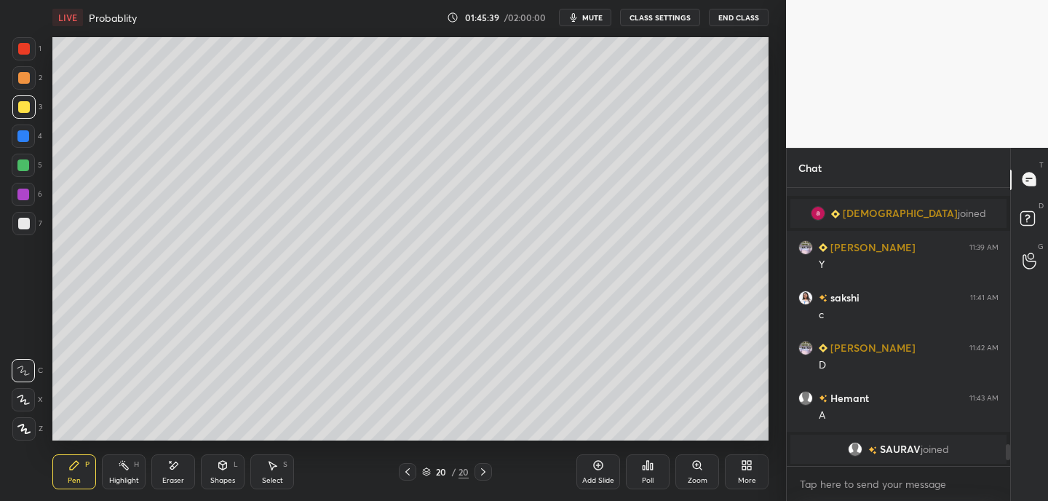
click at [23, 172] on div at bounding box center [23, 165] width 23 height 23
click at [178, 477] on div "Eraser" at bounding box center [173, 480] width 22 height 7
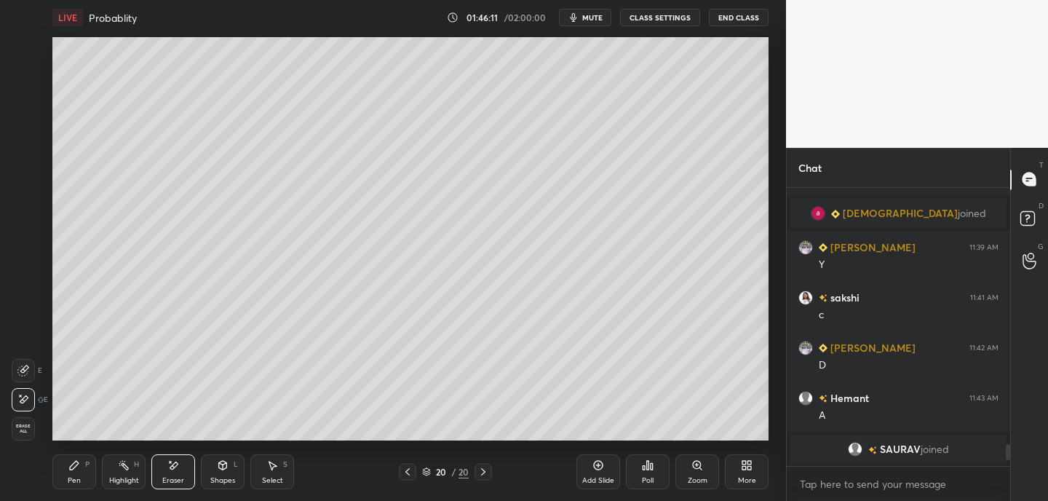
drag, startPoint x: 80, startPoint y: 469, endPoint x: 80, endPoint y: 461, distance: 8.7
click at [81, 465] on div "Pen P" at bounding box center [74, 471] width 44 height 35
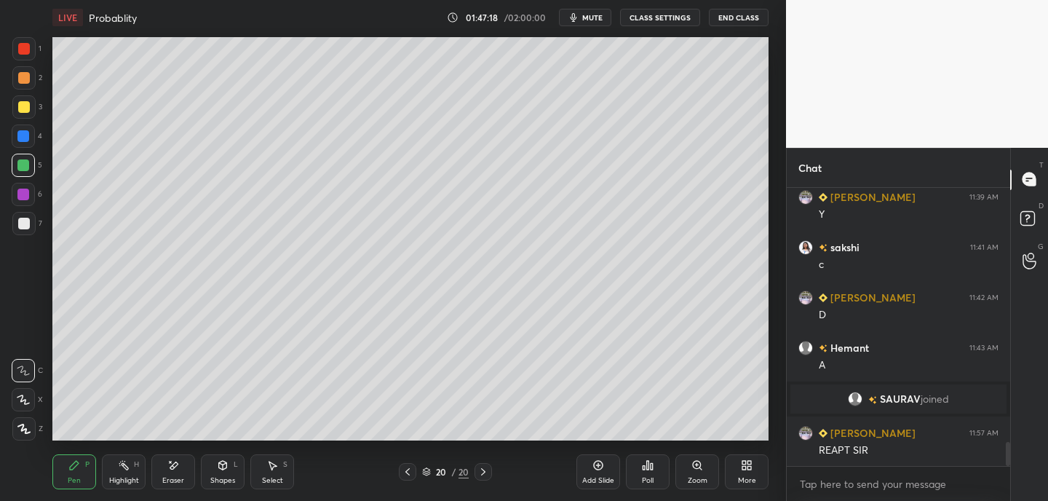
scroll to position [3001, 0]
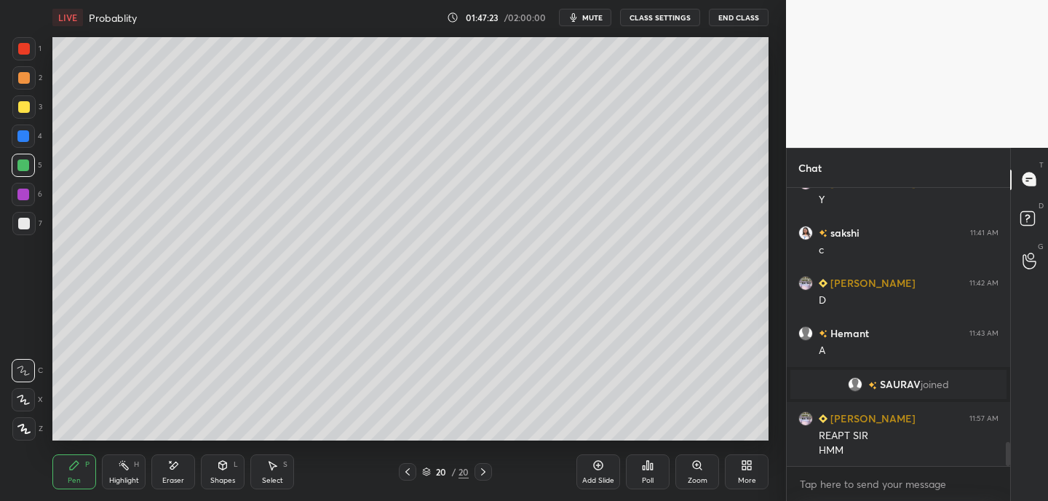
drag, startPoint x: 124, startPoint y: 480, endPoint x: 123, endPoint y: 471, distance: 8.8
click at [121, 480] on div "Highlight" at bounding box center [124, 480] width 30 height 7
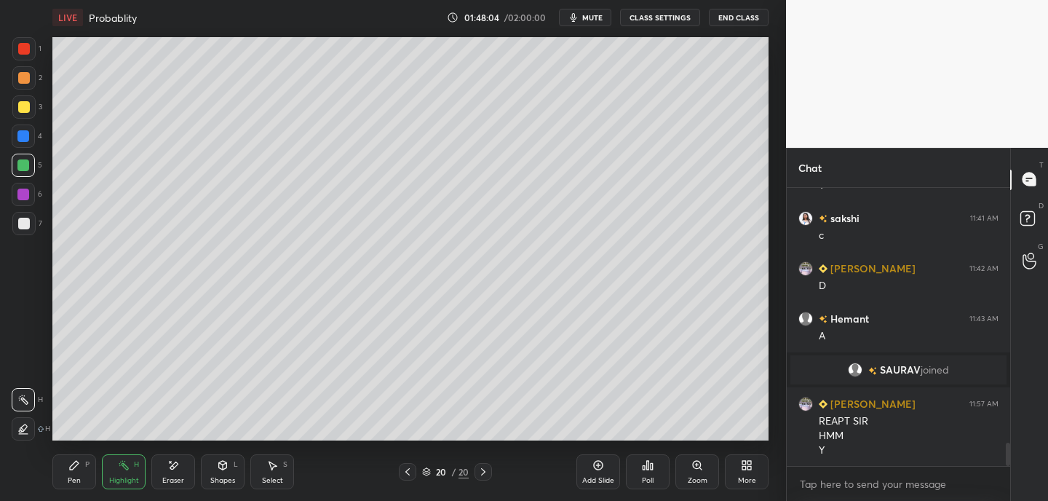
scroll to position [3066, 0]
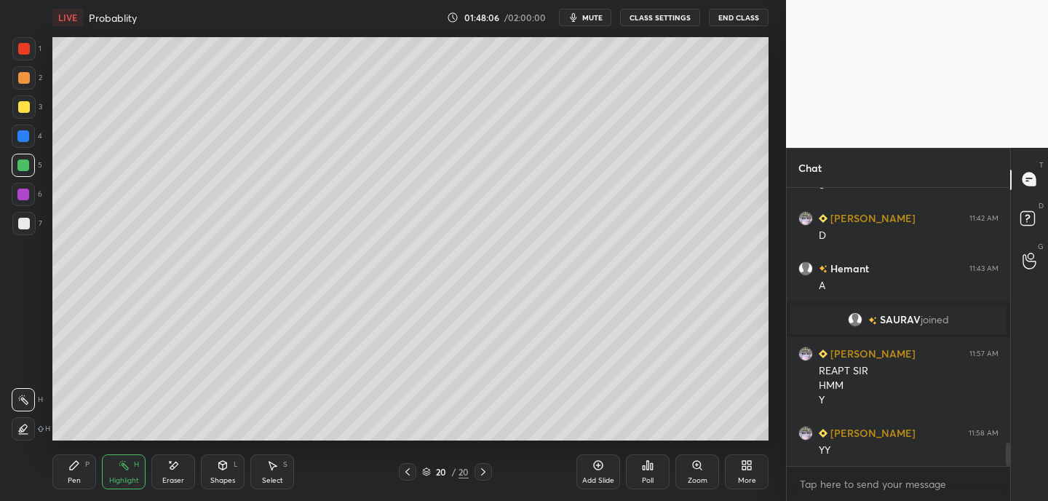
click at [72, 470] on icon at bounding box center [74, 465] width 12 height 12
click at [597, 471] on div "Add Slide" at bounding box center [598, 471] width 44 height 35
click at [656, 469] on div "Poll" at bounding box center [648, 471] width 44 height 35
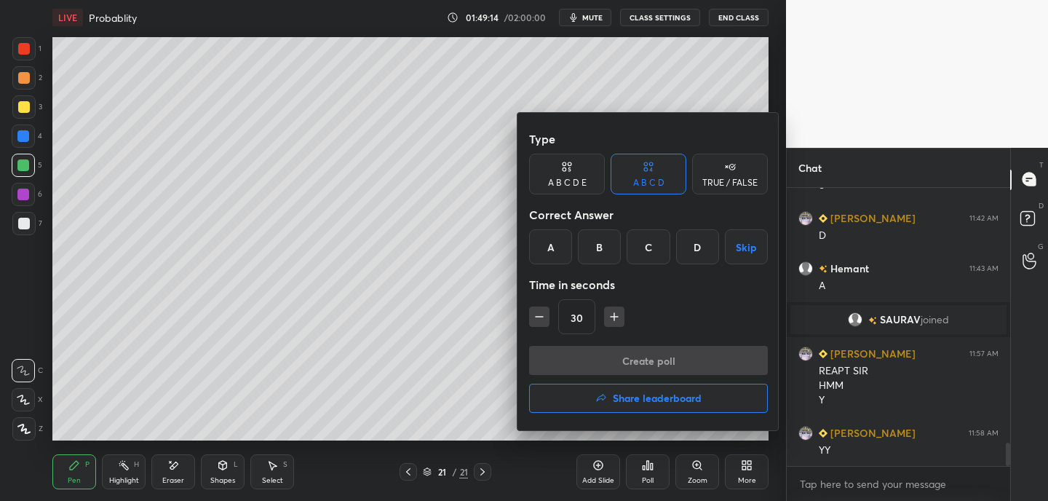
drag, startPoint x: 603, startPoint y: 244, endPoint x: 601, endPoint y: 254, distance: 9.6
click at [601, 248] on div "B" at bounding box center [599, 246] width 43 height 35
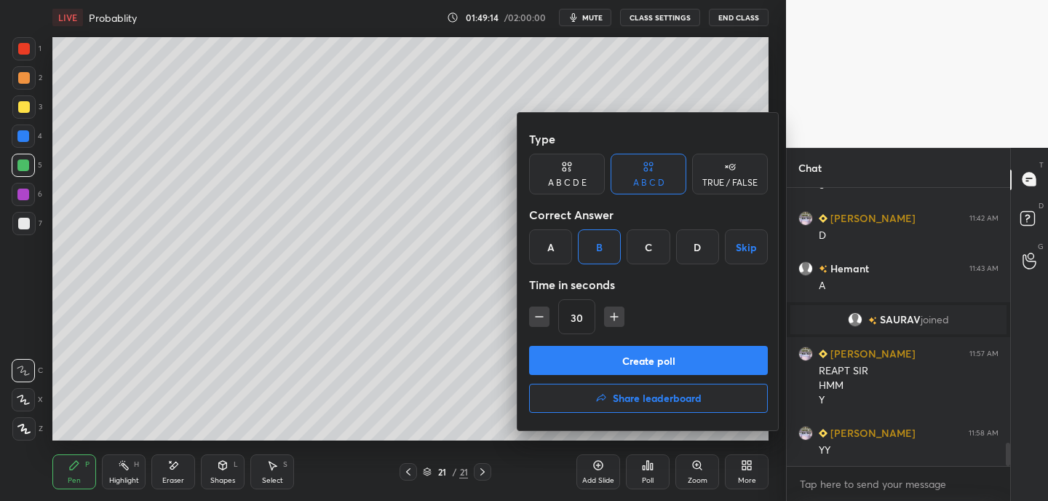
click at [619, 357] on button "Create poll" at bounding box center [648, 360] width 239 height 29
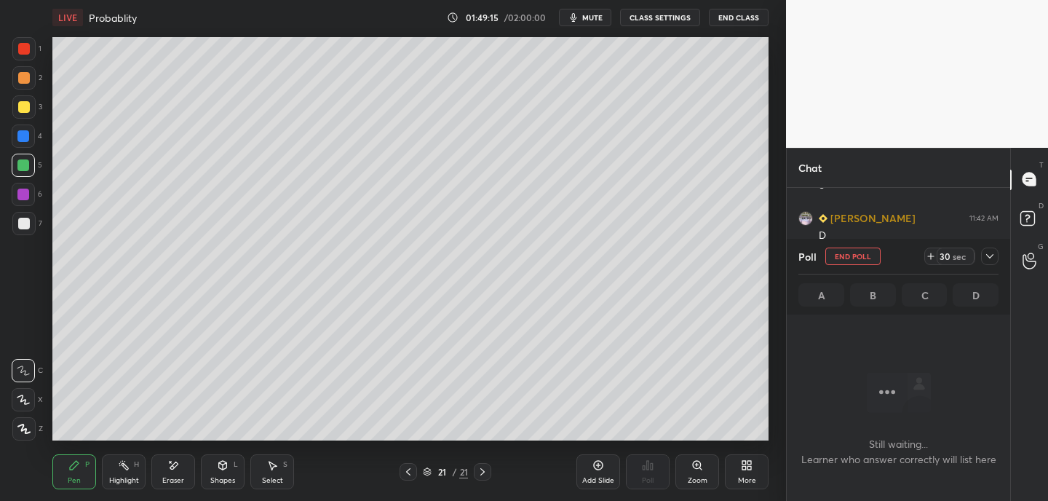
scroll to position [76, 219]
click at [928, 254] on icon at bounding box center [931, 256] width 12 height 12
click at [930, 255] on icon at bounding box center [931, 256] width 12 height 12
click at [931, 256] on icon at bounding box center [931, 256] width 6 height 0
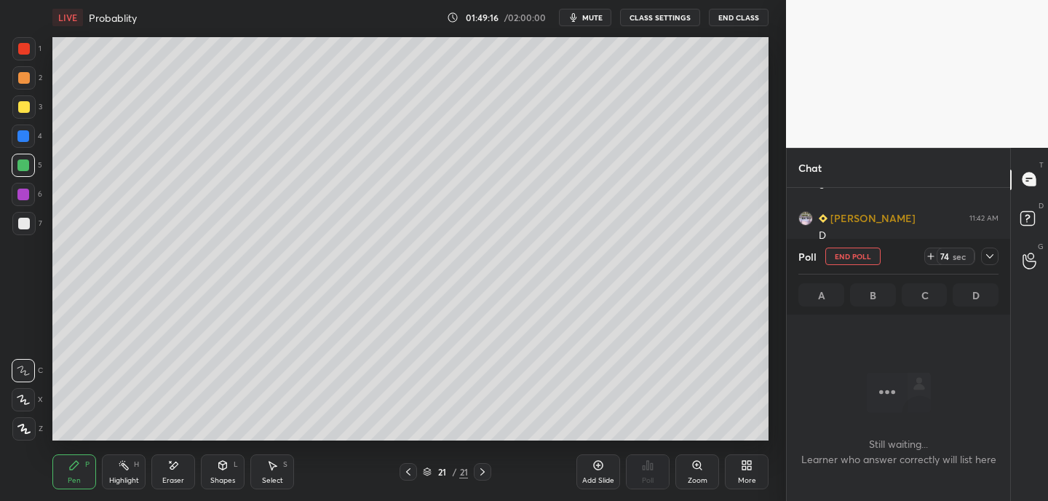
click at [929, 258] on icon at bounding box center [931, 256] width 12 height 12
click at [931, 258] on icon at bounding box center [926, 256] width 12 height 12
click at [931, 257] on icon at bounding box center [931, 256] width 12 height 12
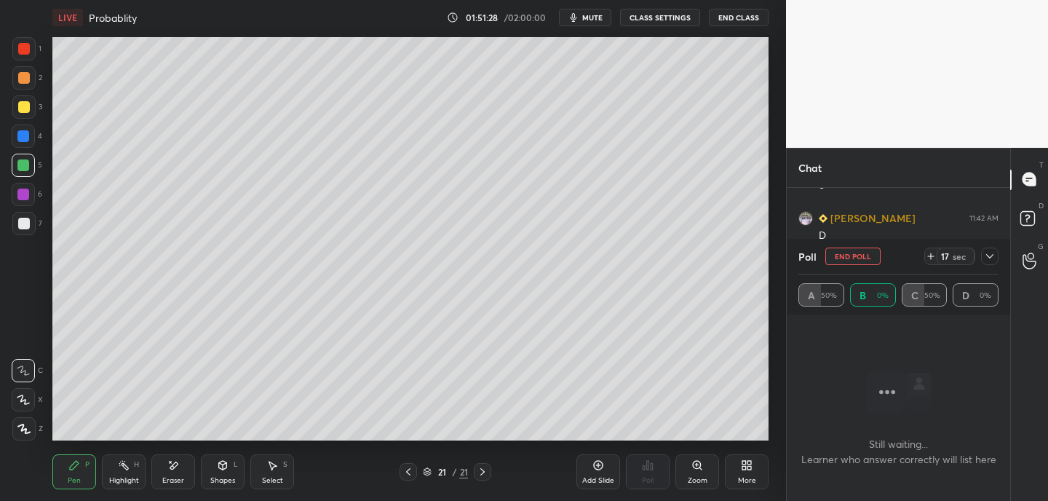
click at [931, 258] on icon at bounding box center [931, 256] width 12 height 12
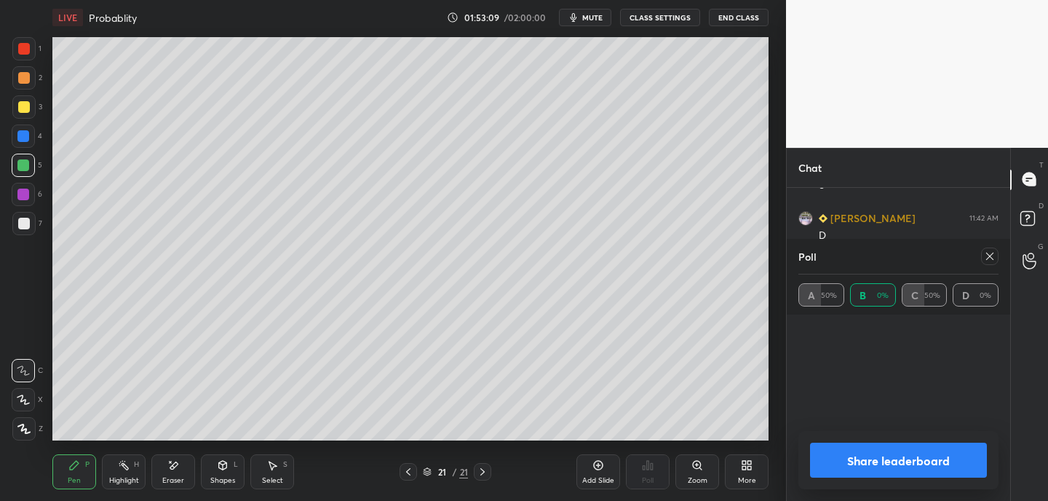
drag, startPoint x: 23, startPoint y: 223, endPoint x: 23, endPoint y: 215, distance: 7.3
click at [23, 223] on div at bounding box center [24, 224] width 12 height 12
click at [175, 464] on icon at bounding box center [174, 464] width 8 height 7
click at [73, 472] on div "Pen P" at bounding box center [74, 471] width 44 height 35
click at [34, 166] on div at bounding box center [23, 165] width 23 height 23
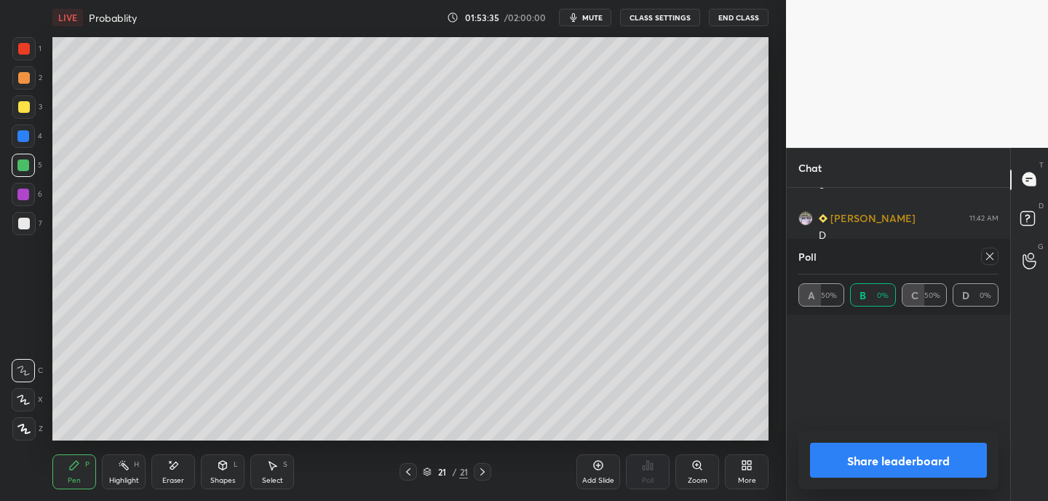
drag, startPoint x: 25, startPoint y: 227, endPoint x: 28, endPoint y: 194, distance: 33.5
click at [25, 226] on div at bounding box center [24, 224] width 12 height 12
click at [996, 254] on div at bounding box center [989, 255] width 17 height 17
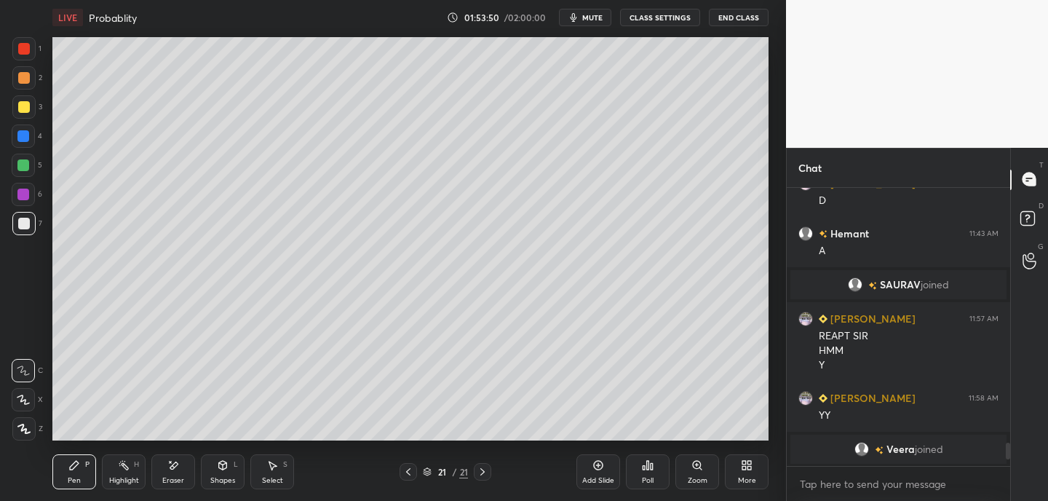
scroll to position [5, 5]
click at [1029, 248] on icon at bounding box center [1029, 253] width 14 height 17
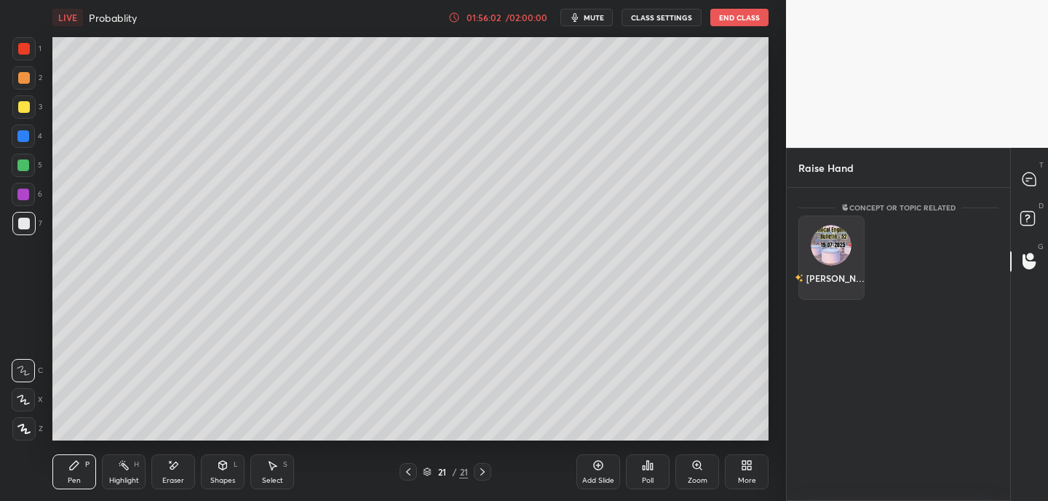
click at [818, 247] on div "[PERSON_NAME]" at bounding box center [831, 257] width 66 height 84
click at [818, 281] on button "INVITE" at bounding box center [831, 288] width 53 height 19
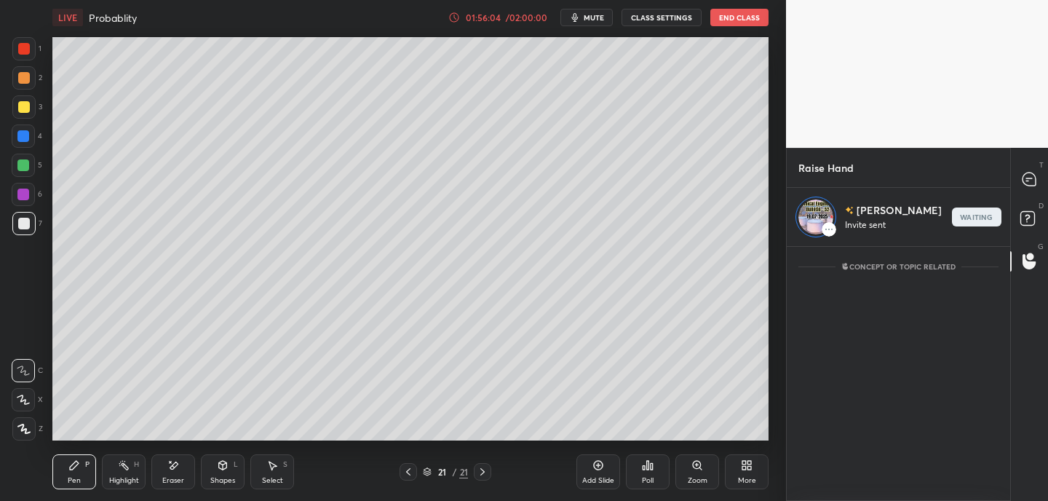
scroll to position [250, 219]
click at [720, 23] on button "End Class" at bounding box center [739, 17] width 58 height 17
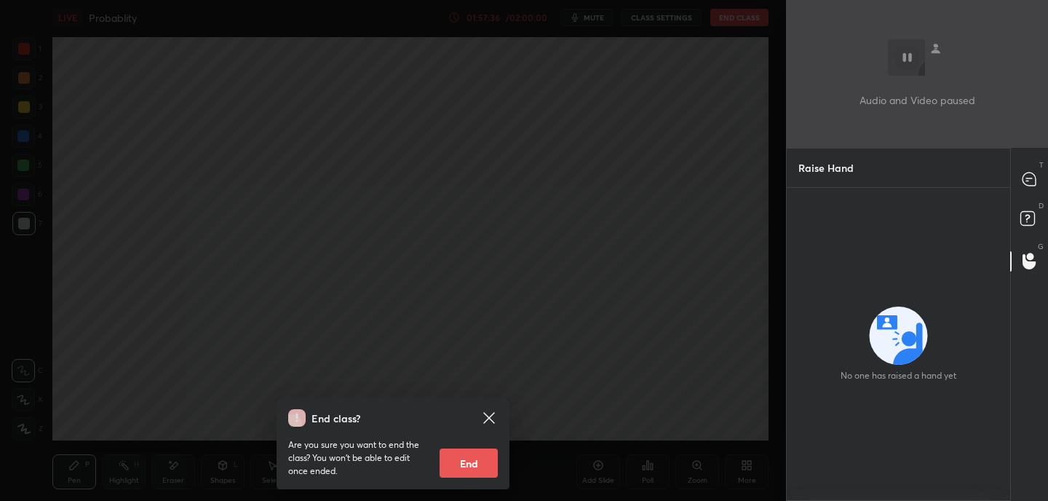
click at [491, 418] on icon at bounding box center [488, 417] width 17 height 17
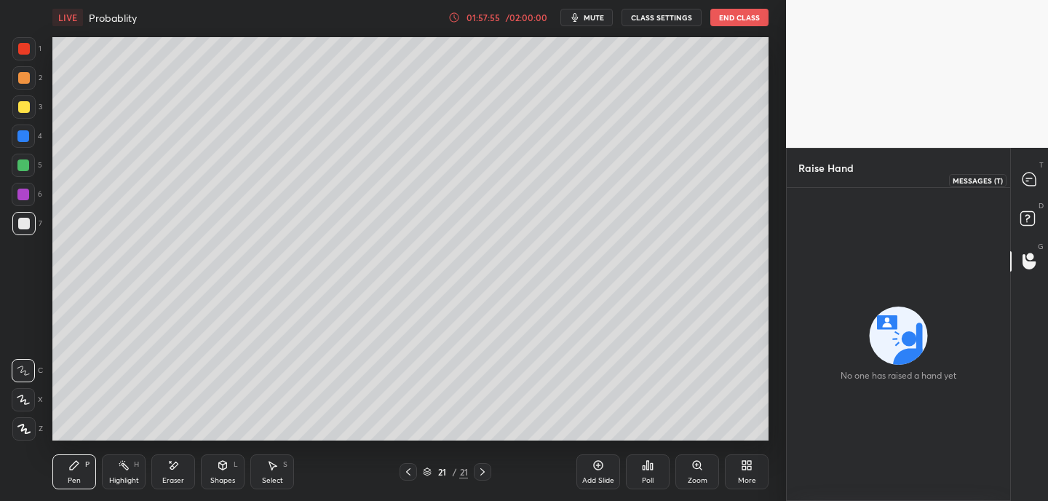
click at [1034, 177] on icon at bounding box center [1028, 178] width 13 height 13
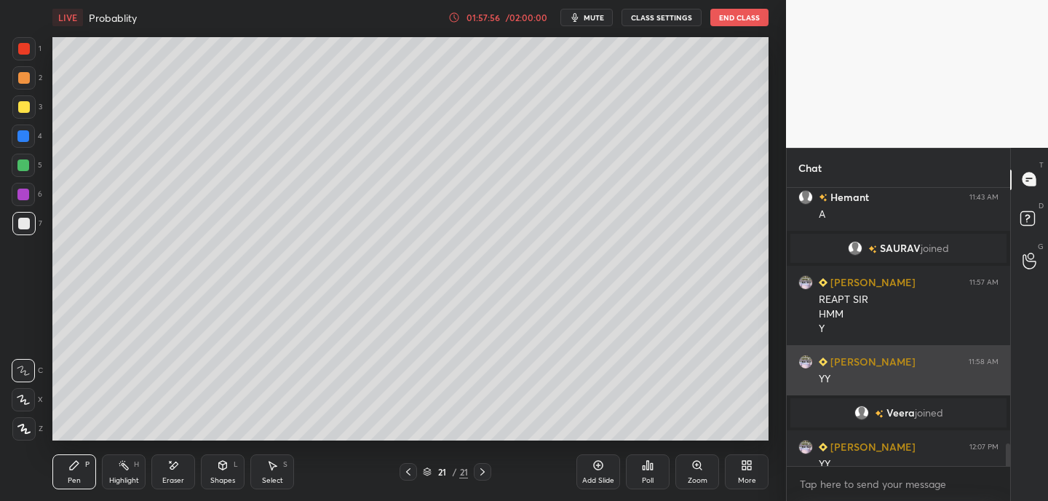
scroll to position [3354, 0]
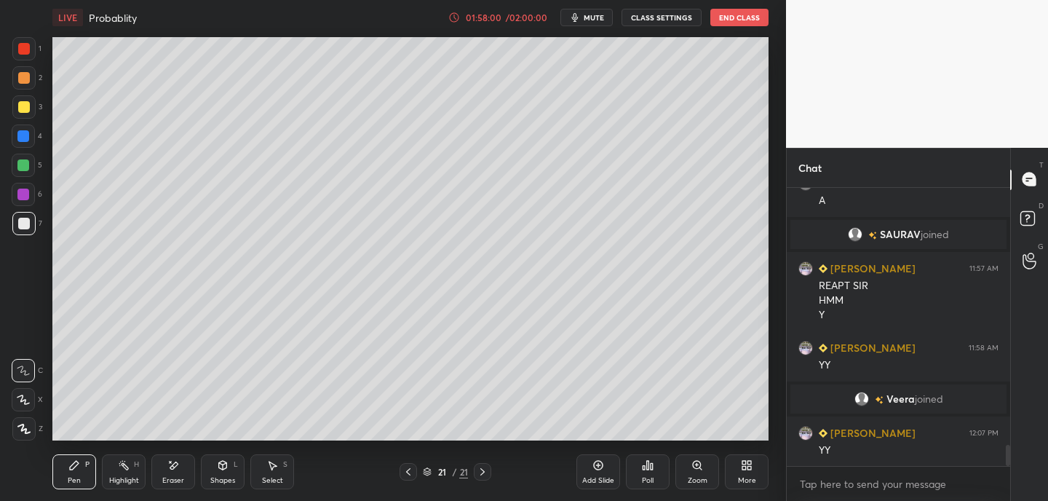
click at [26, 101] on div at bounding box center [24, 107] width 12 height 12
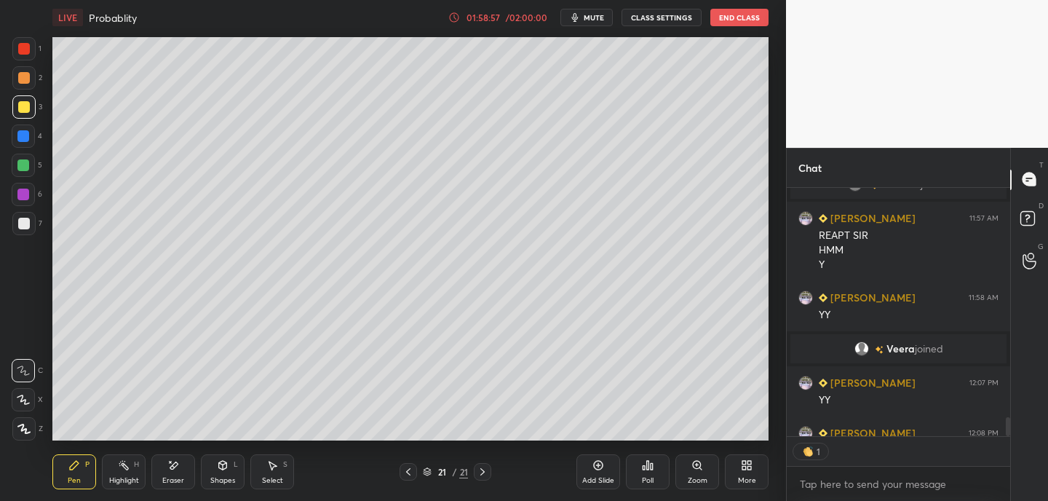
scroll to position [5, 5]
click at [750, 12] on button "End Class" at bounding box center [739, 17] width 58 height 17
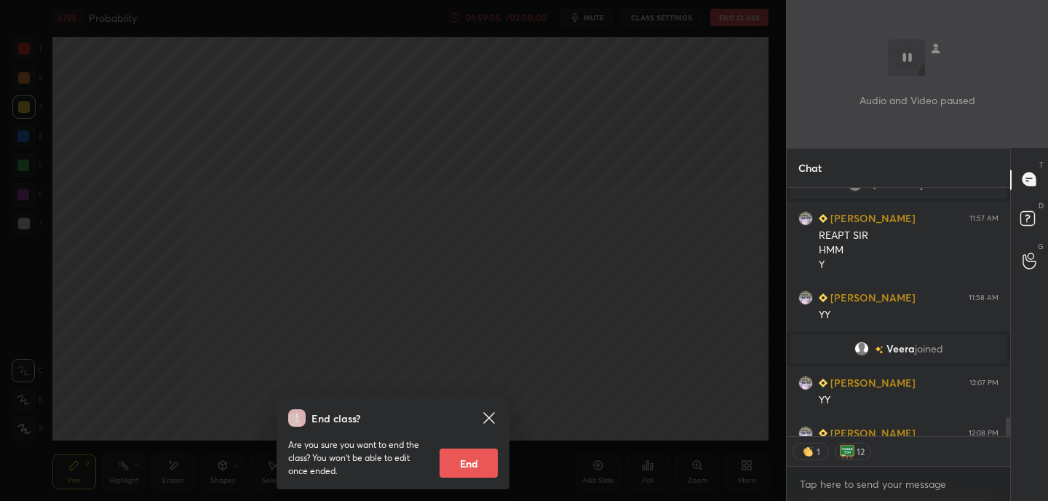
click at [488, 461] on button "End" at bounding box center [469, 462] width 58 height 29
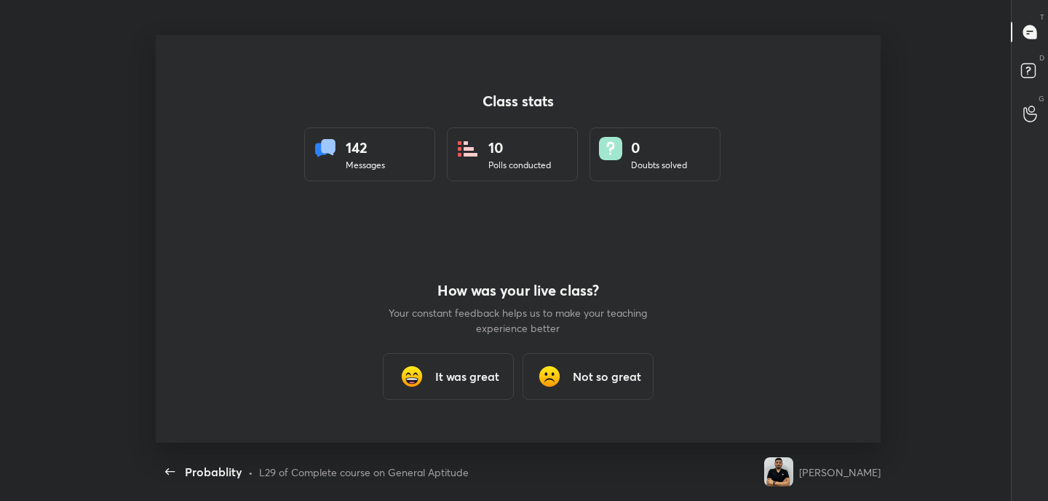
scroll to position [0, 0]
click at [472, 374] on h3 "It was great" at bounding box center [467, 375] width 64 height 17
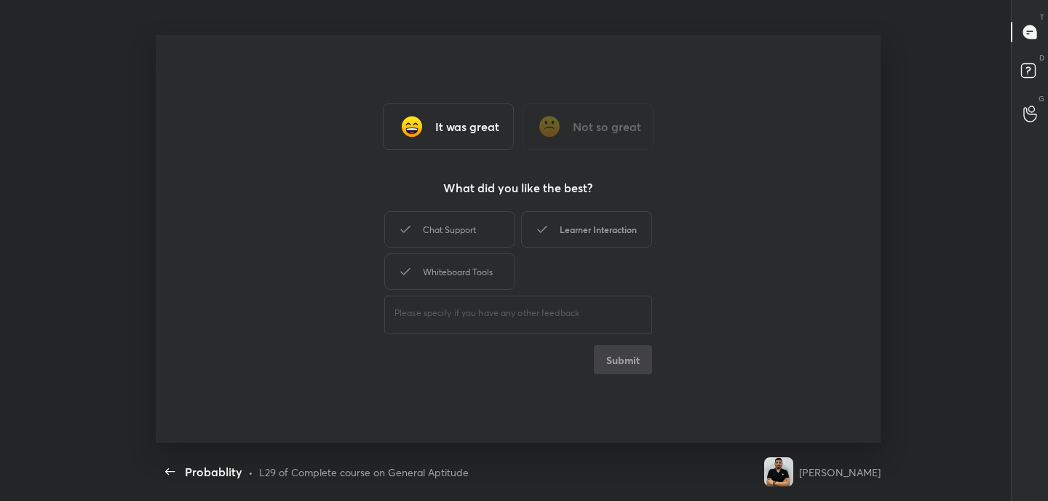
click at [608, 233] on div "Learner Interaction" at bounding box center [586, 229] width 131 height 36
click at [609, 358] on button "Submit" at bounding box center [623, 359] width 58 height 29
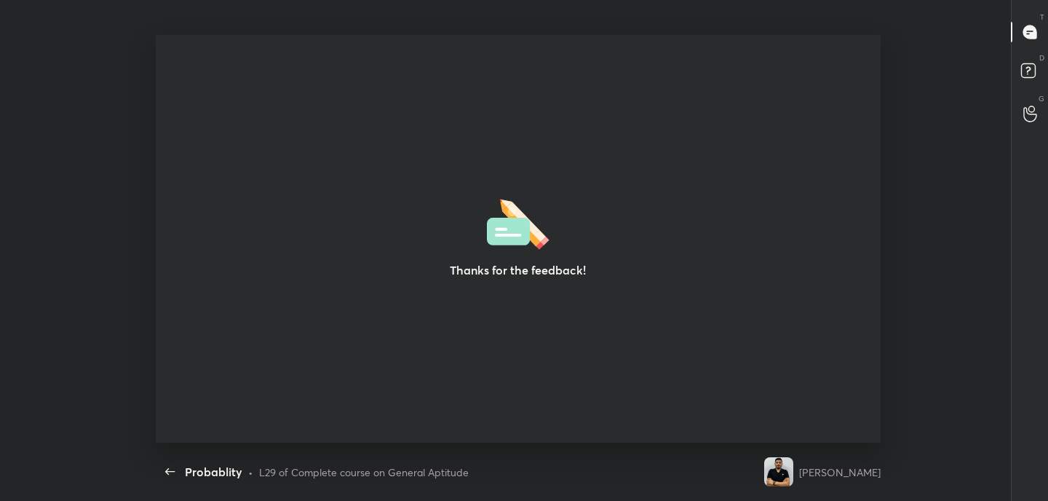
type textarea "x"
